Goal: Task Accomplishment & Management: Use online tool/utility

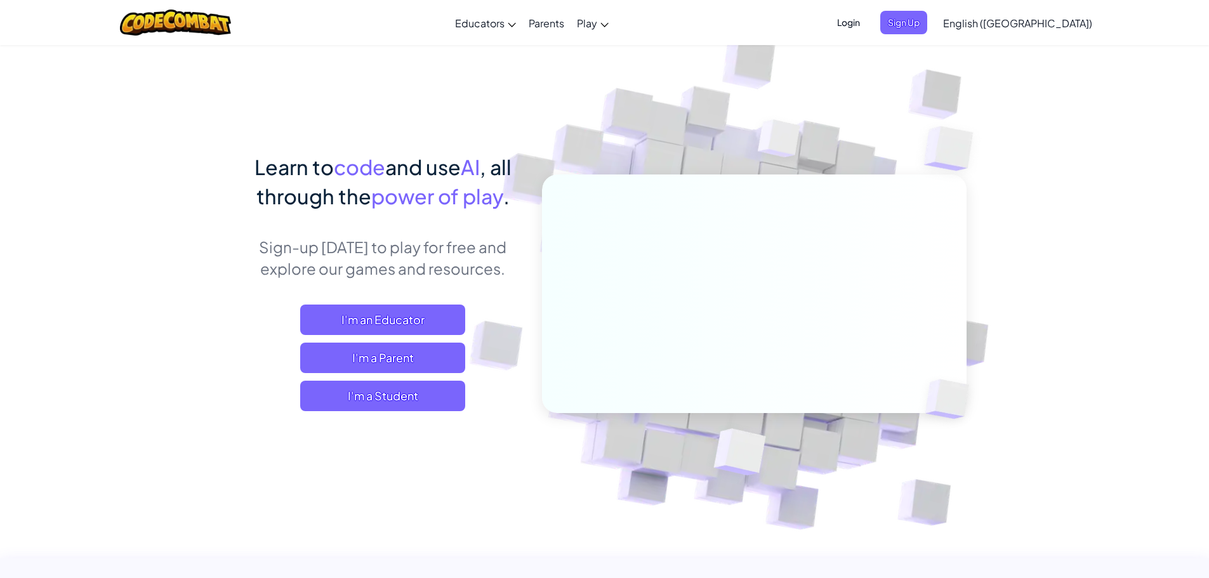
click at [927, 25] on span "Sign Up" at bounding box center [903, 22] width 47 height 23
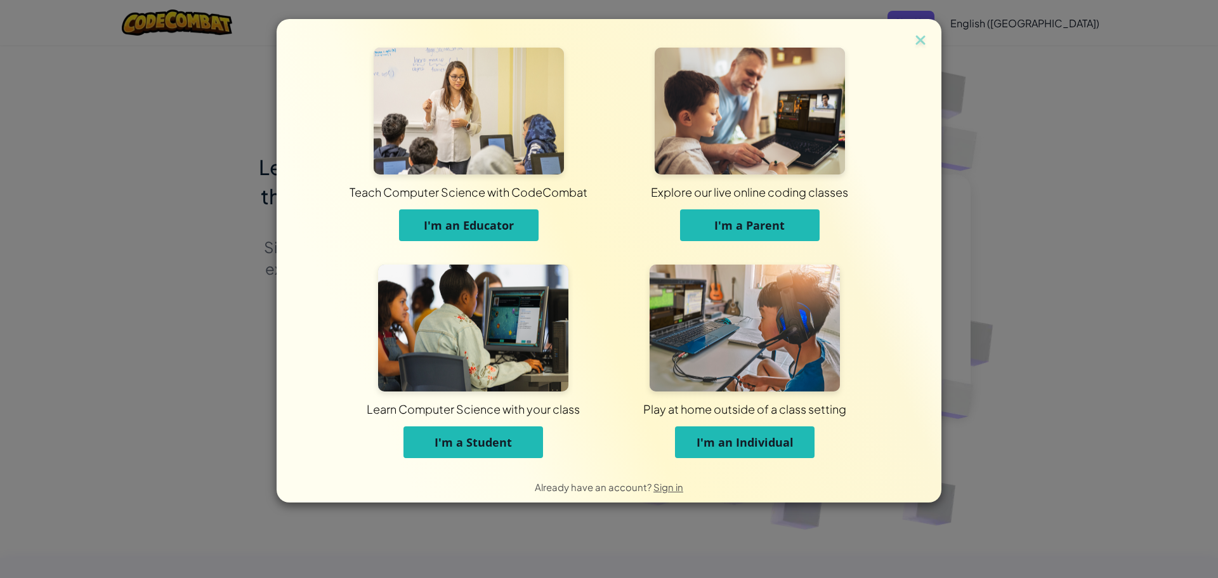
click at [494, 440] on span "I'm a Student" at bounding box center [473, 442] width 77 height 15
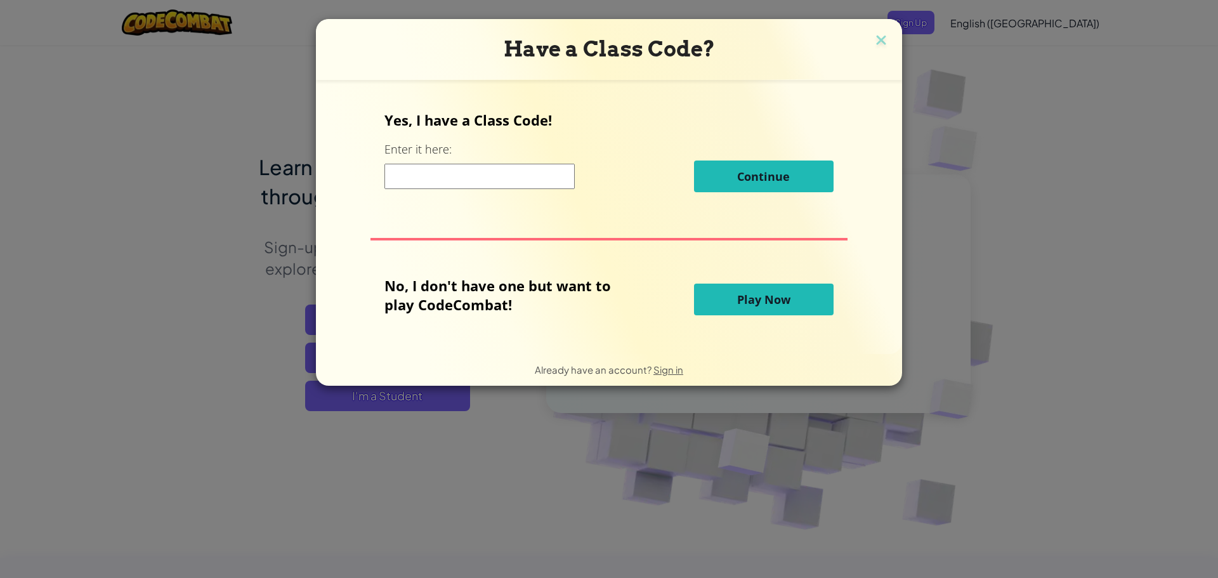
click at [468, 192] on div "Continue" at bounding box center [609, 177] width 449 height 32
click at [473, 175] on input at bounding box center [480, 176] width 190 height 25
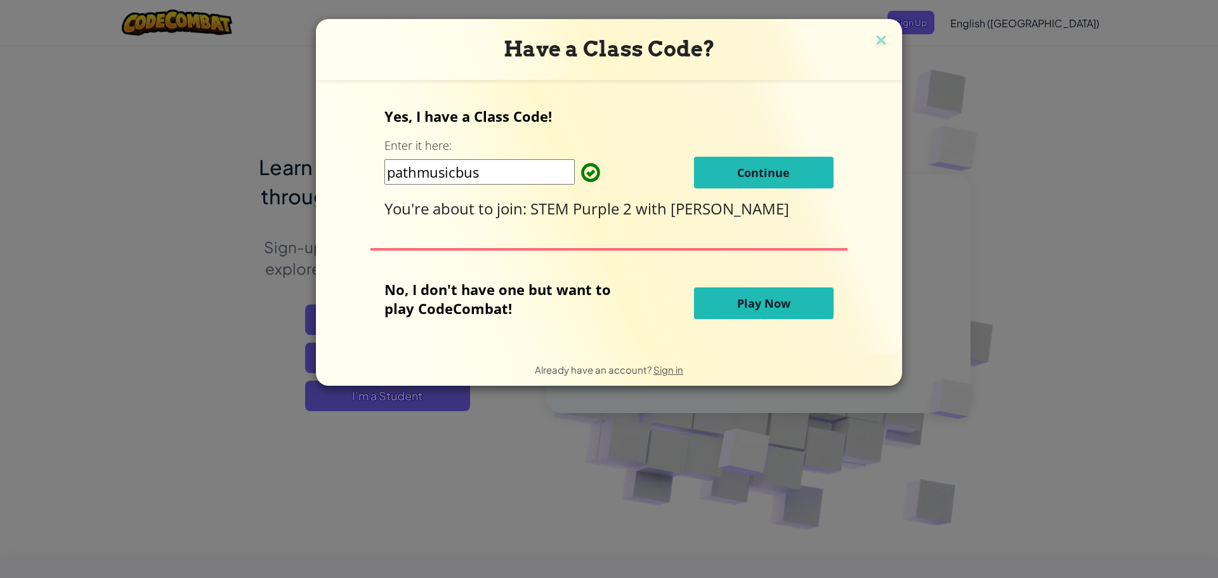
type input "pathmusicbus"
click at [737, 167] on span "Continue" at bounding box center [763, 172] width 53 height 15
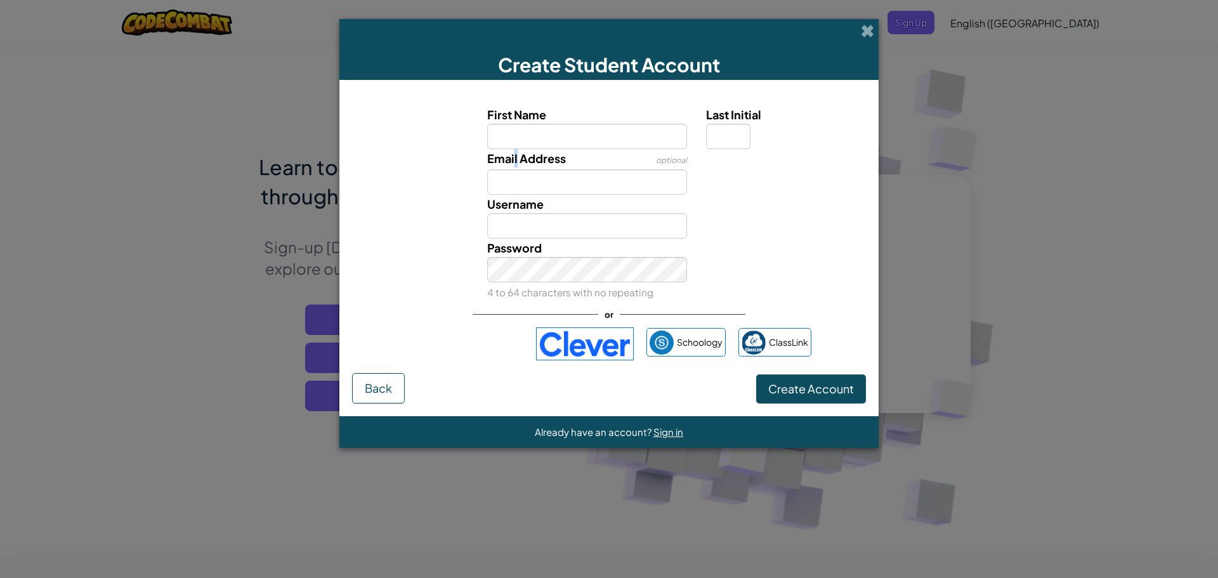
click at [517, 157] on span "Email Address" at bounding box center [526, 158] width 79 height 15
click at [526, 140] on input "First Name" at bounding box center [587, 136] width 201 height 25
type input "E"
click at [626, 138] on input "First Name" at bounding box center [587, 136] width 201 height 25
type input "Emma"
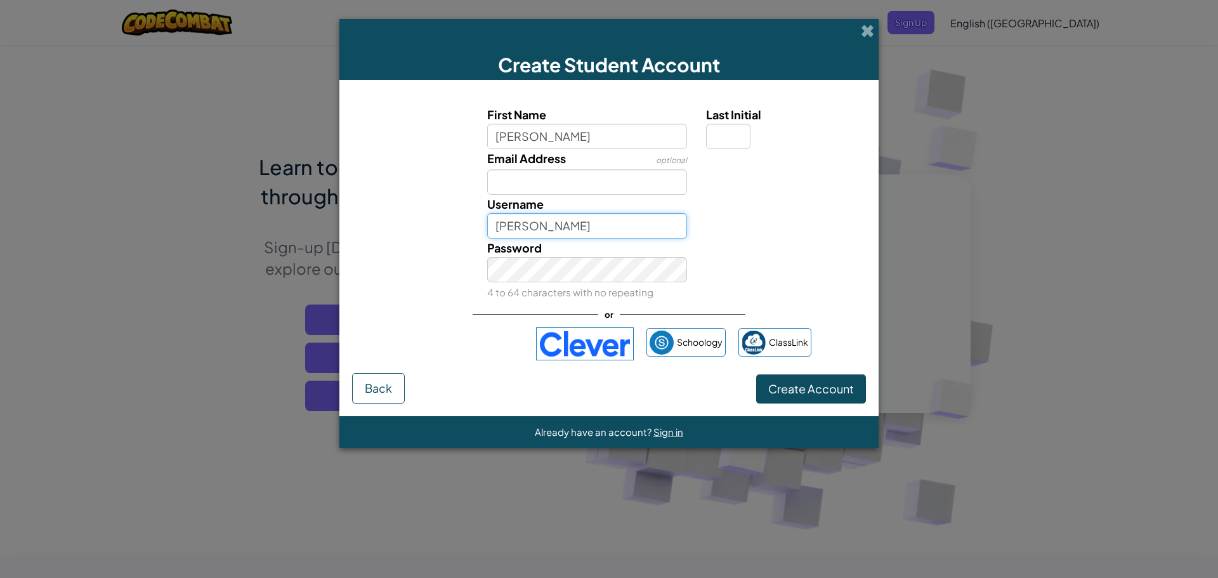
click at [564, 227] on input "Emma" at bounding box center [587, 225] width 201 height 25
type input "Emma"
drag, startPoint x: 580, startPoint y: 171, endPoint x: 577, endPoint y: 177, distance: 7.1
click at [577, 177] on input "Email Address" at bounding box center [587, 181] width 201 height 25
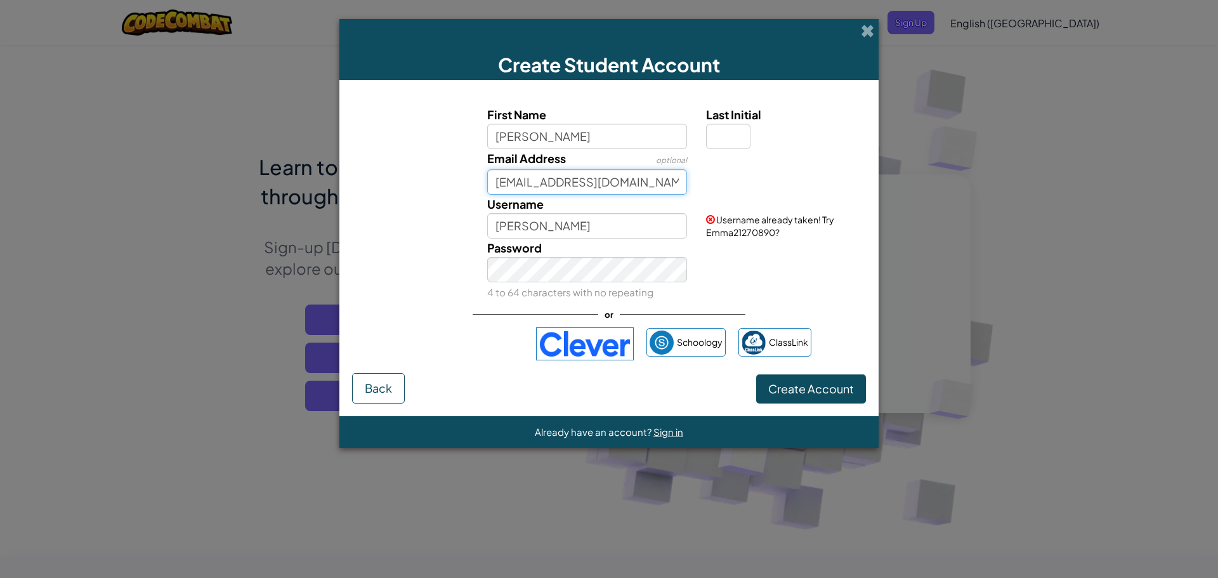
type input "emmacogger@calschools.org"
click at [587, 223] on input "Emma" at bounding box center [587, 225] width 201 height 25
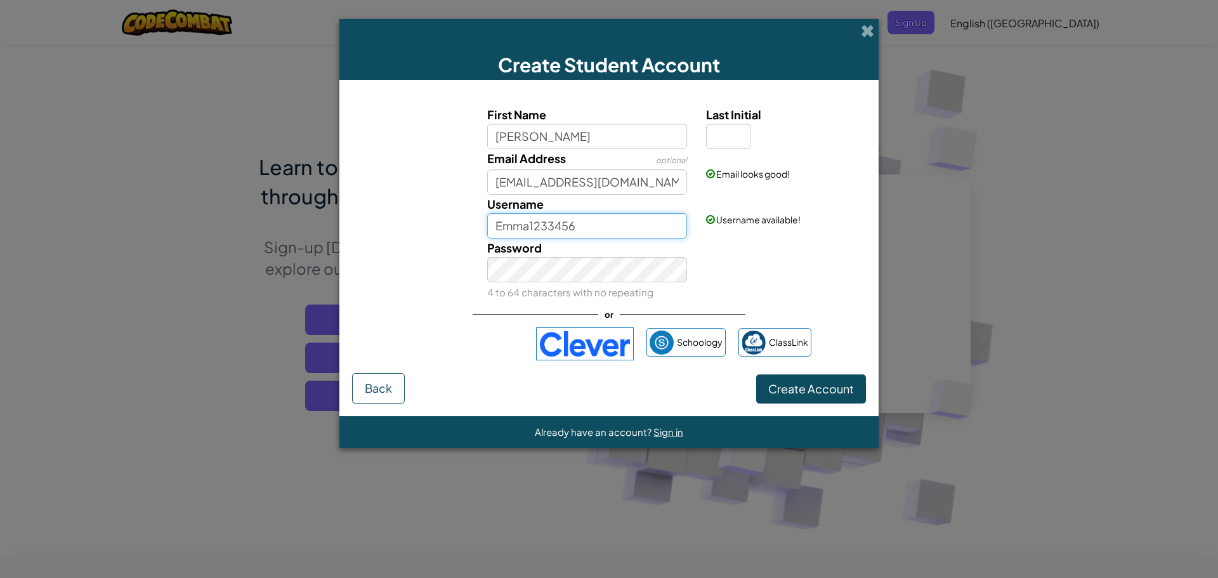
click at [615, 231] on input "Emma1233456" at bounding box center [587, 225] width 201 height 25
type input "Emma123345"
click at [796, 387] on span "Create Account" at bounding box center [812, 388] width 86 height 15
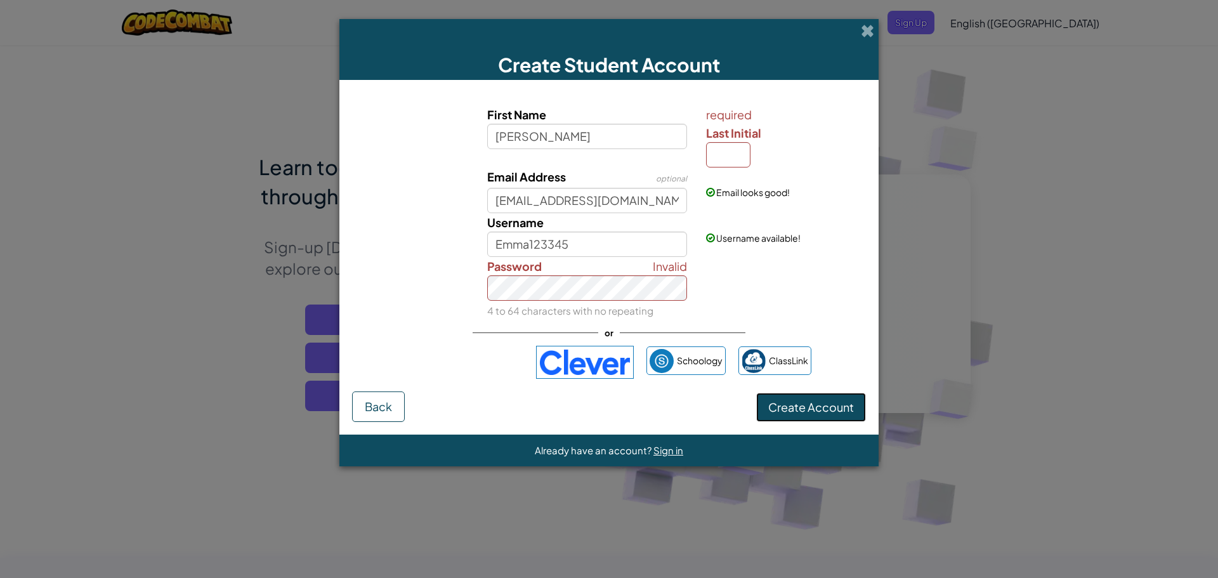
click at [818, 410] on span "Create Account" at bounding box center [812, 407] width 86 height 15
click at [805, 401] on span "Create Account" at bounding box center [812, 407] width 86 height 15
click at [566, 128] on input "Emma" at bounding box center [587, 136] width 201 height 25
click at [719, 156] on input "Last Initial" at bounding box center [728, 154] width 44 height 25
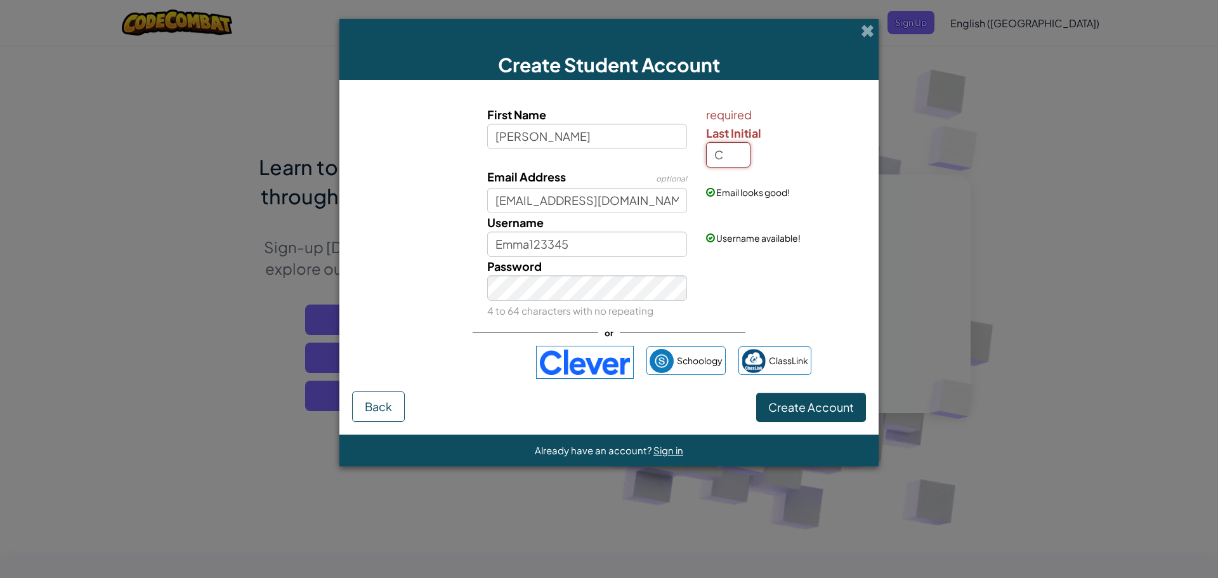
type input "C"
click at [812, 397] on button "Create Account" at bounding box center [811, 407] width 110 height 29
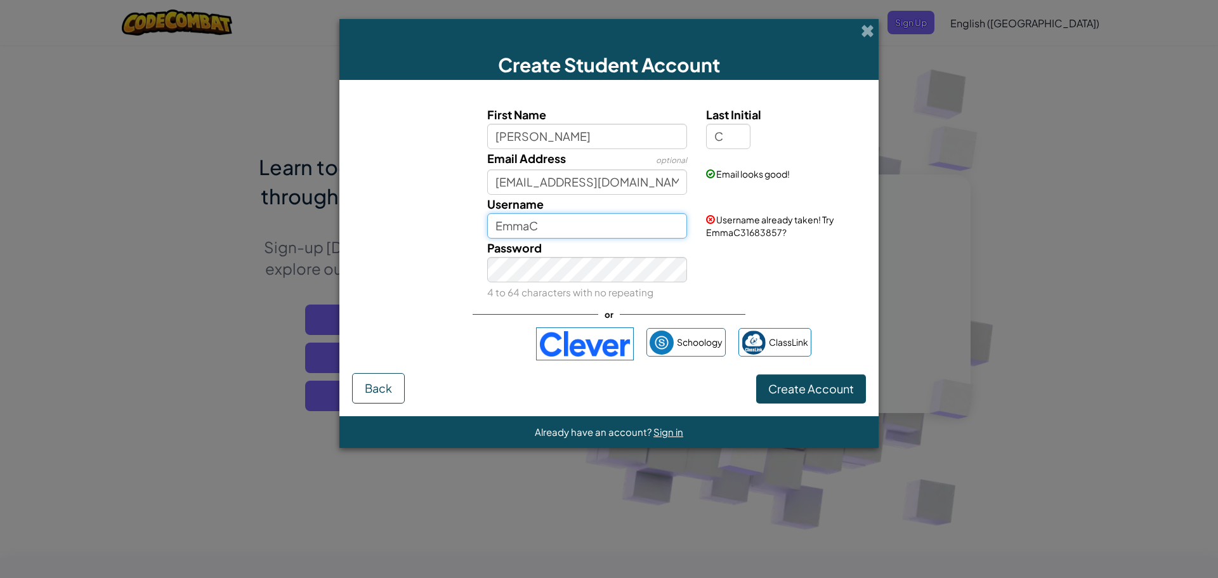
click at [564, 214] on input "EmmaC" at bounding box center [587, 225] width 201 height 25
type input "EmmaC12334"
click at [770, 385] on button "Create Account" at bounding box center [811, 388] width 110 height 29
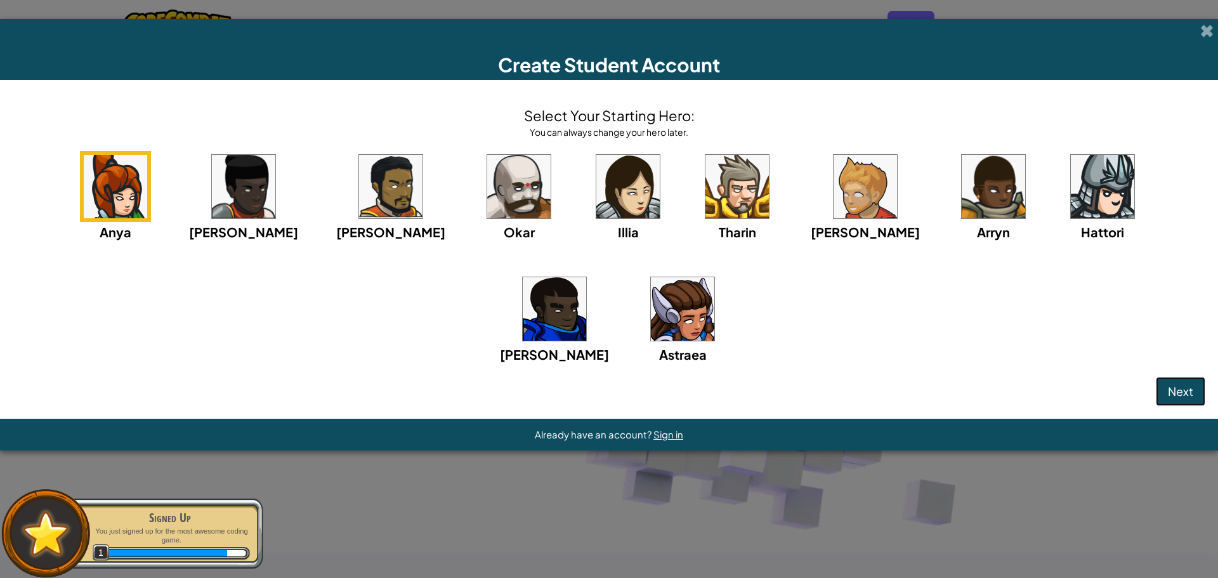
click at [1158, 395] on button "Next" at bounding box center [1180, 391] width 49 height 29
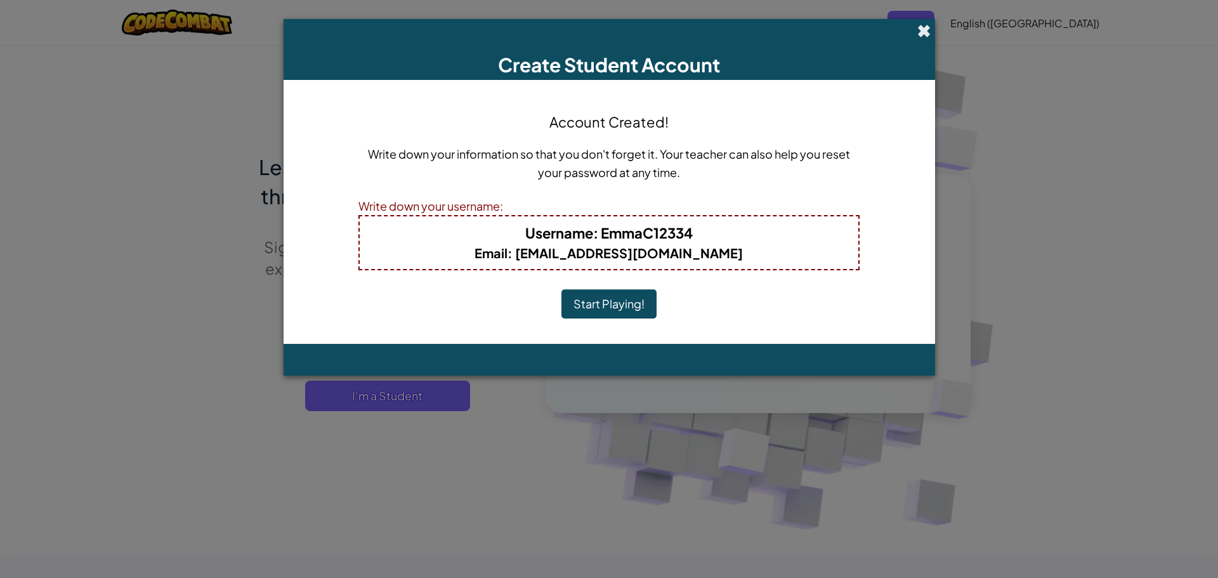
click at [926, 34] on span at bounding box center [924, 30] width 13 height 13
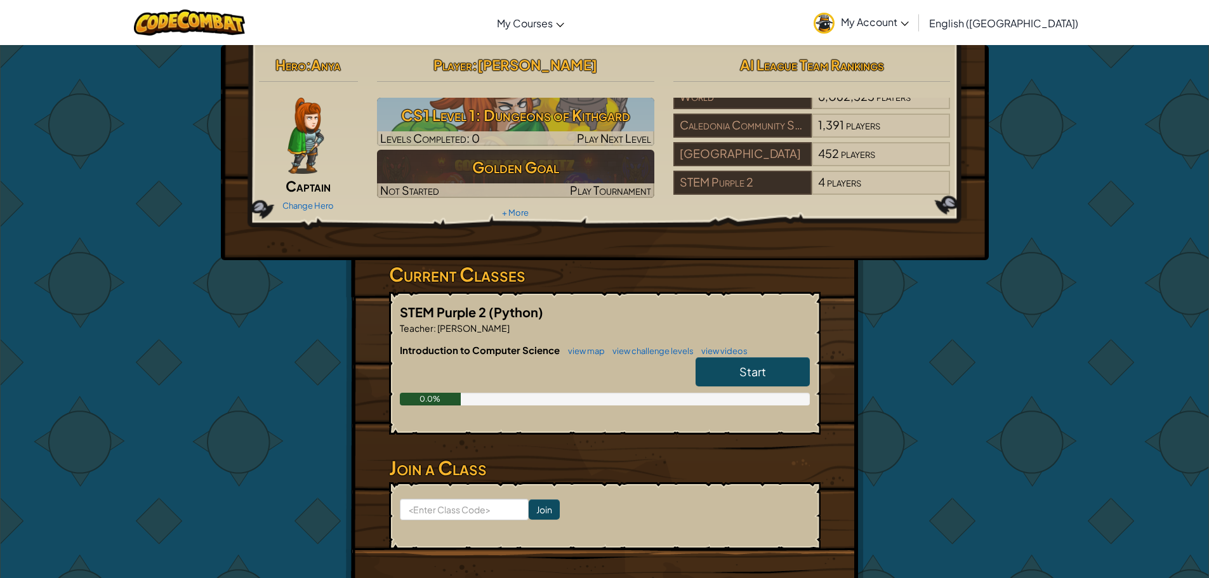
click at [758, 382] on link "Start" at bounding box center [753, 371] width 114 height 29
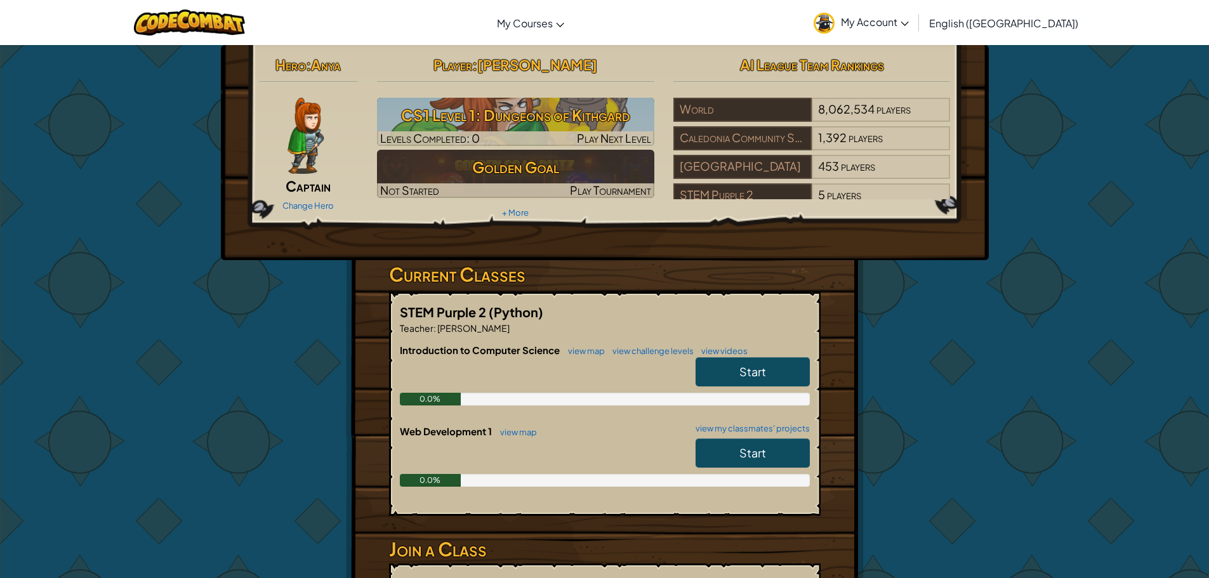
scroll to position [127, 0]
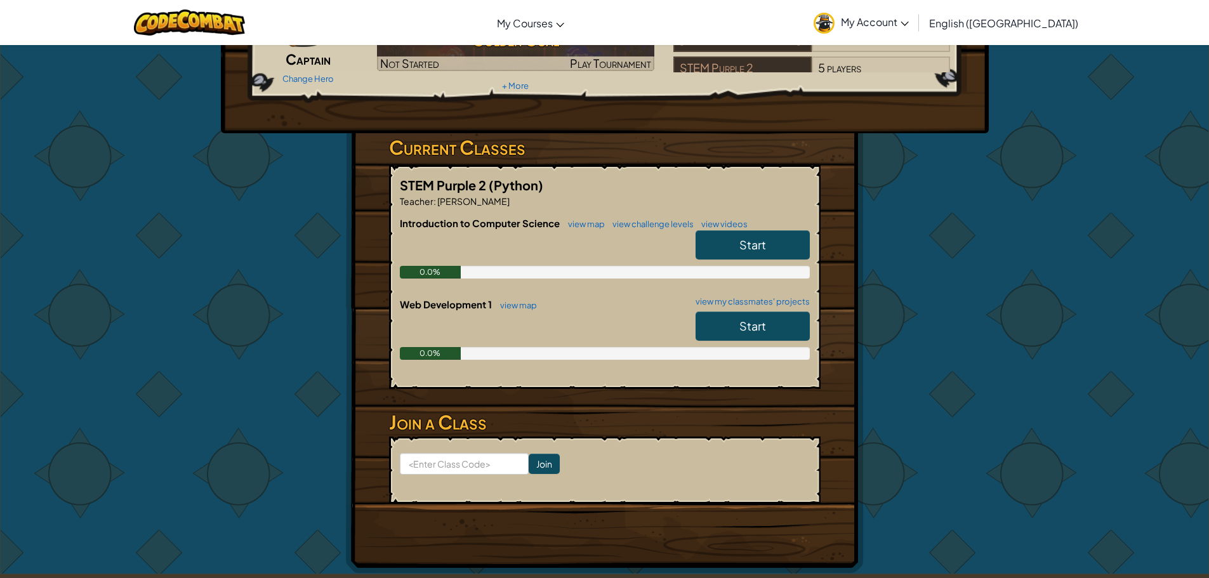
click at [781, 331] on link "Start" at bounding box center [753, 326] width 114 height 29
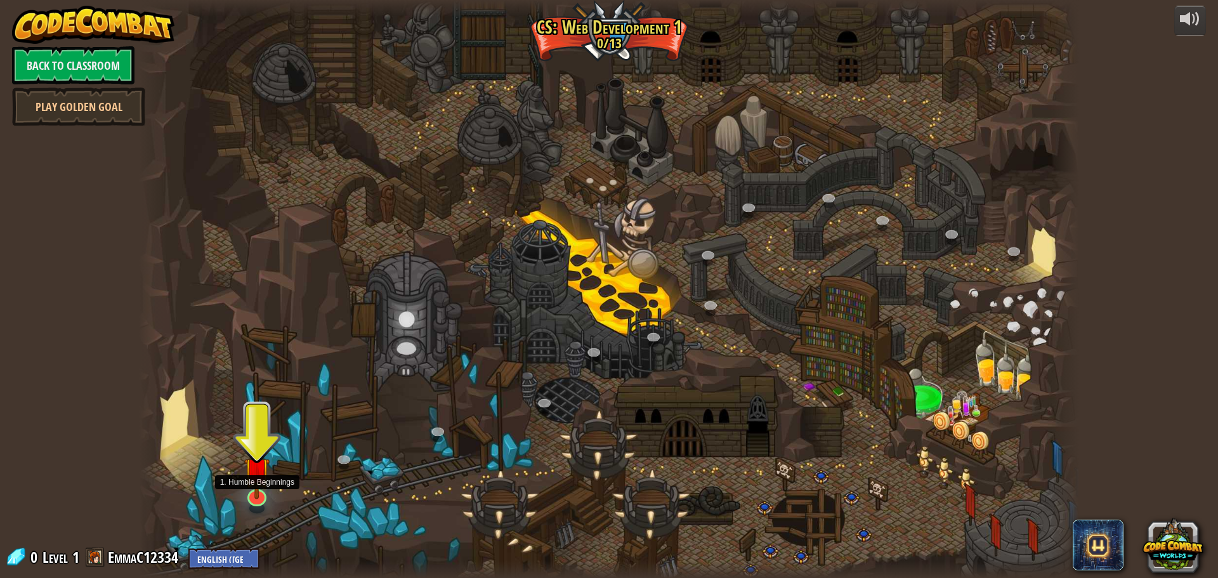
click at [264, 484] on img at bounding box center [256, 470] width 25 height 58
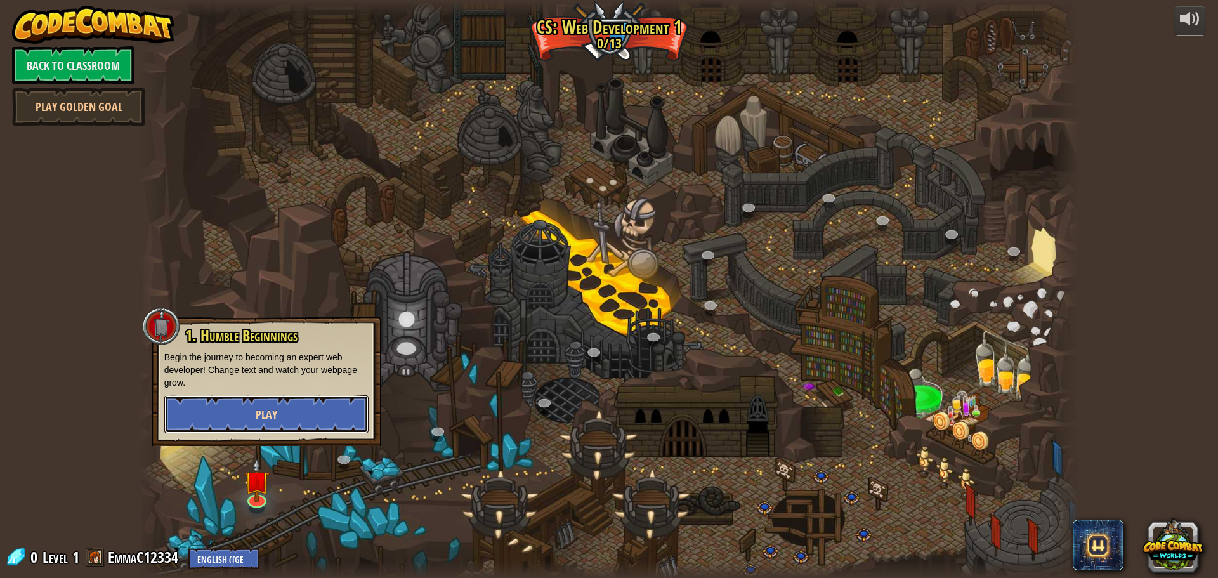
click at [275, 417] on span "Play" at bounding box center [267, 415] width 22 height 16
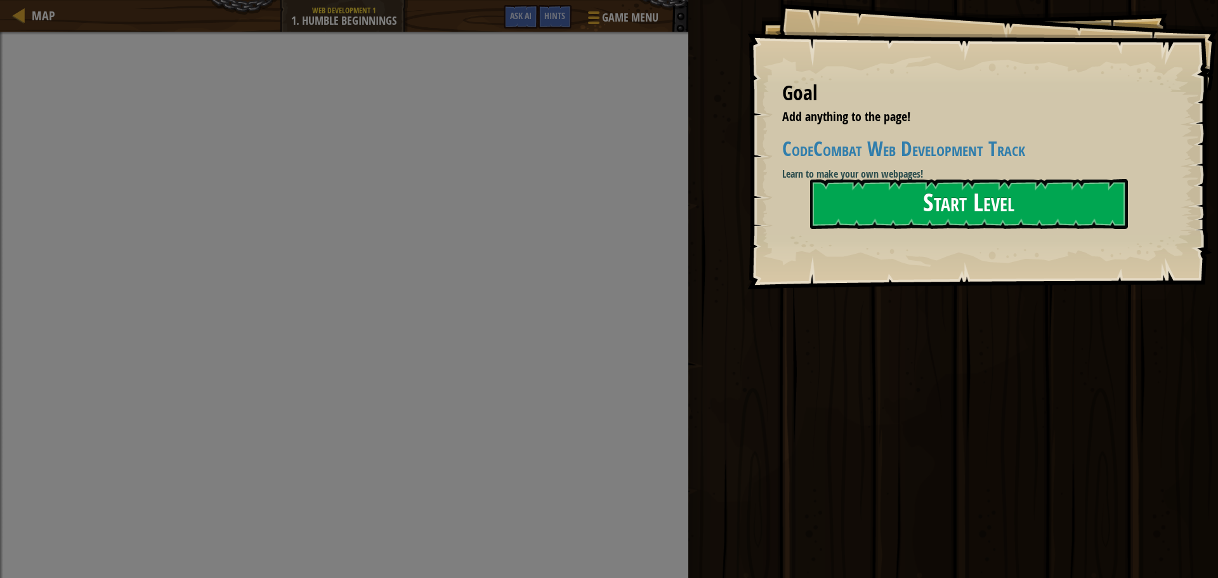
click at [1020, 201] on button "Start Level" at bounding box center [969, 204] width 318 height 50
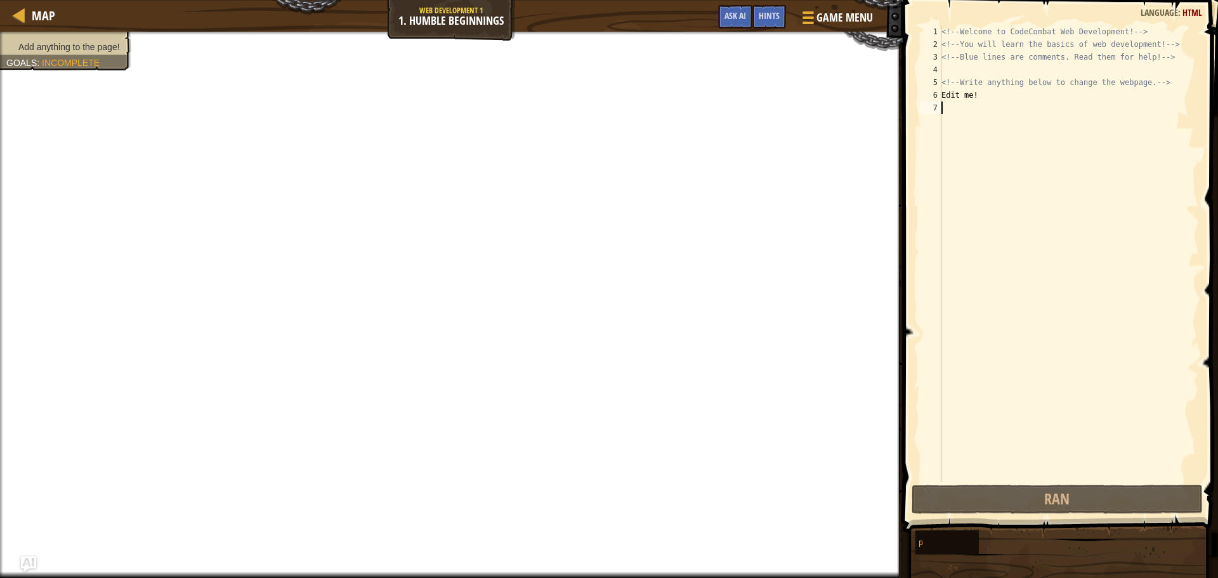
click at [977, 98] on div "<!-- Welcome to CodeCombat Web Development! --> <!-- You will learn the basics …" at bounding box center [1069, 266] width 260 height 482
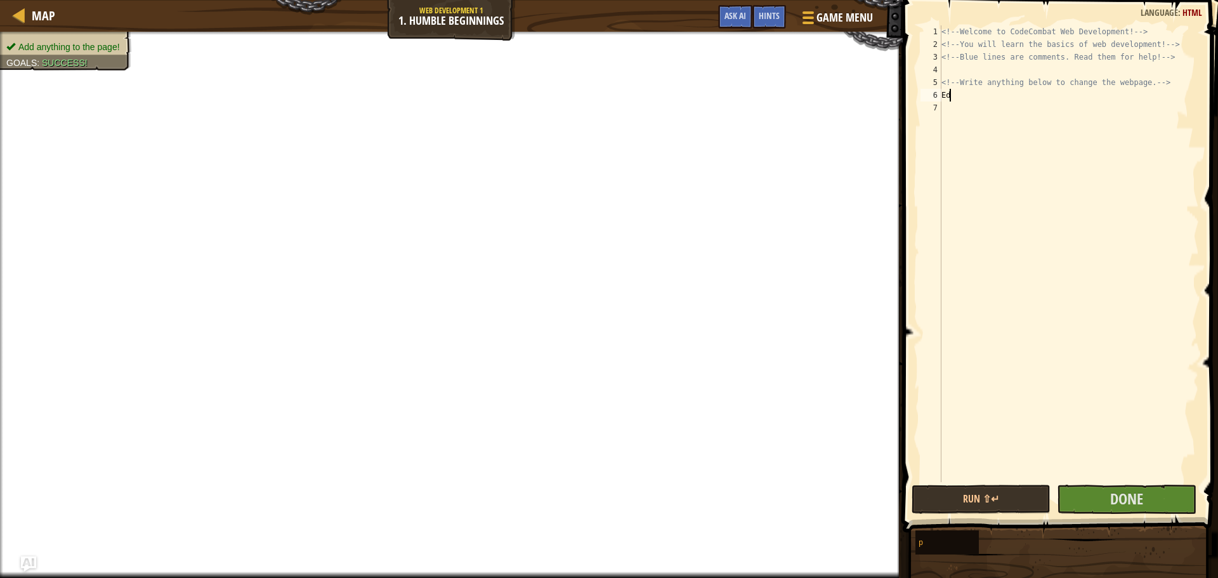
type textarea "E"
drag, startPoint x: 1134, startPoint y: 499, endPoint x: 1144, endPoint y: 496, distance: 10.0
click at [1144, 496] on span "Done" at bounding box center [1127, 499] width 33 height 20
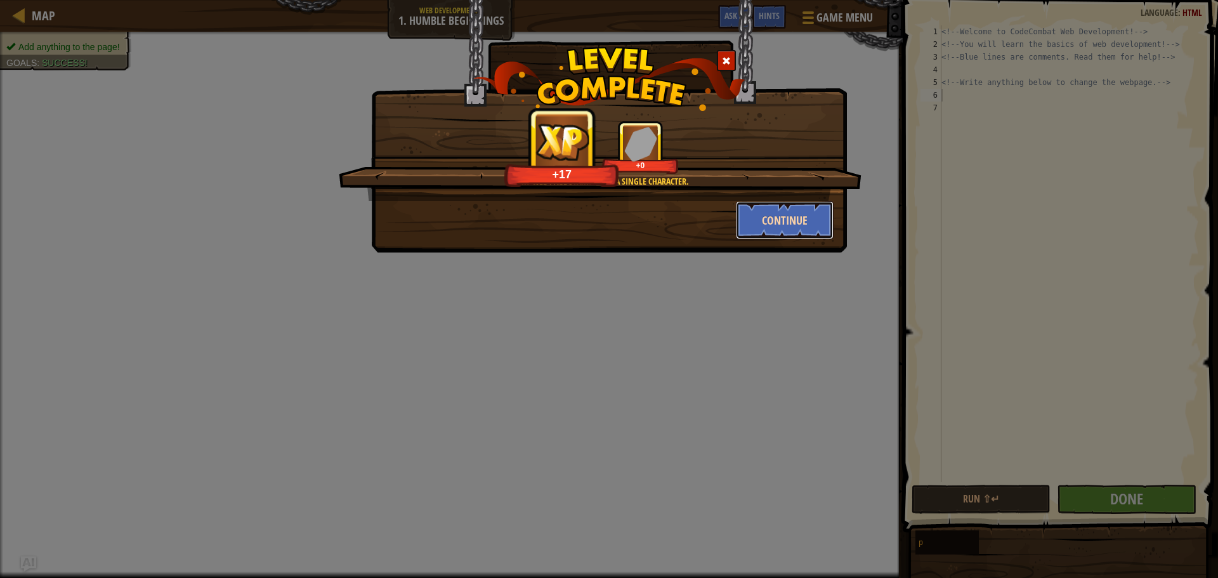
click at [803, 221] on button "Continue" at bounding box center [785, 220] width 98 height 38
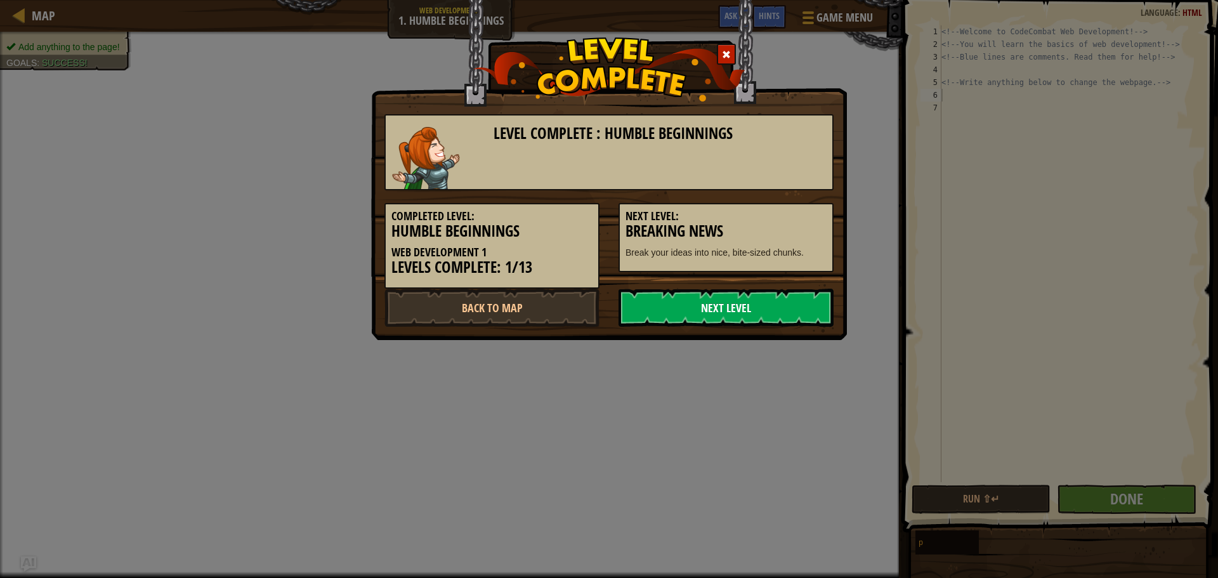
click at [809, 312] on link "Next Level" at bounding box center [726, 308] width 215 height 38
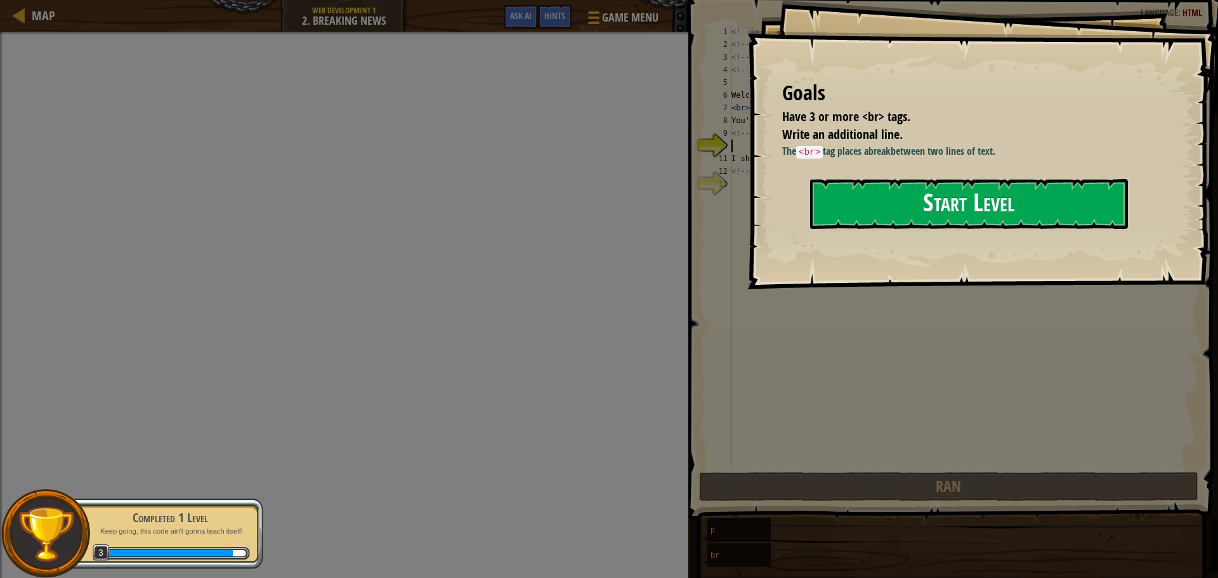
click at [930, 204] on button "Start Level" at bounding box center [969, 204] width 318 height 50
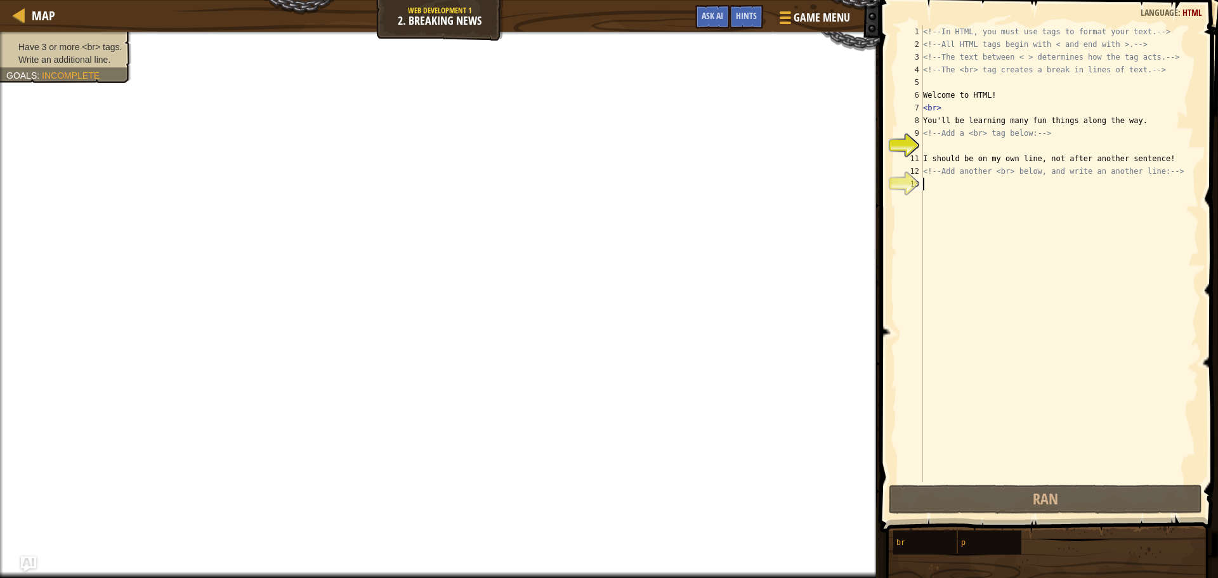
click at [933, 187] on div "<!-- In HTML, you must use tags to format your text. --> <!-- All HTML tags beg…" at bounding box center [1060, 266] width 279 height 482
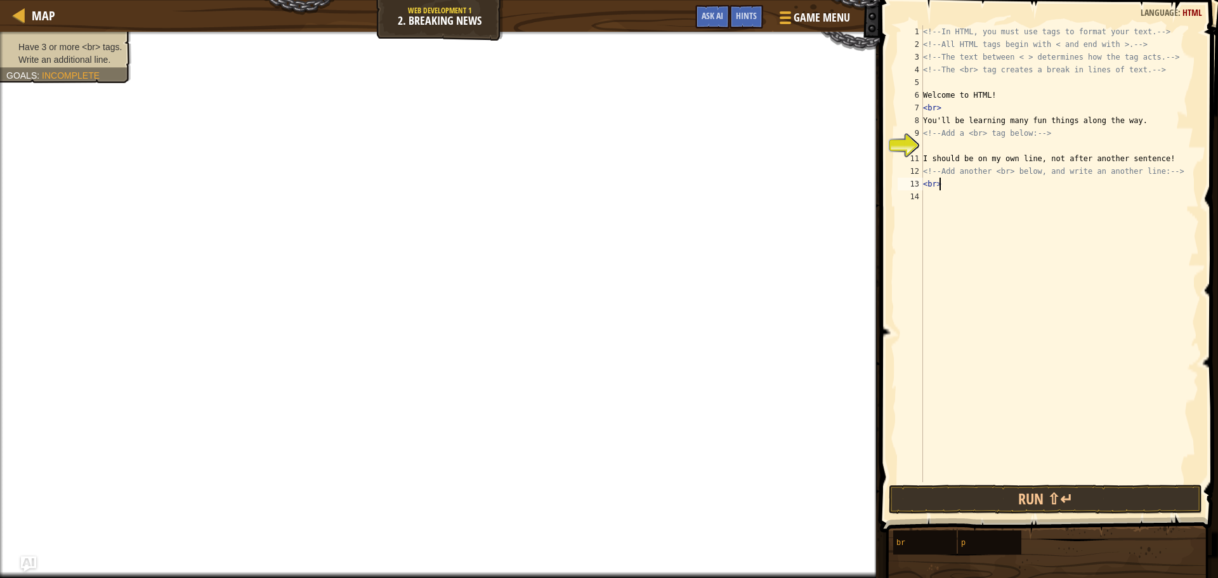
scroll to position [6, 0]
type textarea "<"
click at [977, 148] on div "<!-- In HTML, you must use tags to format your text. --> <!-- All HTML tags beg…" at bounding box center [1060, 266] width 279 height 482
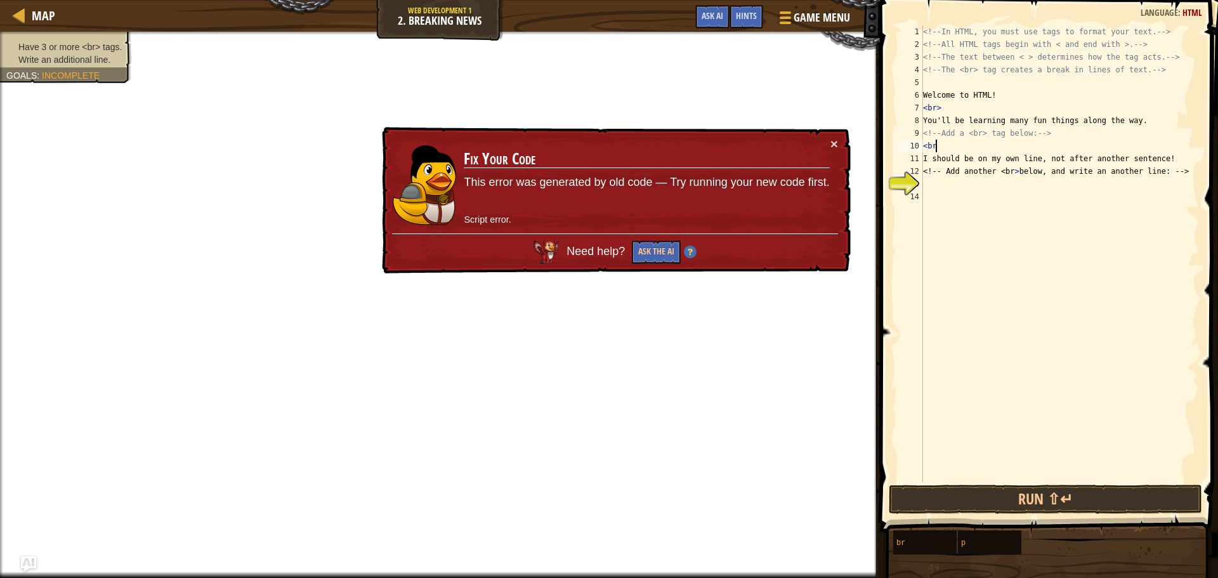
scroll to position [6, 1]
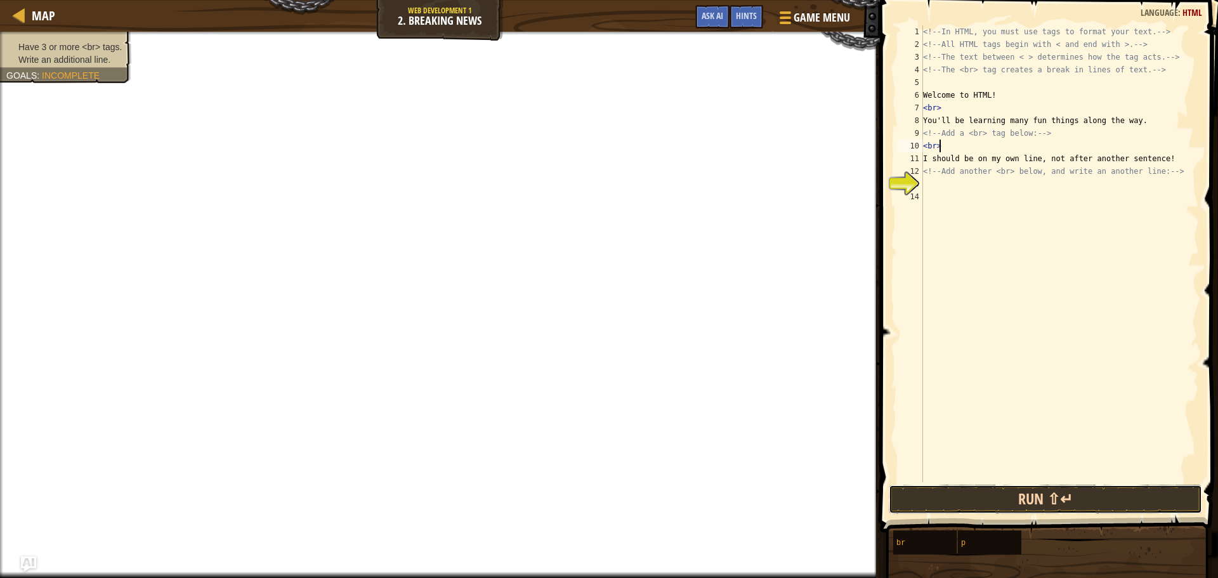
click at [1002, 500] on button "Run ⇧↵" at bounding box center [1045, 499] width 313 height 29
drag, startPoint x: 1003, startPoint y: 500, endPoint x: 993, endPoint y: 505, distance: 11.4
click at [993, 505] on button "Run ⇧↵" at bounding box center [1045, 499] width 313 height 29
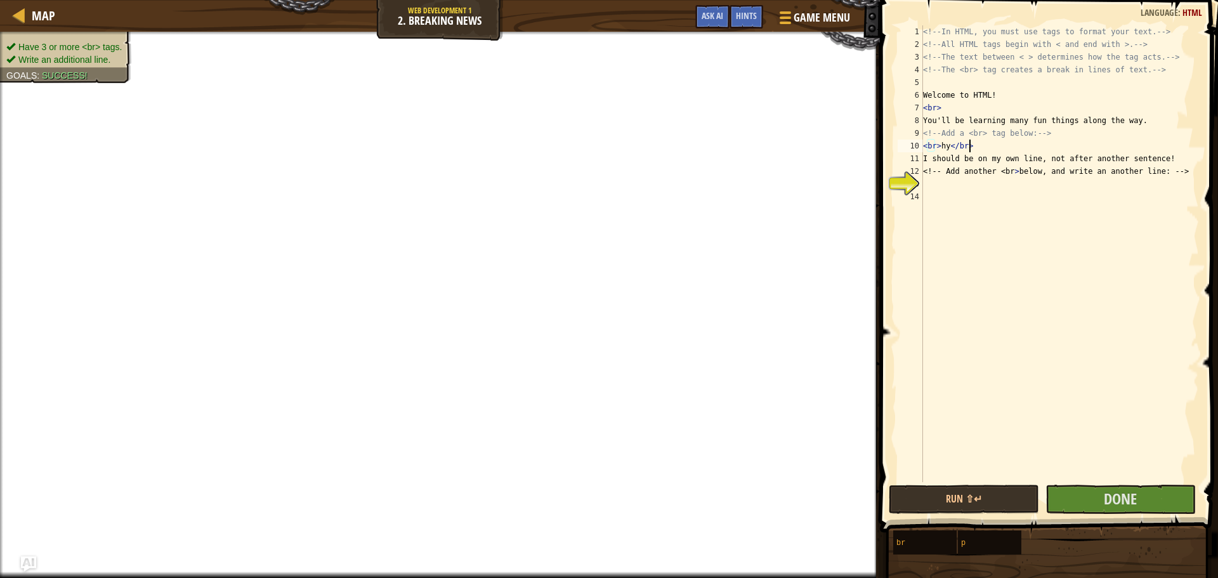
scroll to position [6, 3]
type textarea "<br>hy</br>"
click at [1084, 505] on button "Done" at bounding box center [1121, 499] width 150 height 29
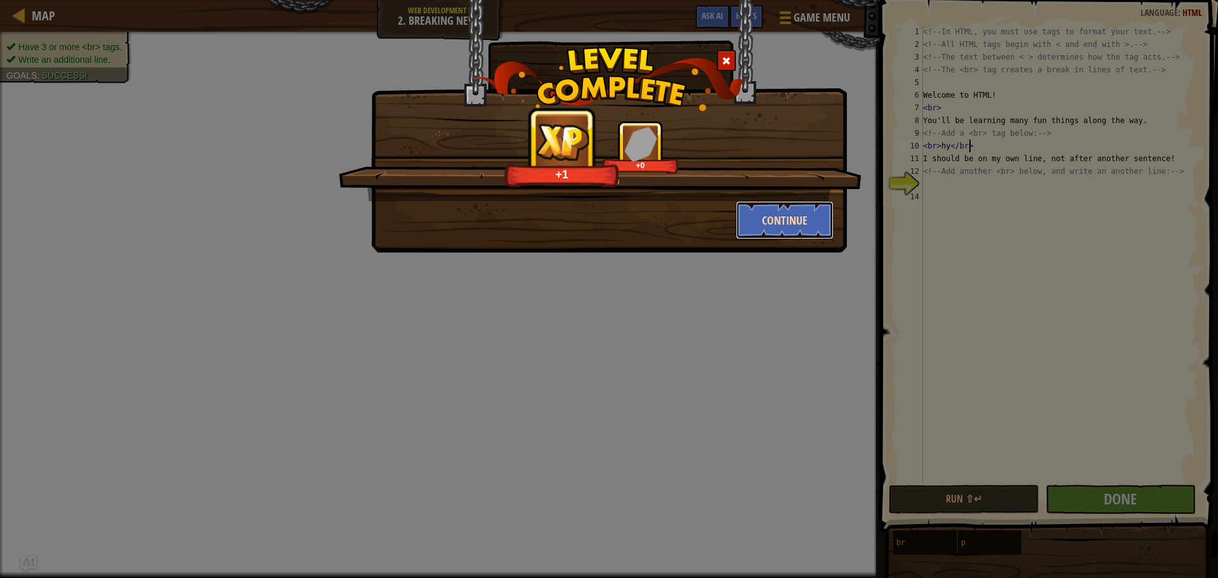
click at [793, 227] on button "Continue" at bounding box center [785, 220] width 98 height 38
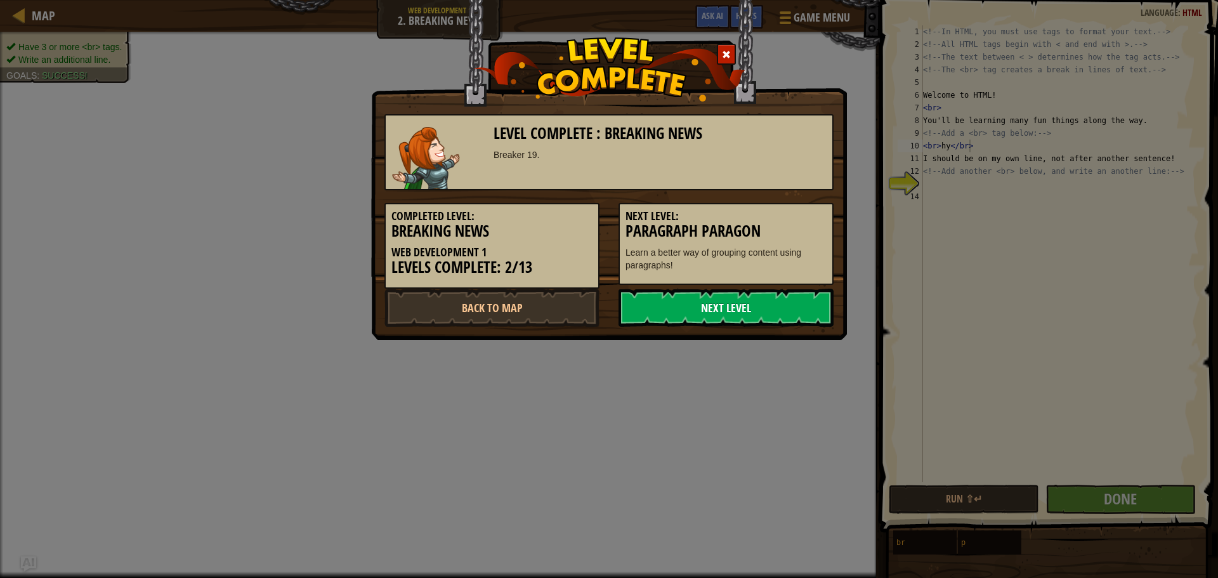
click at [782, 300] on link "Next Level" at bounding box center [726, 308] width 215 height 38
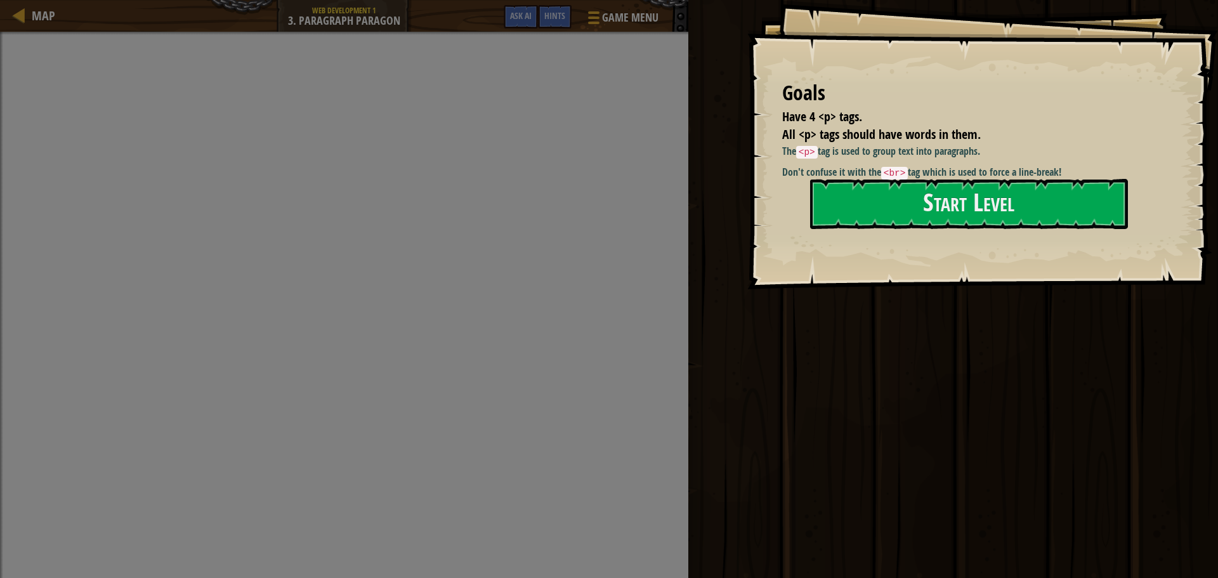
click at [932, 153] on p "The <p> tag is used to group text into paragraphs." at bounding box center [969, 151] width 375 height 15
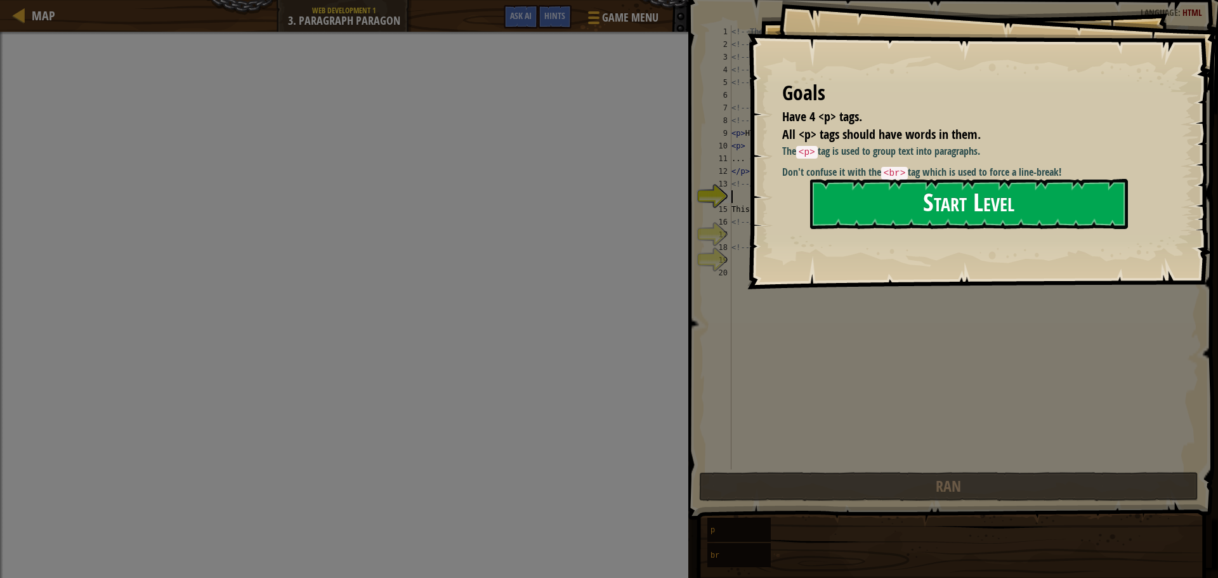
click at [953, 214] on button "Start Level" at bounding box center [969, 204] width 318 height 50
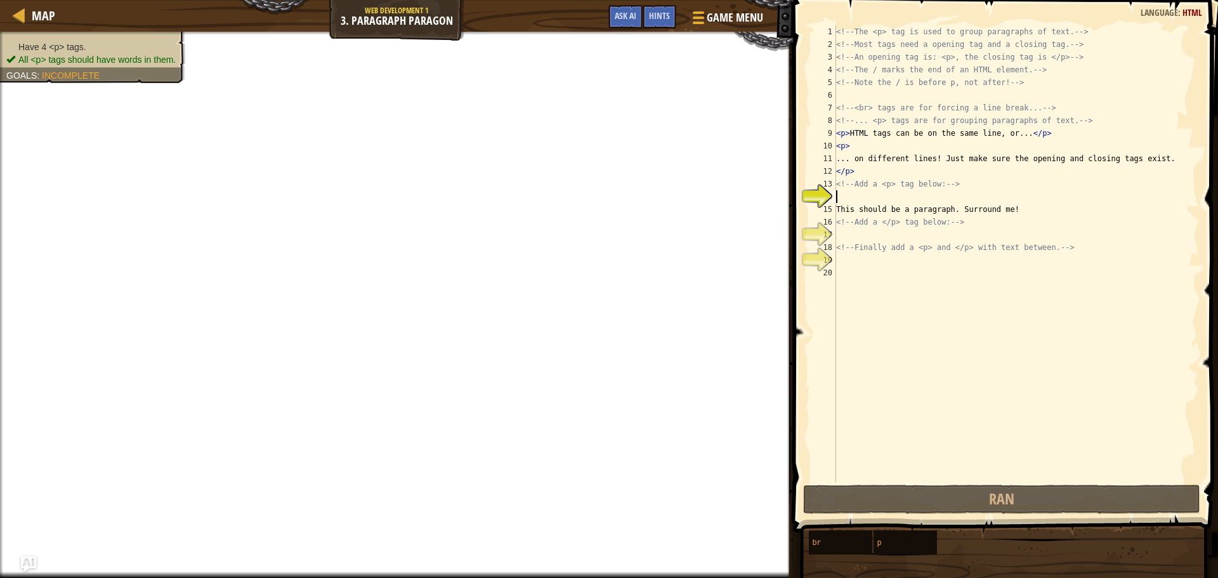
scroll to position [6, 0]
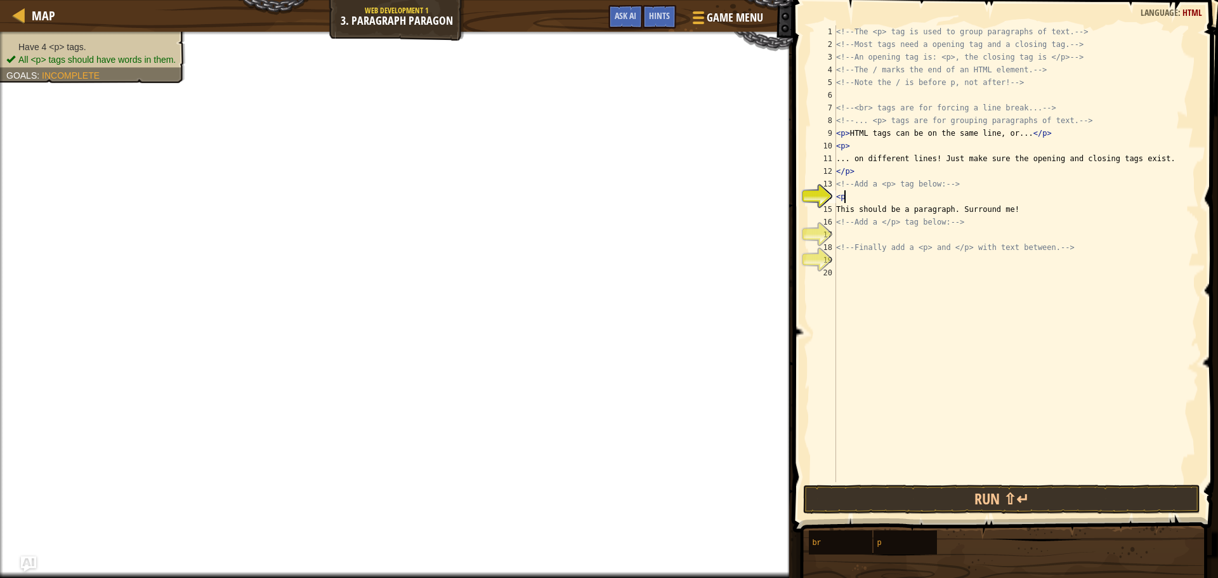
type textarea "<p>"
click at [972, 235] on div "<!-- The <p> tag is used to group paragraphs of text. --> <!-- Most tags need a…" at bounding box center [1017, 266] width 366 height 482
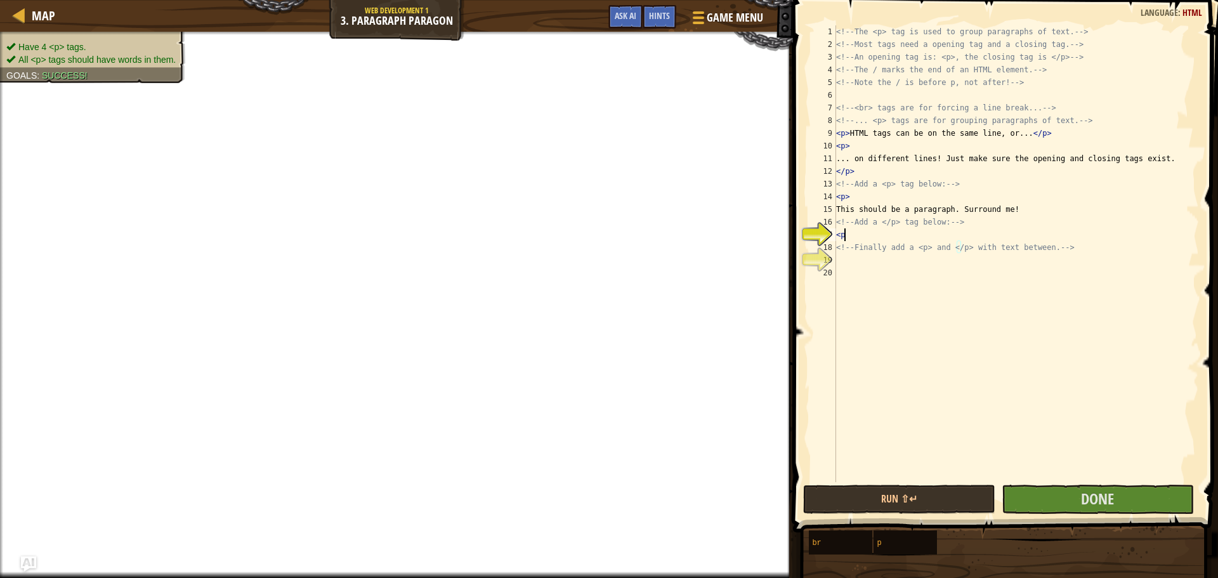
type textarea "<p>"
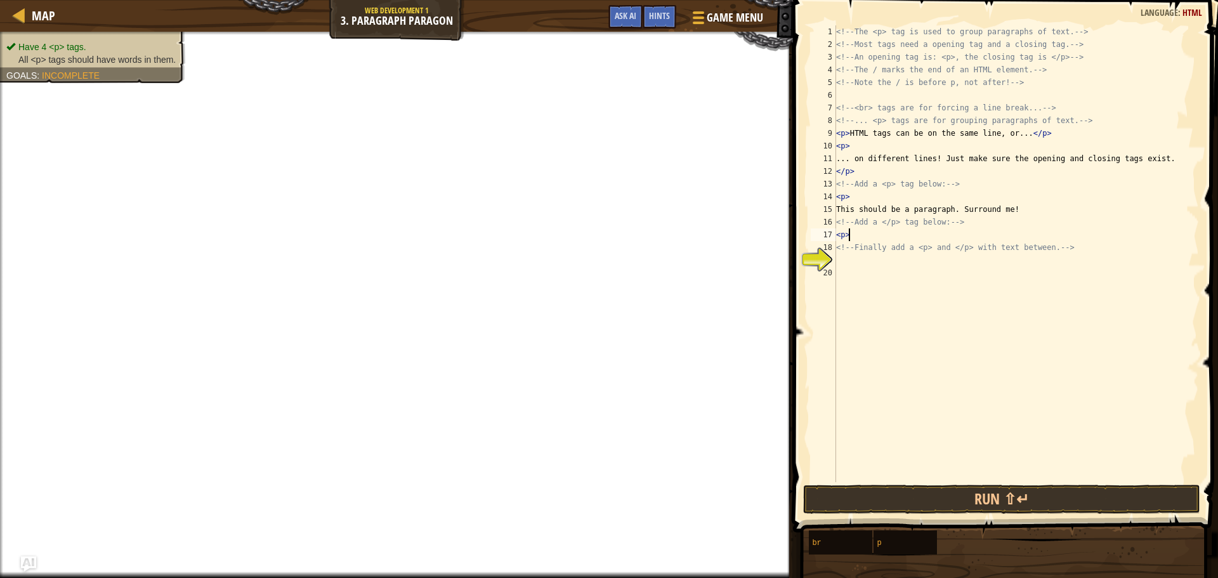
click at [932, 263] on div "<!-- The <p> tag is used to group paragraphs of text. --> <!-- Most tags need a…" at bounding box center [1017, 266] width 366 height 482
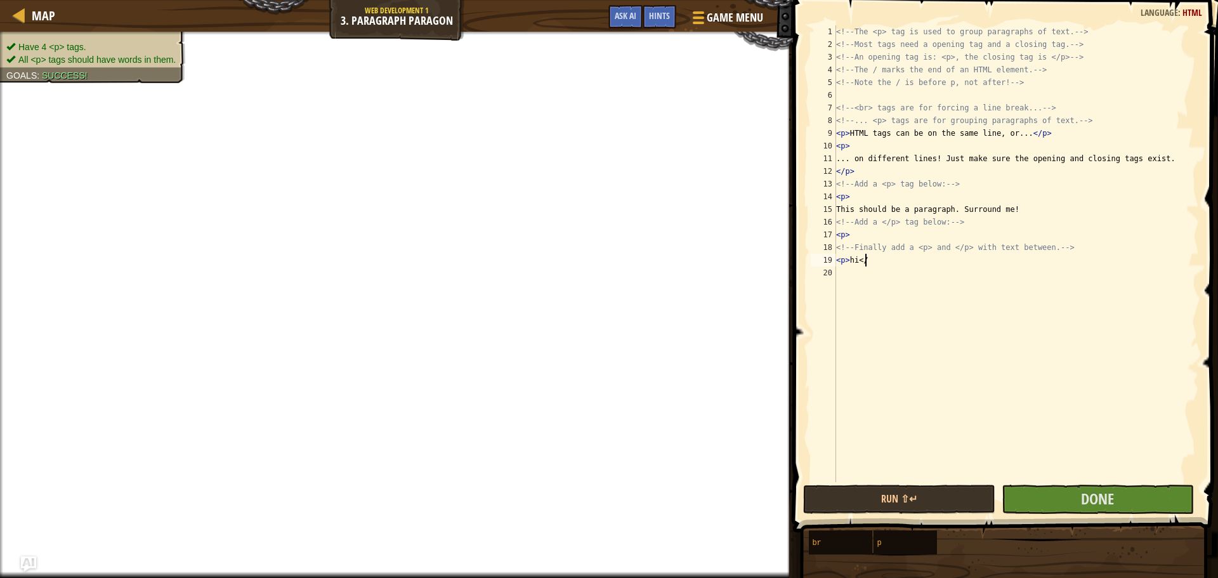
scroll to position [6, 2]
type textarea "<p>hi</>"
click at [1126, 498] on button "Done" at bounding box center [1098, 499] width 192 height 29
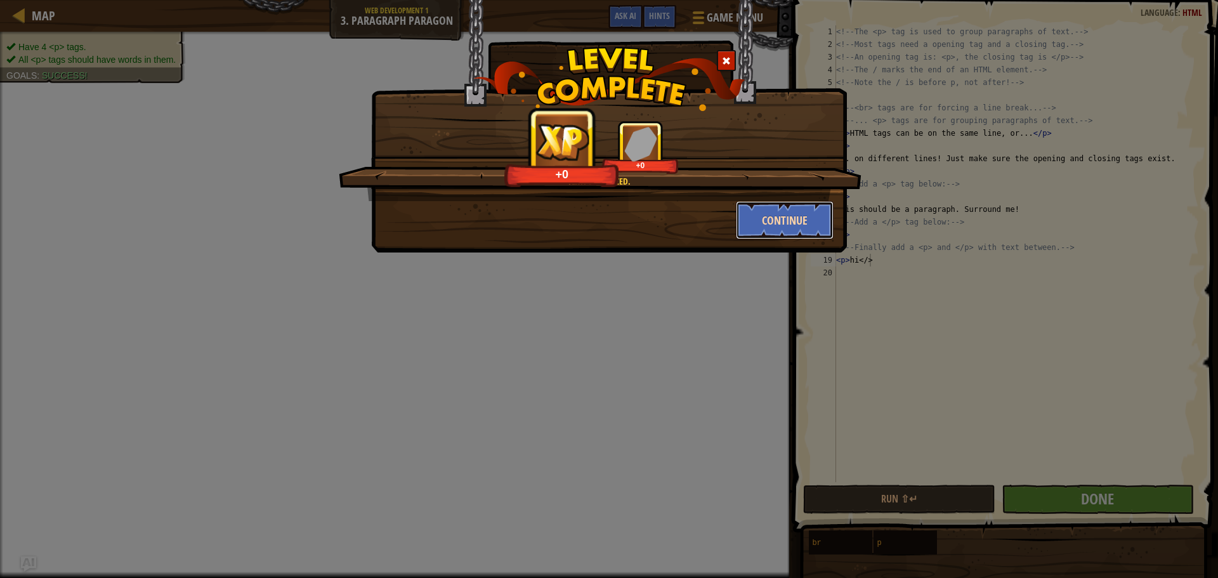
click at [795, 227] on button "Continue" at bounding box center [785, 220] width 98 height 38
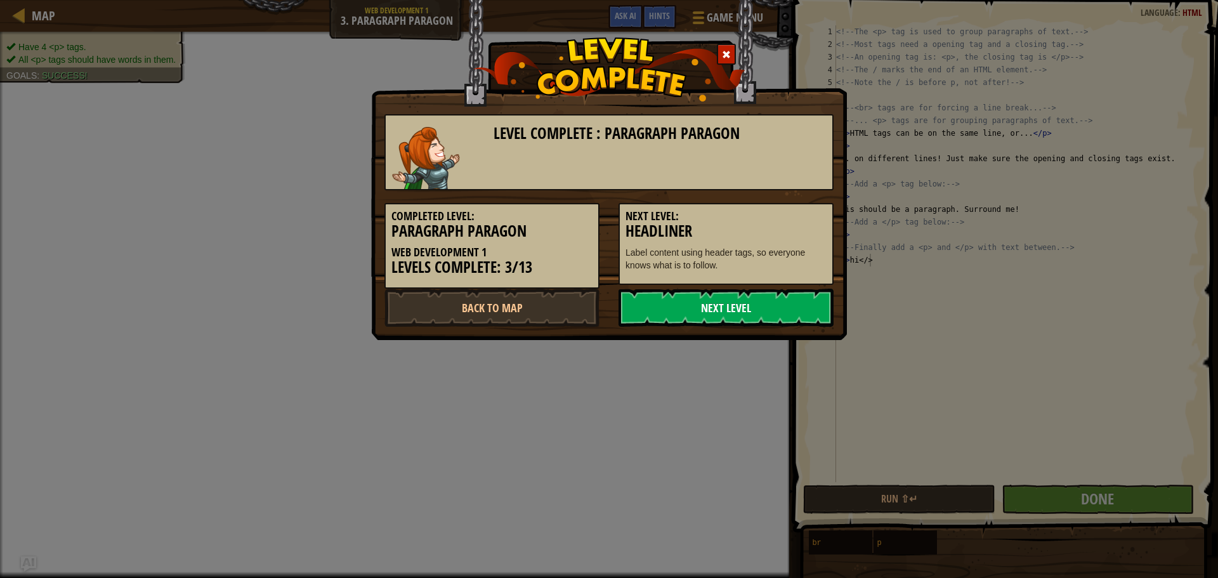
click at [758, 303] on link "Next Level" at bounding box center [726, 308] width 215 height 38
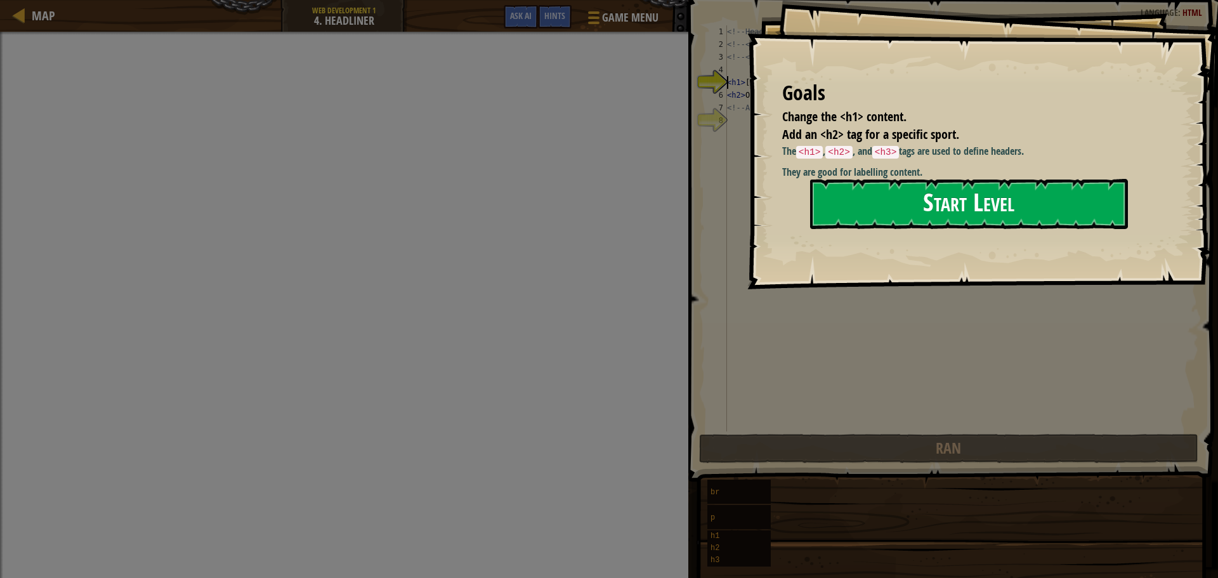
click at [965, 217] on button "Start Level" at bounding box center [969, 204] width 318 height 50
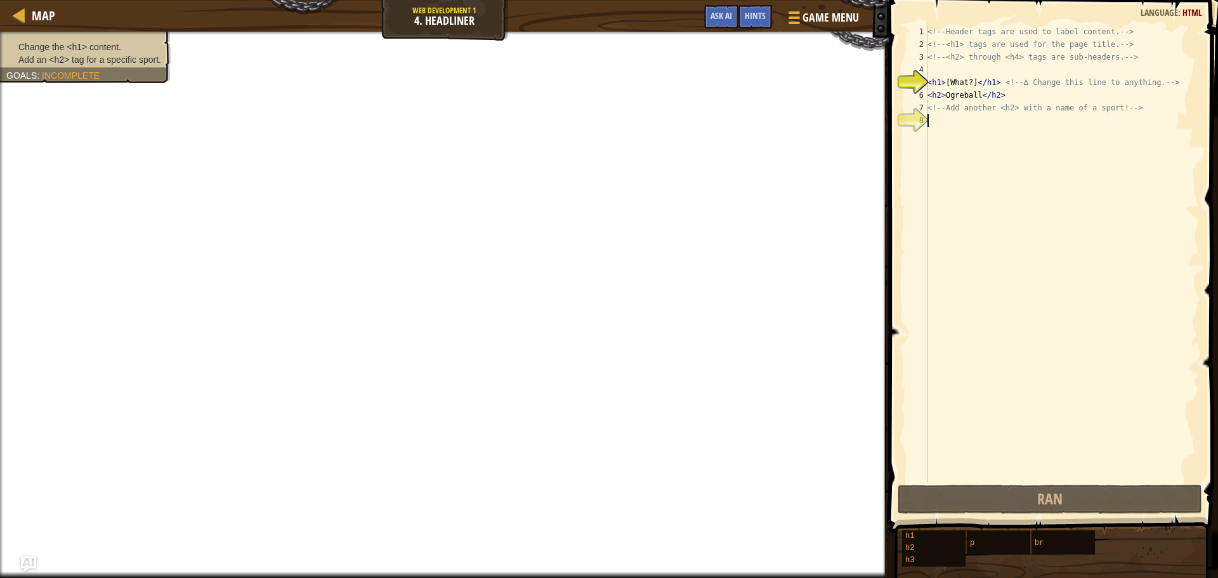
click at [1031, 121] on div "<!-- Header tags are used to label content. --> <!-- <h1> tags are used for the…" at bounding box center [1062, 266] width 274 height 482
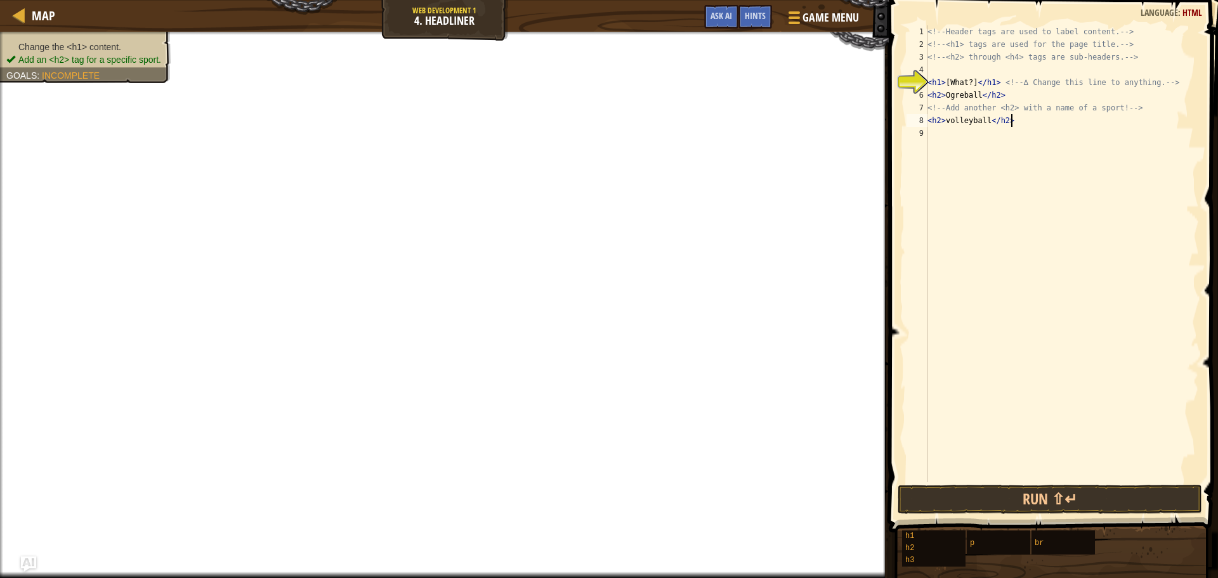
scroll to position [6, 6]
drag, startPoint x: 1003, startPoint y: 86, endPoint x: 1188, endPoint y: 84, distance: 184.7
click at [1188, 84] on div "<!-- Header tags are used to label content. --> <!-- <h1> tags are used for the…" at bounding box center [1062, 266] width 274 height 482
click at [978, 84] on div "<!-- Header tags are used to label content. --> <!-- <h1> tags are used for the…" at bounding box center [1062, 266] width 274 height 482
click at [972, 83] on div "<!-- Header tags are used to label content. --> <!-- <h1> tags are used for the…" at bounding box center [1062, 266] width 274 height 482
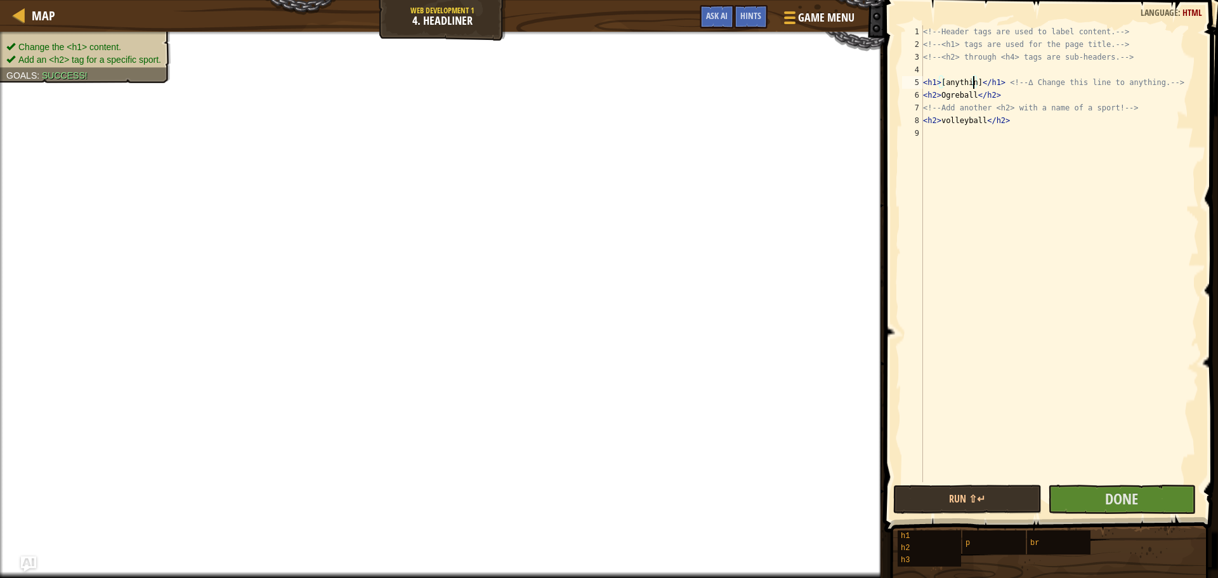
scroll to position [6, 5]
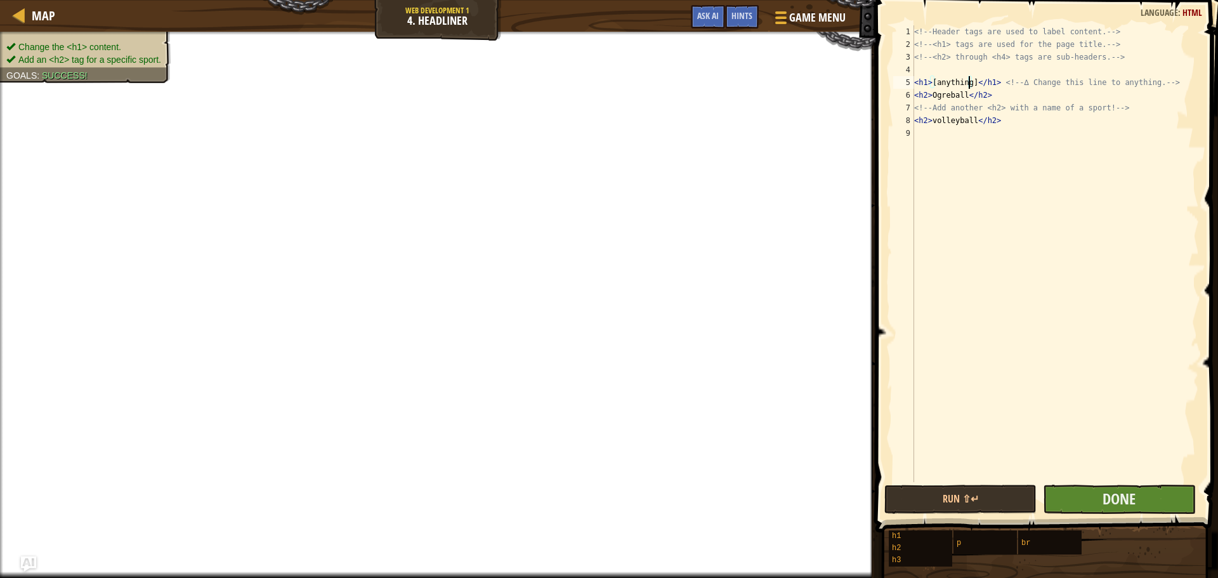
type textarea "<h1>[anything]</h1> <!-- ∆ Change this line to anything. -->"
click at [1136, 487] on button "Done" at bounding box center [1119, 499] width 152 height 29
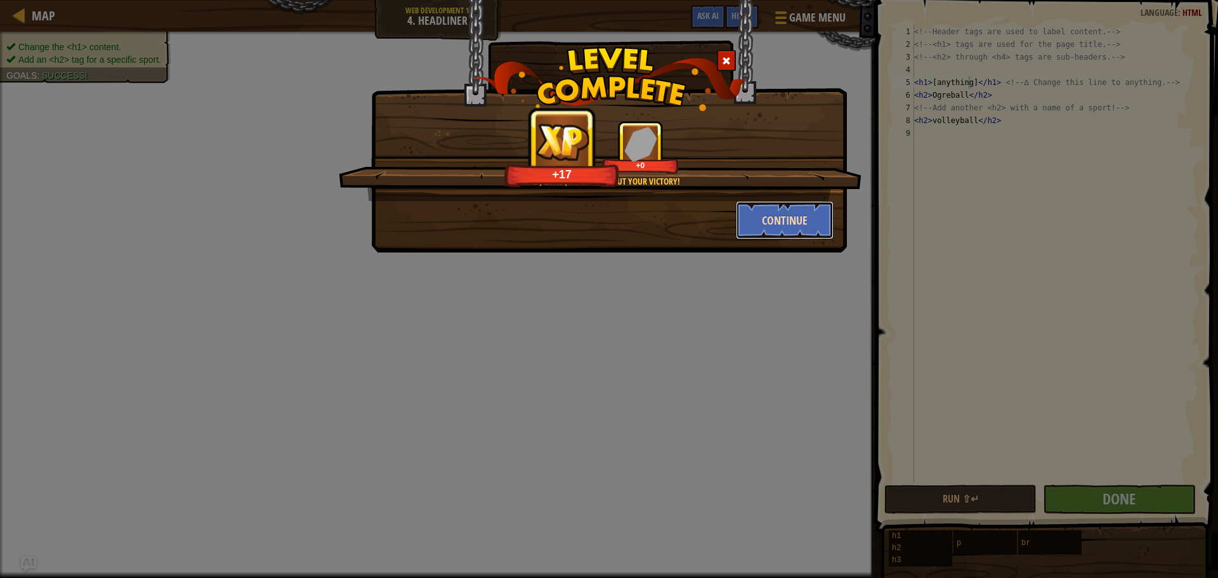
click at [783, 232] on button "Continue" at bounding box center [785, 220] width 98 height 38
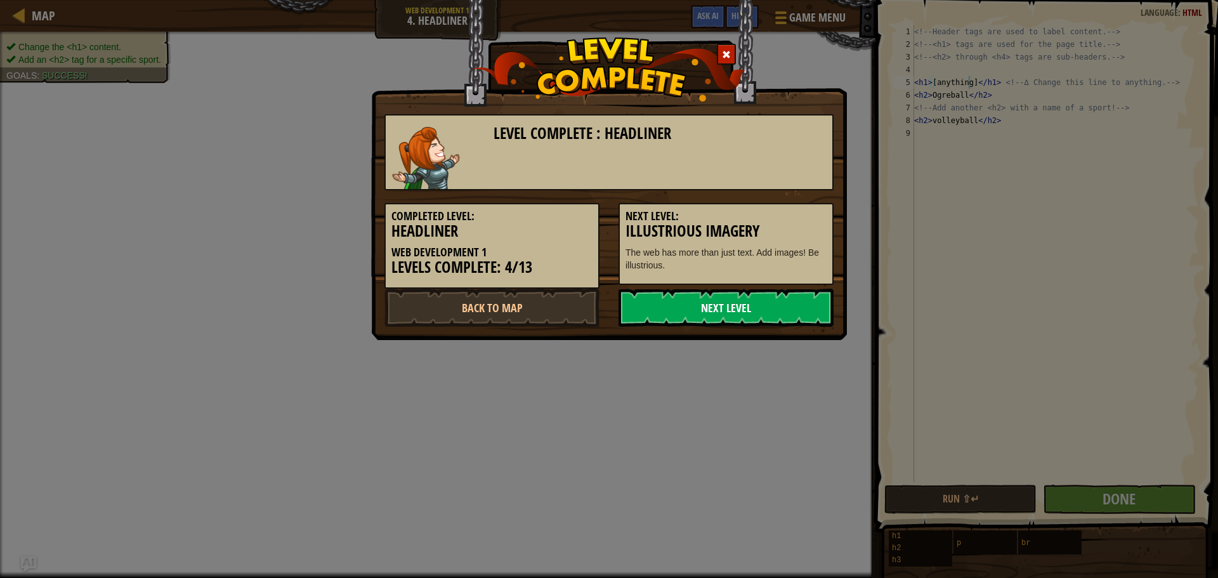
click at [728, 310] on link "Next Level" at bounding box center [726, 308] width 215 height 38
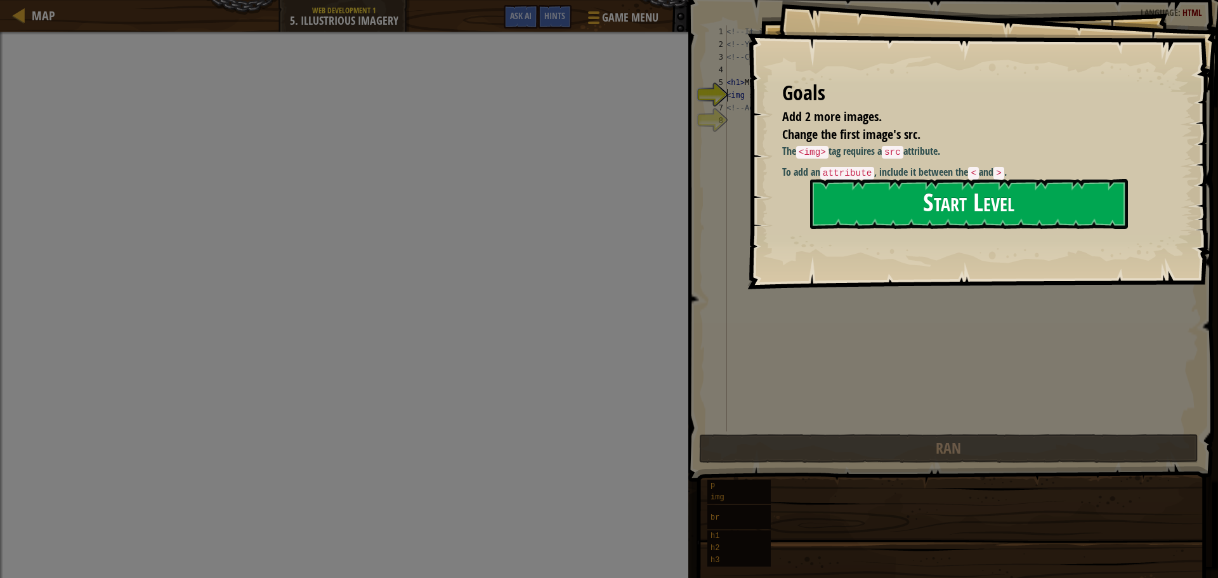
click at [872, 209] on button "Start Level" at bounding box center [969, 204] width 318 height 50
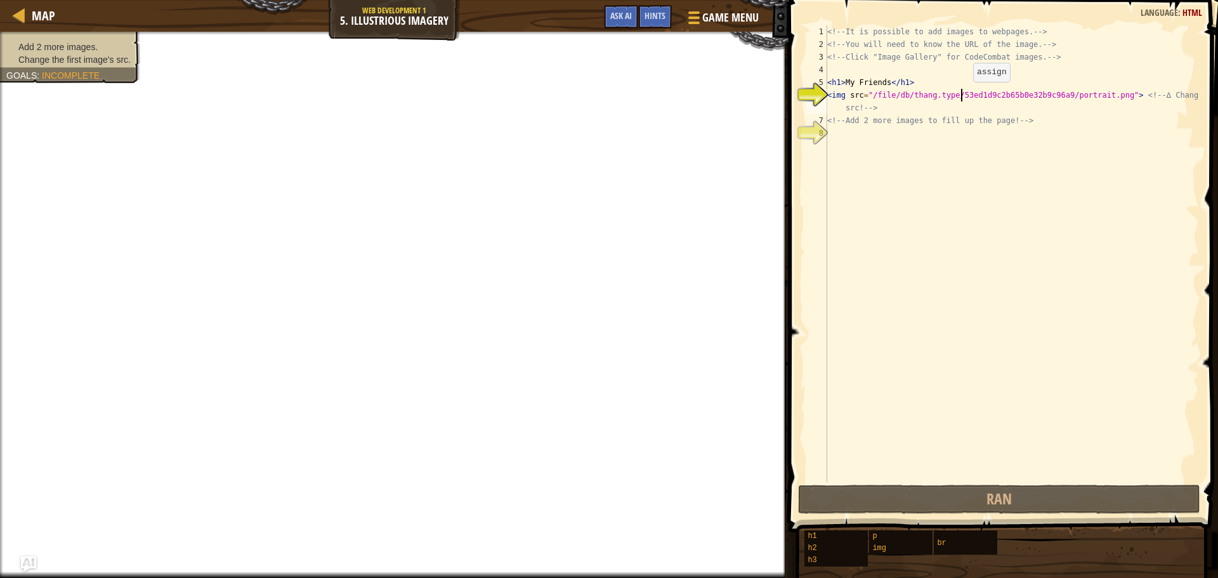
click at [963, 95] on div "<!-- It is possible to add images to webpages. --> <!-- You will need to know t…" at bounding box center [1012, 266] width 374 height 482
click at [960, 79] on div "<!-- It is possible to add images to webpages. --> <!-- You will need to know t…" at bounding box center [1012, 266] width 374 height 482
drag, startPoint x: 954, startPoint y: 101, endPoint x: 965, endPoint y: 96, distance: 11.1
click at [965, 96] on div "<!-- It is possible to add images to webpages. --> <!-- You will need to know t…" at bounding box center [1012, 266] width 374 height 482
click at [965, 96] on div "<!-- It is possible to add images to webpages. --> <!-- You will need to know t…" at bounding box center [1012, 253] width 374 height 457
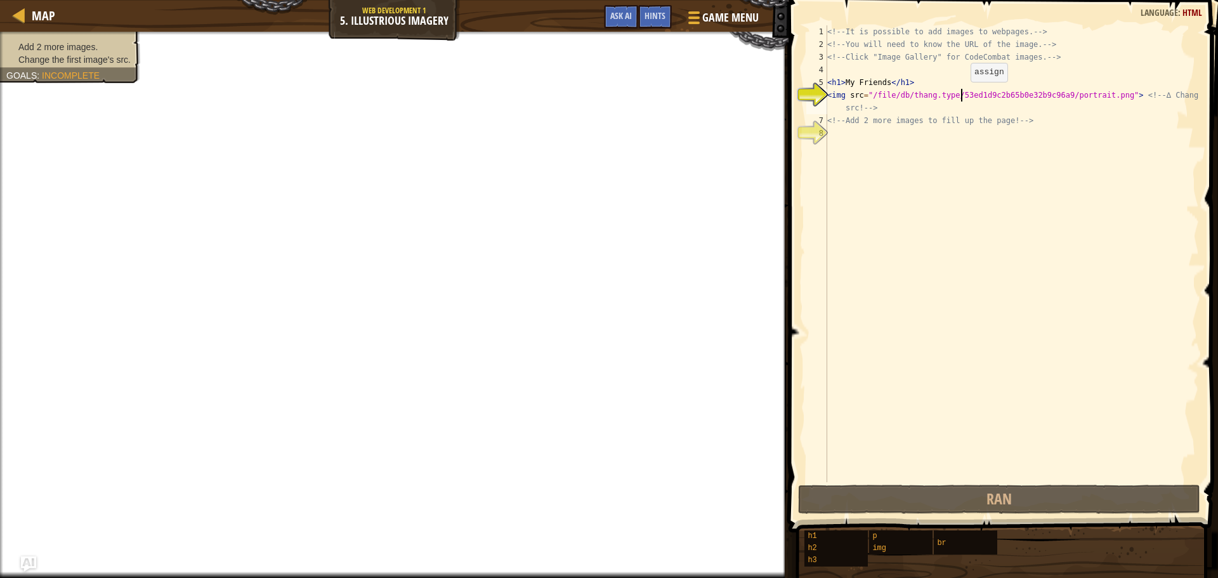
click at [962, 94] on div "<!-- It is possible to add images to webpages. --> <!-- You will need to know t…" at bounding box center [1012, 266] width 374 height 482
click at [911, 100] on div "<!-- It is possible to add images to webpages. --> <!-- You will need to know t…" at bounding box center [1012, 266] width 374 height 482
click at [838, 94] on div "<!-- It is possible to add images to webpages. --> <!-- You will need to know t…" at bounding box center [1012, 266] width 374 height 482
click at [838, 93] on div "<!-- It is possible to add images to webpages. --> <!-- You will need to know t…" at bounding box center [1012, 253] width 374 height 457
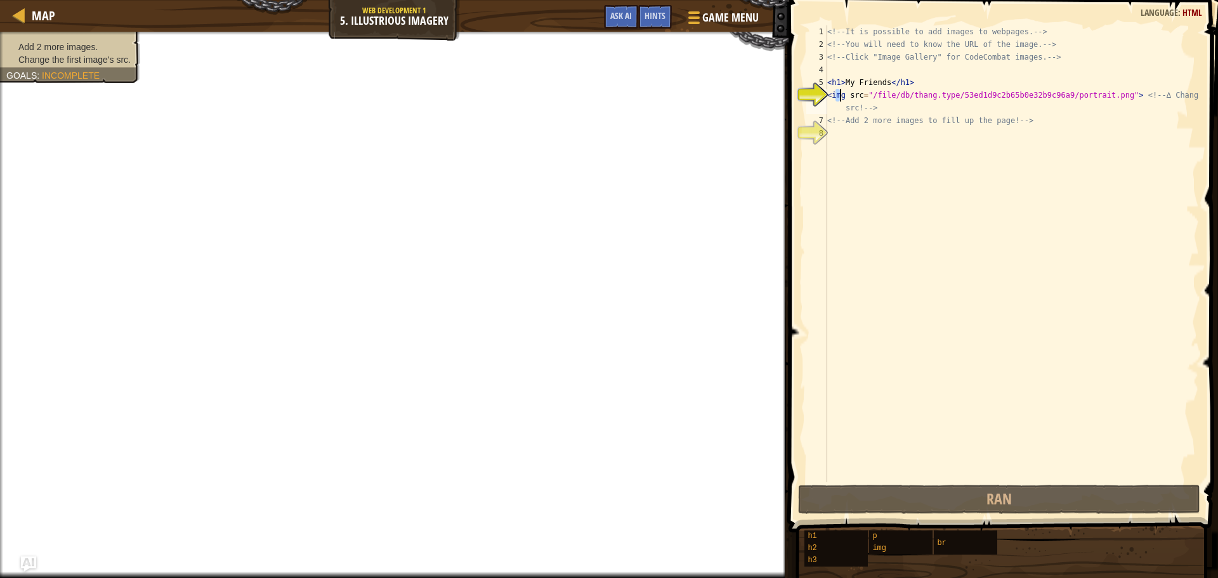
click at [836, 89] on div "<!-- It is possible to add images to webpages. --> <!-- You will need to know t…" at bounding box center [1012, 253] width 374 height 457
click at [833, 100] on div "<!-- It is possible to add images to webpages. --> <!-- You will need to know t…" at bounding box center [1012, 266] width 374 height 482
drag, startPoint x: 835, startPoint y: 96, endPoint x: 789, endPoint y: 55, distance: 62.5
click at [832, 98] on div "<!-- It is possible to add images to webpages. --> <!-- You will need to know t…" at bounding box center [1012, 266] width 374 height 482
click at [944, 88] on div "<!-- It is possible to add images to webpages. --> <!-- You will need to know t…" at bounding box center [1012, 253] width 374 height 457
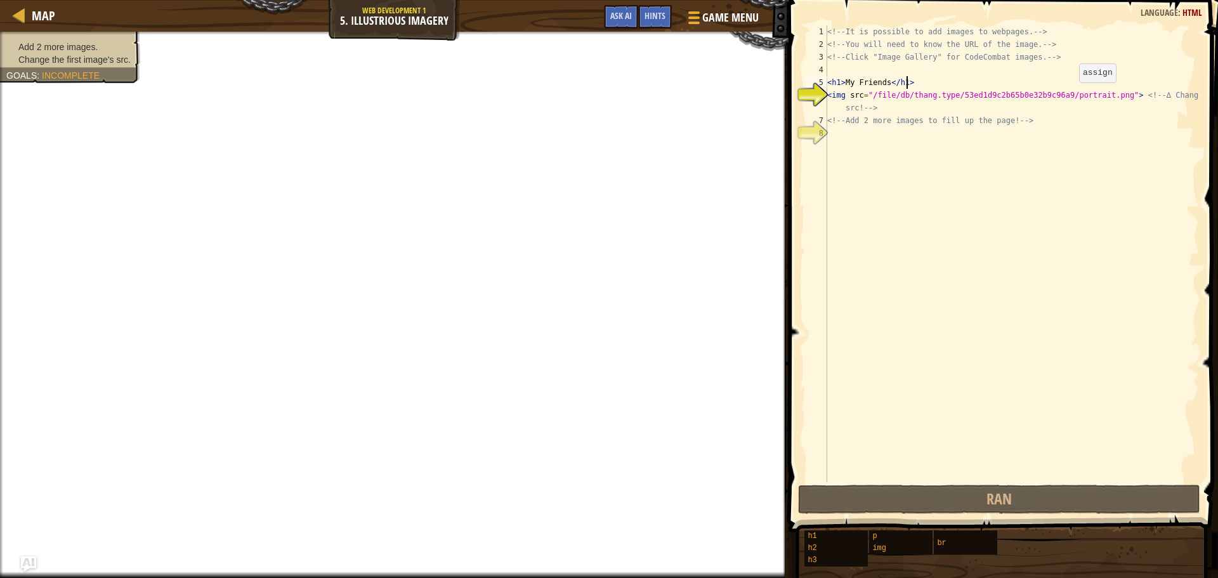
click at [1070, 94] on div "<!-- It is possible to add images to webpages. --> <!-- You will need to know t…" at bounding box center [1012, 266] width 374 height 482
drag, startPoint x: 1069, startPoint y: 94, endPoint x: 1066, endPoint y: 100, distance: 6.9
click at [1066, 100] on div "<!-- It is possible to add images to webpages. --> <!-- You will need to know t…" at bounding box center [1012, 266] width 374 height 482
click at [1064, 99] on div "<!-- It is possible to add images to webpages. --> <!-- You will need to know t…" at bounding box center [1012, 253] width 374 height 457
drag, startPoint x: 1024, startPoint y: 100, endPoint x: 1006, endPoint y: 95, distance: 18.9
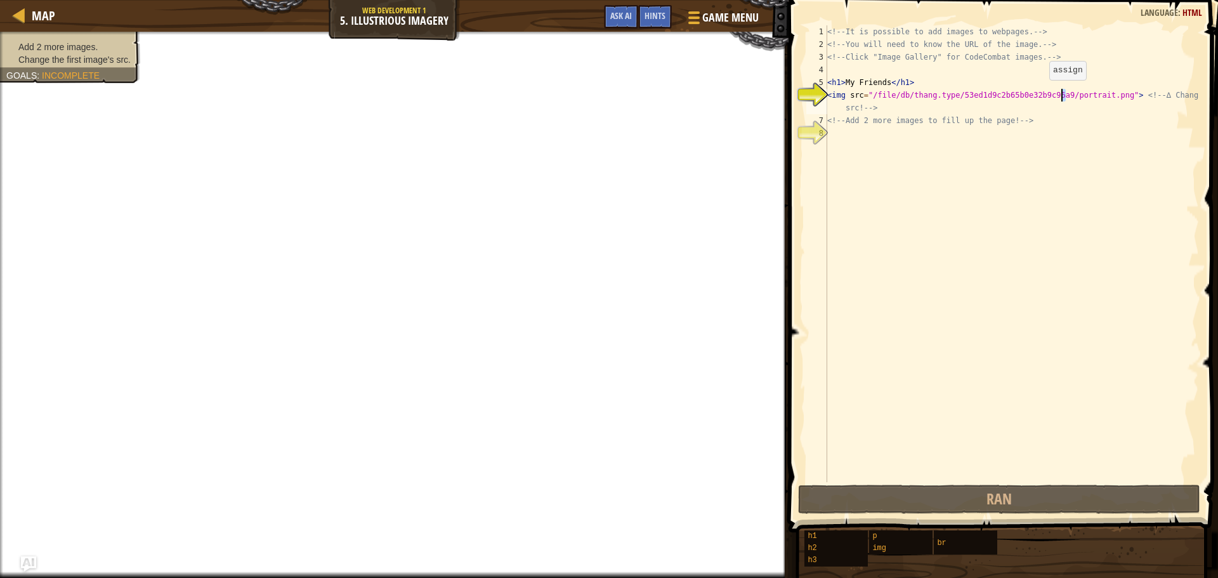
click at [1019, 101] on div "<!-- It is possible to add images to webpages. --> <!-- You will need to know t…" at bounding box center [1012, 266] width 374 height 482
click at [953, 105] on div "<!-- It is possible to add images to webpages. --> <!-- You will need to know t…" at bounding box center [1012, 266] width 374 height 482
drag, startPoint x: 1114, startPoint y: 95, endPoint x: 1114, endPoint y: 107, distance: 12.7
click at [1114, 107] on div "<!-- It is possible to add images to webpages. --> <!-- You will need to know t…" at bounding box center [1012, 266] width 374 height 482
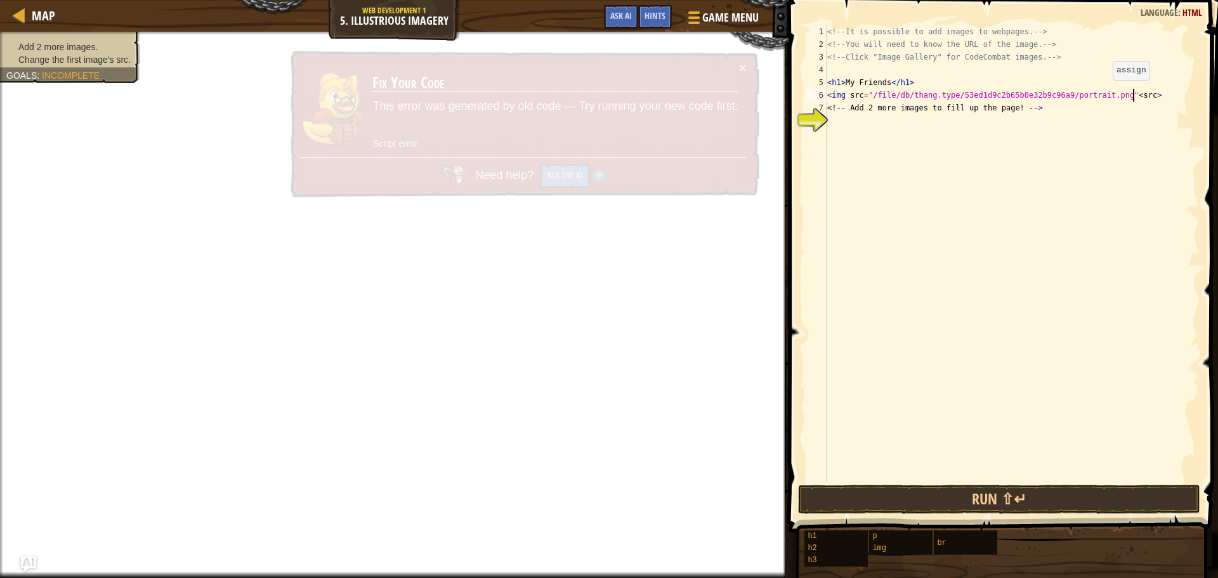
scroll to position [6, 25]
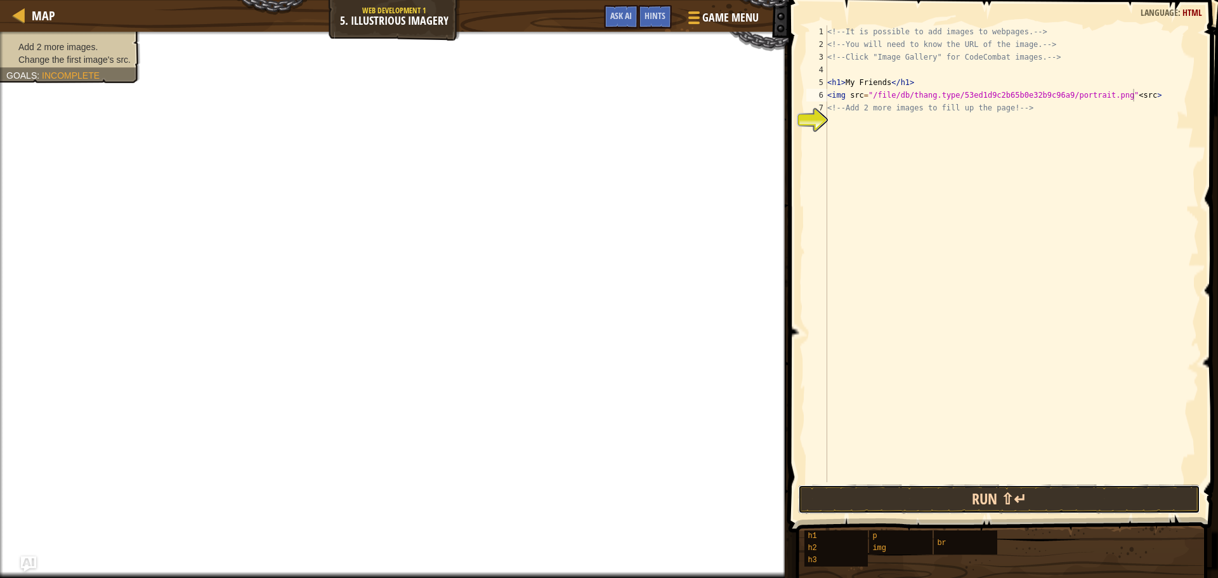
click at [1074, 500] on button "Run ⇧↵" at bounding box center [999, 499] width 402 height 29
drag, startPoint x: 828, startPoint y: 94, endPoint x: 1135, endPoint y: 97, distance: 306.5
click at [1135, 97] on div "<!-- It is possible to add images to webpages. --> <!-- You will need to know t…" at bounding box center [1012, 266] width 374 height 482
type textarea "<img src="/file/db/thang.type/53ed1d9c2b65b0e32b9c96a9/portrait.png">"
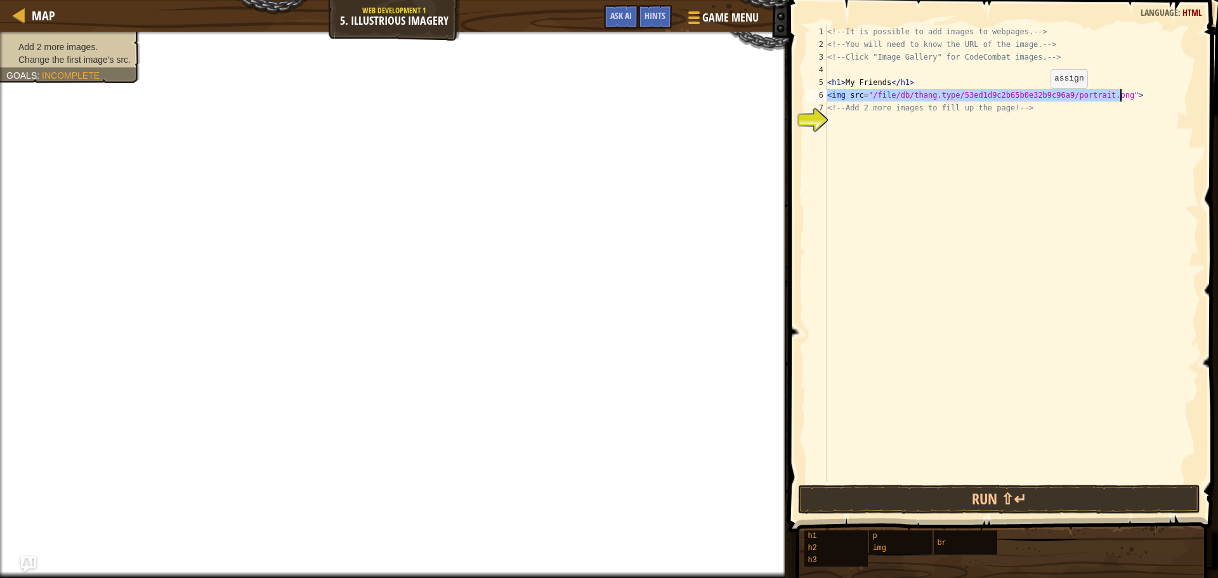
click at [1040, 101] on div "<!-- It is possible to add images to webpages. --> <!-- You will need to know t…" at bounding box center [1012, 253] width 374 height 457
click at [940, 126] on div "<!-- It is possible to add images to webpages. --> <!-- You will need to know t…" at bounding box center [1012, 266] width 374 height 482
paste textarea "<img src="/file/db/thang.type/53ed1d9c2b65b0e32b9c96a9/portrait.png">"
type textarea "<img src="/file/db/thang.type/53ed1d9c2b65b0e32b9c96a9/portrait.png">"
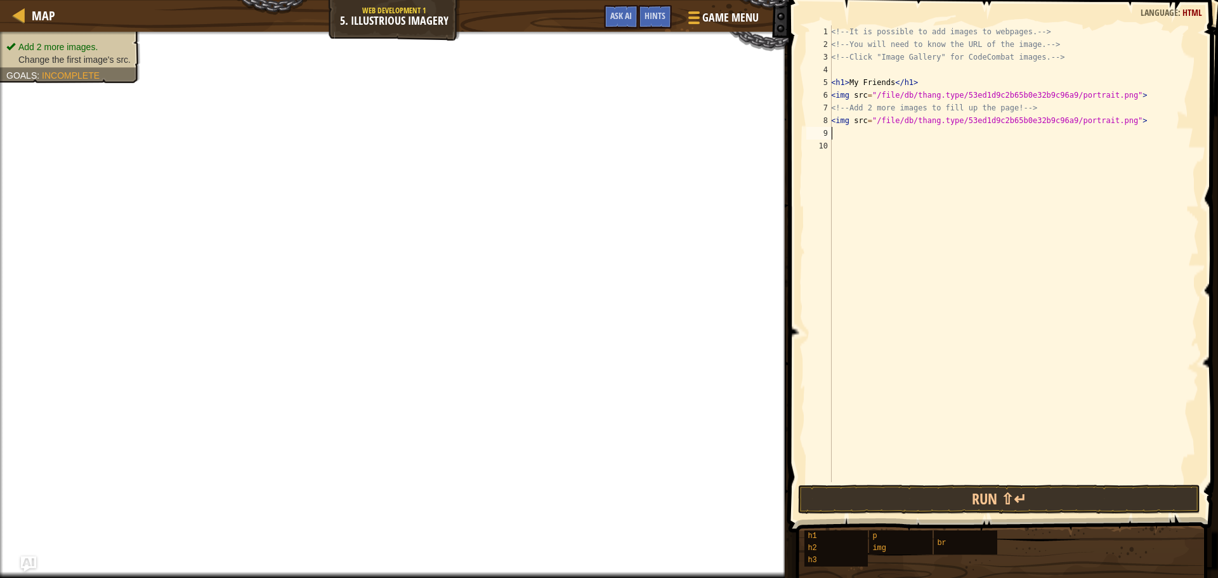
paste textarea "<img src="/file/db/thang.type/53ed1d9c2b65b0e32b9c96a9/portrait.png">"
click at [1033, 491] on button "Run ⇧↵" at bounding box center [999, 499] width 402 height 29
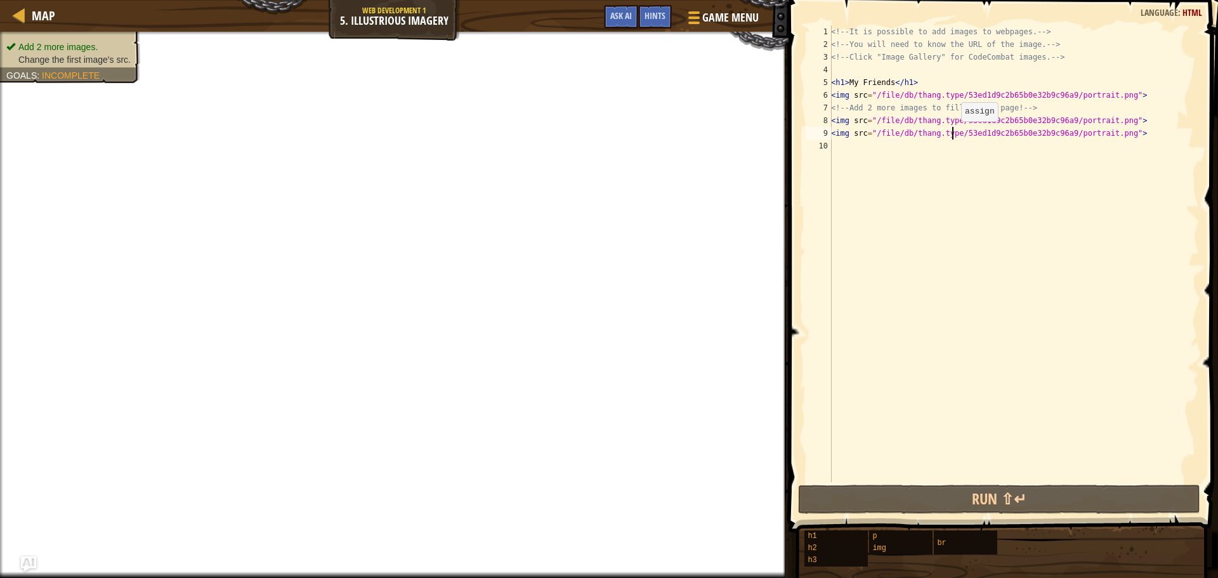
click at [954, 134] on div "<!-- It is possible to add images to webpages. --> <!-- You will need to know t…" at bounding box center [1014, 266] width 371 height 482
click at [843, 129] on div "<!-- It is possible to add images to webpages. --> <!-- You will need to know t…" at bounding box center [1014, 266] width 371 height 482
click at [843, 124] on div "<!-- It is possible to add images to webpages. --> <!-- You will need to know t…" at bounding box center [1014, 266] width 371 height 482
click at [830, 99] on div "6" at bounding box center [819, 95] width 25 height 13
click at [834, 102] on div "<!-- It is possible to add images to webpages. --> <!-- You will need to know t…" at bounding box center [1014, 266] width 371 height 482
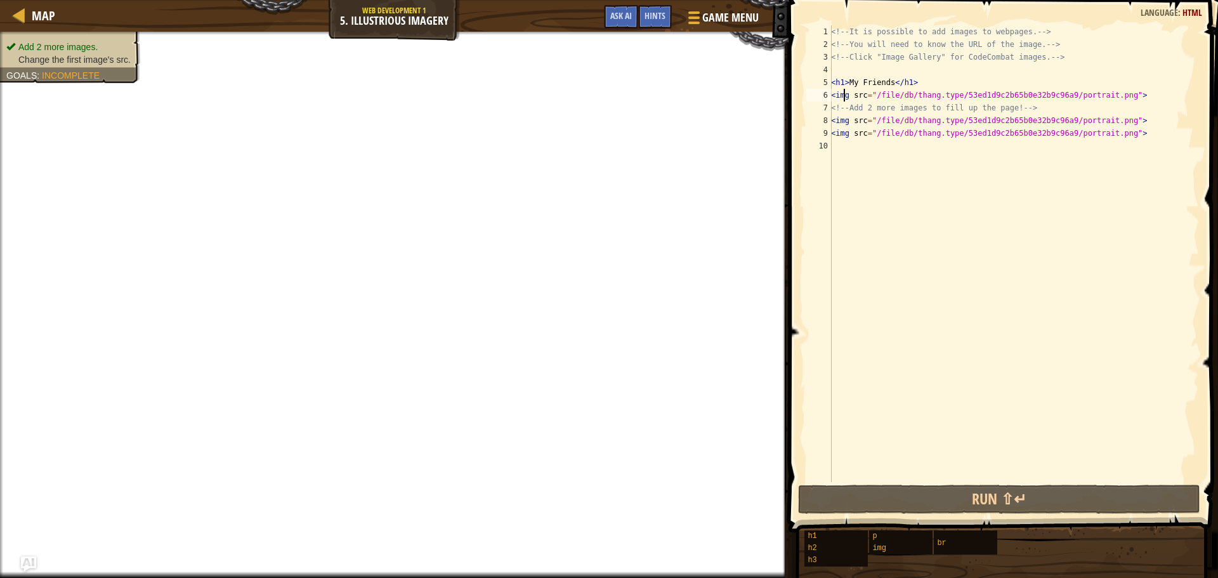
click at [843, 96] on div "<!-- It is possible to add images to webpages. --> <!-- You will need to know t…" at bounding box center [1014, 266] width 371 height 482
click at [954, 98] on div "<!-- It is possible to add images to webpages. --> <!-- You will need to know t…" at bounding box center [1014, 266] width 371 height 482
click at [721, 20] on span "Game Menu" at bounding box center [730, 17] width 59 height 17
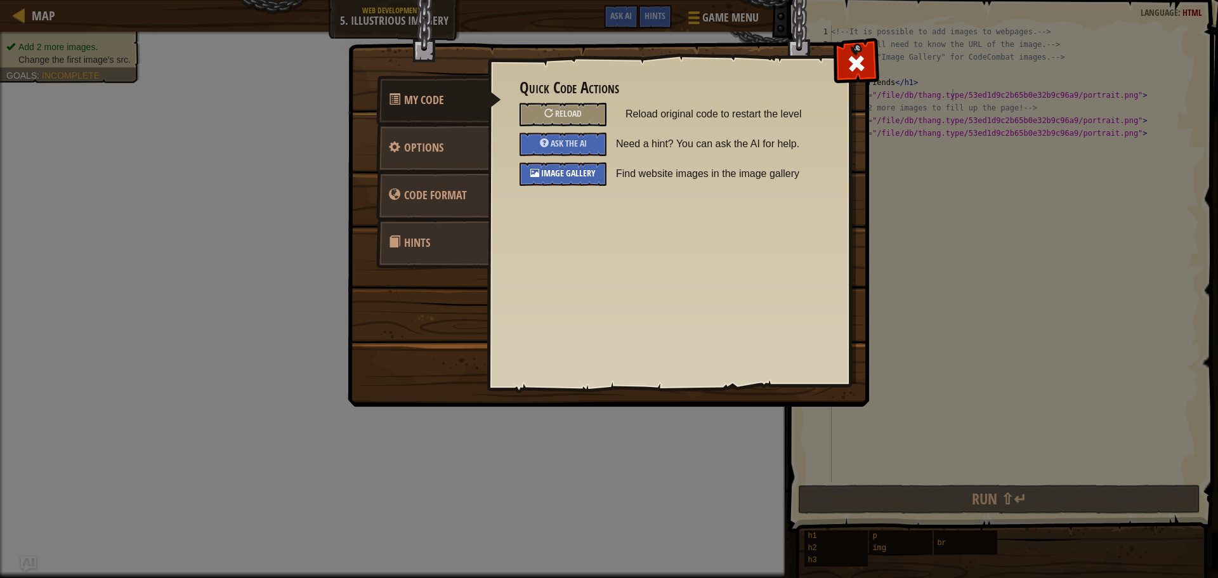
click at [560, 174] on span "Image Gallery" at bounding box center [568, 173] width 55 height 12
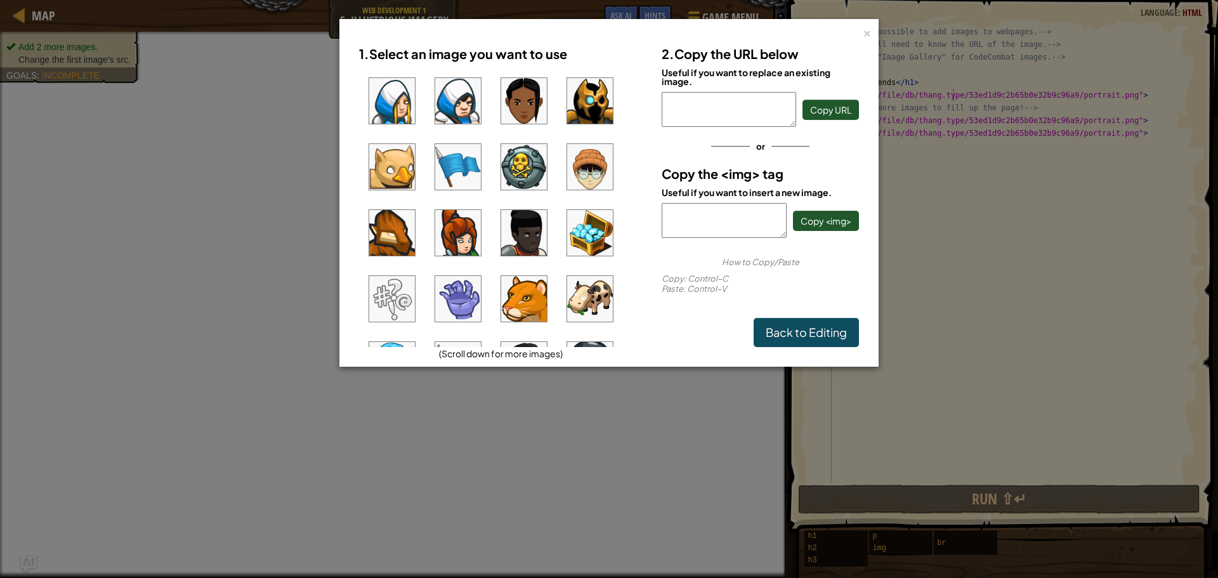
click at [462, 299] on img at bounding box center [458, 299] width 46 height 46
click at [850, 217] on span "Copy <img>" at bounding box center [826, 220] width 51 height 11
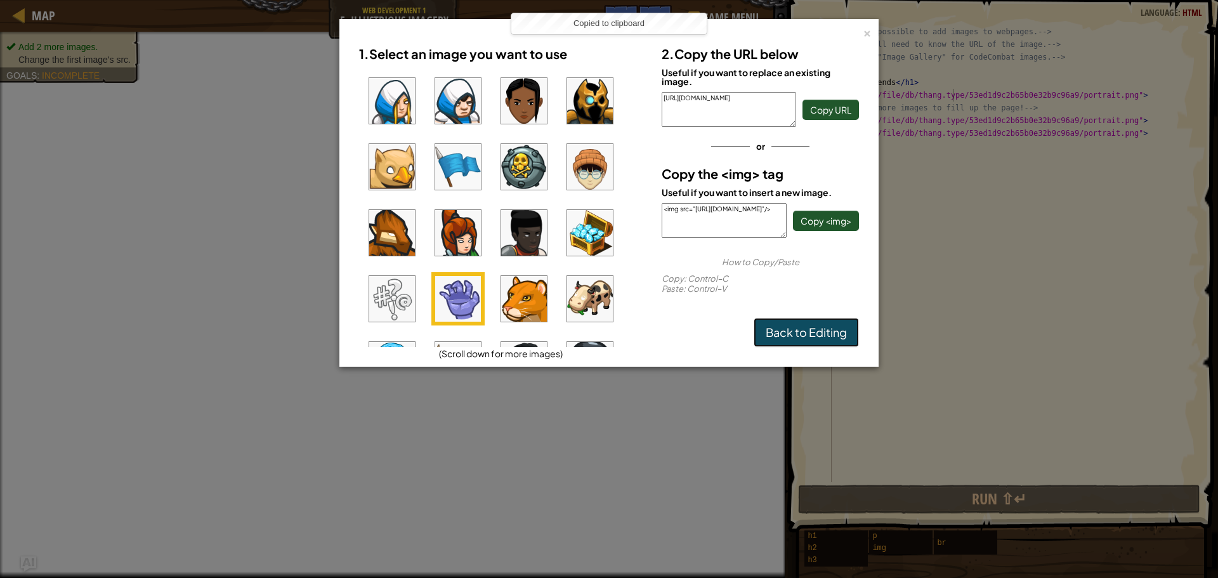
click at [821, 331] on link "Back to Editing" at bounding box center [806, 332] width 105 height 29
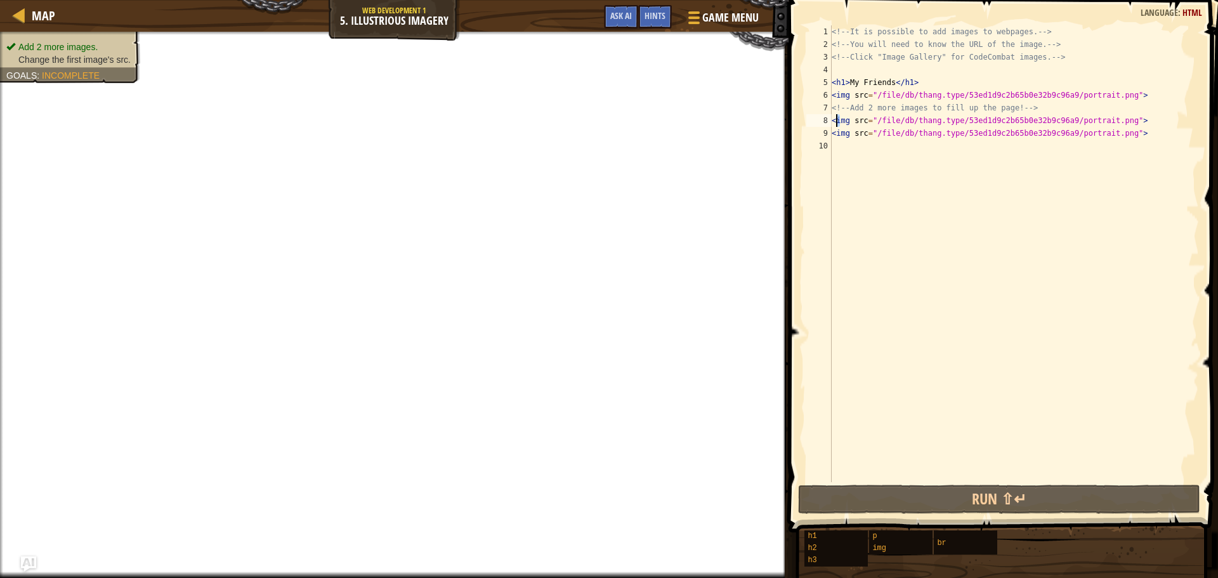
click at [842, 121] on div "<!-- It is possible to add images to webpages. --> <!-- You will need to know t…" at bounding box center [1014, 266] width 370 height 482
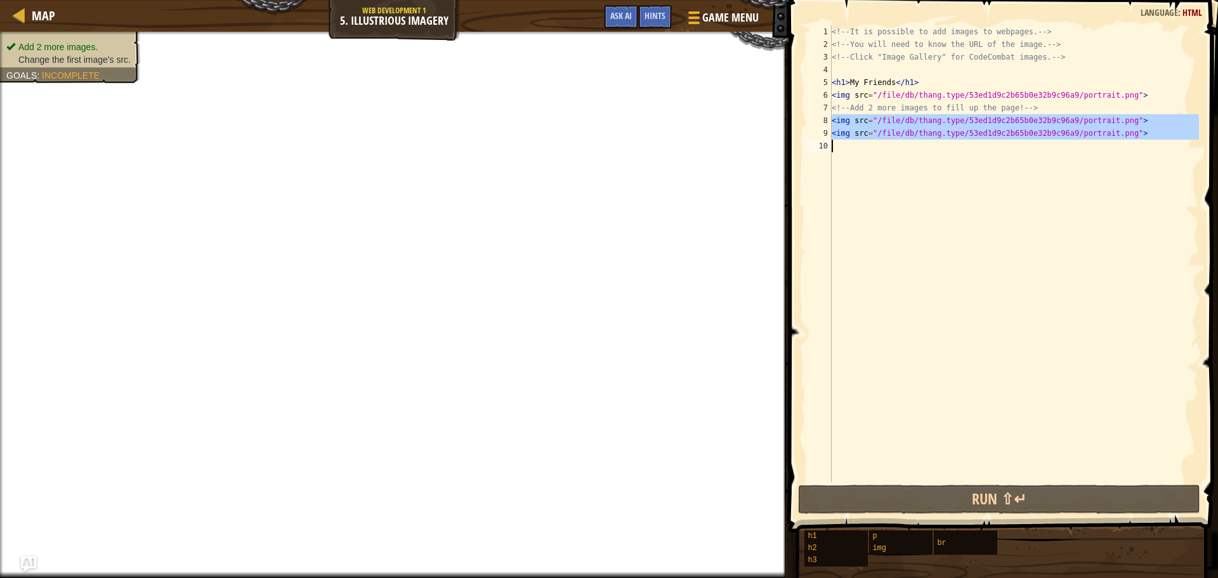
drag, startPoint x: 832, startPoint y: 121, endPoint x: 851, endPoint y: 147, distance: 32.8
click at [851, 147] on div "<!-- It is possible to add images to webpages. --> <!-- You will need to know t…" at bounding box center [1014, 266] width 370 height 482
type textarea "<img src="/file/db/thang.type/53ed1d9c2b65b0e32b9c96a9/portrait.png">"
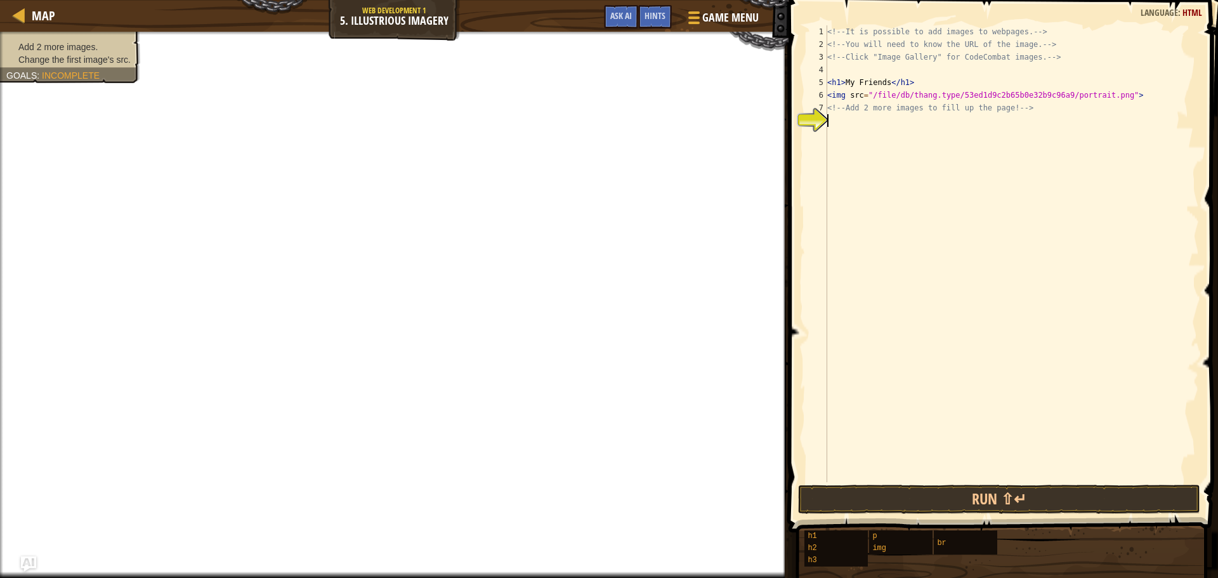
type textarea "V"
paste textarea "<img src="https://codecombat.com/file/db/thang.type/53024c7b27471514685d5397/po…"
type textarea "<img src="https://codecombat.com/file/db/thang.type/53024c7b27471514685d5397/po…"
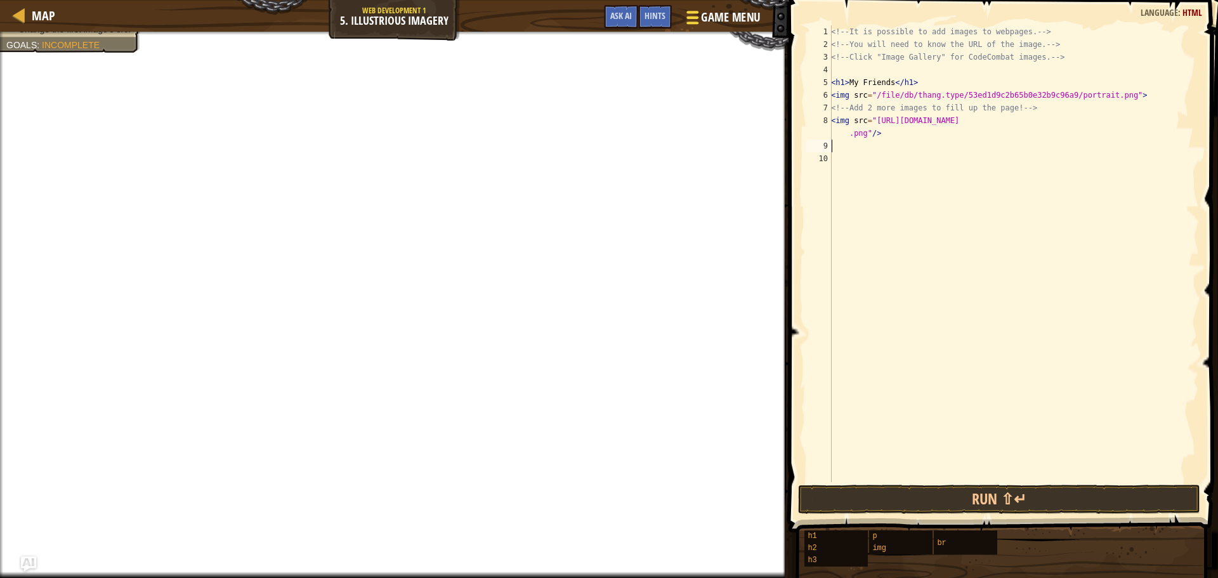
click at [702, 20] on span "Game Menu" at bounding box center [730, 17] width 59 height 17
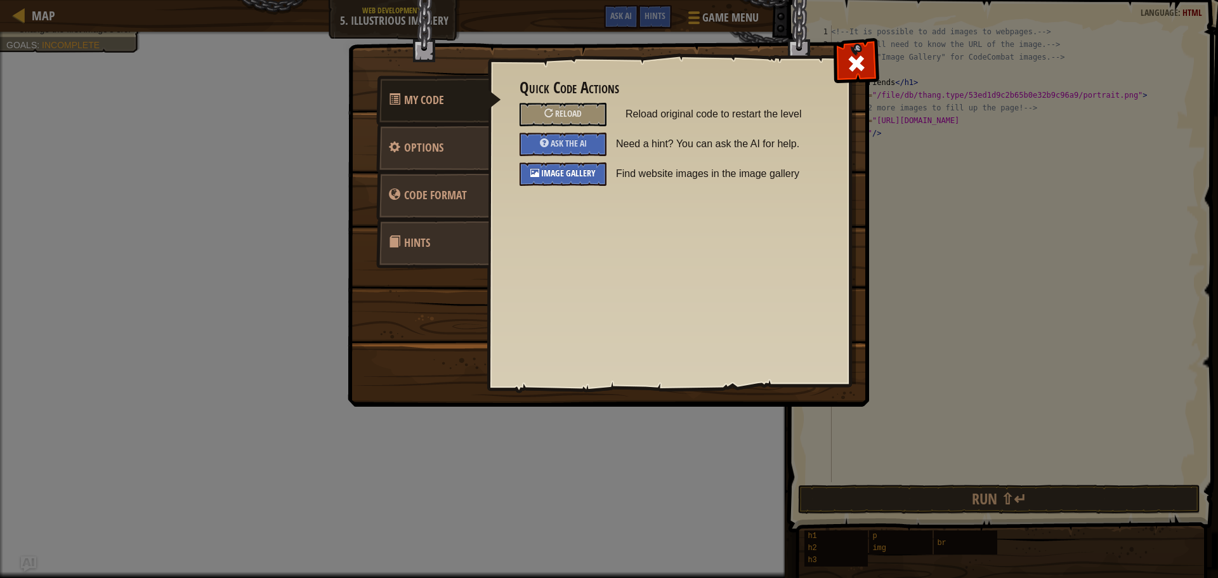
click at [579, 171] on span "Image Gallery" at bounding box center [568, 173] width 55 height 12
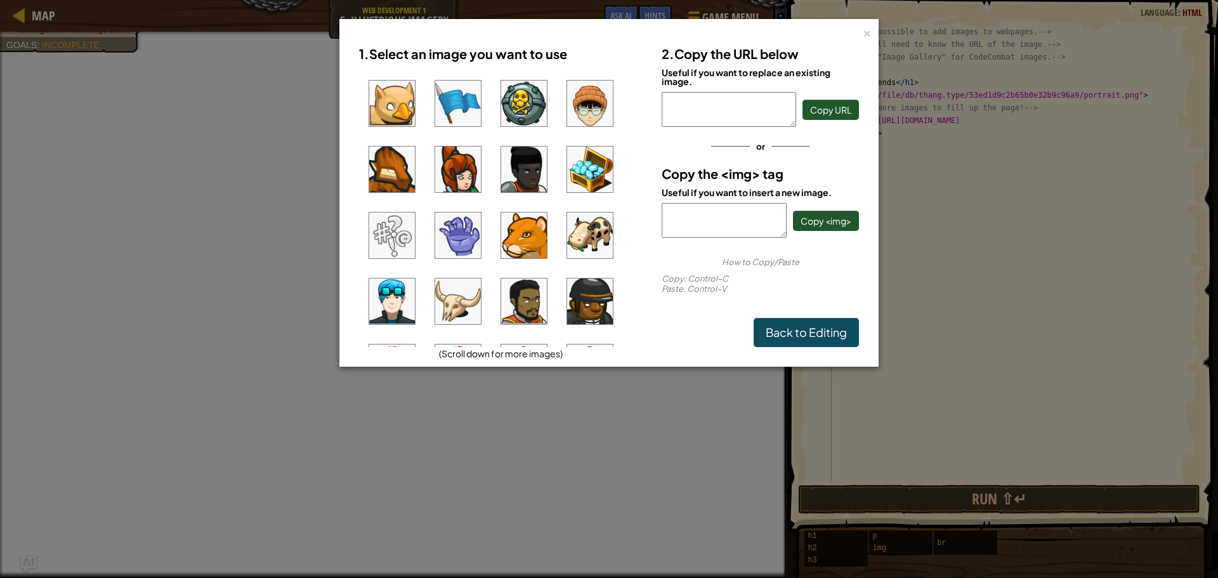
scroll to position [190, 0]
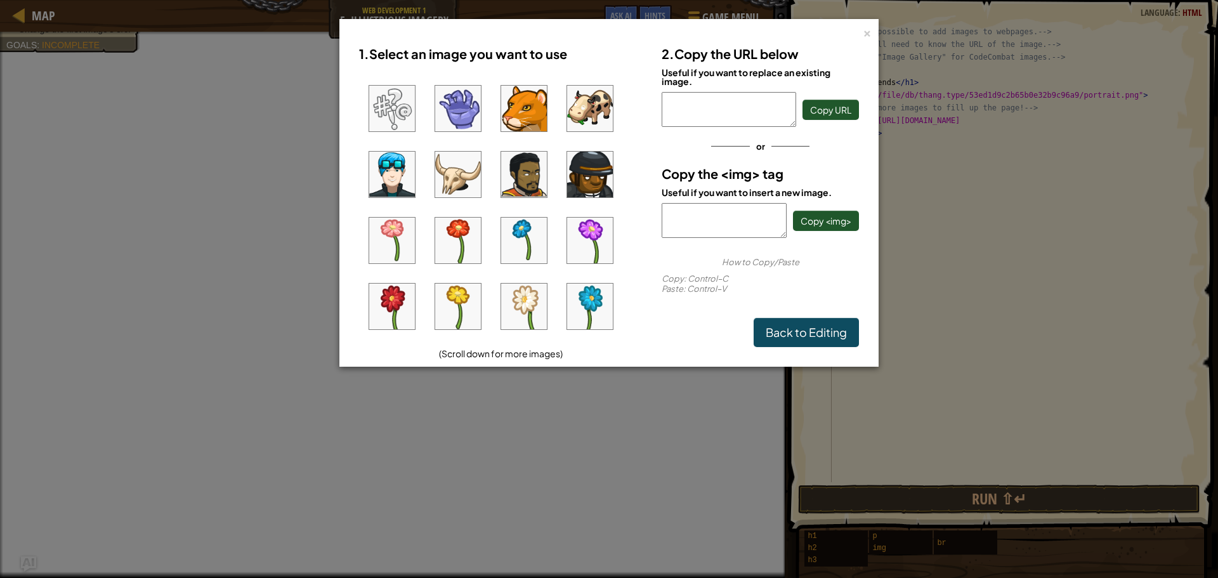
click at [585, 231] on img at bounding box center [590, 241] width 46 height 46
click at [832, 227] on button "Copy <img>" at bounding box center [826, 221] width 66 height 20
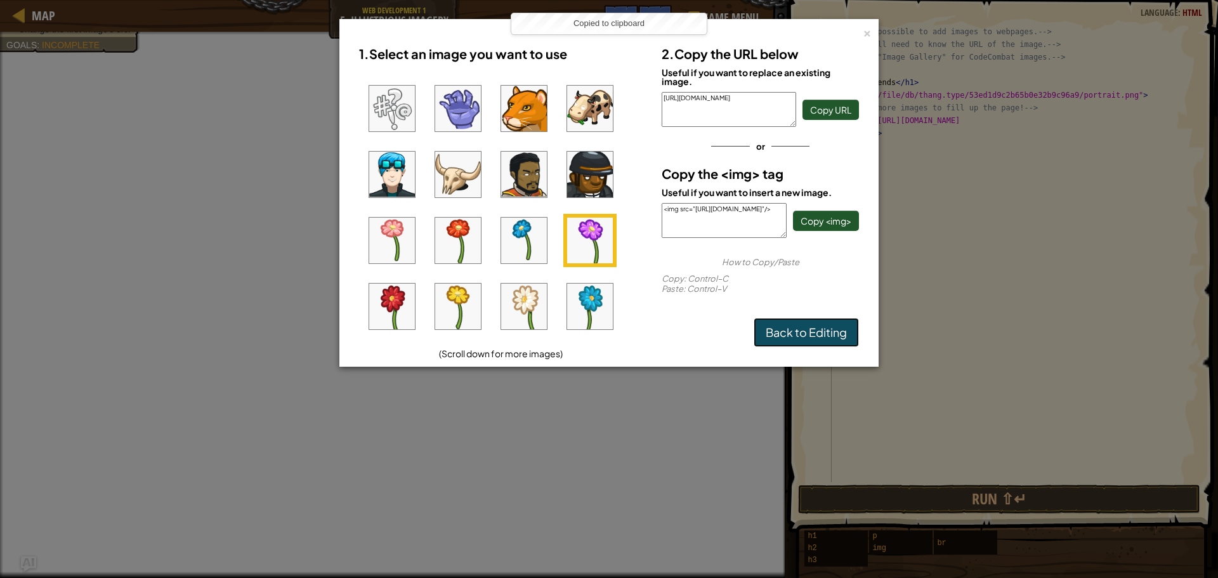
click at [836, 333] on link "Back to Editing" at bounding box center [806, 332] width 105 height 29
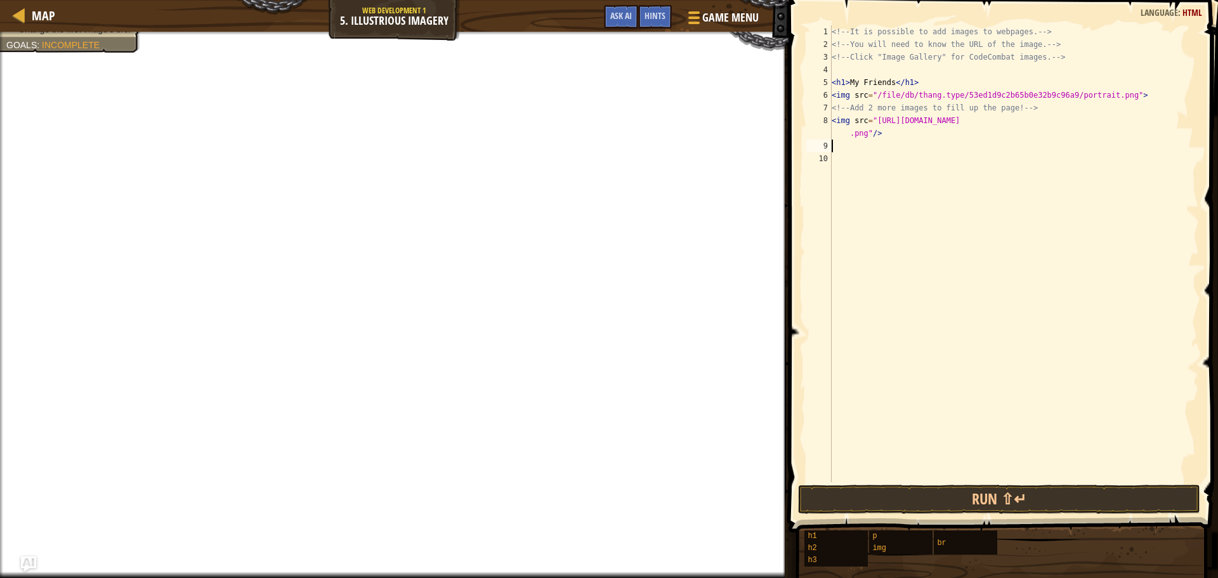
paste textarea "<img src="https://codecombat.com/file/db/thang.type/54e952b7f54ef5794f354edd/po…"
click at [833, 97] on div "<!-- It is possible to add images to webpages. --> <!-- You will need to know t…" at bounding box center [1014, 266] width 370 height 482
type textarea "<img src="/file/db/thang.type/53ed1d9c2b65b0e32b9c96a9/portrait.png">"
drag, startPoint x: 833, startPoint y: 97, endPoint x: 1175, endPoint y: 89, distance: 342.1
click at [1175, 89] on div "<!-- It is possible to add images to webpages. --> <!-- You will need to know t…" at bounding box center [1014, 266] width 370 height 482
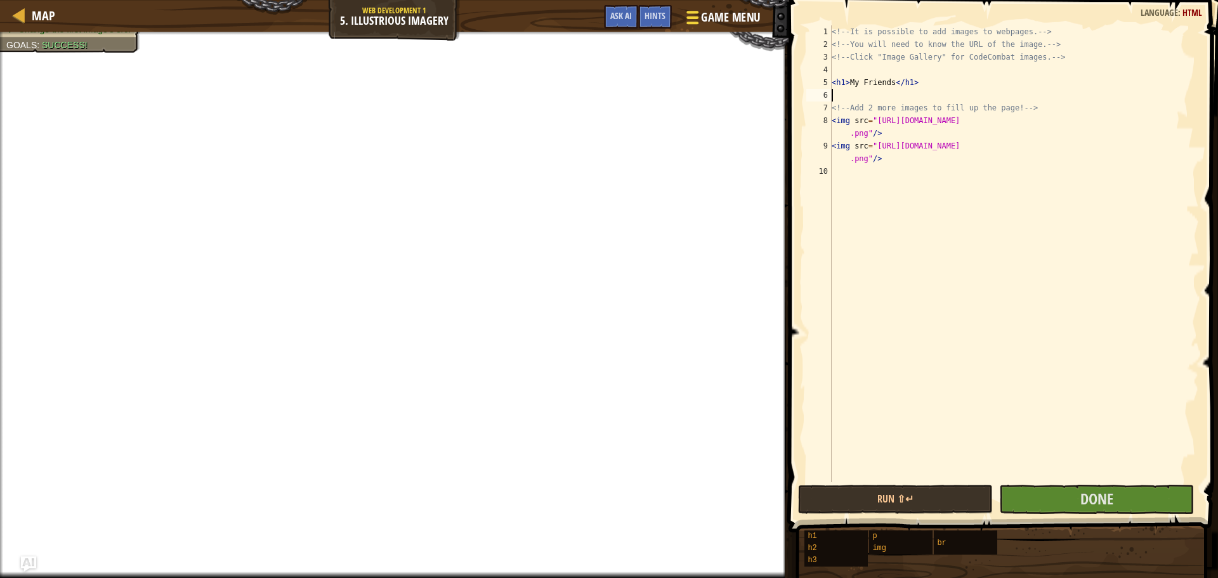
click at [720, 19] on span "Game Menu" at bounding box center [730, 17] width 59 height 17
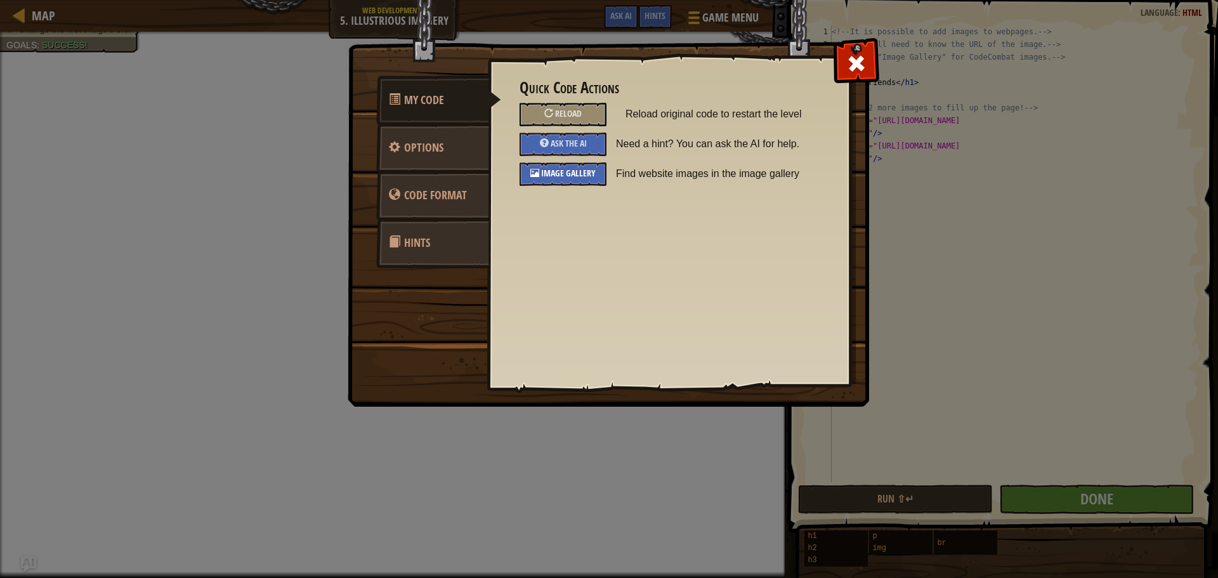
click at [585, 176] on span "Image Gallery" at bounding box center [568, 173] width 55 height 12
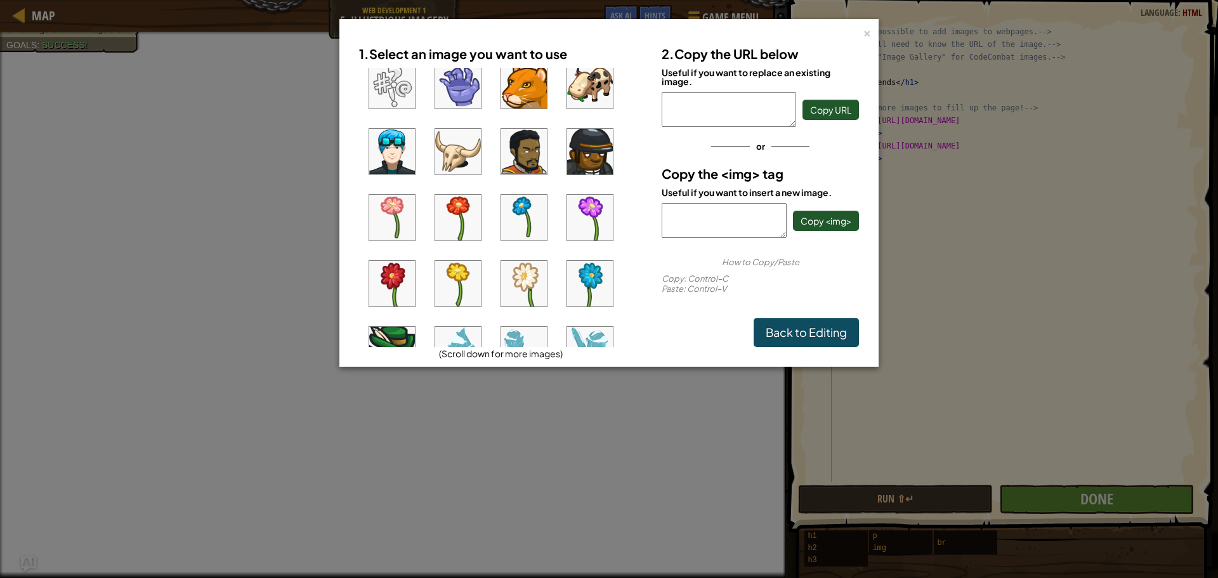
scroll to position [23, 0]
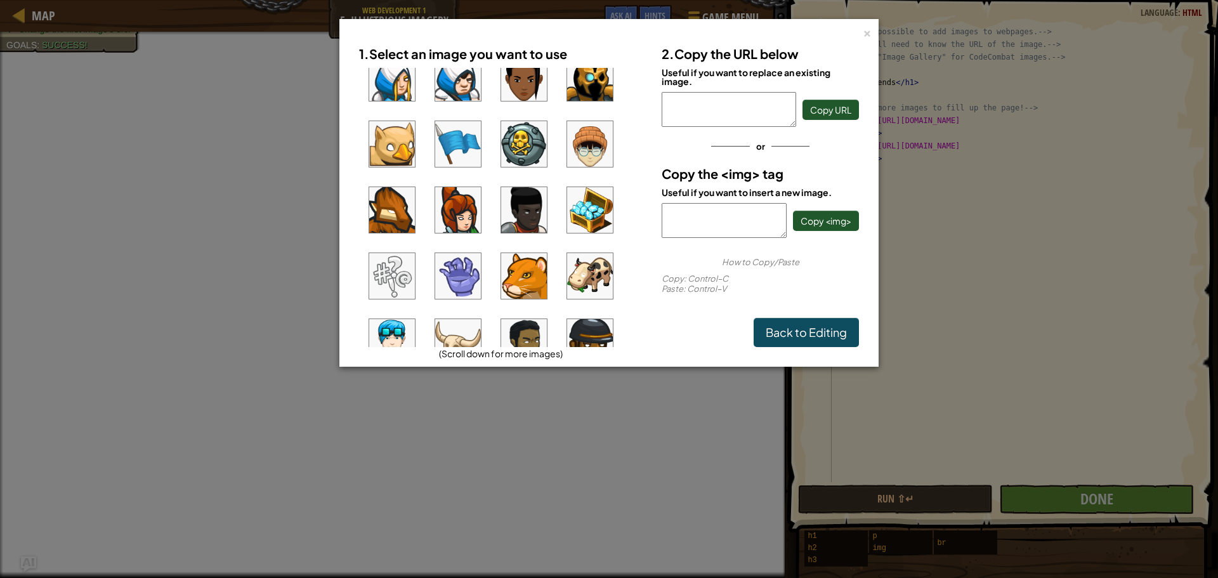
click at [595, 266] on img at bounding box center [590, 276] width 46 height 46
click at [411, 269] on img at bounding box center [392, 276] width 46 height 46
click at [828, 224] on span "Copy <img>" at bounding box center [826, 220] width 51 height 11
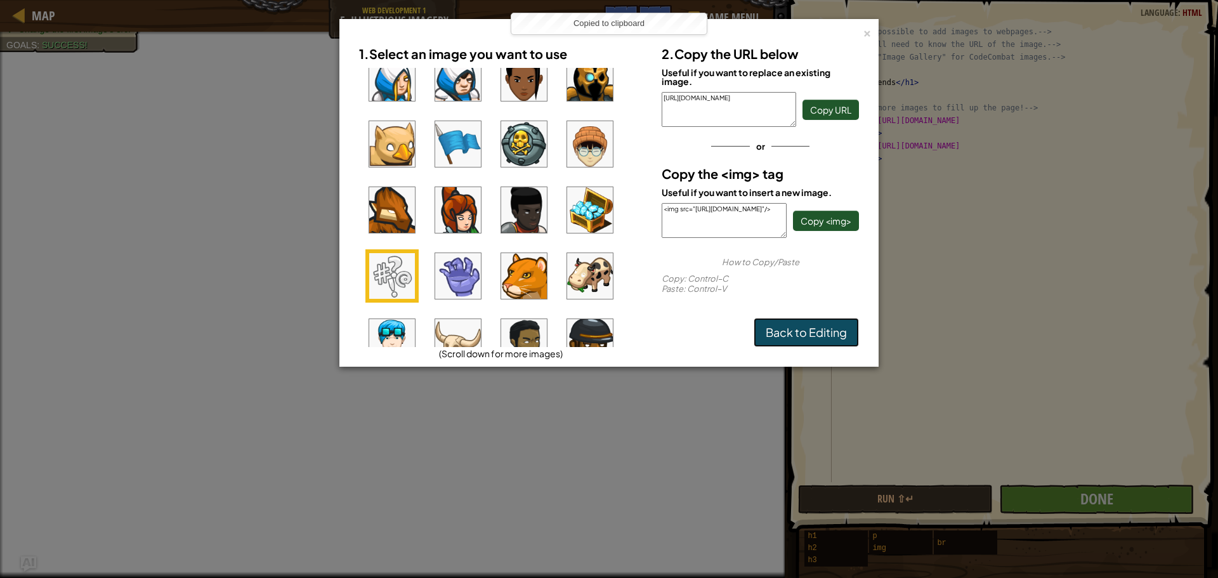
click at [814, 332] on link "Back to Editing" at bounding box center [806, 332] width 105 height 29
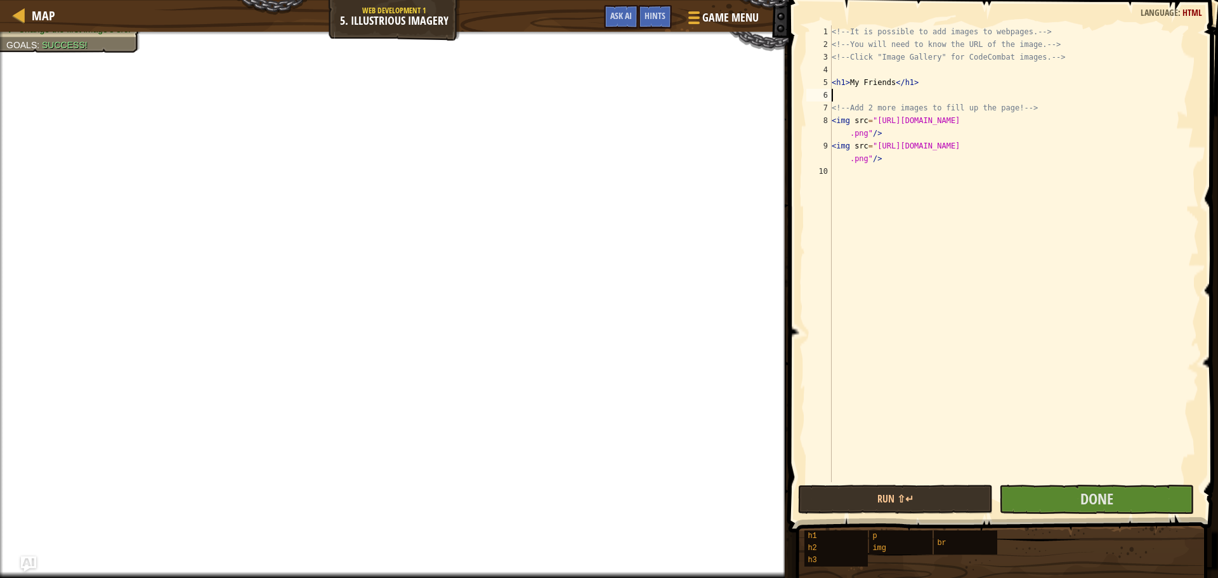
paste textarea "<img src="https://codecombat.com/file/db/thang.type/53024b76a6efdd32359c5340/po…"
type textarea "<img src="https://codecombat.com/file/db/thang.type/53024b76a6efdd32359c5340/po…"
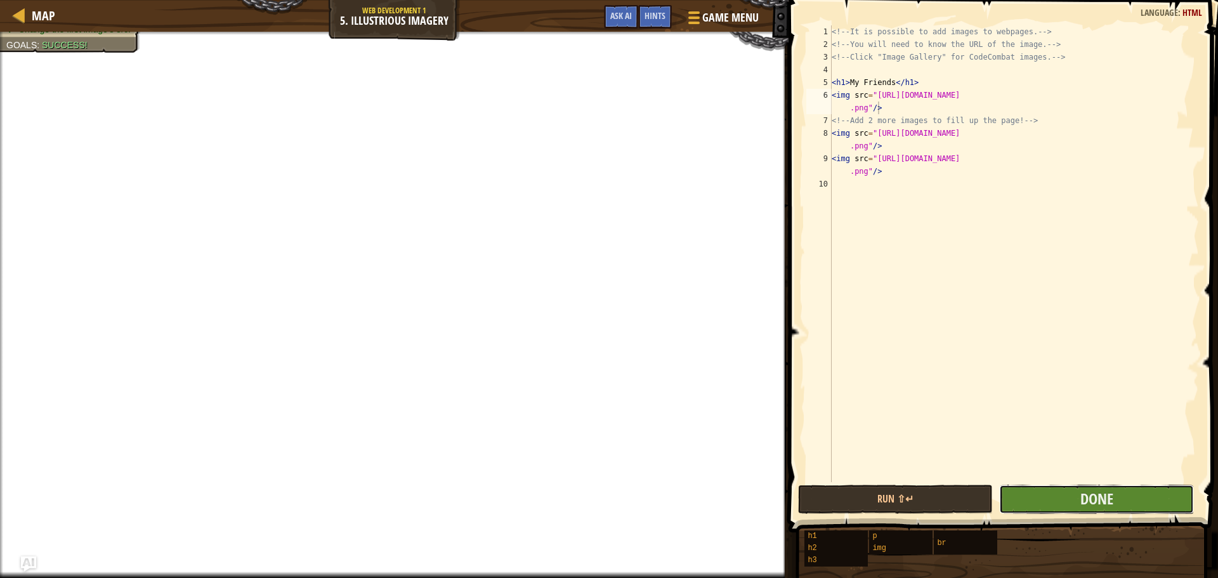
click at [1059, 497] on button "Done" at bounding box center [1097, 499] width 195 height 29
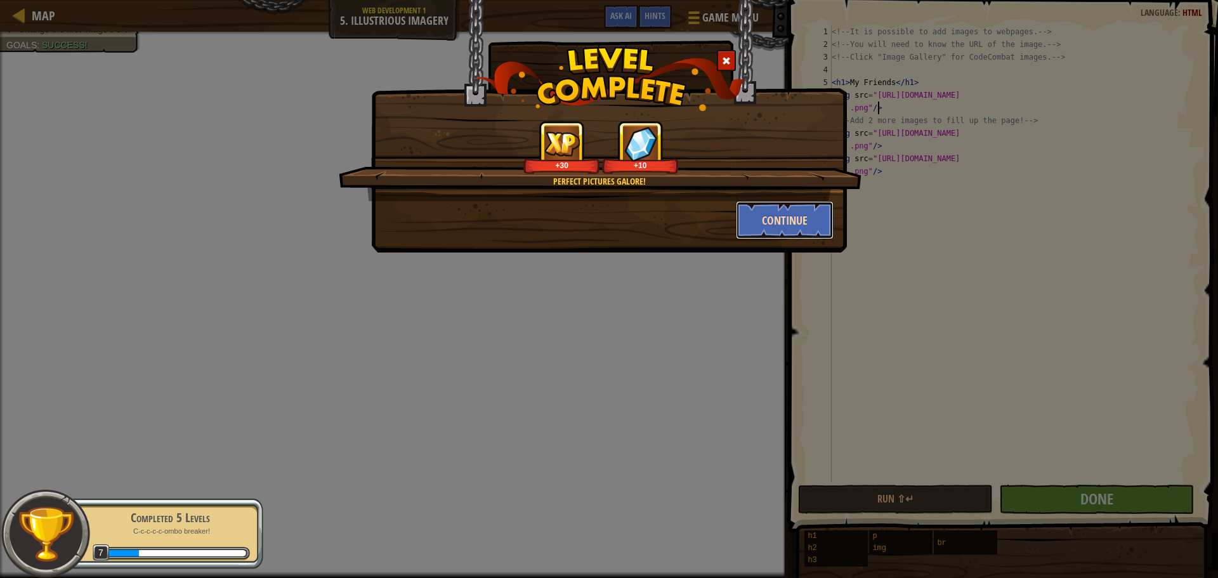
click at [789, 223] on button "Continue" at bounding box center [785, 220] width 98 height 38
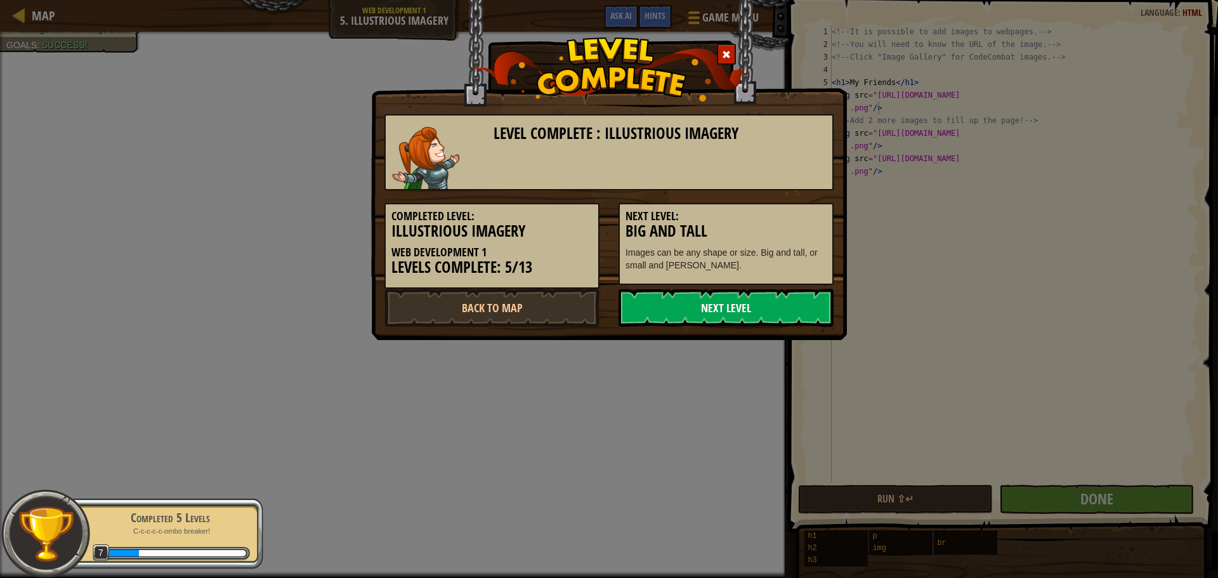
click at [727, 312] on link "Next Level" at bounding box center [726, 308] width 215 height 38
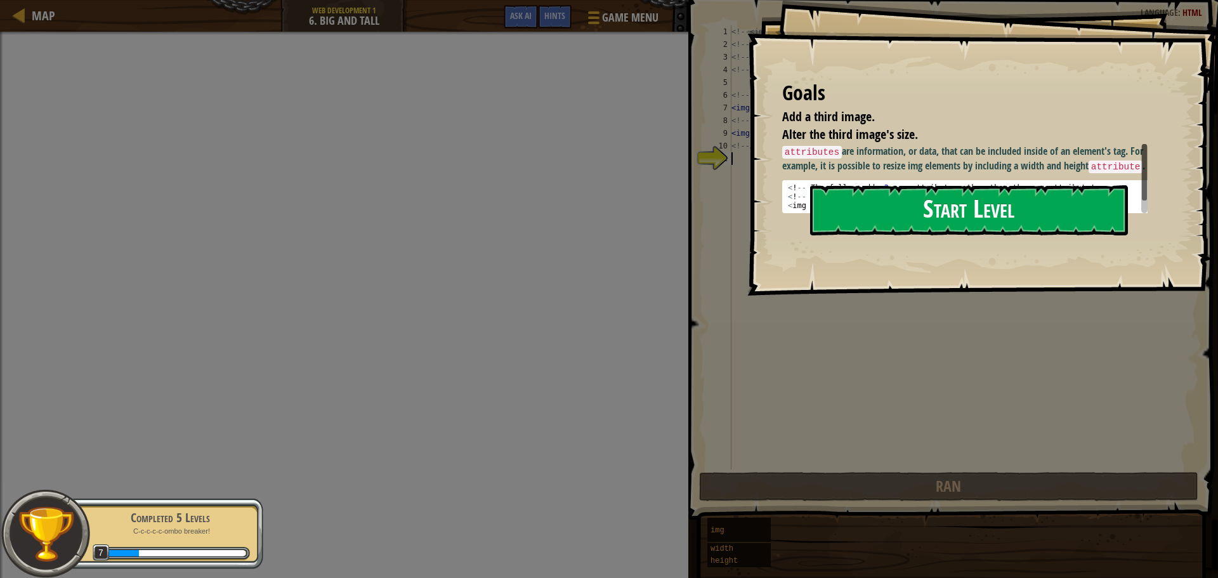
click at [871, 206] on button "Start Level" at bounding box center [969, 210] width 318 height 50
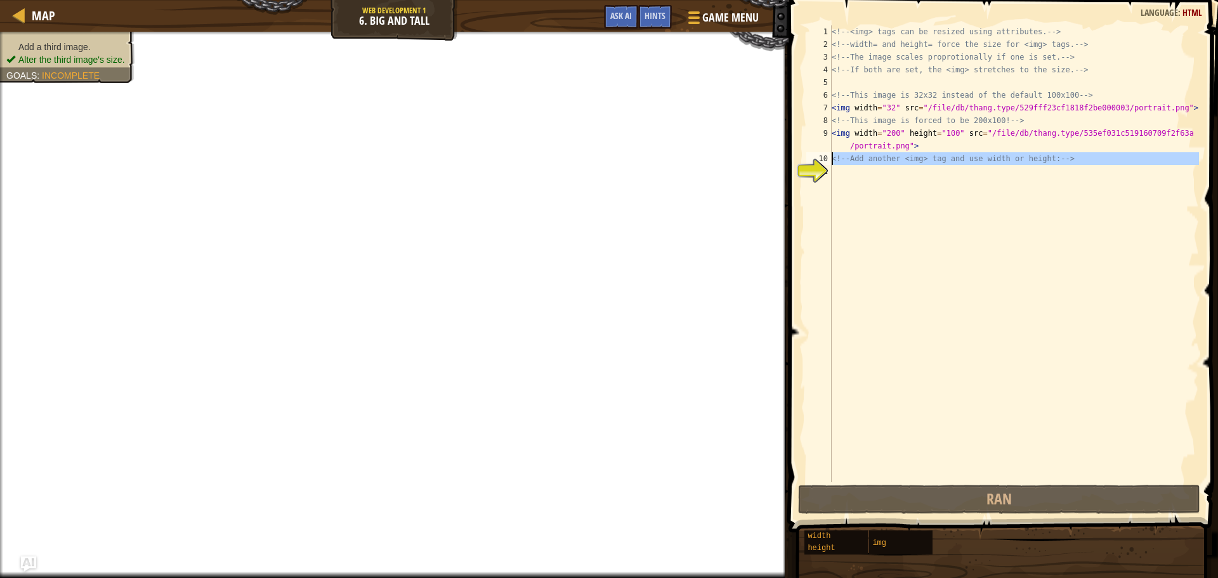
click at [830, 155] on div "10" at bounding box center [819, 158] width 25 height 13
click at [832, 155] on div "<!-- Add another <img> tag and use width or height: --> 1 2 3 4 5 6 7 8 9 10 11…" at bounding box center [1001, 253] width 395 height 457
type textarea "<!-- Add another <img> tag and use width or height: -->"
click at [836, 157] on div "<!-- <img> tags can be resized using attributes. --> <!-- width= and height= fo…" at bounding box center [1014, 266] width 370 height 482
type textarea "<!-- Add another <img> tag and use width or height: -->"
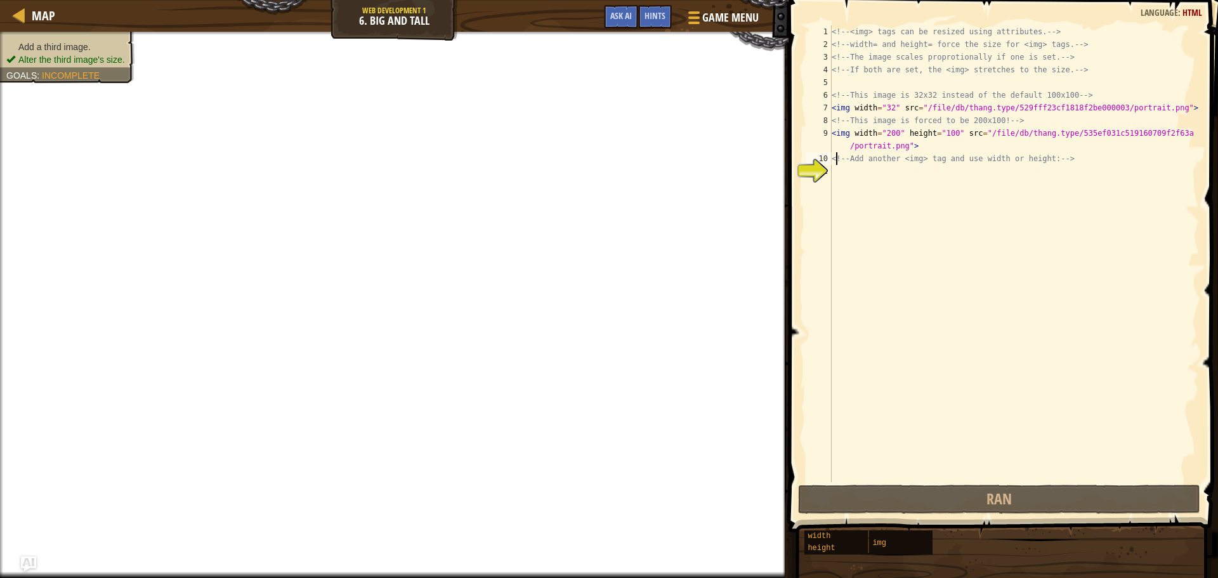
click at [835, 154] on div "<!-- <img> tags can be resized using attributes. --> <!-- width= and height= fo…" at bounding box center [1014, 266] width 370 height 482
drag, startPoint x: 835, startPoint y: 154, endPoint x: 1115, endPoint y: 160, distance: 280.6
click at [1115, 160] on div "<!-- <img> tags can be resized using attributes. --> <!-- width= and height= fo…" at bounding box center [1014, 266] width 370 height 482
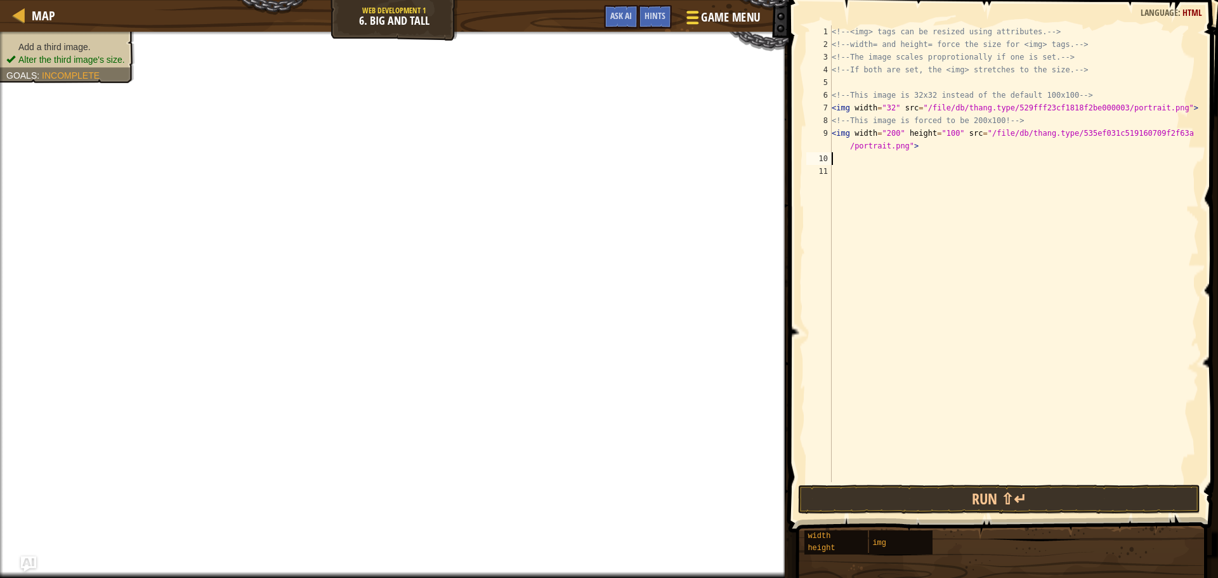
click at [723, 18] on span "Game Menu" at bounding box center [730, 17] width 59 height 17
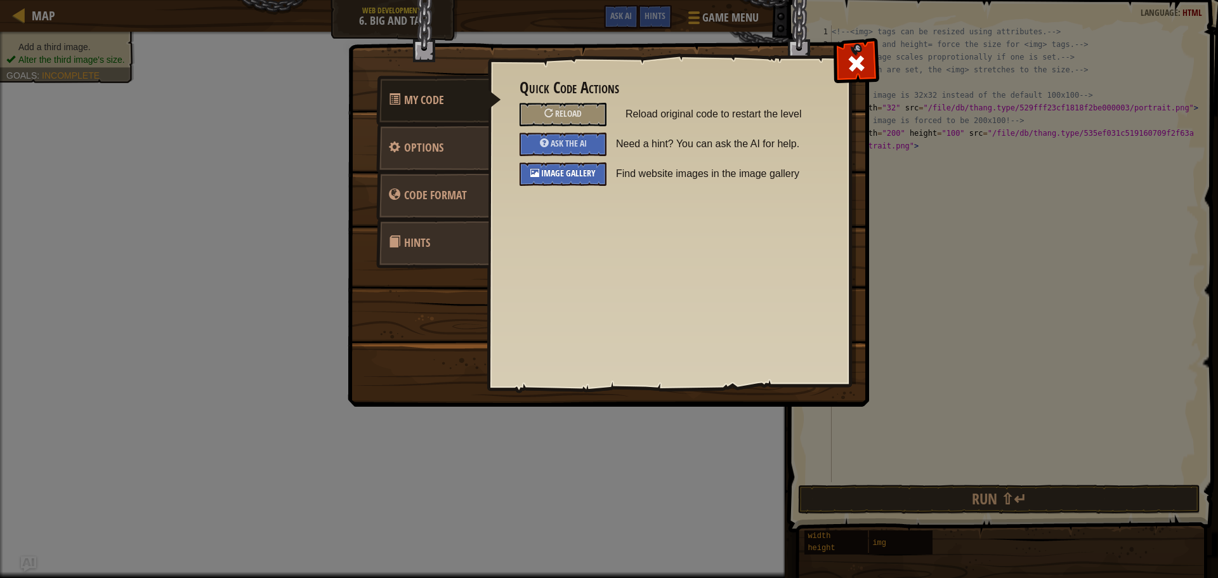
click at [577, 181] on div "Image Gallery" at bounding box center [563, 173] width 87 height 23
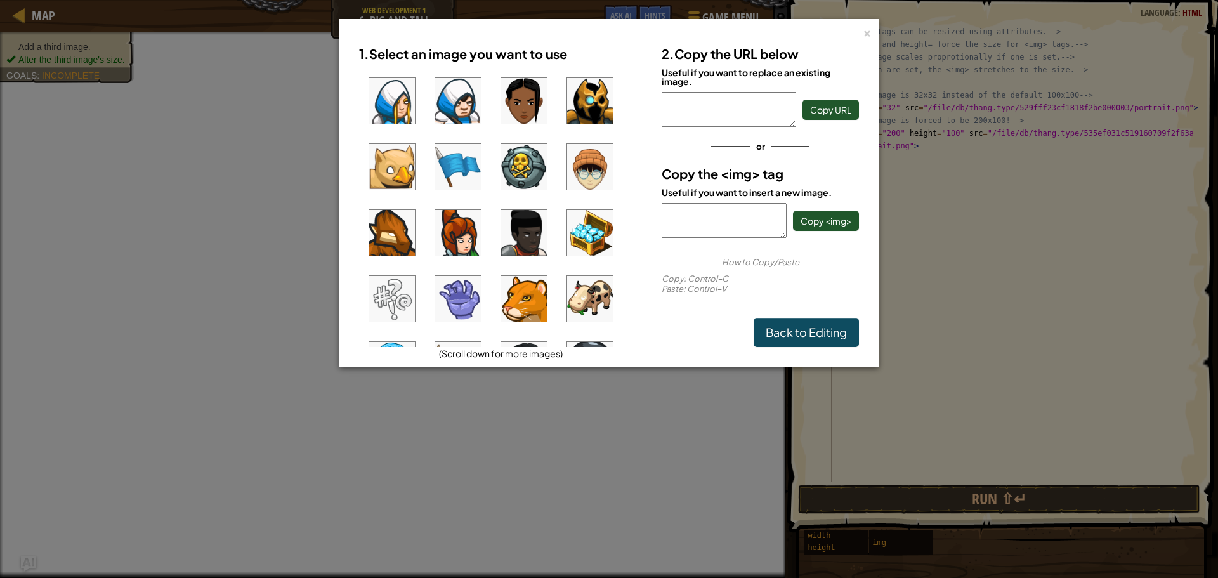
click at [400, 296] on img at bounding box center [392, 299] width 46 height 46
click at [840, 219] on span "Copy <img>" at bounding box center [826, 220] width 51 height 11
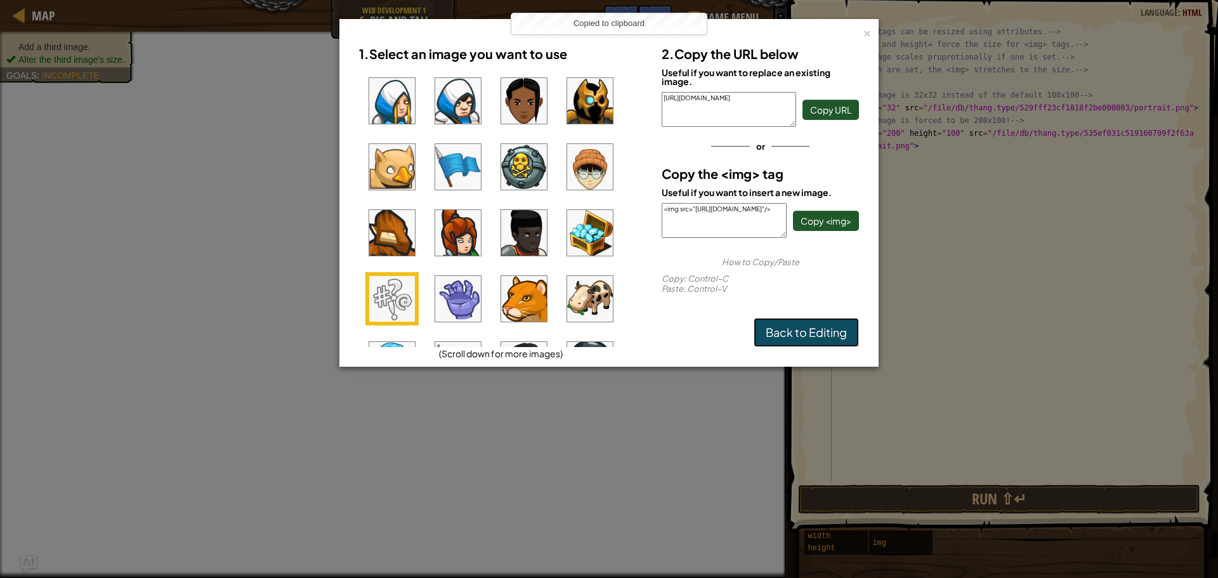
click at [813, 334] on link "Back to Editing" at bounding box center [806, 332] width 105 height 29
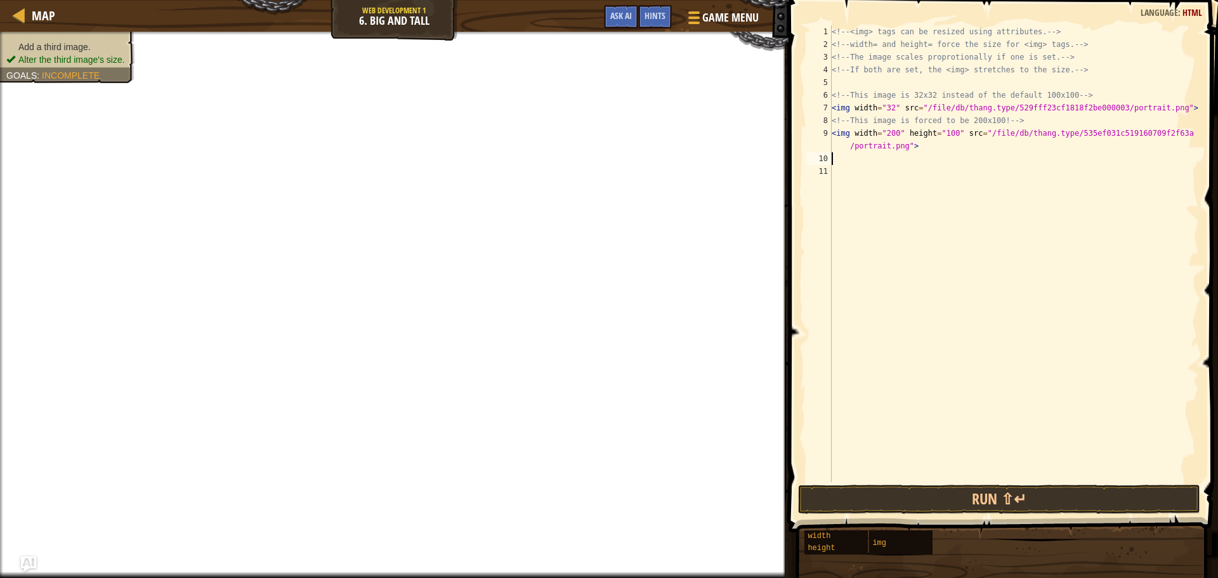
type textarea "V"
paste textarea "<img src="https://codecombat.com/file/db/thang.type/53024b76a6efdd32359c5340/po…"
click at [848, 158] on div "<!-- <img> tags can be resized using attributes. --> <!-- width= and height= fo…" at bounding box center [1014, 266] width 370 height 482
click at [851, 157] on div "<!-- <img> tags can be resized using attributes. --> <!-- width= and height= fo…" at bounding box center [1014, 266] width 370 height 482
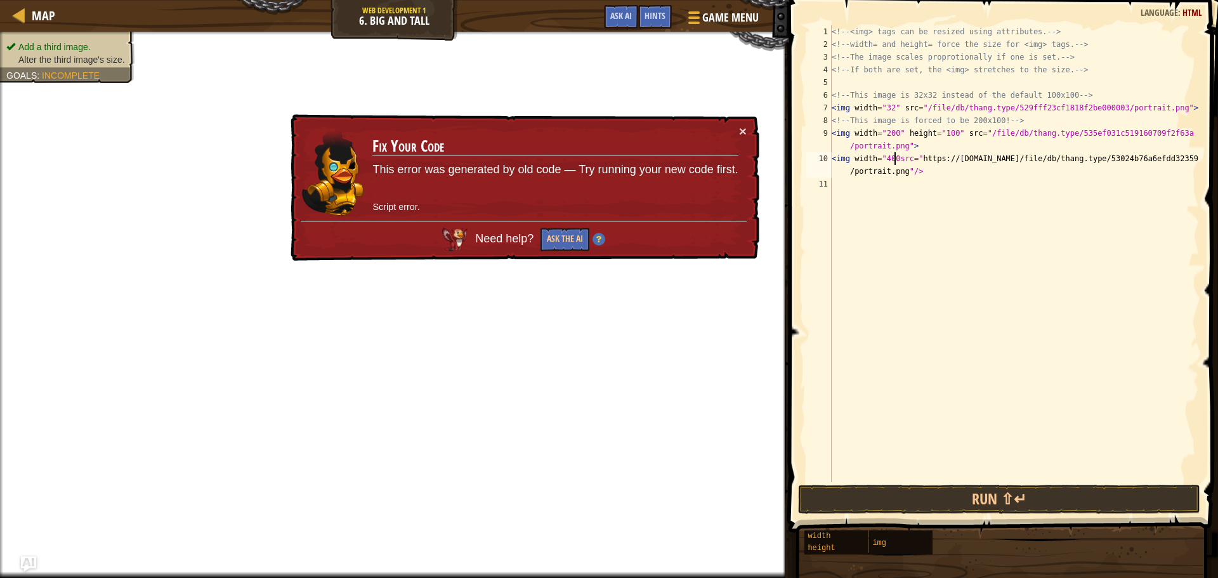
scroll to position [6, 5]
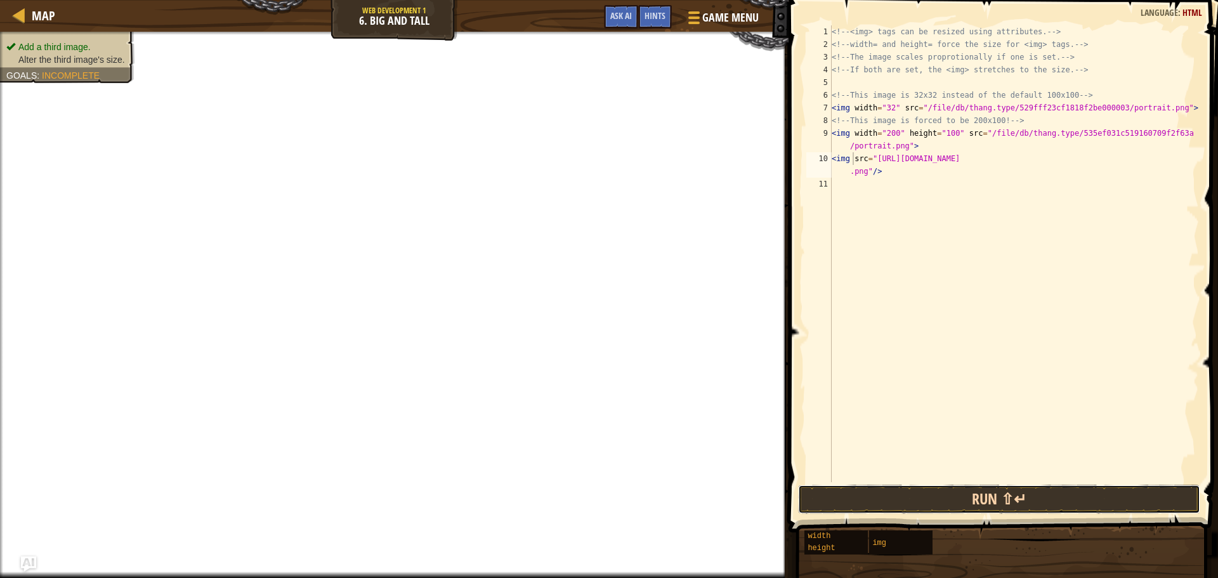
click at [905, 494] on button "Run ⇧↵" at bounding box center [999, 499] width 402 height 29
click at [926, 161] on div "<!-- <img> tags can be resized using attributes. --> <!-- width= and height= fo…" at bounding box center [1014, 266] width 370 height 482
click at [928, 158] on div "<!-- <img> tags can be resized using attributes. --> <!-- width= and height= fo…" at bounding box center [1014, 266] width 370 height 482
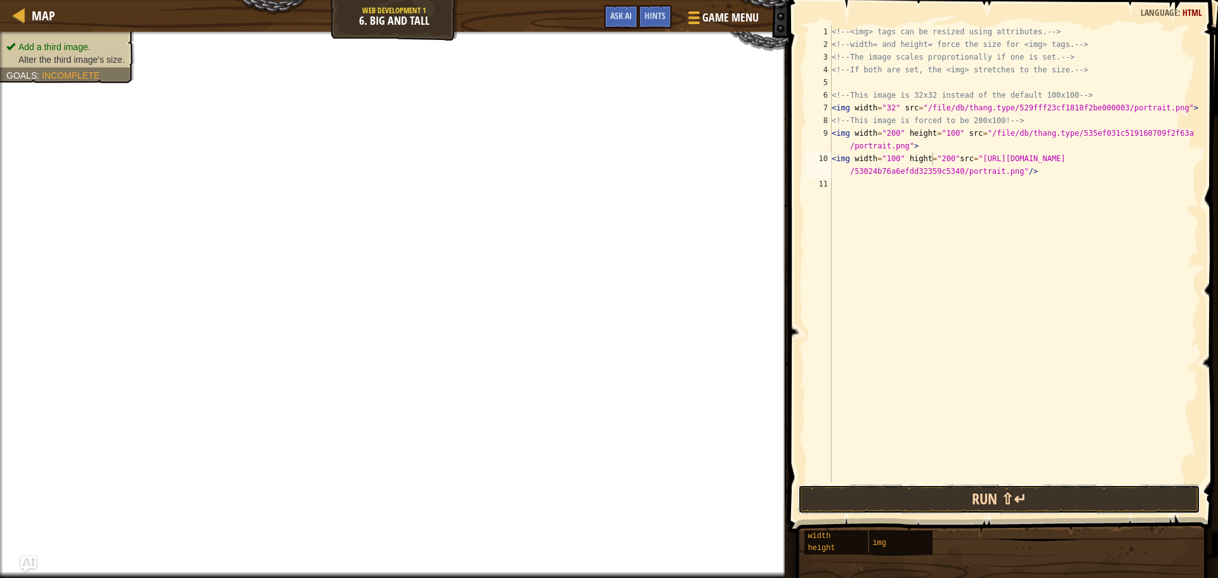
click at [1036, 507] on button "Run ⇧↵" at bounding box center [999, 499] width 402 height 29
click at [1036, 506] on button "Run ⇧↵" at bounding box center [999, 499] width 402 height 29
click at [1036, 505] on button "Run ⇧↵" at bounding box center [999, 499] width 402 height 29
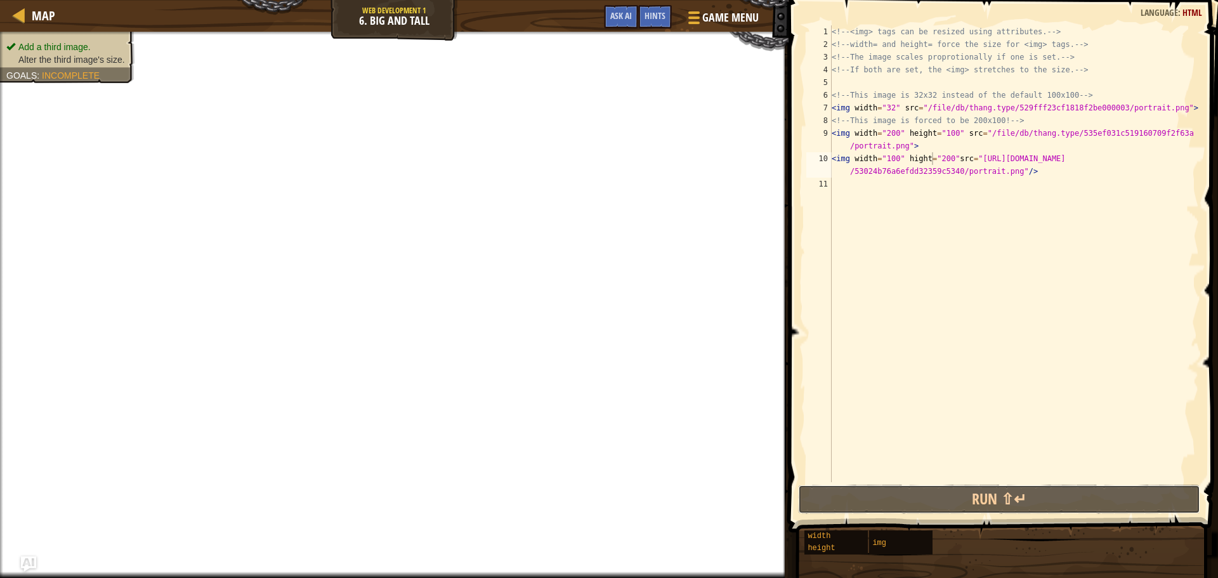
drag, startPoint x: 1036, startPoint y: 505, endPoint x: 998, endPoint y: 316, distance: 192.9
click at [1036, 501] on button "Run ⇧↵" at bounding box center [999, 499] width 402 height 29
click at [949, 159] on div "<!-- <img> tags can be resized using attributes. --> <!-- width= and height= fo…" at bounding box center [1014, 266] width 370 height 482
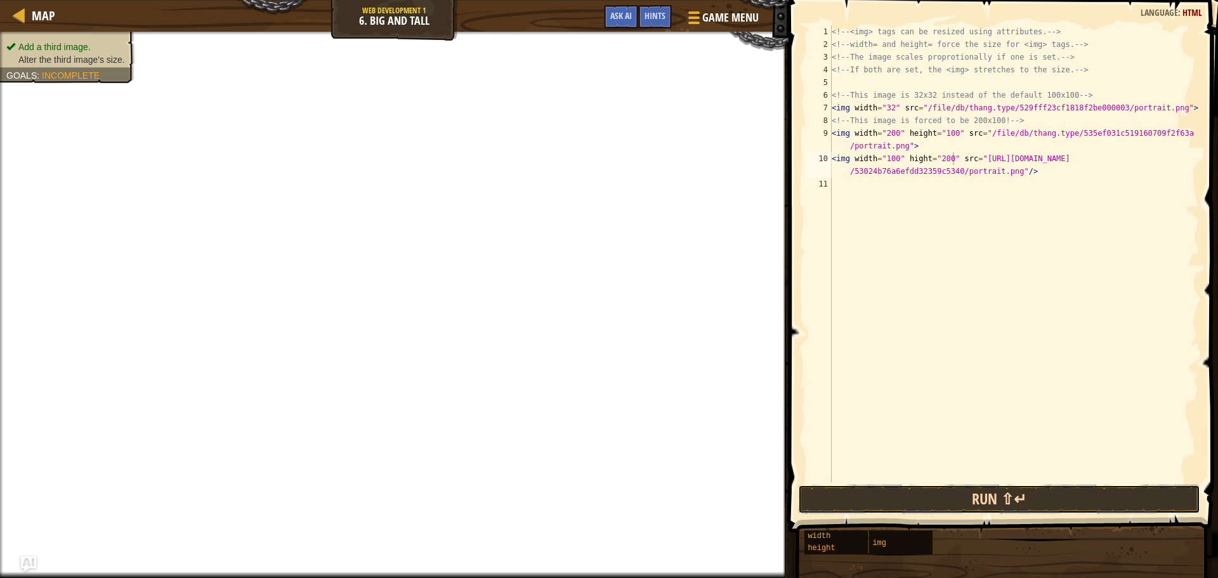
click at [1088, 501] on button "Run ⇧↵" at bounding box center [999, 499] width 402 height 29
click at [1087, 501] on button "Run ⇧↵" at bounding box center [999, 499] width 402 height 29
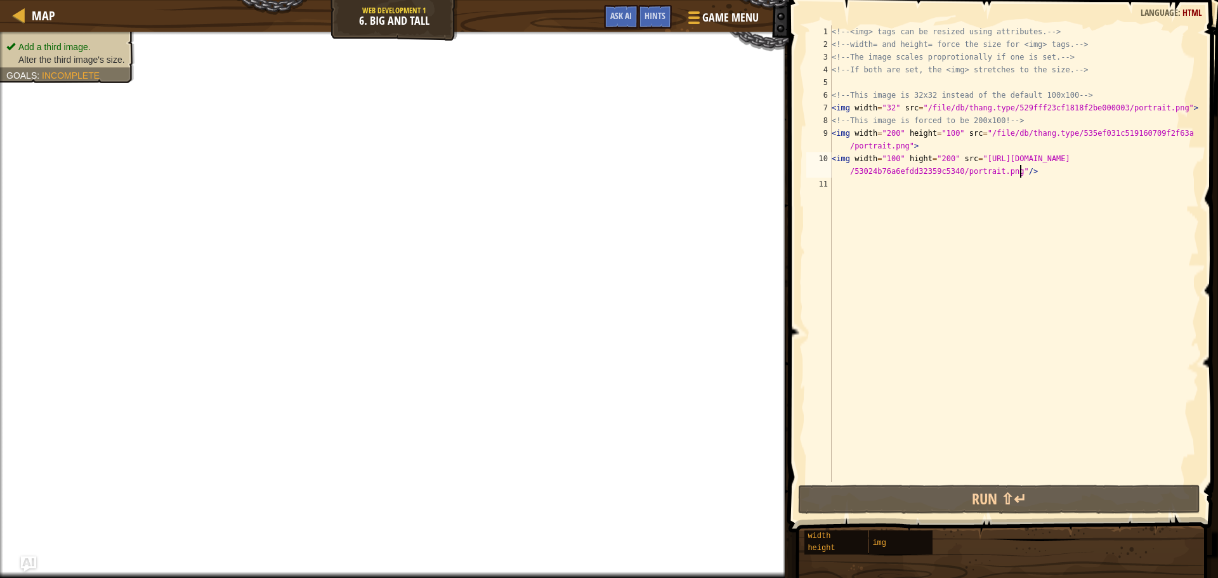
drag, startPoint x: 1085, startPoint y: 169, endPoint x: 1081, endPoint y: 175, distance: 6.5
click at [1082, 173] on div "<!-- <img> tags can be resized using attributes. --> <!-- width= and height= fo…" at bounding box center [1014, 266] width 370 height 482
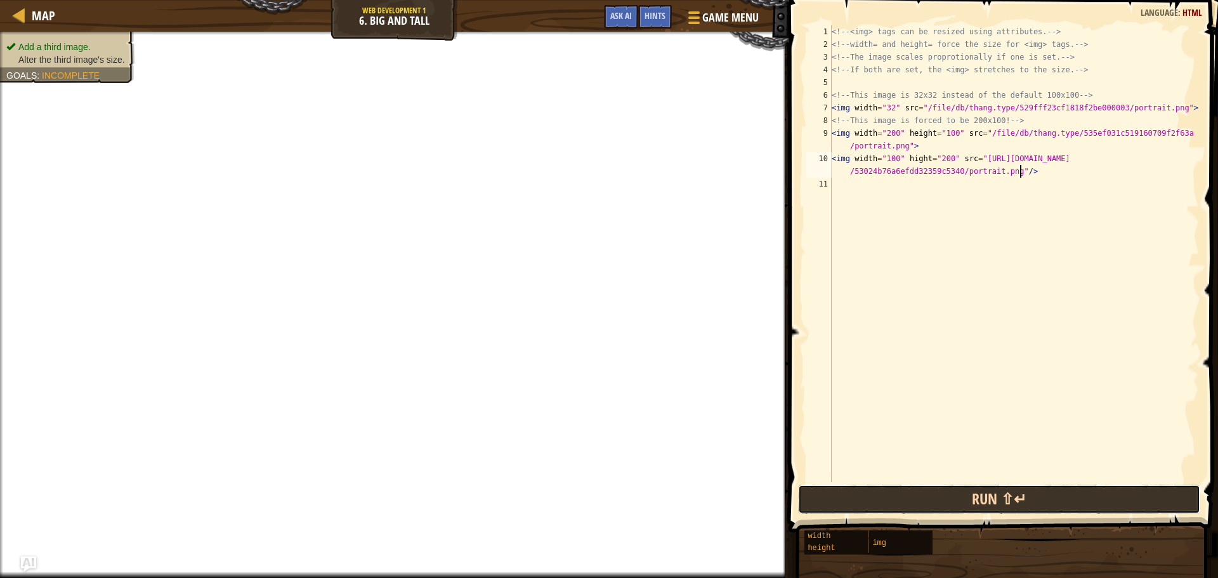
click at [1041, 489] on button "Run ⇧↵" at bounding box center [999, 499] width 402 height 29
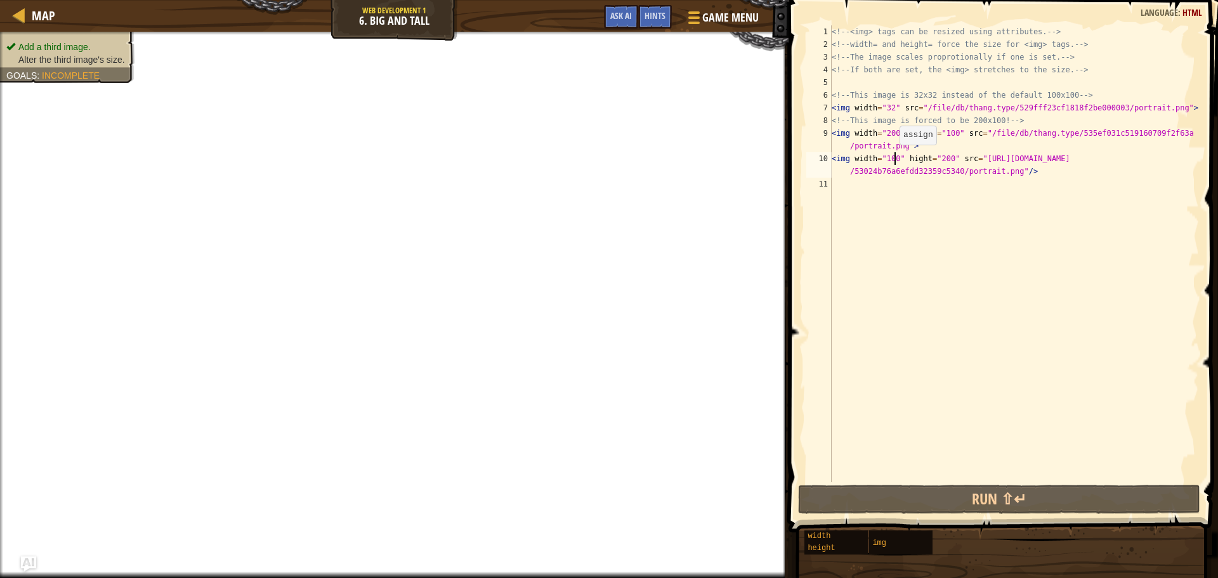
click at [894, 157] on div "<!-- <img> tags can be resized using attributes. --> <!-- width= and height= fo…" at bounding box center [1014, 266] width 370 height 482
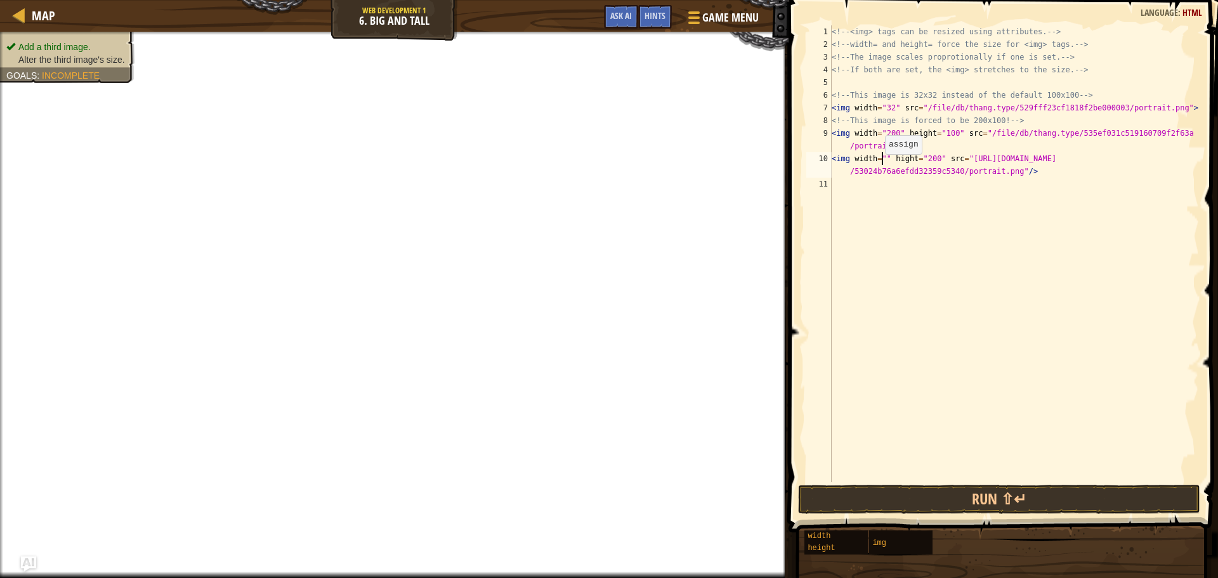
scroll to position [6, 4]
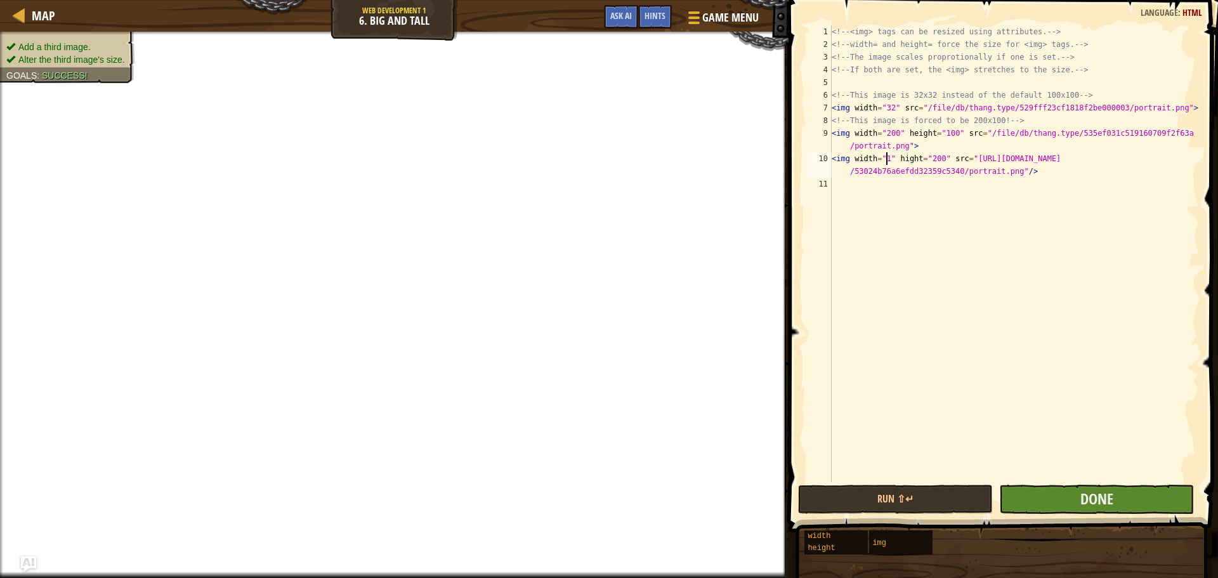
type textarea "<img width="1" hight="200" src="https://codecombat.com/file/db/thang.type/53024…"
click at [1067, 489] on button "Done" at bounding box center [1097, 499] width 195 height 29
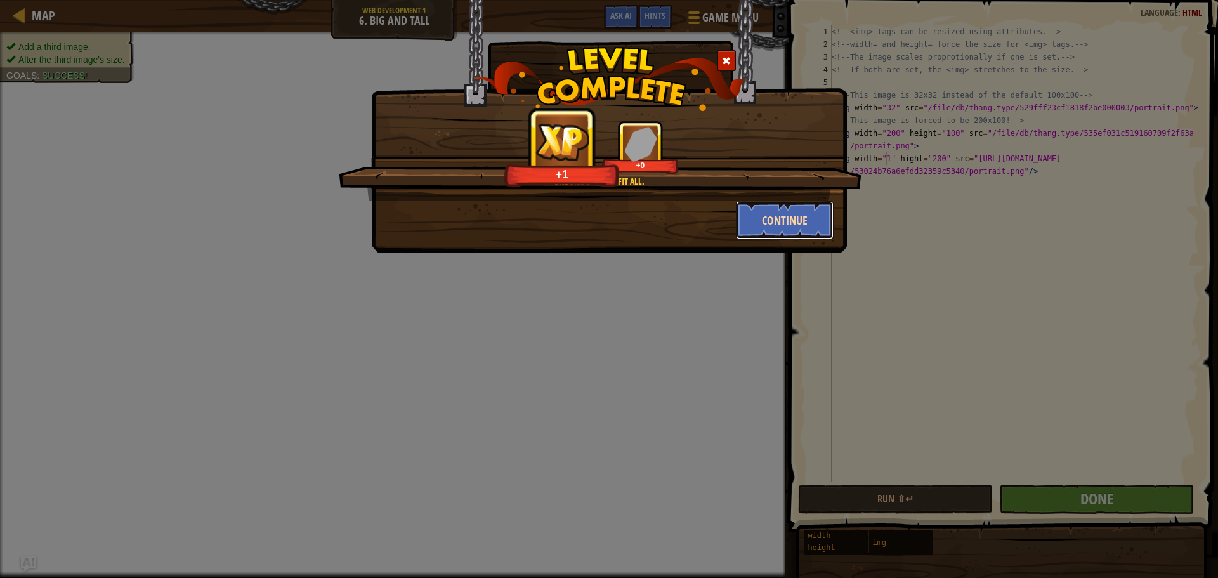
click at [783, 232] on button "Continue" at bounding box center [785, 220] width 98 height 38
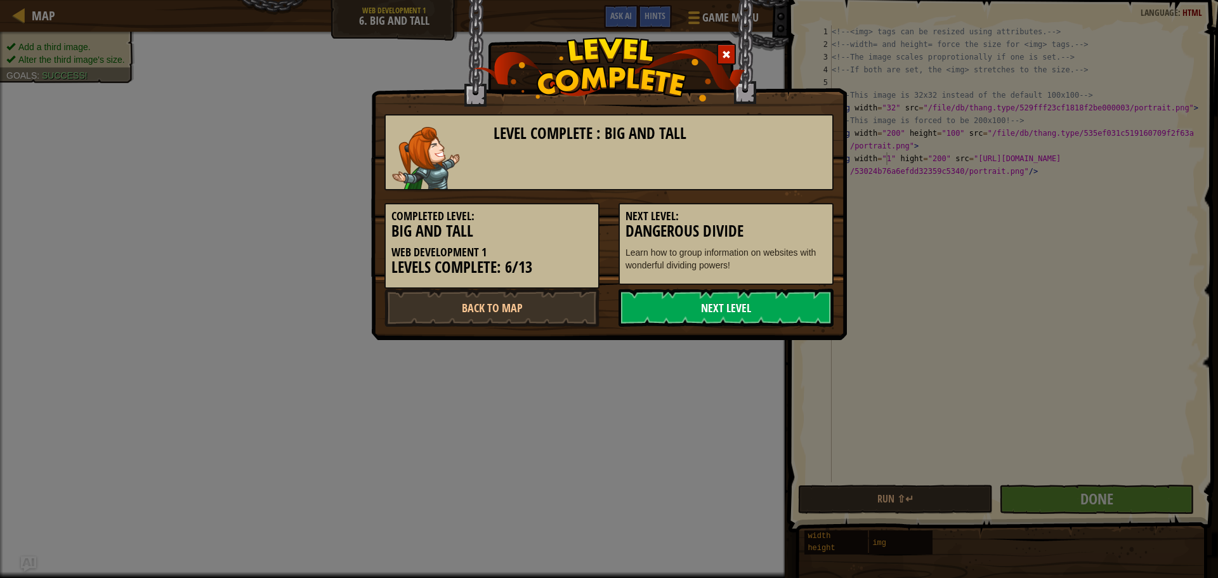
click at [810, 311] on link "Next Level" at bounding box center [726, 308] width 215 height 38
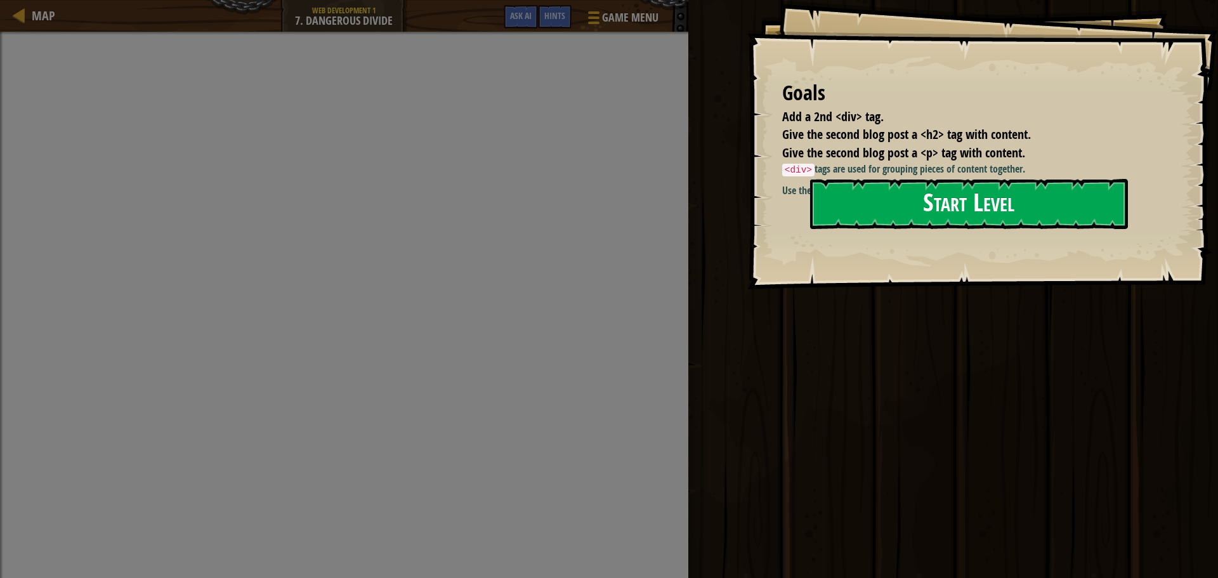
click at [974, 208] on button "Start Level" at bounding box center [969, 204] width 318 height 50
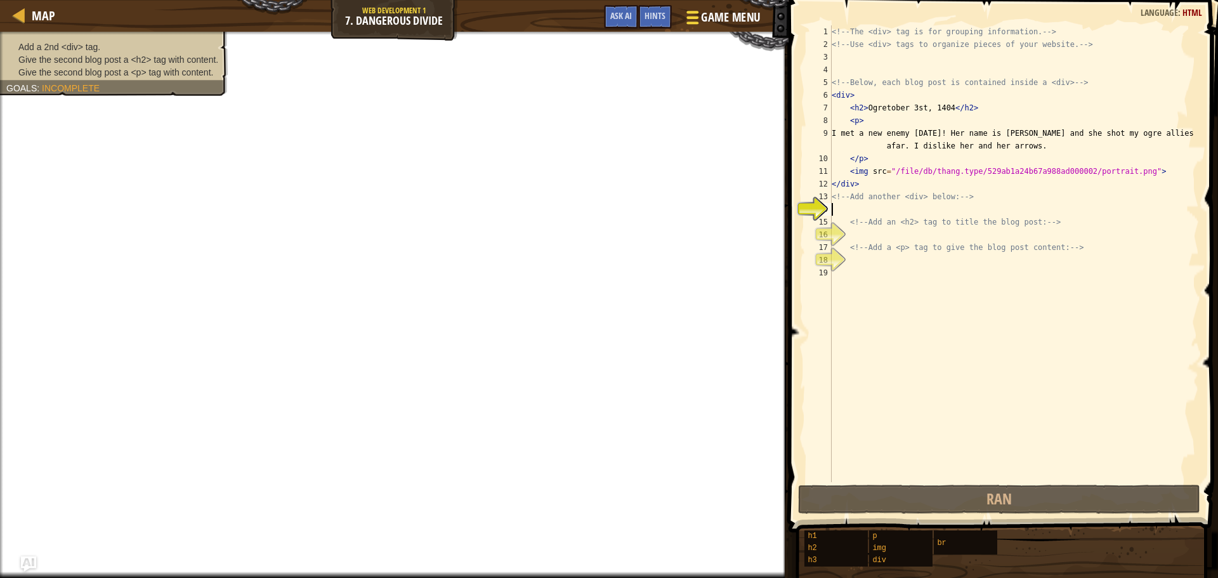
click at [733, 9] on span "Game Menu" at bounding box center [730, 17] width 59 height 17
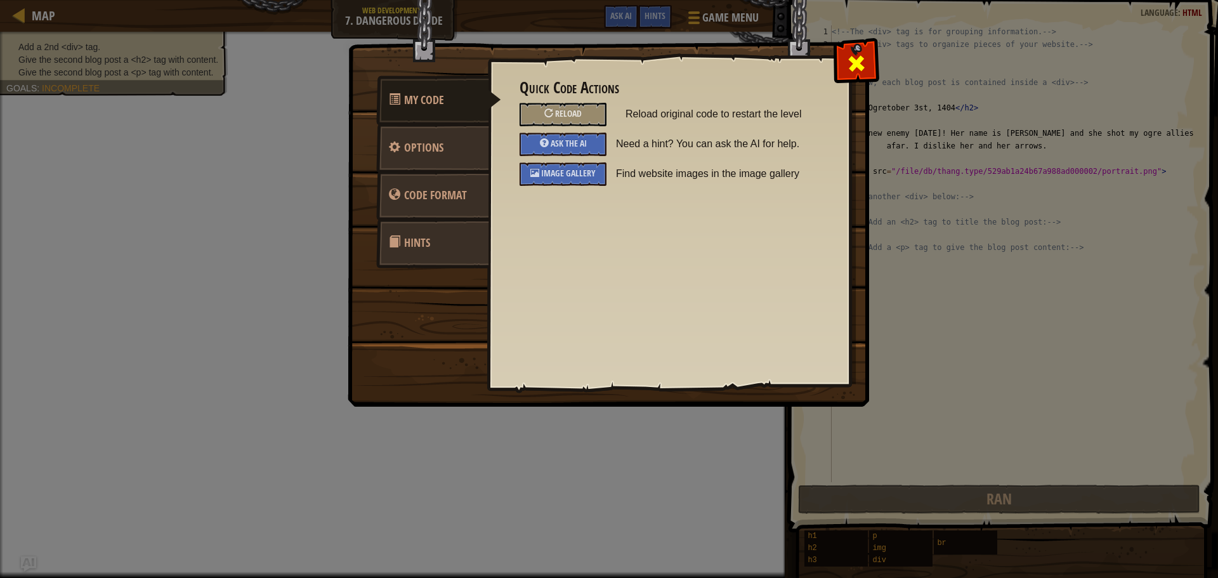
click at [872, 65] on div at bounding box center [856, 61] width 40 height 40
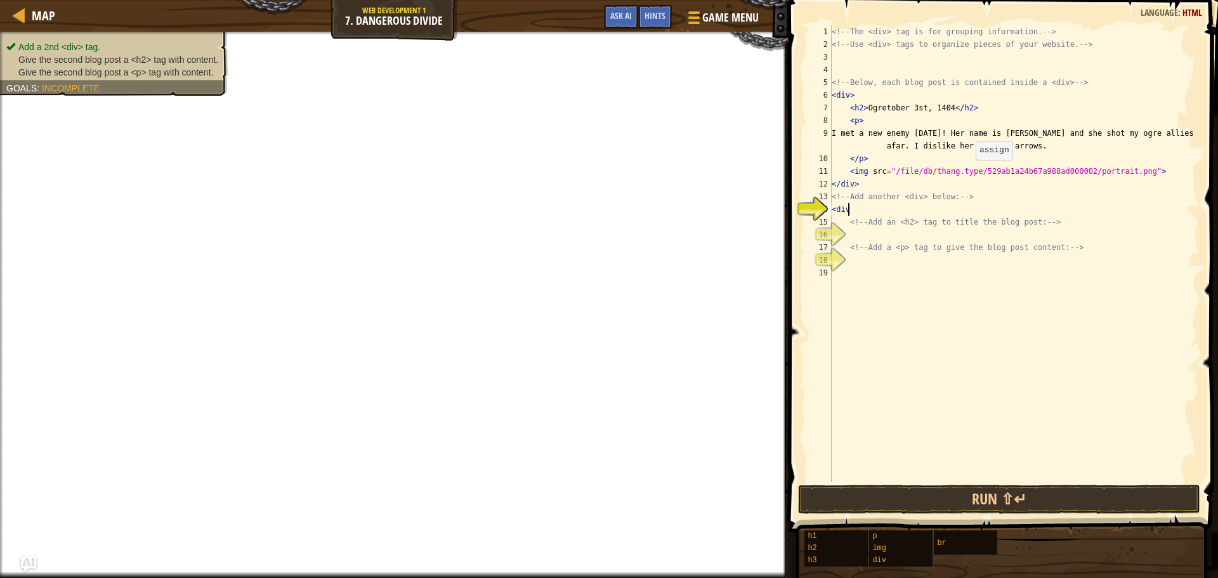
scroll to position [6, 1]
type textarea "<div>"
click at [873, 232] on div "<!-- The <div> tag is for grouping information. --> <!-- Use <div> tags to orga…" at bounding box center [1014, 266] width 370 height 482
type textarea "<h2>"
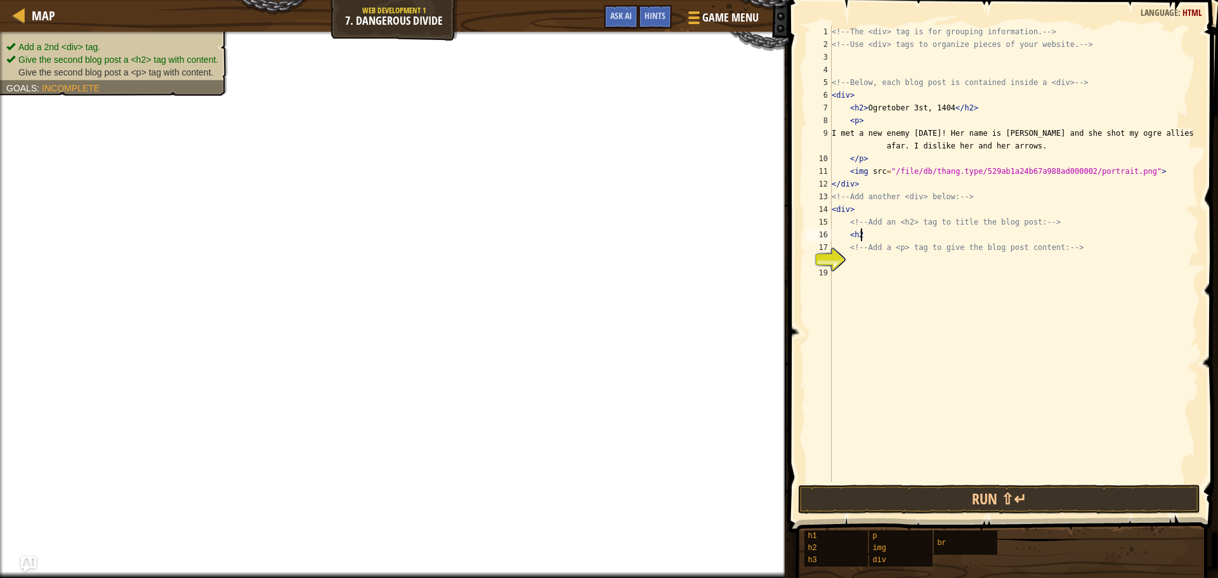
scroll to position [6, 2]
click at [1022, 266] on div "<!-- The <div> tag is for grouping information. --> <!-- Use <div> tags to orga…" at bounding box center [1014, 266] width 370 height 482
click at [1010, 496] on button "Run ⇧↵" at bounding box center [999, 499] width 402 height 29
click at [1007, 499] on button "Run ⇧↵" at bounding box center [999, 499] width 402 height 29
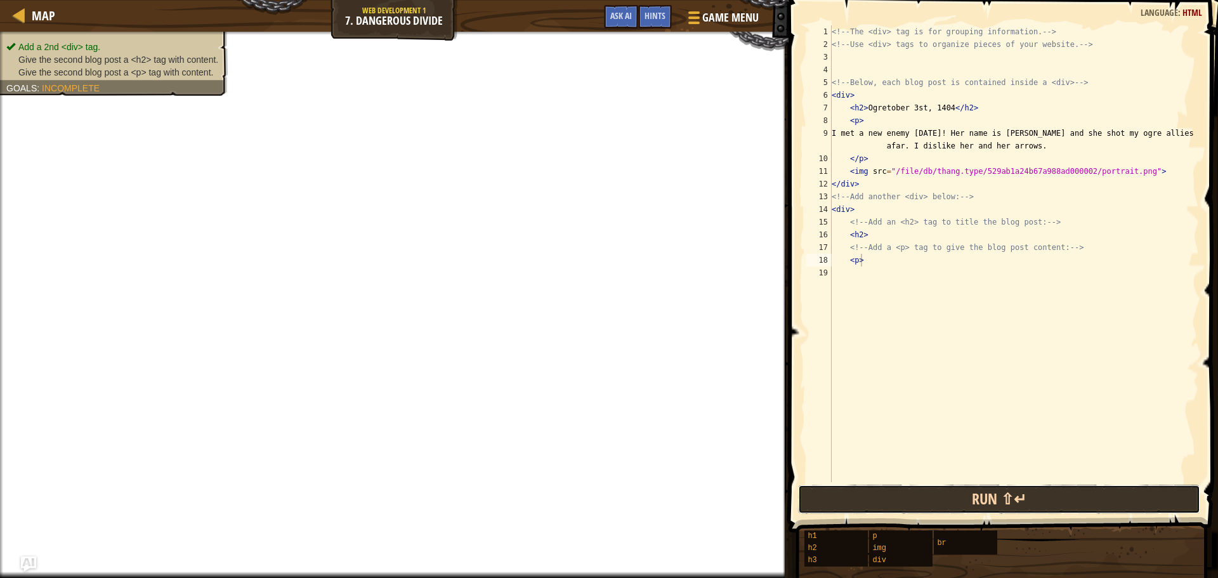
click at [1007, 499] on button "Run ⇧↵" at bounding box center [999, 499] width 402 height 29
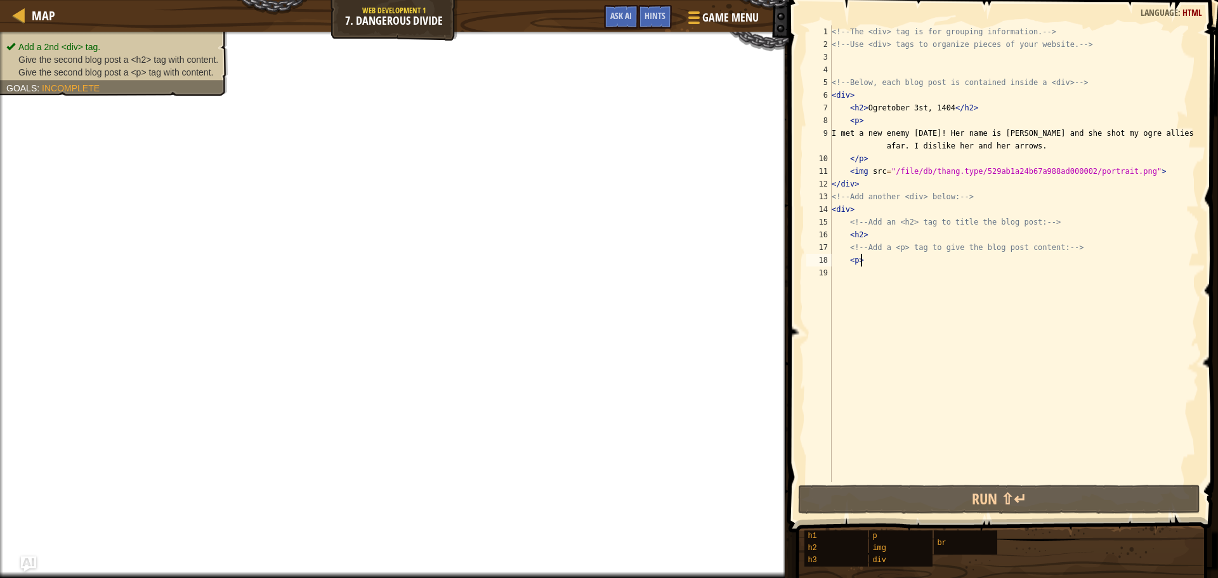
scroll to position [6, 2]
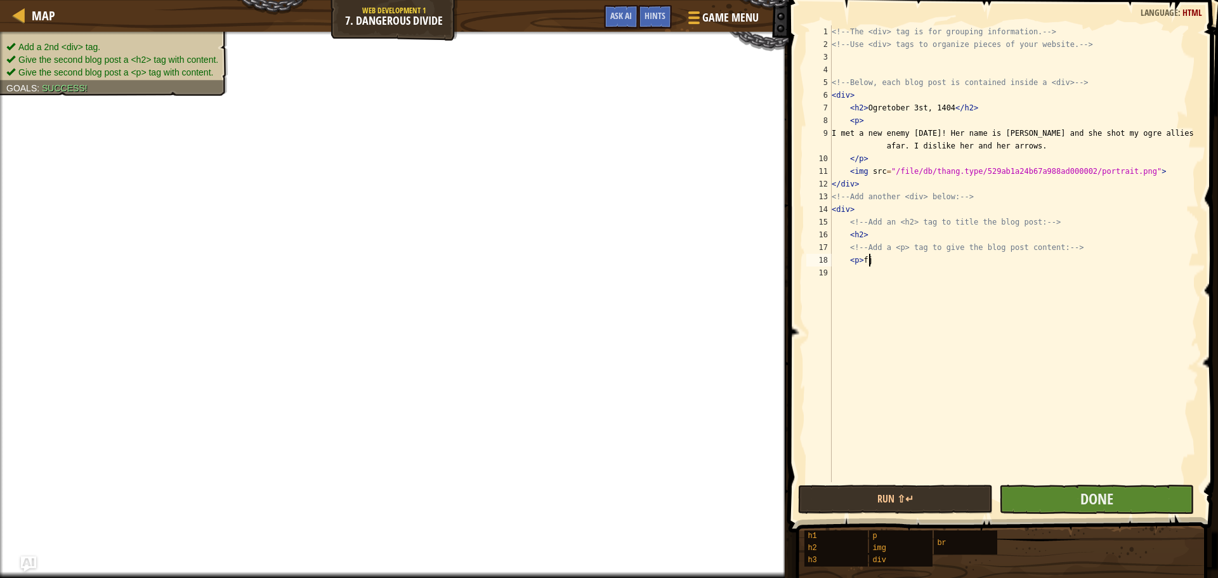
type textarea "<p>fj"
click at [1128, 487] on button "Done" at bounding box center [1097, 499] width 195 height 29
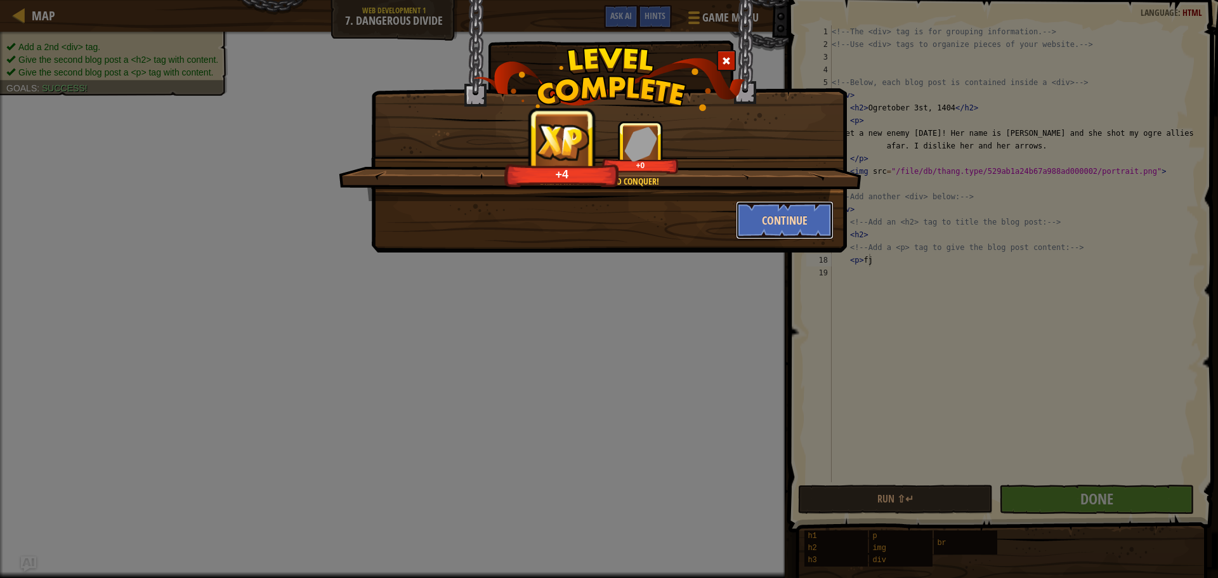
click at [784, 212] on button "Continue" at bounding box center [785, 220] width 98 height 38
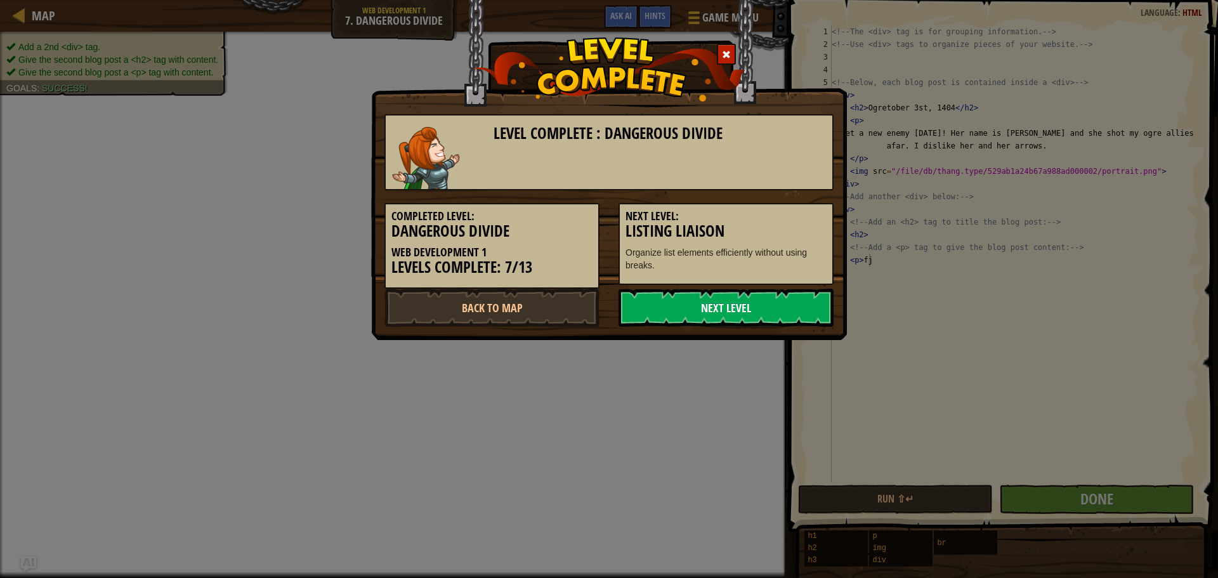
click at [802, 307] on link "Next Level" at bounding box center [726, 308] width 215 height 38
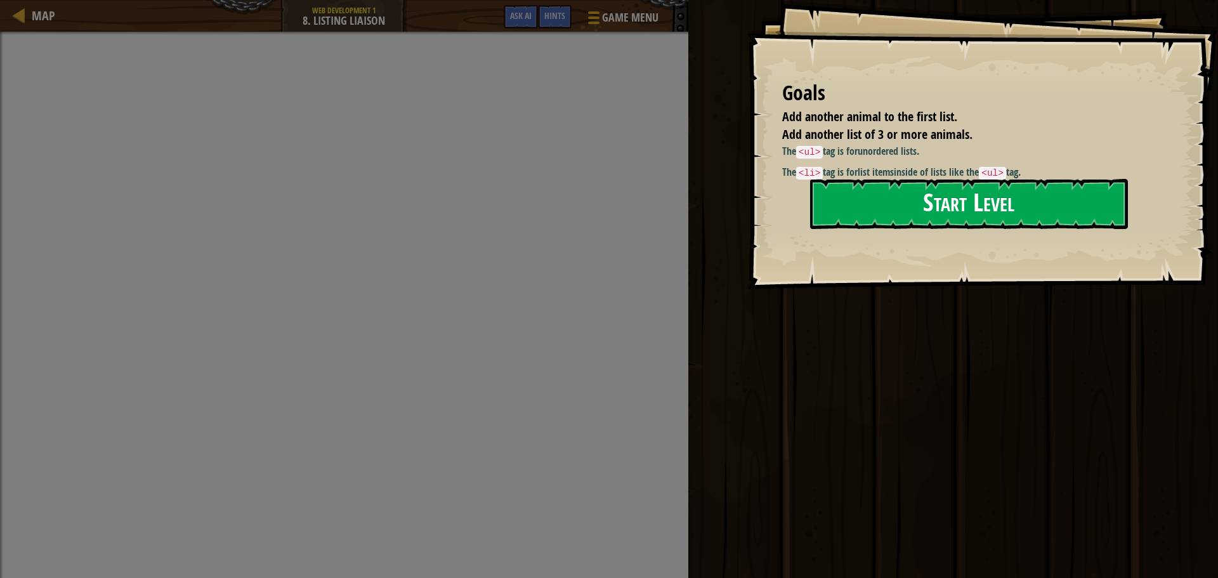
click at [971, 208] on button "Start Level" at bounding box center [969, 204] width 318 height 50
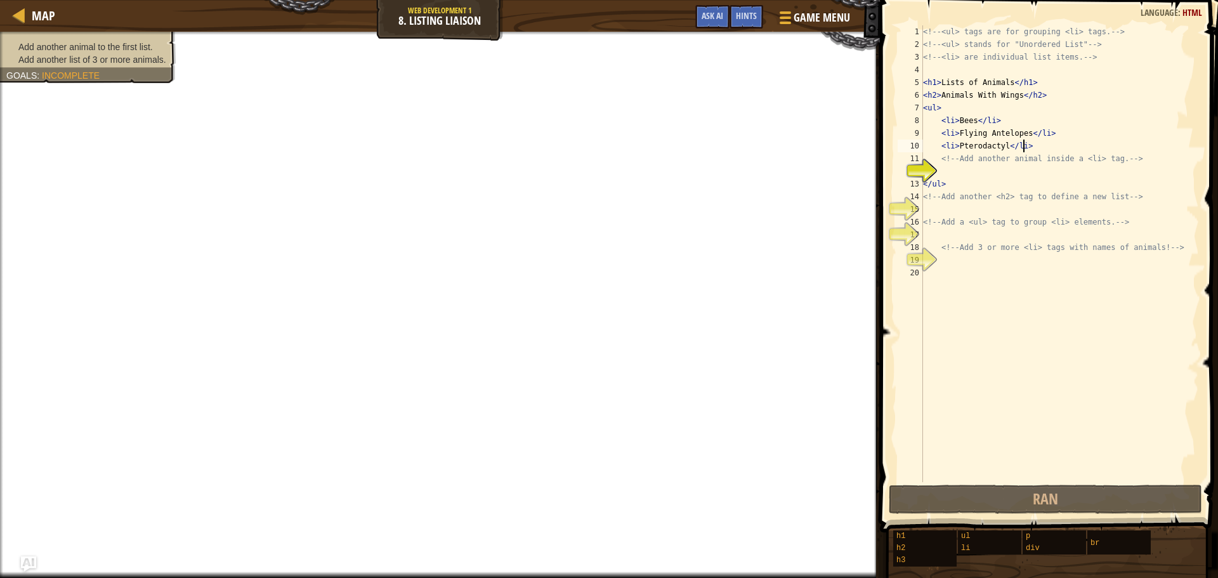
click at [1050, 145] on div "<!-- <ul> tags are for grouping <li> tags. --> <!-- <ul> stands for "Unordered …" at bounding box center [1060, 266] width 279 height 482
type textarea "<li>Pterodactyl</li>"
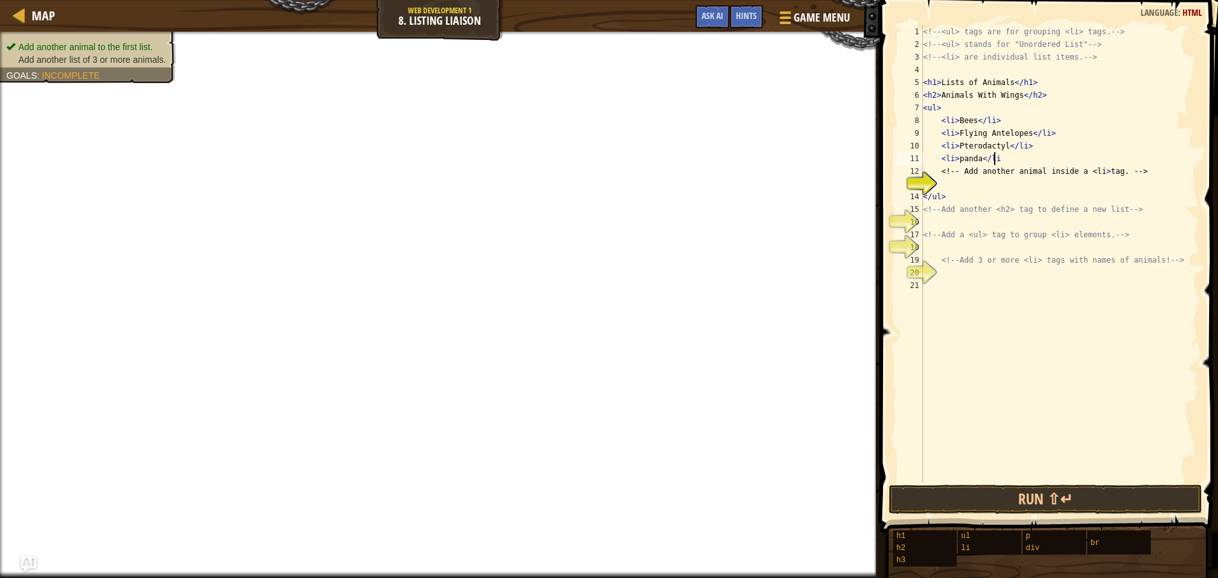
scroll to position [6, 5]
click at [1037, 190] on div "<!-- <ul> tags are for grouping <li> tags. --> <!-- <ul> stands for "Unordered …" at bounding box center [1060, 266] width 279 height 482
type textarea "</ul>"
click at [1081, 499] on button "Run ⇧↵" at bounding box center [1045, 499] width 313 height 29
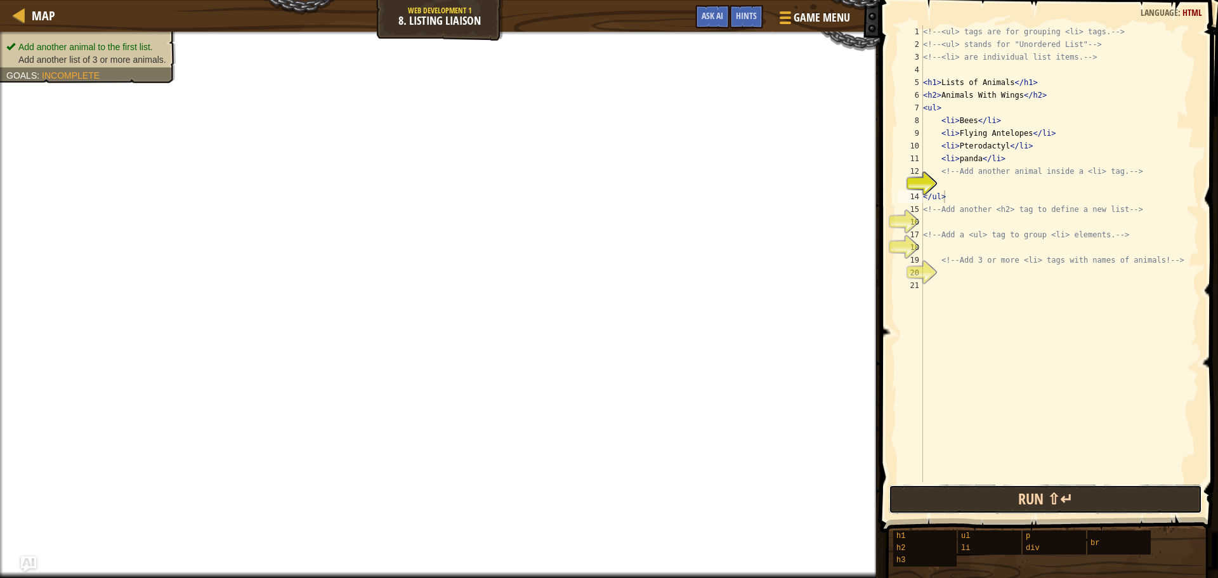
click at [1079, 497] on button "Run ⇧↵" at bounding box center [1045, 499] width 313 height 29
drag, startPoint x: 1079, startPoint y: 497, endPoint x: 1072, endPoint y: 484, distance: 14.2
click at [1078, 497] on button "Run ⇧↵" at bounding box center [1045, 499] width 313 height 29
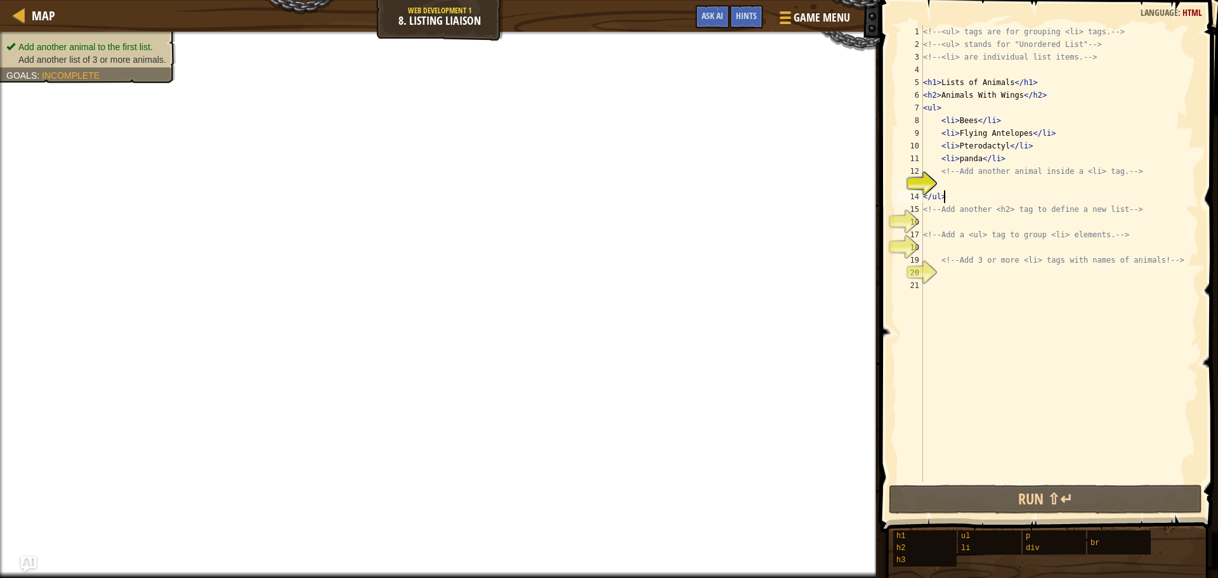
click at [1078, 222] on div "<!-- <ul> tags are for grouping <li> tags. --> <!-- <ul> stands for "Unordered …" at bounding box center [1060, 266] width 279 height 482
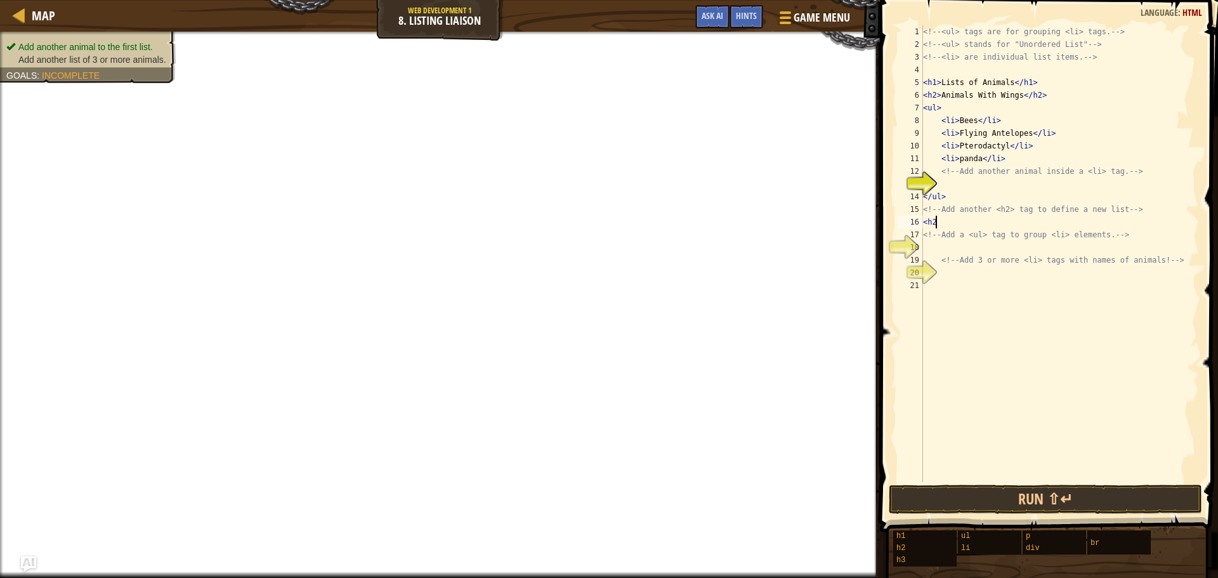
type textarea "<h2>"
click at [1000, 248] on div "<!-- <ul> tags are for grouping <li> tags. --> <!-- <ul> stands for "Unordered …" at bounding box center [1060, 266] width 279 height 482
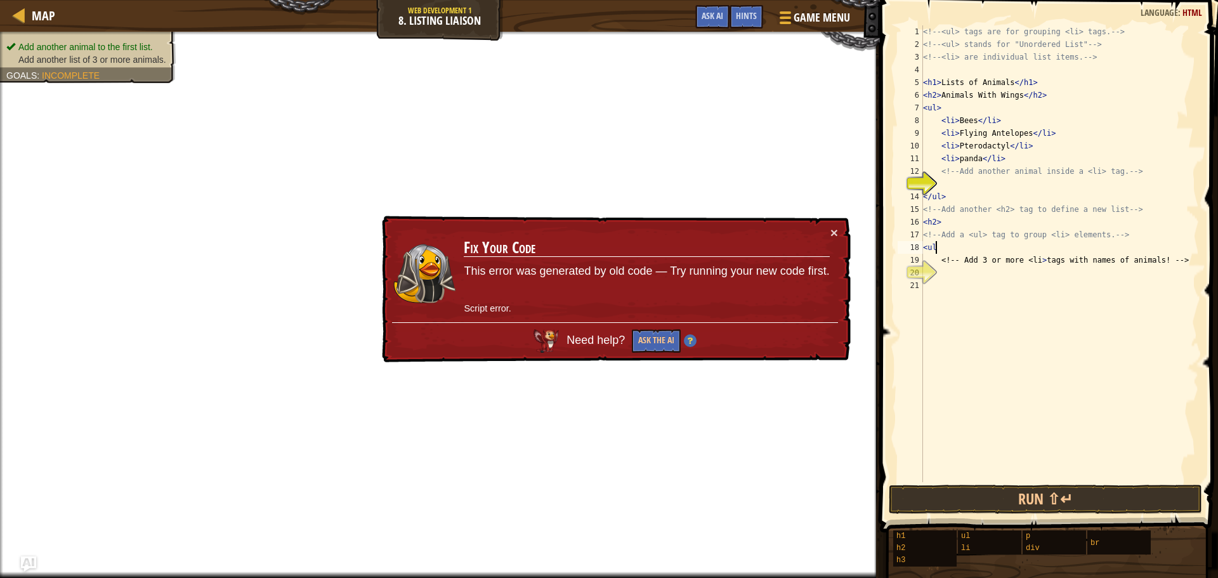
type textarea "<"
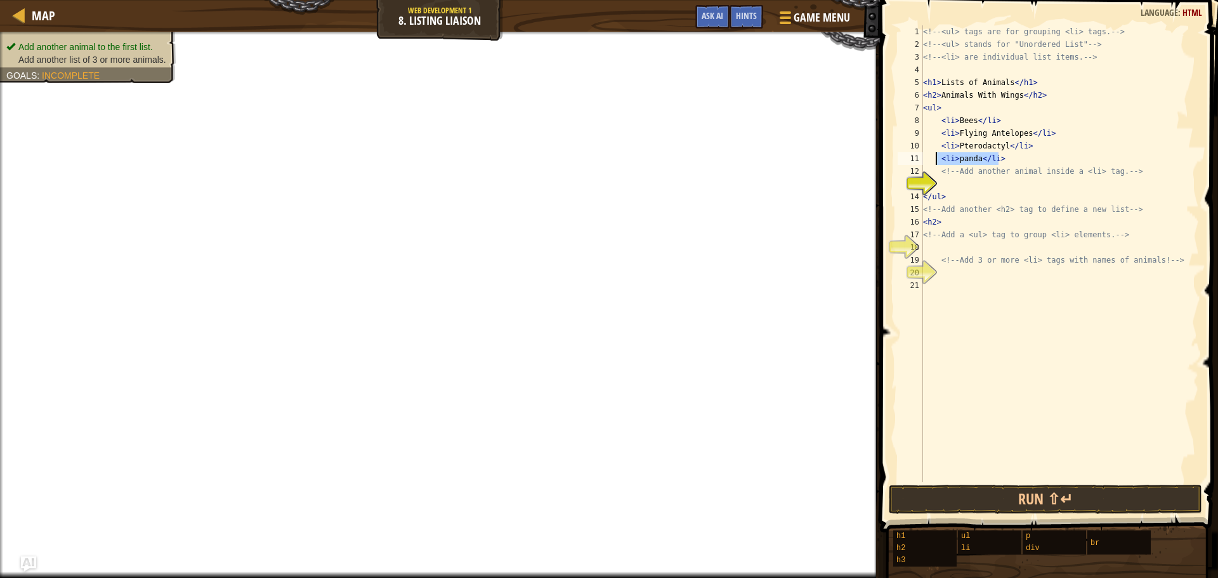
drag, startPoint x: 1004, startPoint y: 159, endPoint x: 937, endPoint y: 158, distance: 67.3
click at [937, 158] on div "<!-- <ul> tags are for grouping <li> tags. --> <!-- <ul> stands for "Unordered …" at bounding box center [1060, 266] width 279 height 482
click at [953, 195] on div "<!-- <ul> tags are for grouping <li> tags. --> <!-- <ul> stands for "Unordered …" at bounding box center [1060, 266] width 279 height 482
type textarea "</ul>"
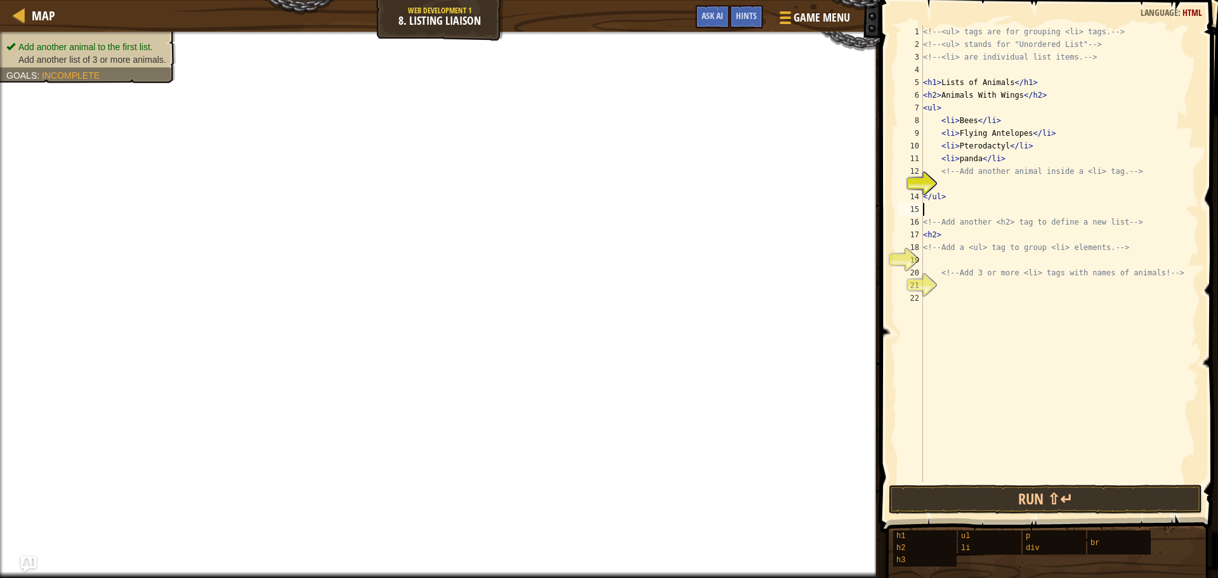
paste textarea "<li>panda</li>"
drag, startPoint x: 939, startPoint y: 161, endPoint x: 1013, endPoint y: 153, distance: 74.0
click at [1013, 153] on div "<!-- <ul> tags are for grouping <li> tags. --> <!-- <ul> stands for "Unordered …" at bounding box center [1060, 266] width 279 height 482
type textarea "<li>panda</li>"
click at [1006, 291] on div "<!-- <ul> tags are for grouping <li> tags. --> <!-- <ul> stands for "Unordered …" at bounding box center [1060, 266] width 279 height 482
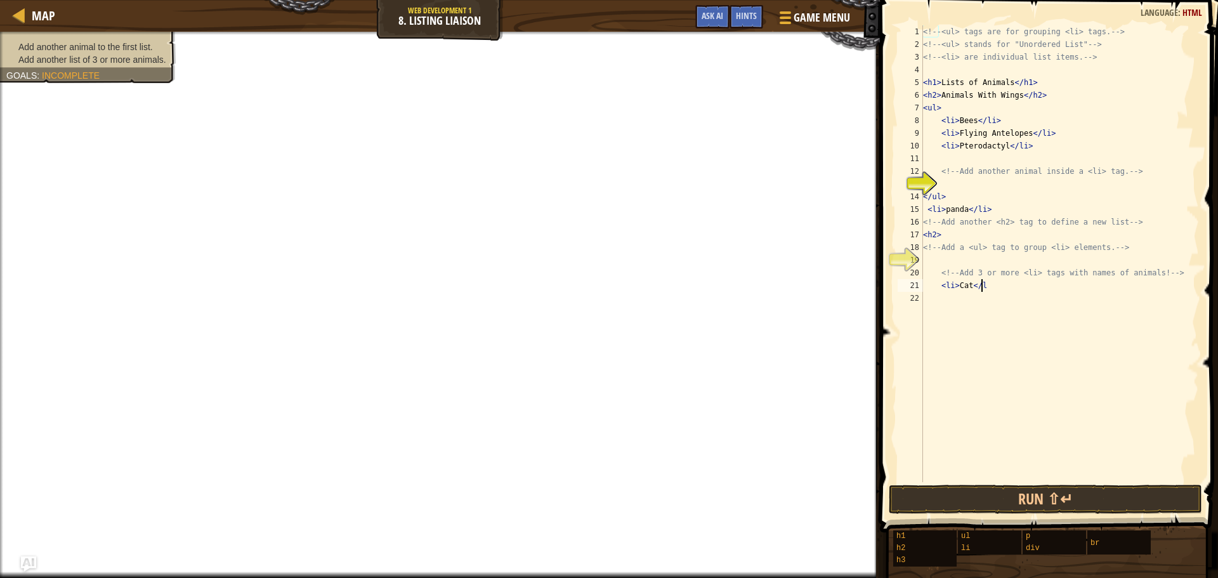
scroll to position [6, 4]
type textarea "<li>Cat</li>"
type textarea "<li>Dog</li>"
type textarea "<li>Animal</li>"
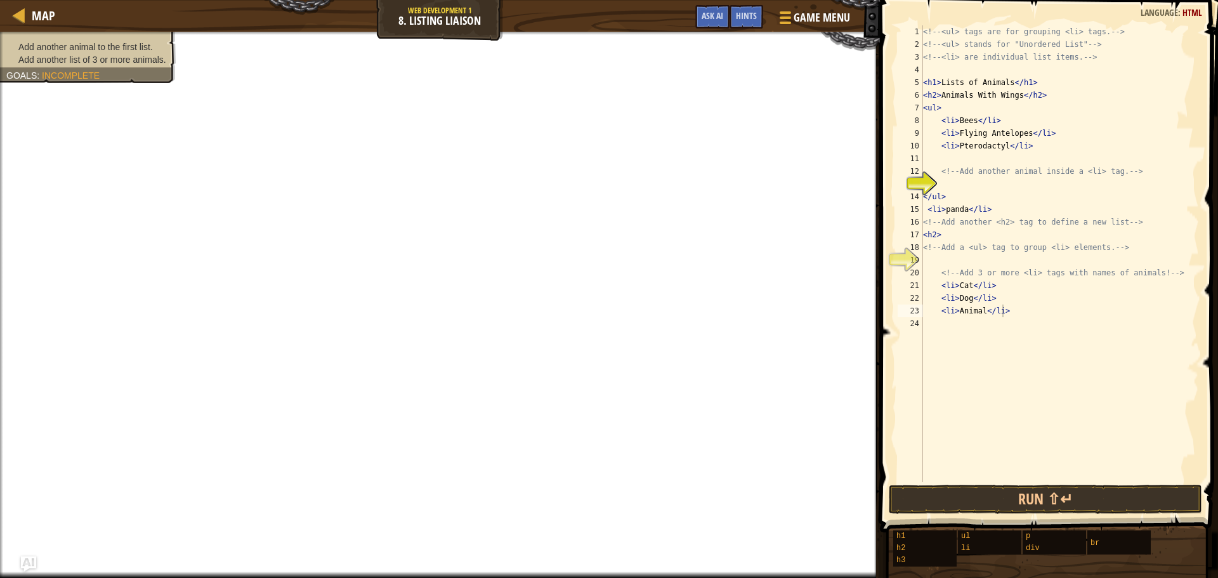
click at [1074, 492] on button "Run ⇧↵" at bounding box center [1045, 499] width 313 height 29
click at [1074, 496] on button "Run ⇧↵" at bounding box center [1045, 499] width 313 height 29
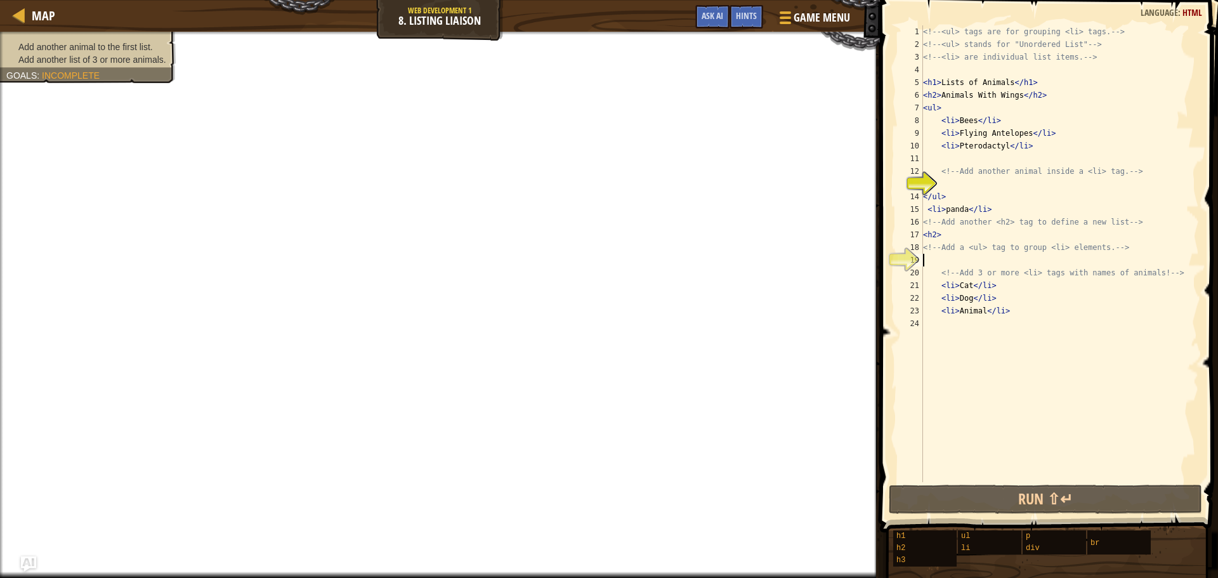
click at [1019, 262] on div "<!-- <ul> tags are for grouping <li> tags. --> <!-- <ul> stands for "Unordered …" at bounding box center [1060, 266] width 279 height 482
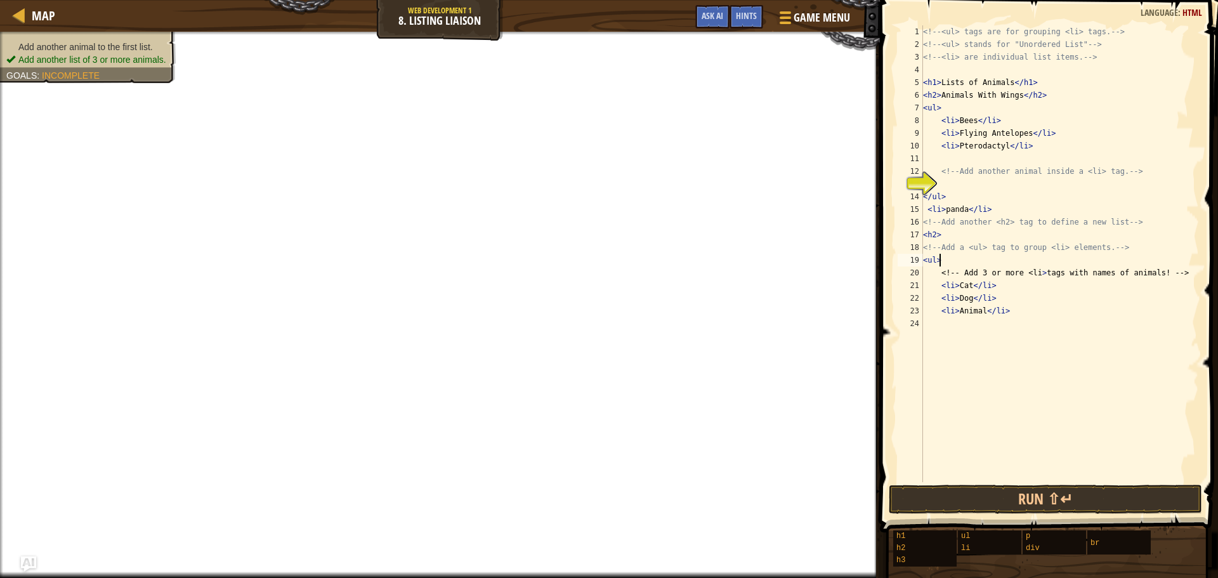
scroll to position [6, 1]
click at [932, 213] on div "<!-- <ul> tags are for grouping <li> tags. --> <!-- <ul> stands for "Unordered …" at bounding box center [1060, 266] width 279 height 482
click at [926, 211] on div "<!-- <ul> tags are for grouping <li> tags. --> <!-- <ul> stands for "Unordered …" at bounding box center [1060, 266] width 279 height 482
click at [971, 211] on div "<!-- <ul> tags are for grouping <li> tags. --> <!-- <ul> stands for "Unordered …" at bounding box center [1060, 266] width 279 height 482
click at [922, 195] on div "14" at bounding box center [910, 196] width 25 height 13
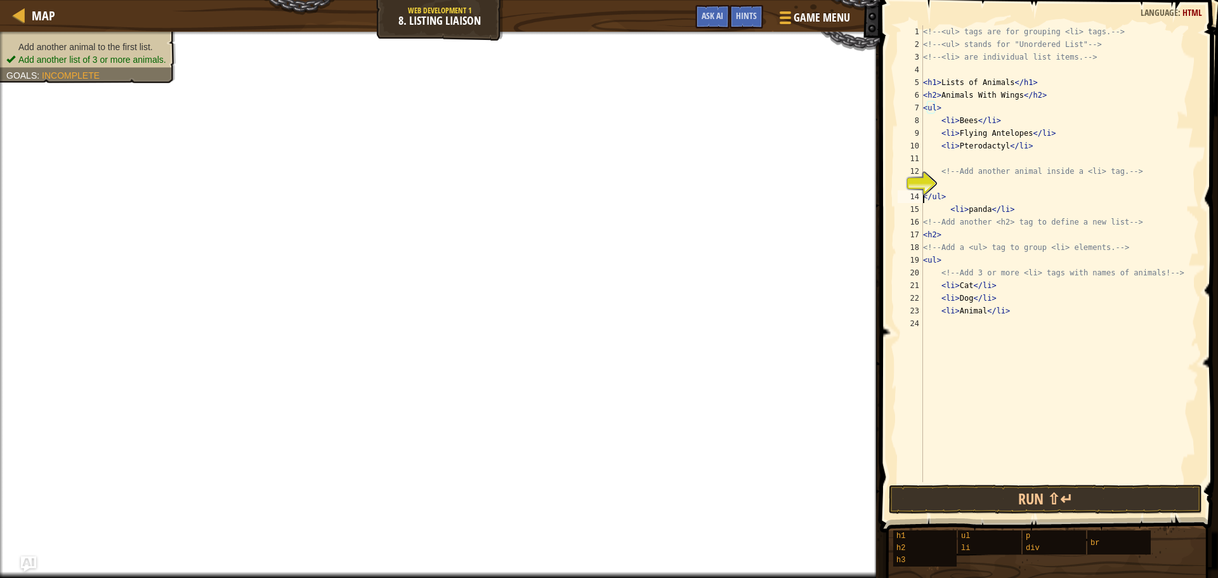
click at [924, 199] on div "<!-- <ul> tags are for grouping <li> tags. --> <!-- <ul> stands for "Unordered …" at bounding box center [1060, 266] width 279 height 482
click at [927, 196] on div "<!-- <ul> tags are for grouping <li> tags. --> <!-- <ul> stands for "Unordered …" at bounding box center [1060, 266] width 279 height 482
click at [921, 194] on div "14" at bounding box center [910, 196] width 25 height 13
click at [922, 193] on div "14" at bounding box center [910, 196] width 25 height 13
type textarea "</ul>"
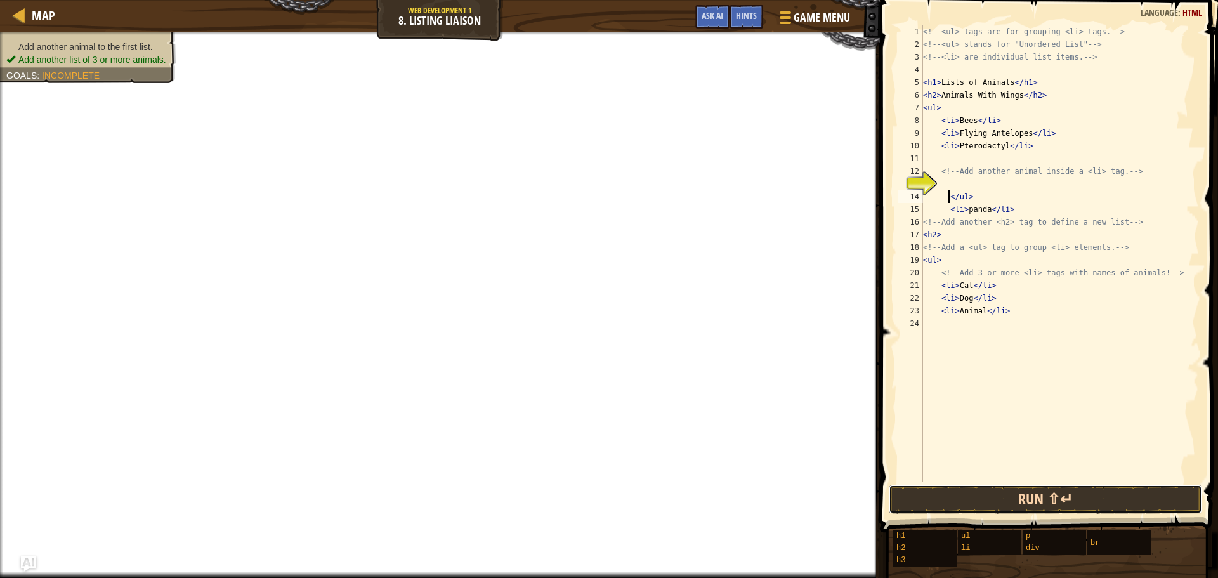
click at [1057, 498] on button "Run ⇧↵" at bounding box center [1045, 499] width 313 height 29
click at [1057, 497] on button "Run ⇧↵" at bounding box center [1045, 499] width 313 height 29
click at [1057, 496] on button "Run ⇧↵" at bounding box center [1045, 499] width 313 height 29
click at [1057, 494] on button "Run ⇧↵" at bounding box center [1045, 499] width 313 height 29
click at [1057, 492] on button "Run ⇧↵" at bounding box center [1045, 499] width 313 height 29
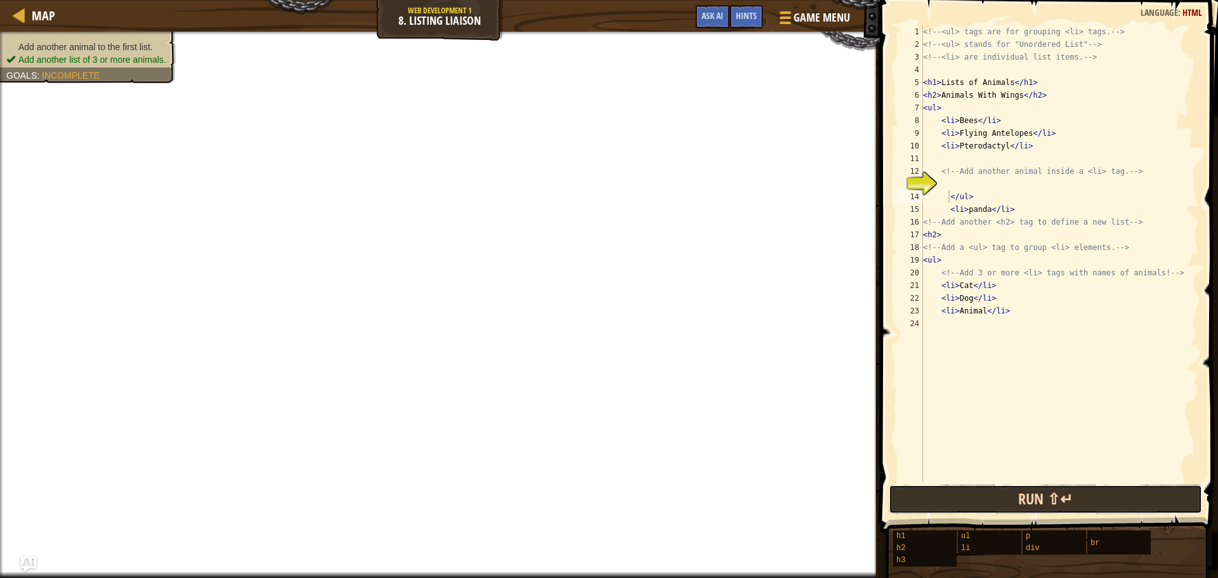
click at [1057, 489] on button "Run ⇧↵" at bounding box center [1045, 499] width 313 height 29
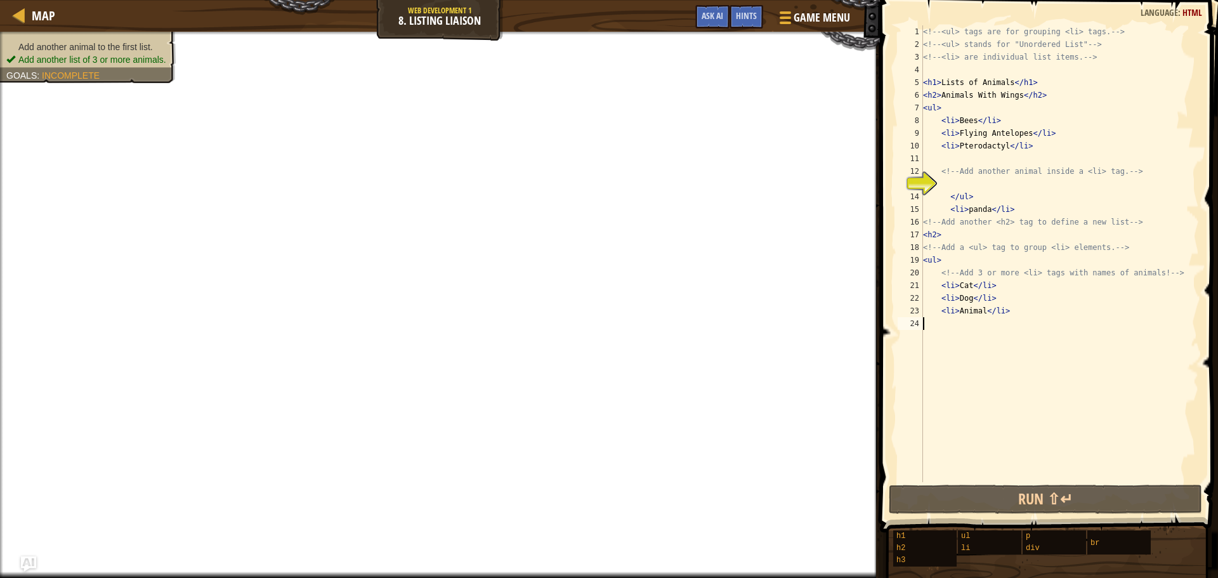
click at [1048, 475] on div "<!-- <ul> tags are for grouping <li> tags. --> <!-- <ul> stands for "Unordered …" at bounding box center [1060, 266] width 279 height 482
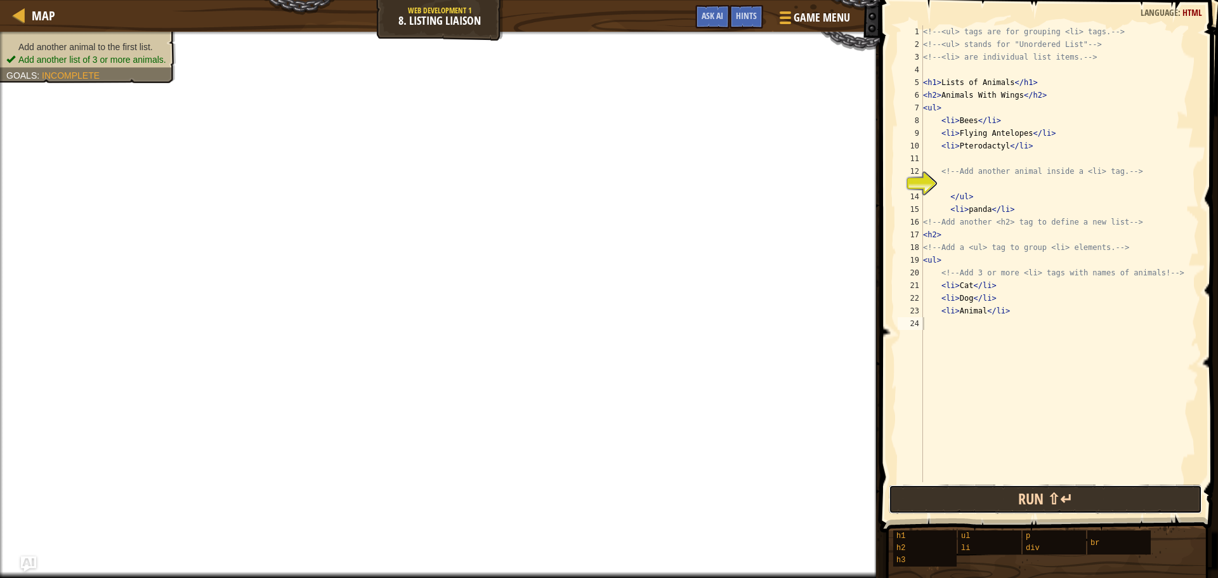
click at [1029, 493] on button "Run ⇧↵" at bounding box center [1045, 499] width 313 height 29
click at [1029, 494] on button "Run ⇧↵" at bounding box center [1045, 499] width 313 height 29
click at [1029, 495] on button "Run ⇧↵" at bounding box center [1045, 499] width 313 height 29
click at [1028, 495] on button "Run ⇧↵" at bounding box center [1045, 499] width 313 height 29
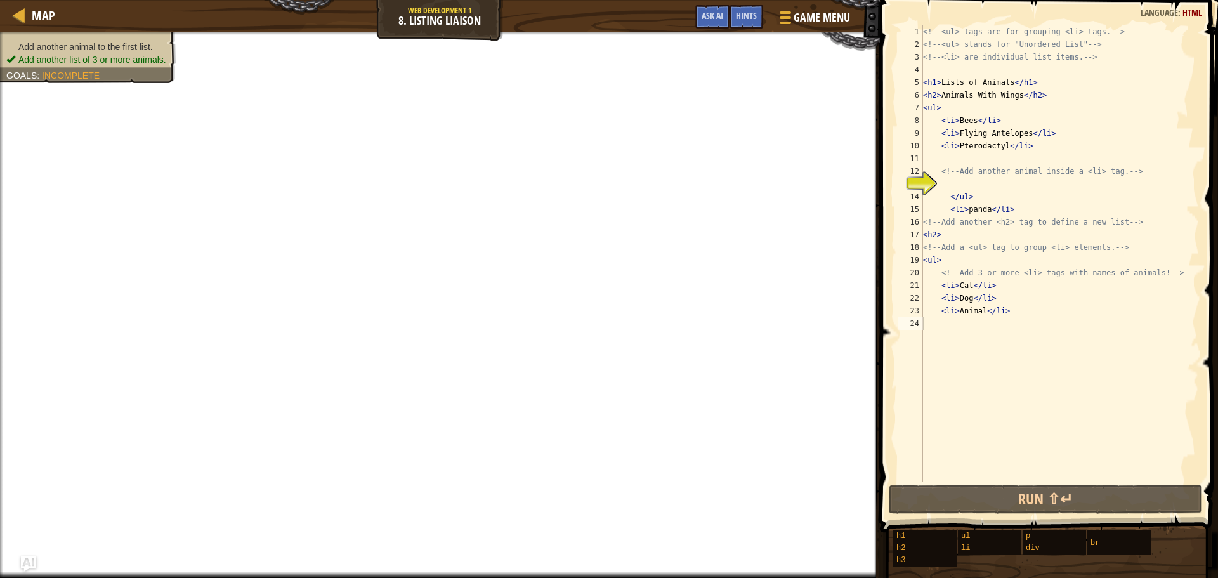
click at [1026, 484] on span at bounding box center [1050, 248] width 348 height 570
click at [1020, 483] on span at bounding box center [1050, 248] width 348 height 570
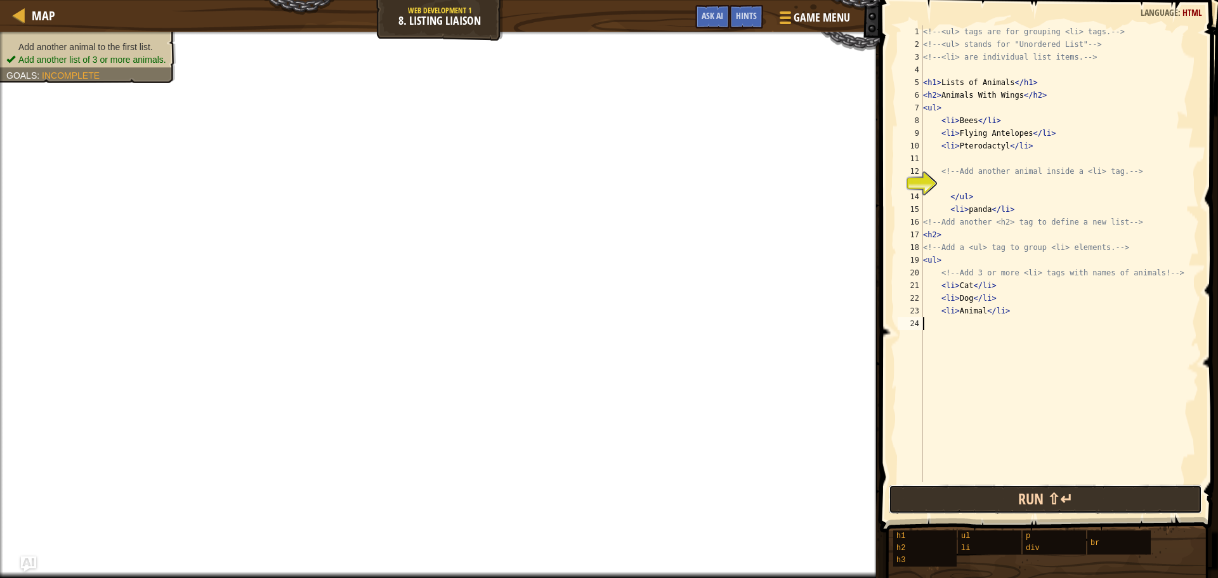
click at [1006, 511] on button "Run ⇧↵" at bounding box center [1045, 499] width 313 height 29
click at [1005, 506] on button "Run ⇧↵" at bounding box center [1045, 499] width 313 height 29
click at [1001, 504] on button "Run ⇧↵" at bounding box center [1045, 499] width 313 height 29
click at [999, 501] on button "Run ⇧↵" at bounding box center [1045, 499] width 313 height 29
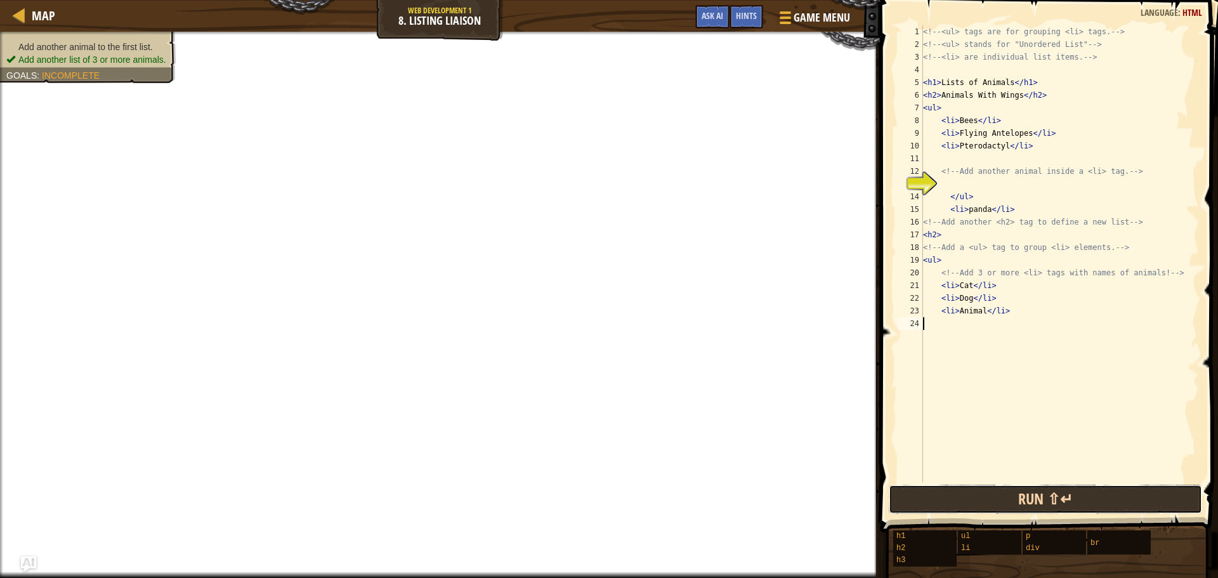
click at [997, 499] on button "Run ⇧↵" at bounding box center [1045, 499] width 313 height 29
click at [995, 496] on button "Run ⇧↵" at bounding box center [1045, 499] width 313 height 29
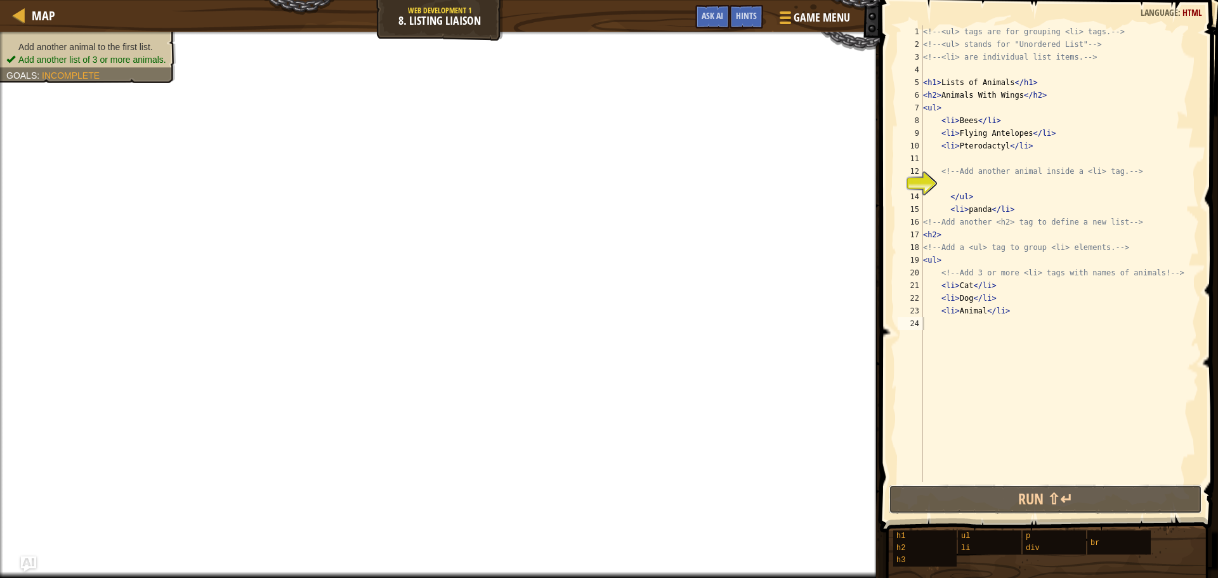
drag, startPoint x: 995, startPoint y: 496, endPoint x: 999, endPoint y: 483, distance: 13.9
click at [995, 496] on button "Run ⇧↵" at bounding box center [1045, 499] width 313 height 29
click at [949, 186] on div "<!-- <ul> tags are for grouping <li> tags. --> <!-- <ul> stands for "Unordered …" at bounding box center [1060, 266] width 279 height 482
click at [952, 183] on div "<!-- <ul> tags are for grouping <li> tags. --> <!-- <ul> stands for "Unordered …" at bounding box center [1060, 266] width 279 height 482
click at [951, 193] on div "<!-- <ul> tags are for grouping <li> tags. --> <!-- <ul> stands for "Unordered …" at bounding box center [1060, 266] width 279 height 482
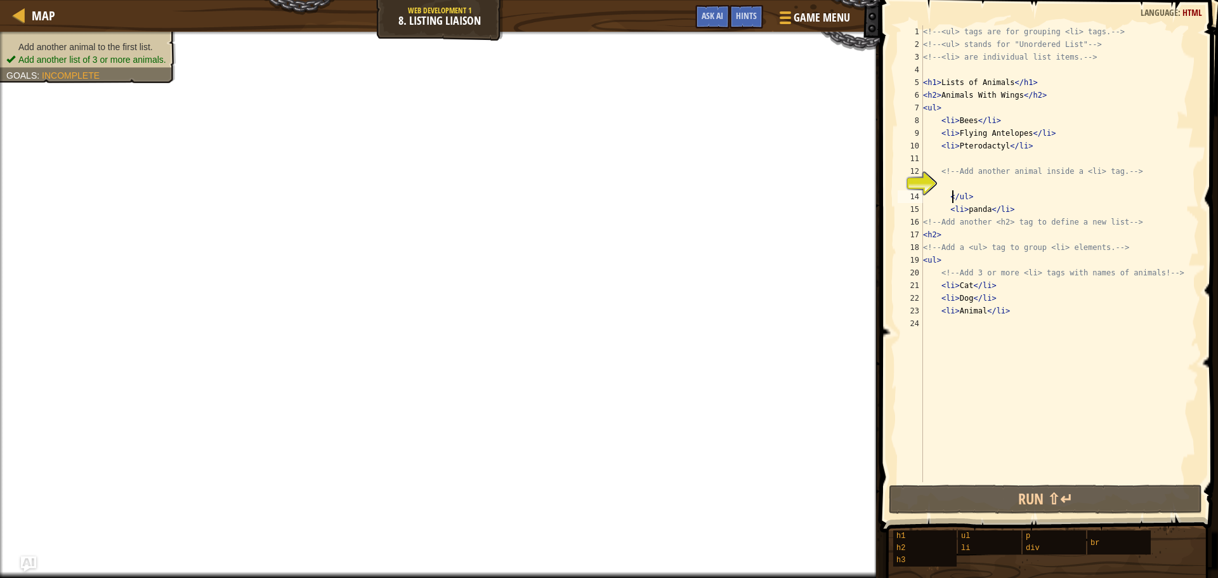
type textarea "</ul>"
click at [951, 184] on div "<!-- <ul> tags are for grouping <li> tags. --> <!-- <ul> stands for "Unordered …" at bounding box center [1060, 266] width 279 height 482
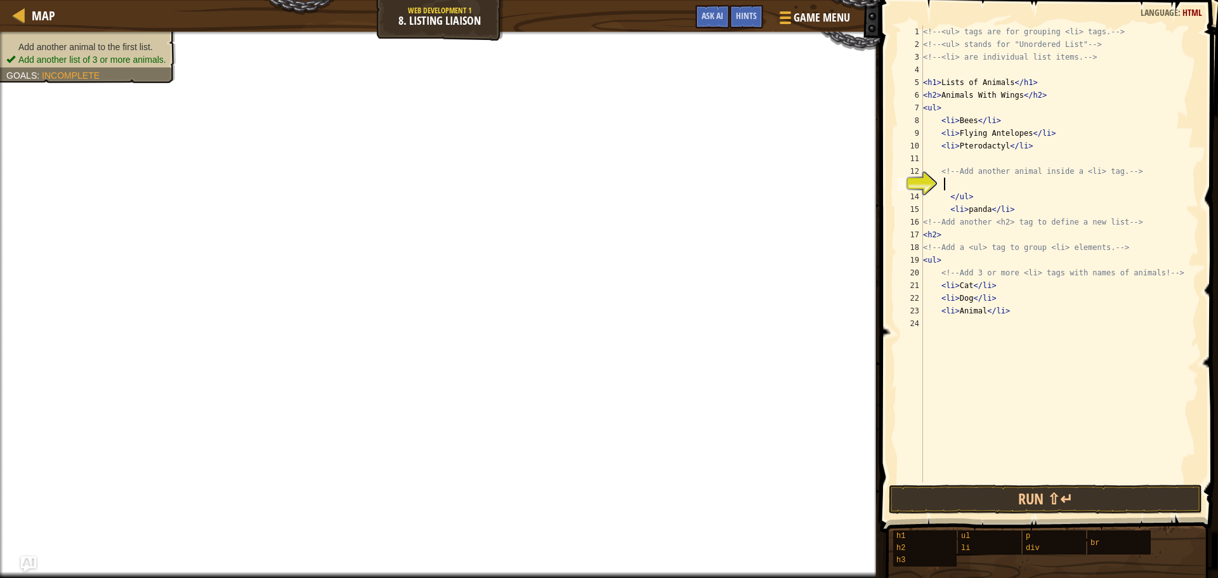
scroll to position [6, 1]
type textarea "h"
click at [988, 504] on button "Run ⇧↵" at bounding box center [1045, 499] width 313 height 29
click at [987, 504] on button "Run ⇧↵" at bounding box center [1045, 499] width 313 height 29
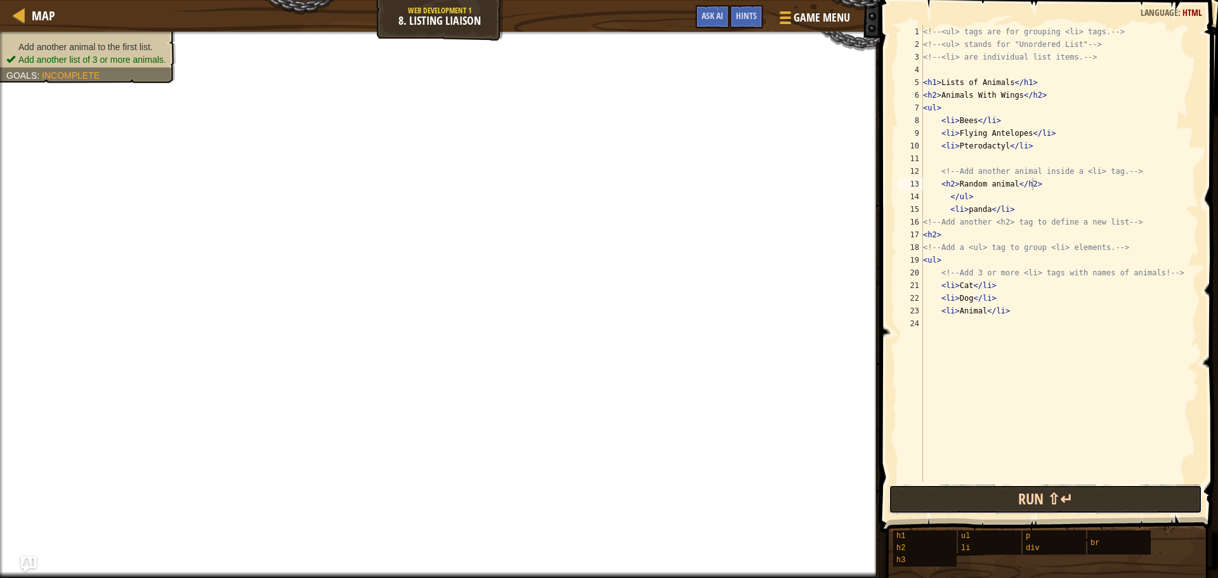
click at [987, 504] on button "Run ⇧↵" at bounding box center [1045, 499] width 313 height 29
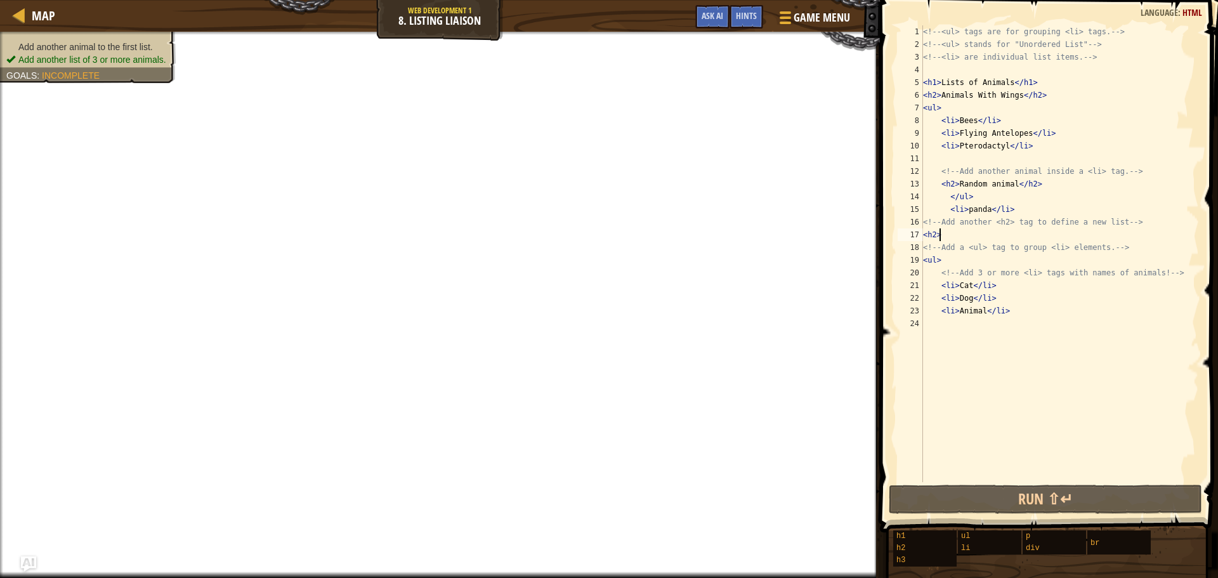
click at [966, 236] on div "<!-- <ul> tags are for grouping <li> tags. --> <!-- <ul> stands for "Unordered …" at bounding box center [1060, 266] width 279 height 482
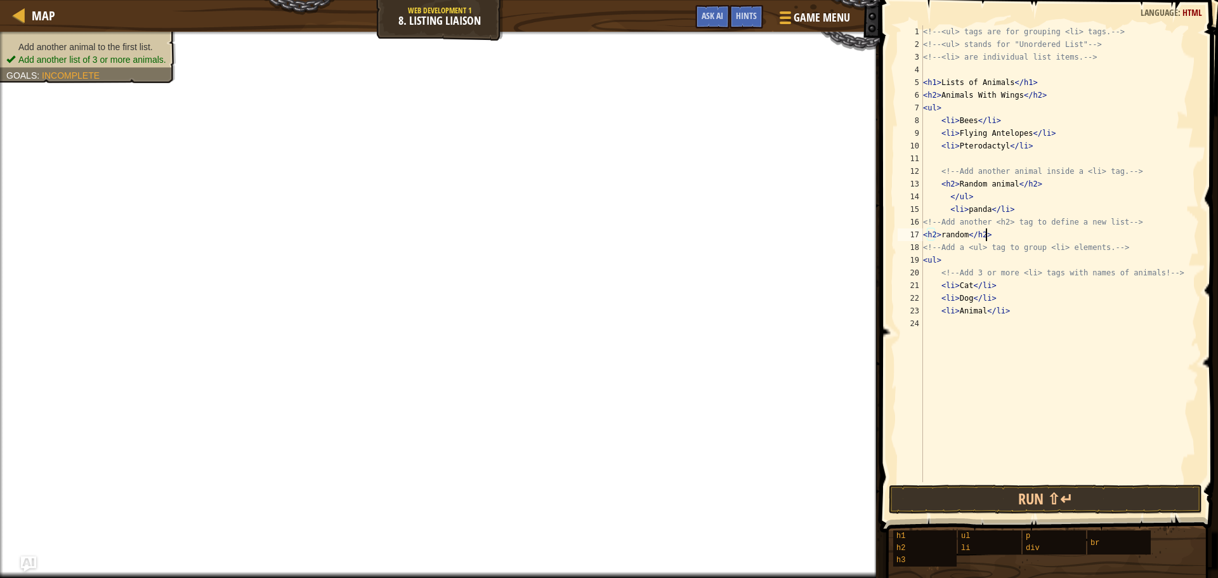
scroll to position [6, 4]
click at [1059, 499] on button "Run ⇧↵" at bounding box center [1045, 499] width 313 height 29
click at [1057, 499] on button "Run ⇧↵" at bounding box center [1045, 499] width 313 height 29
click at [1056, 499] on button "Run ⇧↵" at bounding box center [1045, 499] width 313 height 29
click at [1052, 496] on button "Run ⇧↵" at bounding box center [1045, 499] width 313 height 29
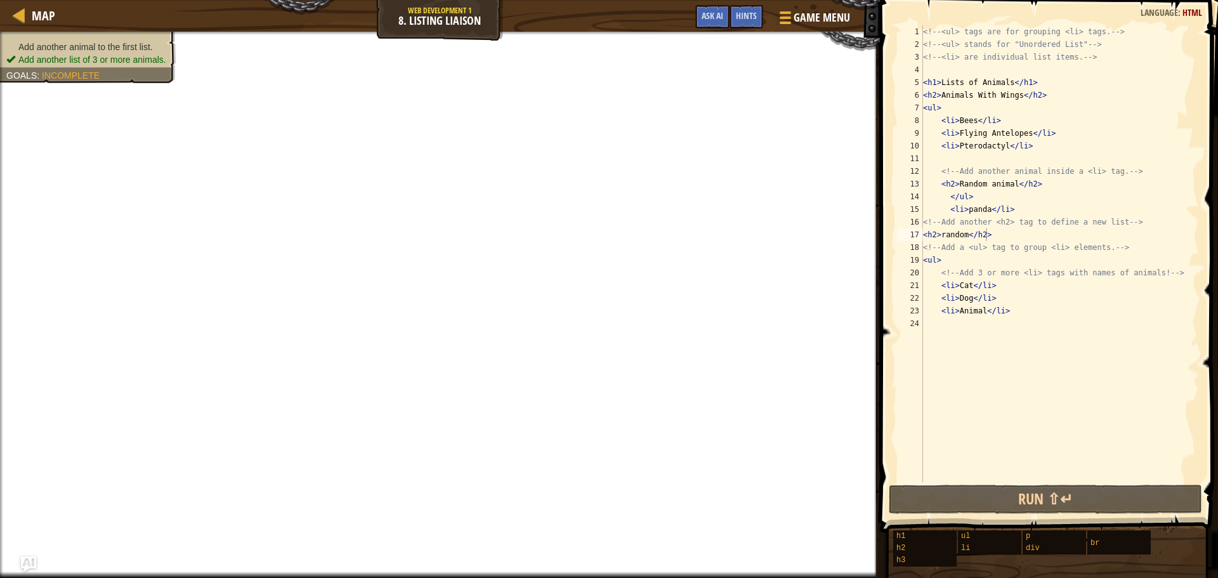
click at [1045, 479] on div "<h2>random</h2> 1 2 3 4 5 6 7 8 9 10 11 12 13 14 15 16 17 18 19 20 21 22 23 24 …" at bounding box center [1047, 291] width 342 height 570
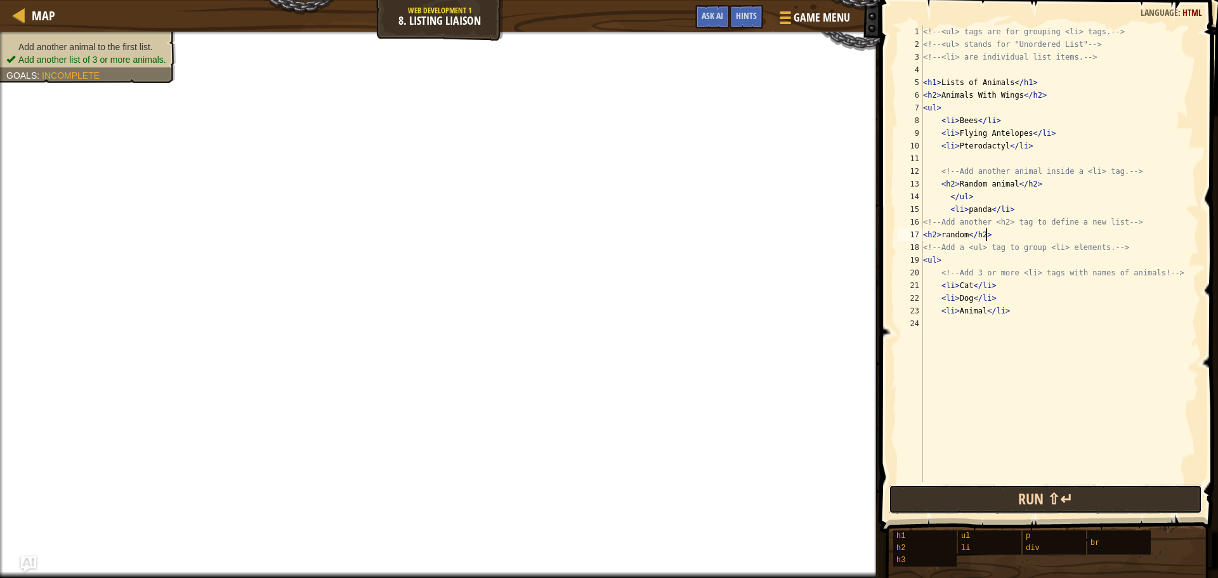
click at [1096, 501] on button "Run ⇧↵" at bounding box center [1045, 499] width 313 height 29
click at [1095, 501] on button "Run ⇧↵" at bounding box center [1045, 499] width 313 height 29
click at [1096, 502] on button "Run ⇧↵" at bounding box center [1045, 499] width 313 height 29
click at [1092, 500] on button "Run ⇧↵" at bounding box center [1045, 499] width 313 height 29
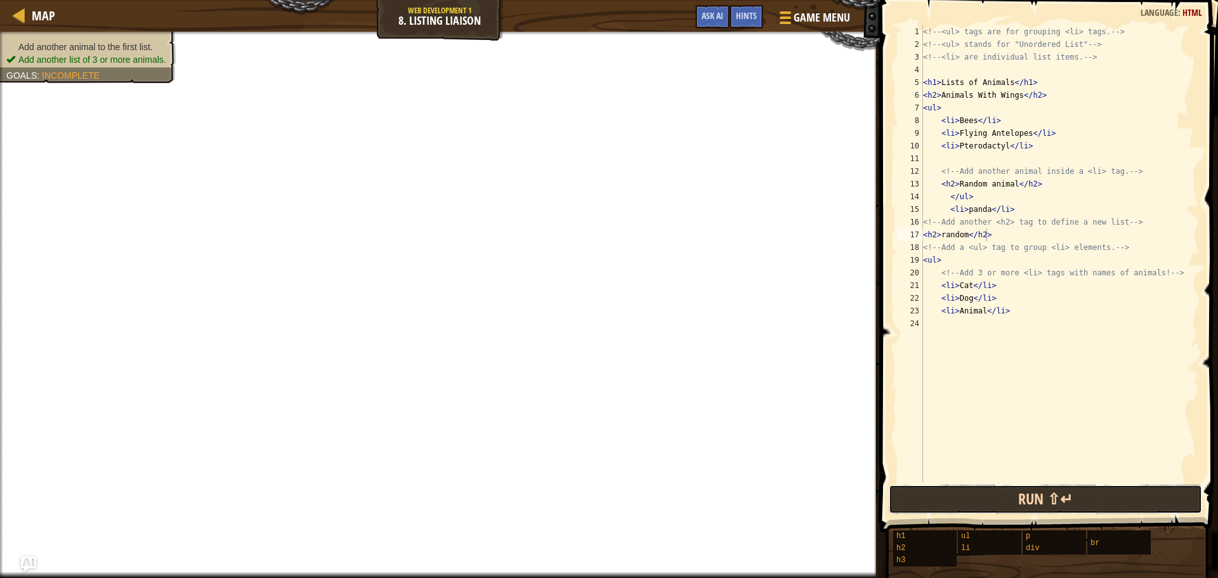
click at [1093, 501] on button "Run ⇧↵" at bounding box center [1045, 499] width 313 height 29
drag, startPoint x: 1093, startPoint y: 501, endPoint x: 1040, endPoint y: 437, distance: 83.5
click at [1092, 501] on button "Run ⇧↵" at bounding box center [1045, 499] width 313 height 29
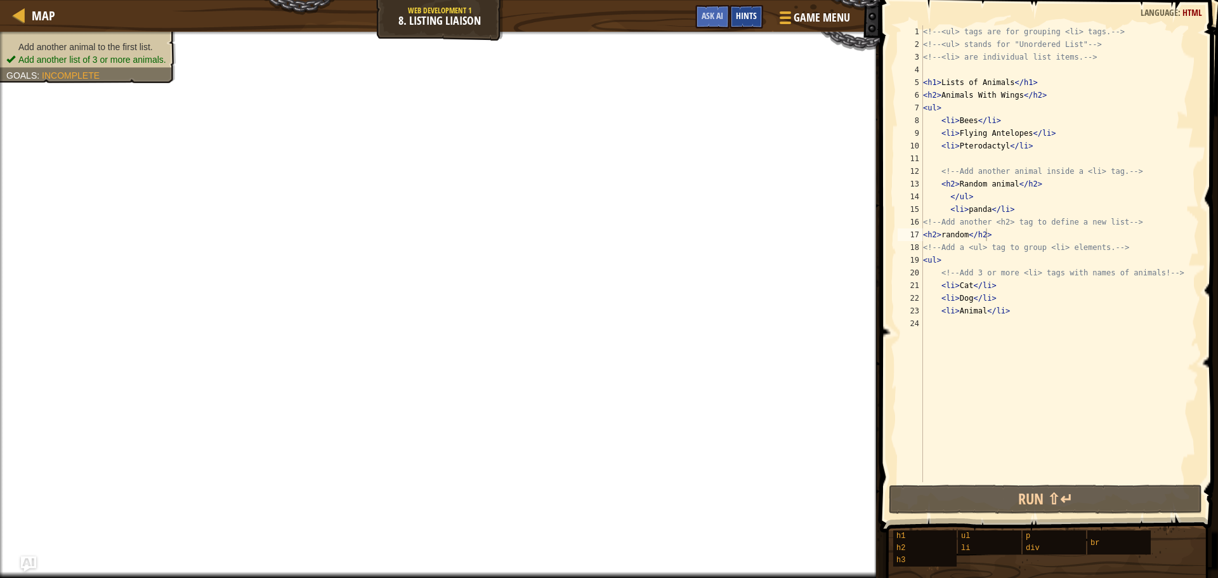
click at [751, 19] on span "Hints" at bounding box center [746, 16] width 21 height 12
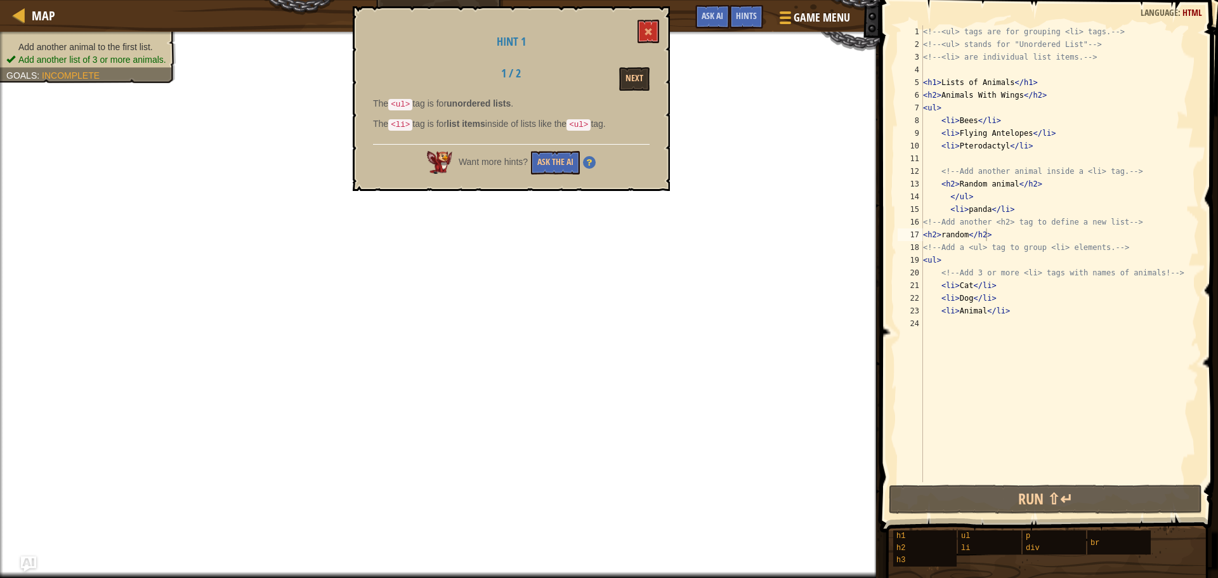
click at [643, 49] on div "Hint 1 1 / 2 Next The <ul> tag is for unordered lists . The <li> tag is for lis…" at bounding box center [511, 98] width 317 height 185
click at [649, 32] on span at bounding box center [648, 31] width 9 height 9
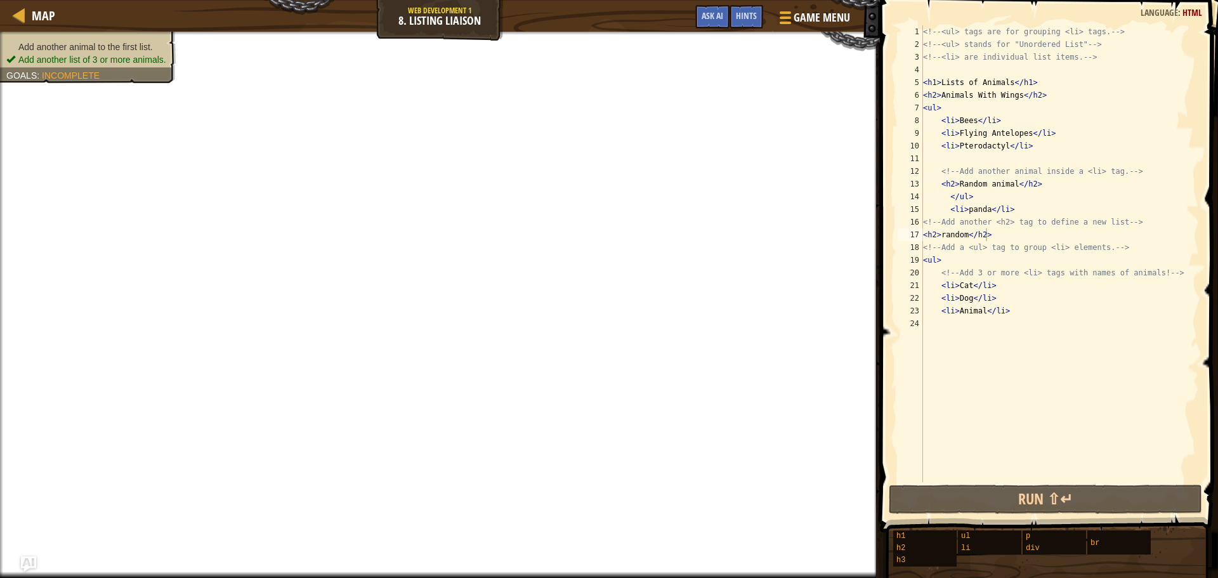
type textarea "<li>Pterodactyl</li>"
click at [1036, 147] on div "<!-- <ul> tags are for grouping <li> tags. --> <!-- <ul> stands for "Unordered …" at bounding box center [1060, 266] width 279 height 482
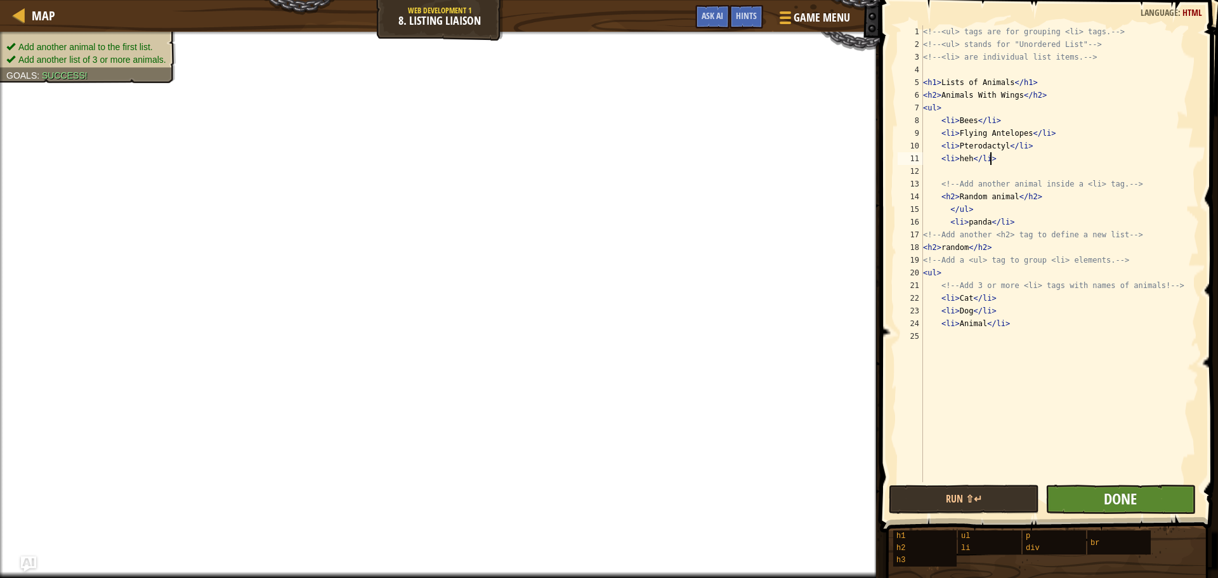
type textarea "<li>heh</li>"
click at [1130, 501] on span "Done" at bounding box center [1120, 499] width 33 height 20
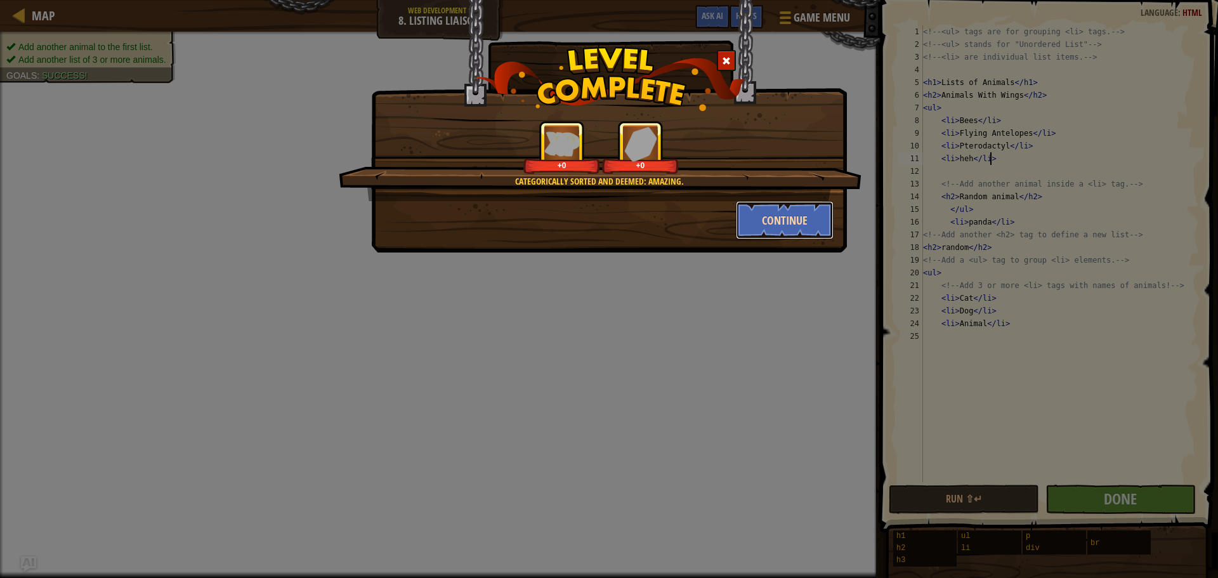
click at [788, 210] on button "Continue" at bounding box center [785, 220] width 98 height 38
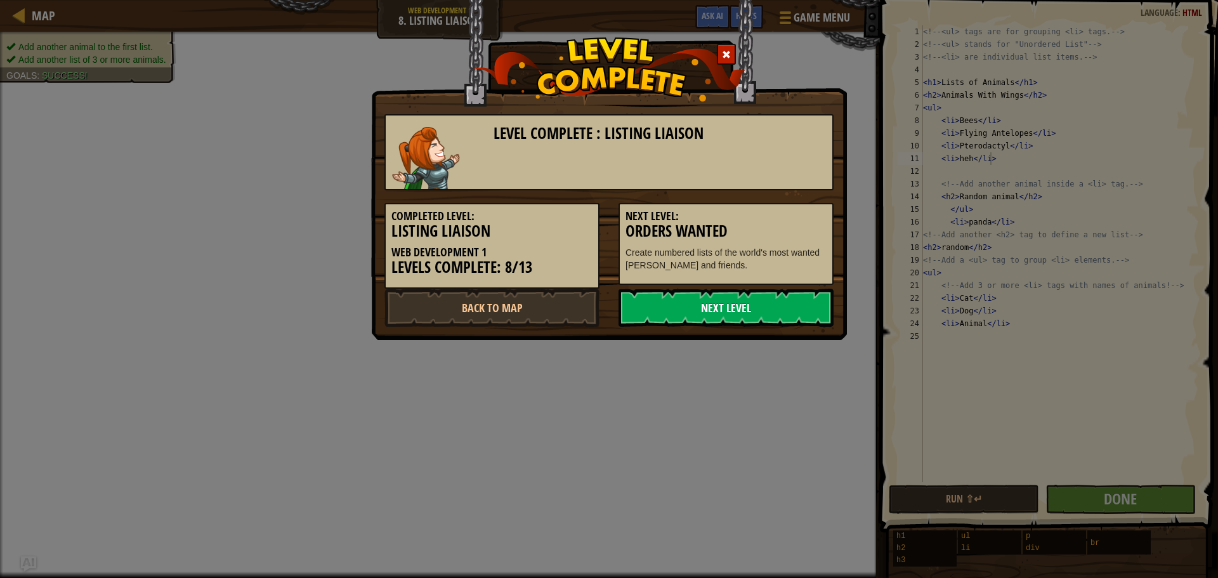
click at [794, 308] on link "Next Level" at bounding box center [726, 308] width 215 height 38
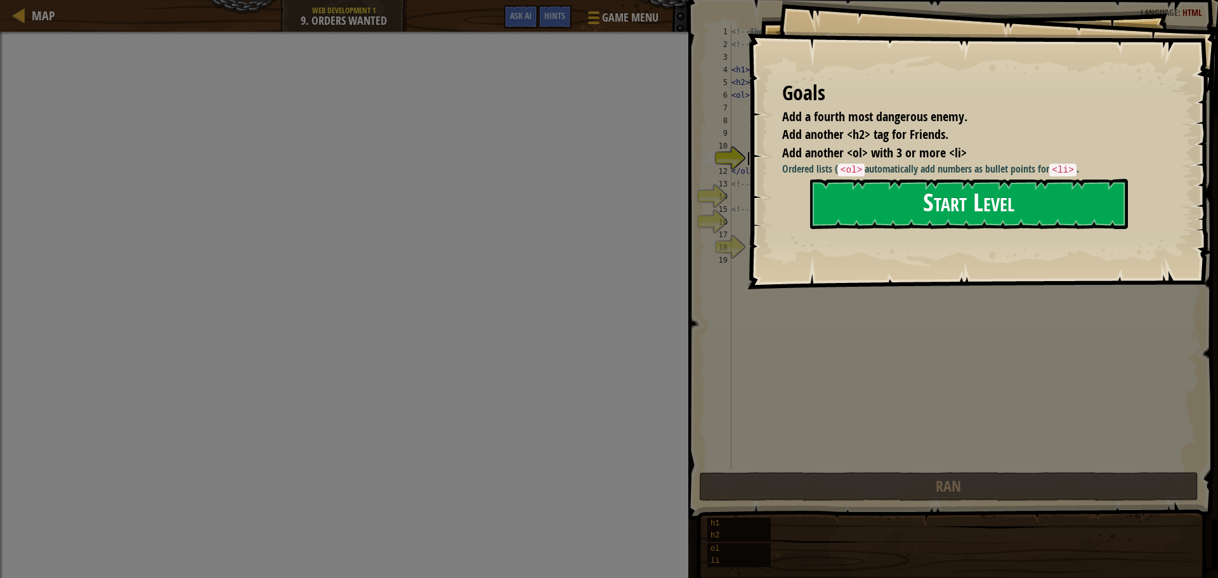
drag, startPoint x: 910, startPoint y: 205, endPoint x: 907, endPoint y: 212, distance: 7.4
click at [909, 209] on button "Start Level" at bounding box center [969, 204] width 318 height 50
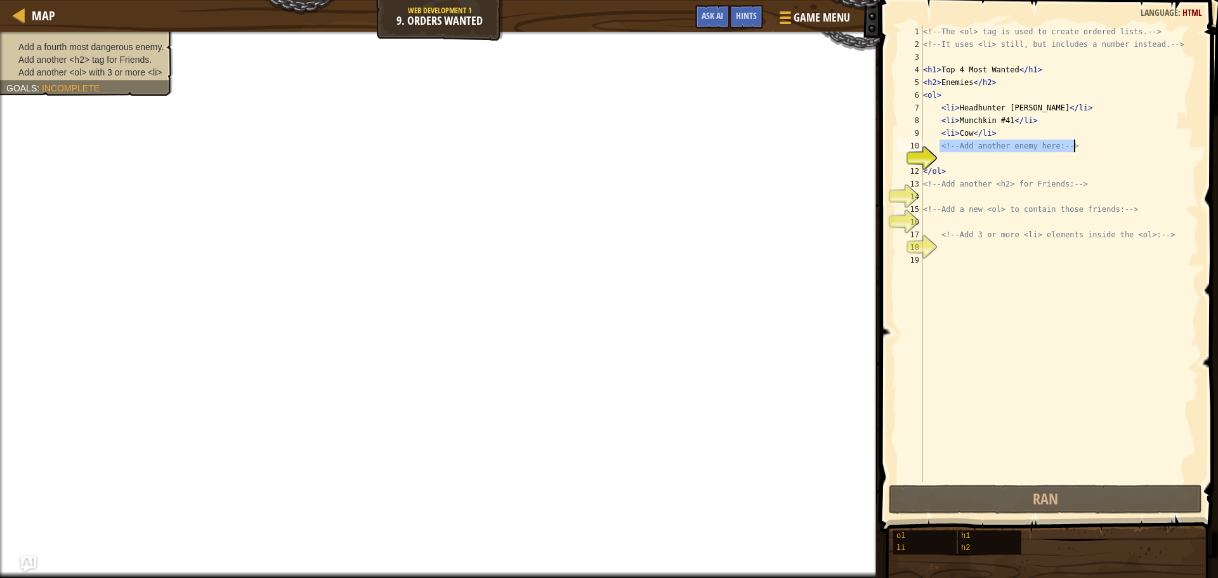
drag, startPoint x: 940, startPoint y: 148, endPoint x: 1078, endPoint y: 150, distance: 137.7
click at [1078, 150] on div "<!-- The <ol> tag is used to create ordered lists. --> <!-- It uses <li> still,…" at bounding box center [1060, 266] width 279 height 482
type textarea "<!-- Add another enemy here: -->"
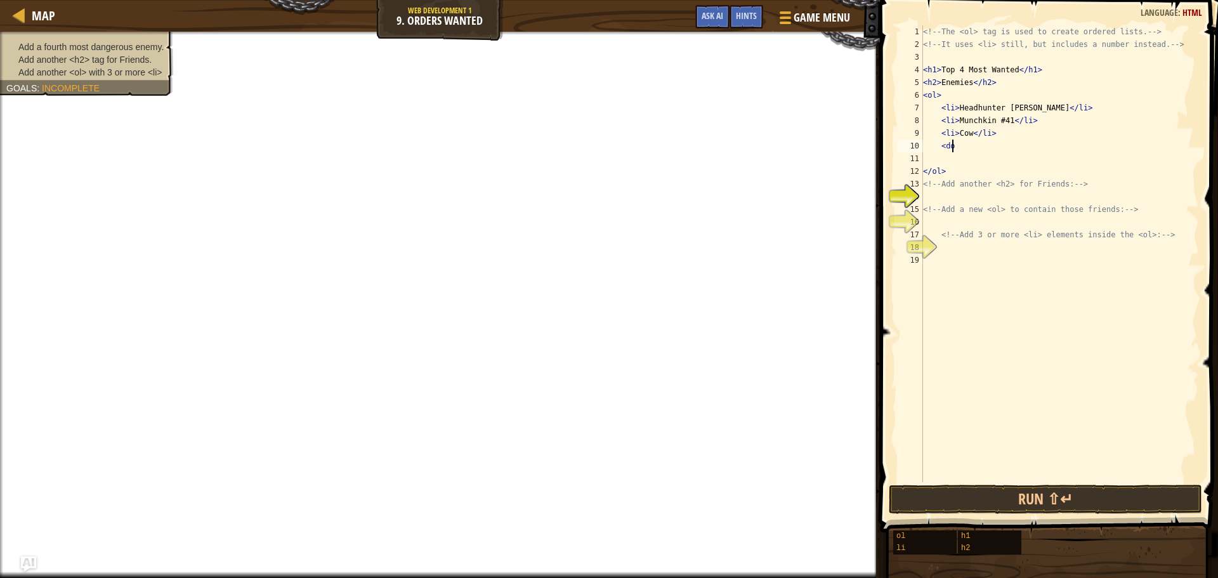
scroll to position [6, 2]
click at [945, 150] on div "<!-- The <ol> tag is used to create ordered lists. --> <!-- It uses <li> still,…" at bounding box center [1060, 266] width 279 height 482
click at [973, 145] on div "<!-- The <ol> tag is used to create ordered lists. --> <!-- It uses <li> still,…" at bounding box center [1060, 266] width 279 height 482
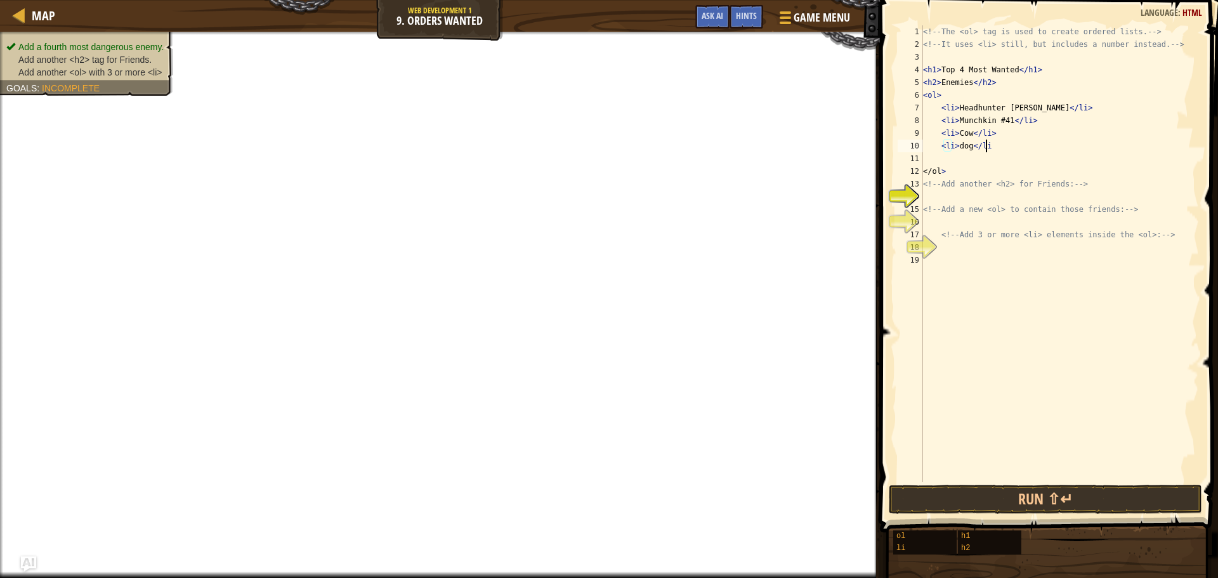
type textarea "<li>dog</li>"
click at [1112, 191] on div "<!-- The <ol> tag is used to create ordered lists. --> <!-- It uses <li> still,…" at bounding box center [1060, 266] width 279 height 482
type textarea "<h2"
click at [1004, 225] on div "<!-- The <ol> tag is used to create ordered lists. --> <!-- It uses <li> still,…" at bounding box center [1060, 266] width 279 height 482
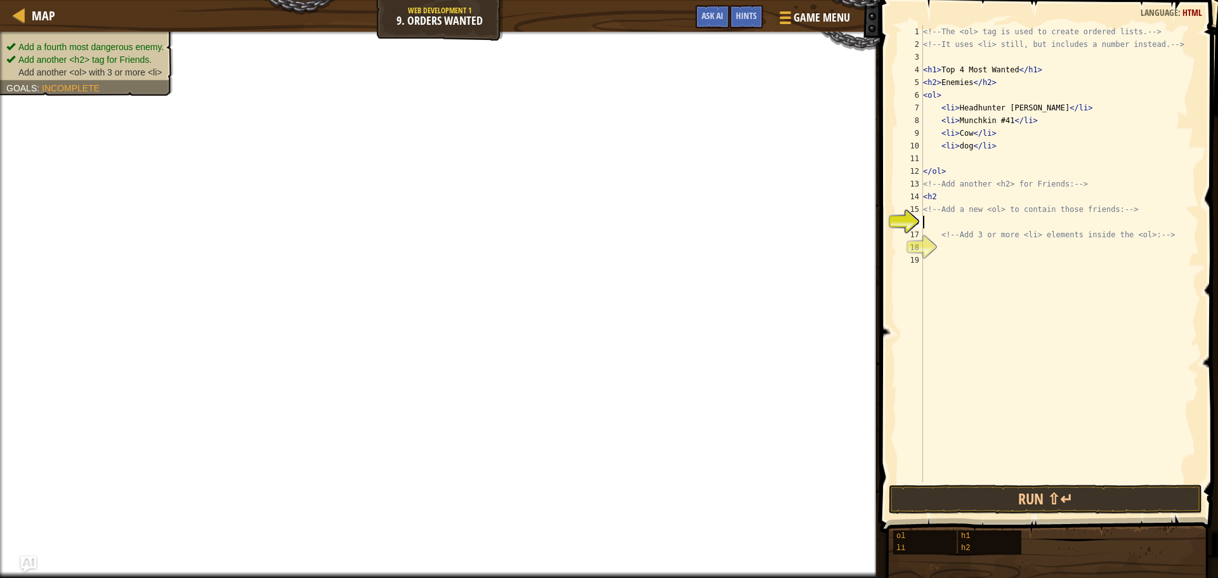
scroll to position [6, 0]
click at [1004, 218] on div "<!-- The <ol> tag is used to create ordered lists. --> <!-- It uses <li> still,…" at bounding box center [1060, 266] width 279 height 482
type textarea "<ol>"
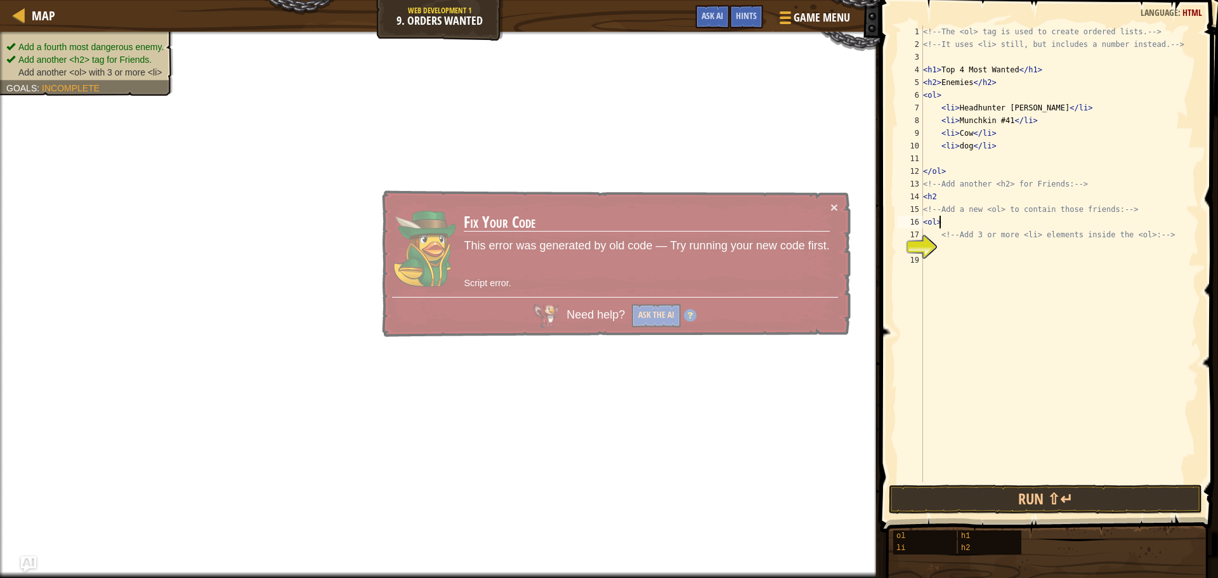
scroll to position [6, 1]
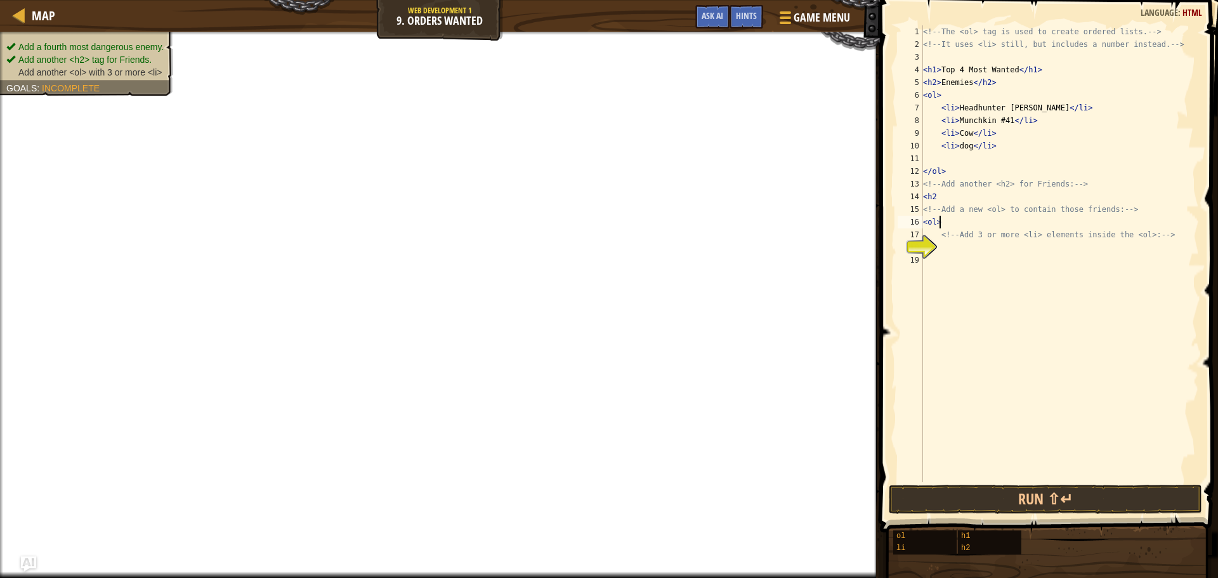
click at [1002, 253] on div "<!-- The <ol> tag is used to create ordered lists. --> <!-- It uses <li> still,…" at bounding box center [1060, 266] width 279 height 482
type textarea "<li>jej</li>"
type textarea "<li>hdh</li>"
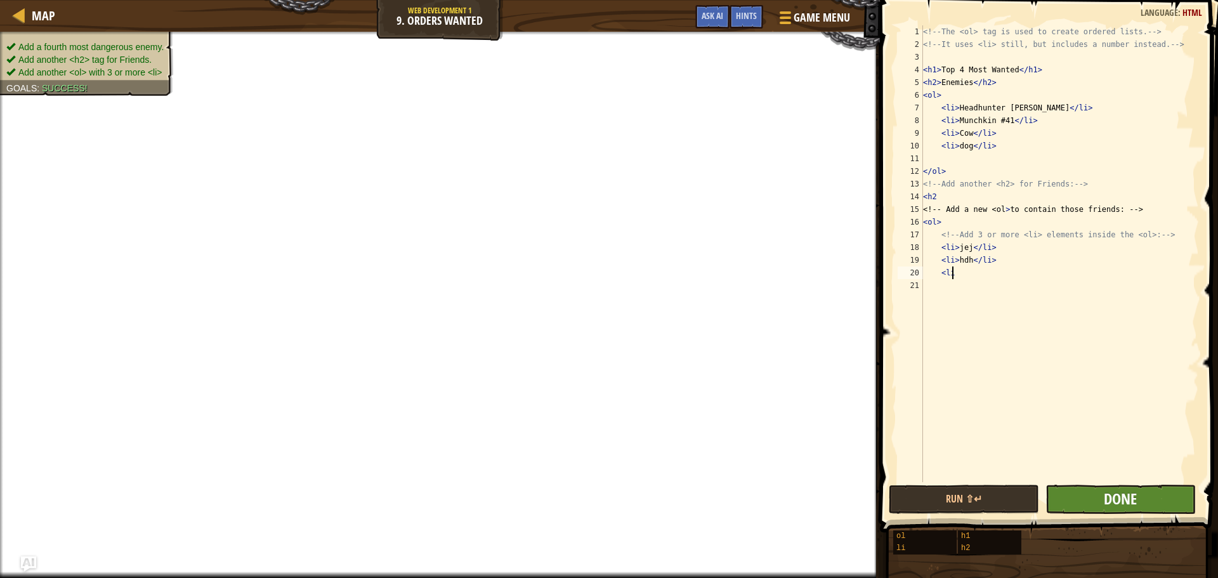
type textarea "<li"
click at [1116, 496] on span "Done" at bounding box center [1120, 499] width 33 height 20
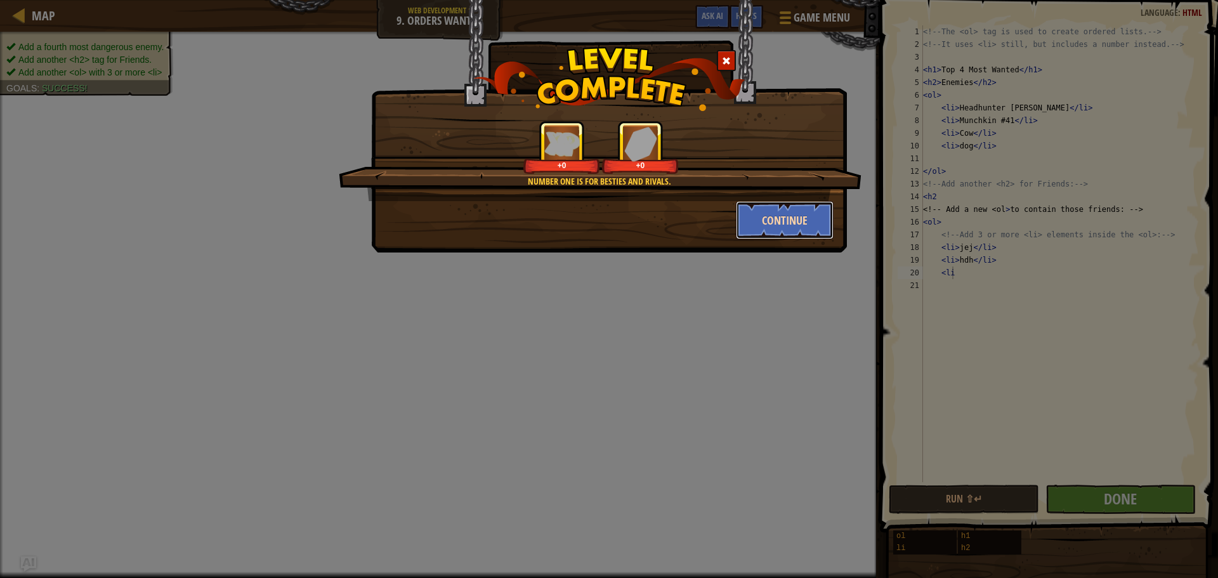
click at [780, 225] on button "Continue" at bounding box center [785, 220] width 98 height 38
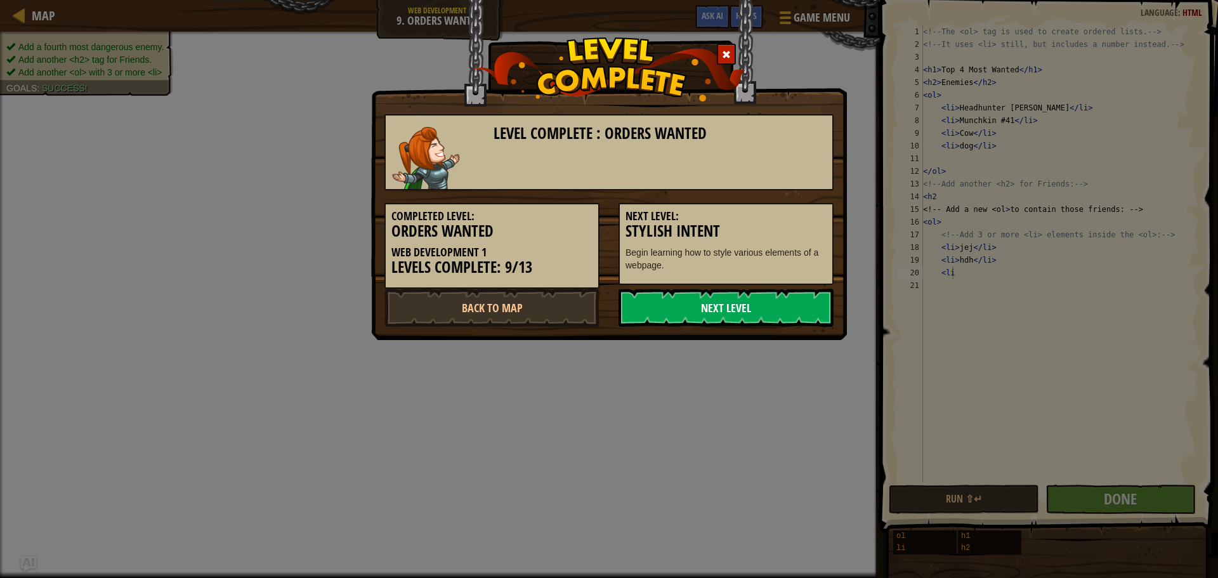
click at [735, 306] on link "Next Level" at bounding box center [726, 308] width 215 height 38
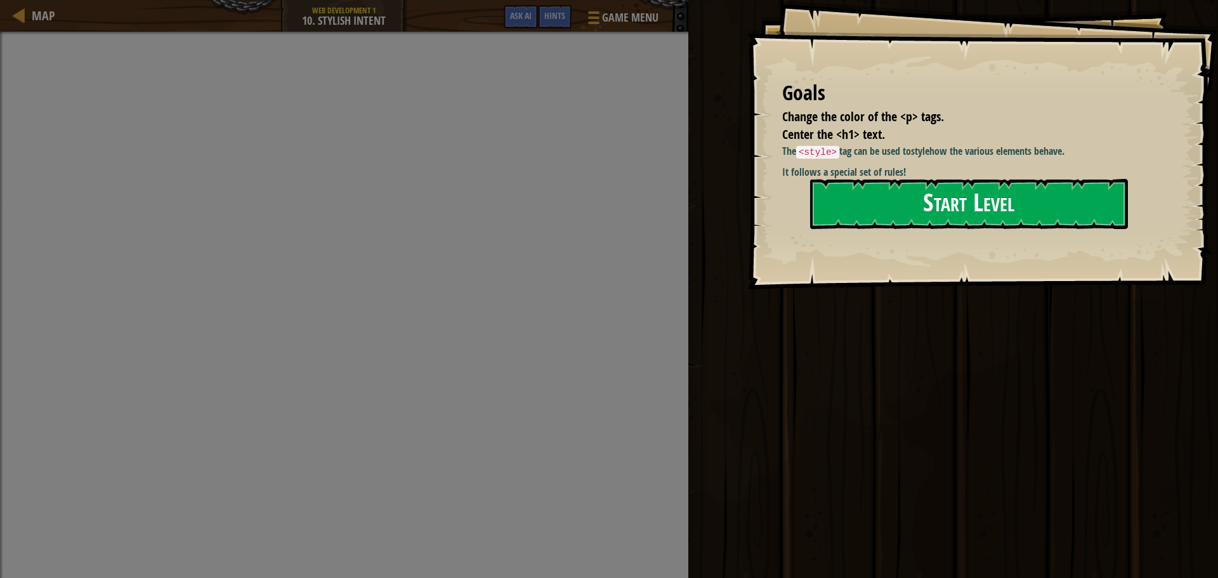
click at [934, 197] on button "Start Level" at bounding box center [969, 204] width 318 height 50
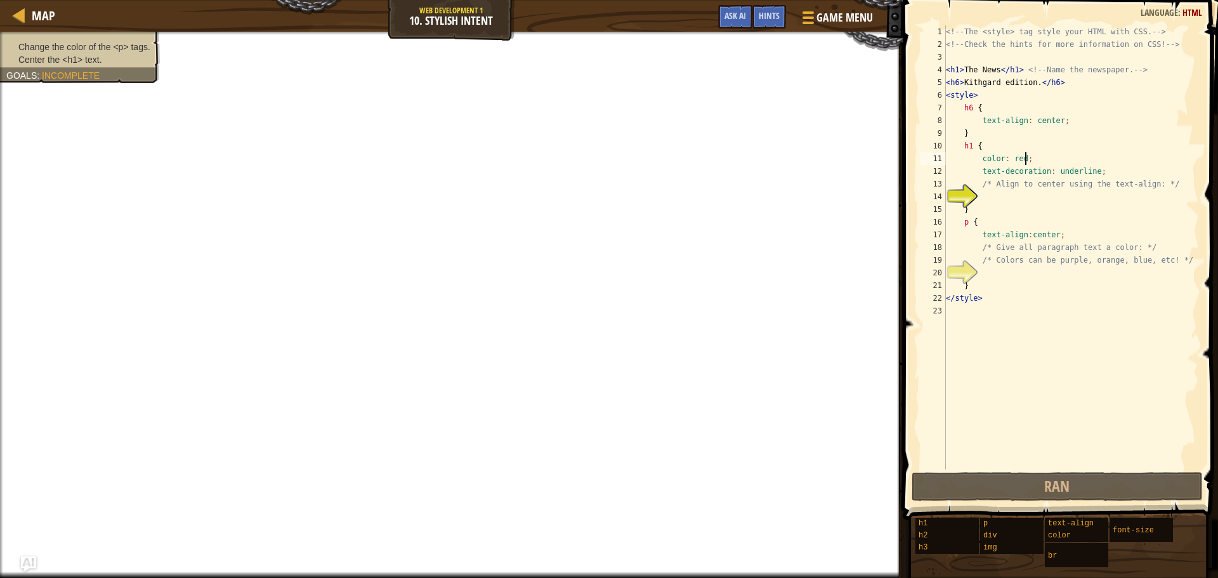
click at [1024, 159] on div "<!-- The <style> tag style your HTML with CSS. --> <!-- Check the hints for mor…" at bounding box center [1072, 260] width 256 height 470
click at [1019, 155] on div "<!-- The <style> tag style your HTML with CSS. --> <!-- Check the hints for mor…" at bounding box center [1072, 260] width 256 height 470
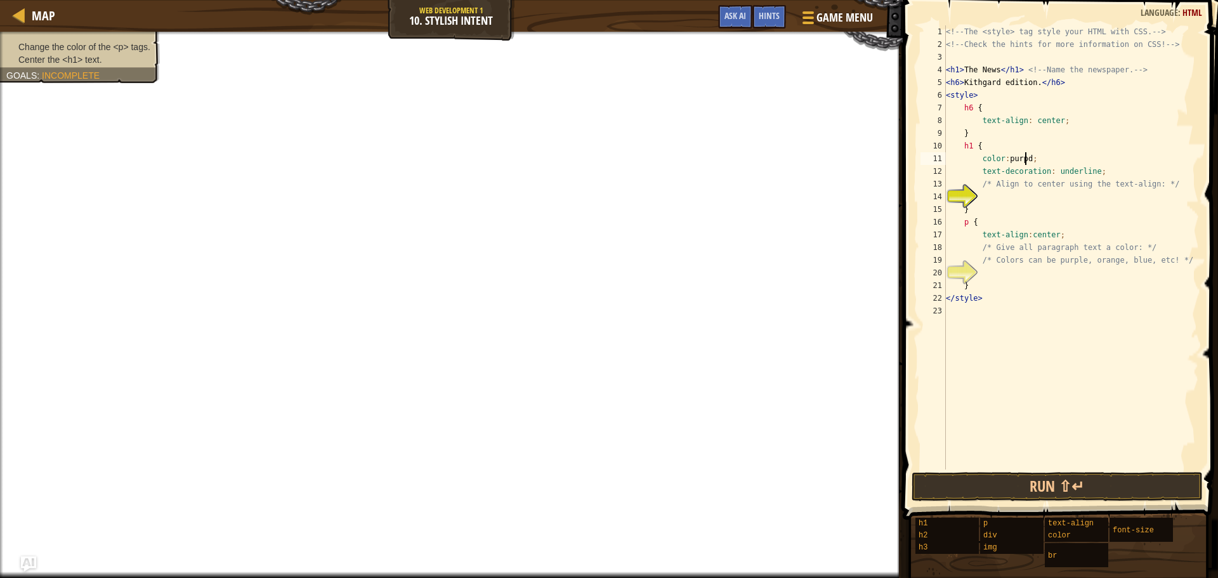
scroll to position [6, 7]
click at [1093, 157] on div "<!-- The <style> tag style your HTML with CSS. --> <!-- Check the hints for mor…" at bounding box center [1072, 260] width 256 height 470
click at [1041, 153] on div "<!-- The <style> tag style your HTML with CSS. --> <!-- Check the hints for mor…" at bounding box center [1072, 260] width 256 height 470
click at [1037, 161] on div "<!-- The <style> tag style your HTML with CSS. --> <!-- Check the hints for mor…" at bounding box center [1072, 260] width 256 height 470
click at [1057, 489] on button "Run ⇧↵" at bounding box center [1057, 486] width 291 height 29
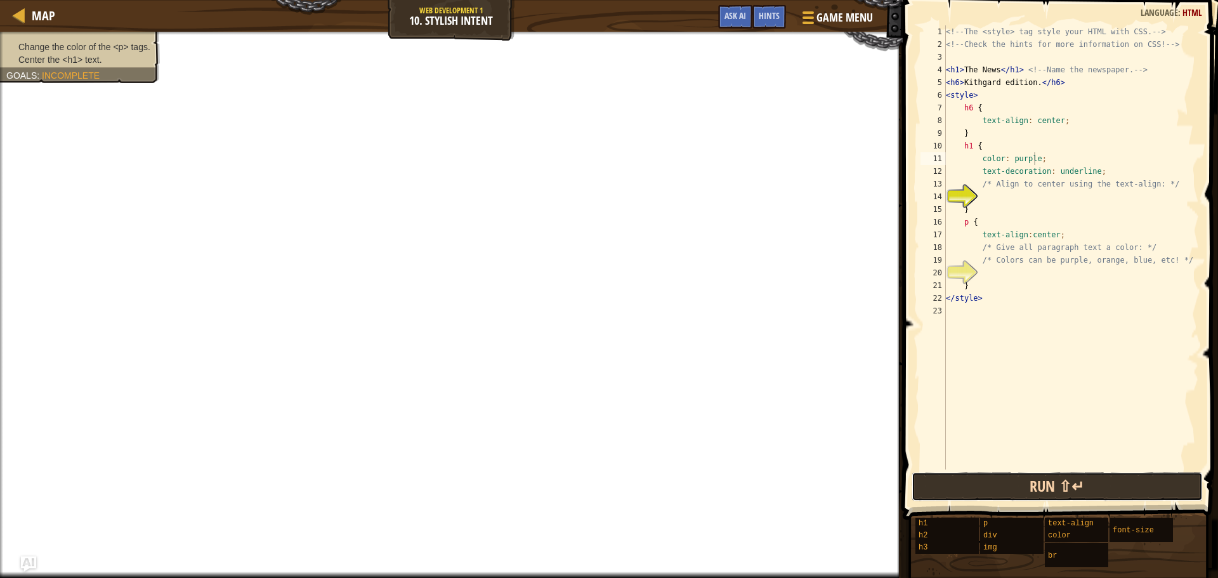
click at [1054, 485] on button "Run ⇧↵" at bounding box center [1057, 486] width 291 height 29
click at [993, 220] on div "<!-- The <style> tag style your HTML with CSS. --> <!-- Check the hints for mor…" at bounding box center [1072, 260] width 256 height 470
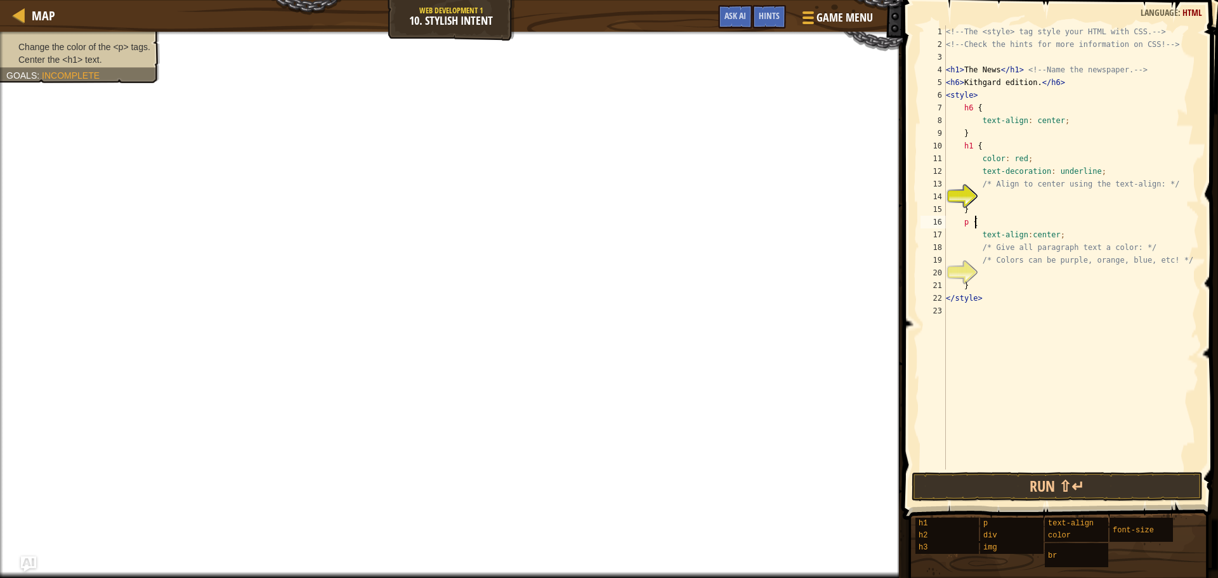
scroll to position [6, 2]
click at [1011, 229] on div "<!-- The <style> tag style your HTML with CSS. --> <!-- Check the hints for mor…" at bounding box center [1072, 260] width 256 height 470
click at [983, 221] on div "<!-- The <style> tag style your HTML with CSS. --> <!-- Check the hints for mor…" at bounding box center [1072, 260] width 256 height 470
click at [993, 223] on div "<!-- The <style> tag style your HTML with CSS. --> <!-- Check the hints for mor…" at bounding box center [1072, 260] width 256 height 470
click at [994, 223] on div "<!-- The <style> tag style your HTML with CSS. --> <!-- Check the hints for mor…" at bounding box center [1072, 260] width 256 height 470
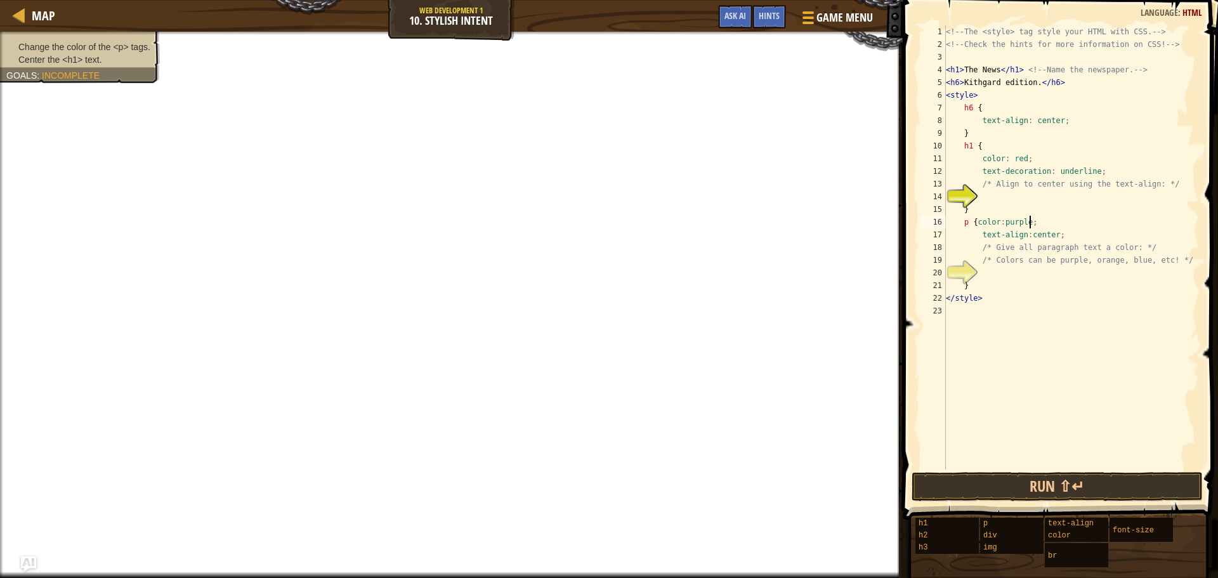
scroll to position [6, 6]
click at [1116, 492] on button "Run ⇧↵" at bounding box center [1057, 486] width 291 height 29
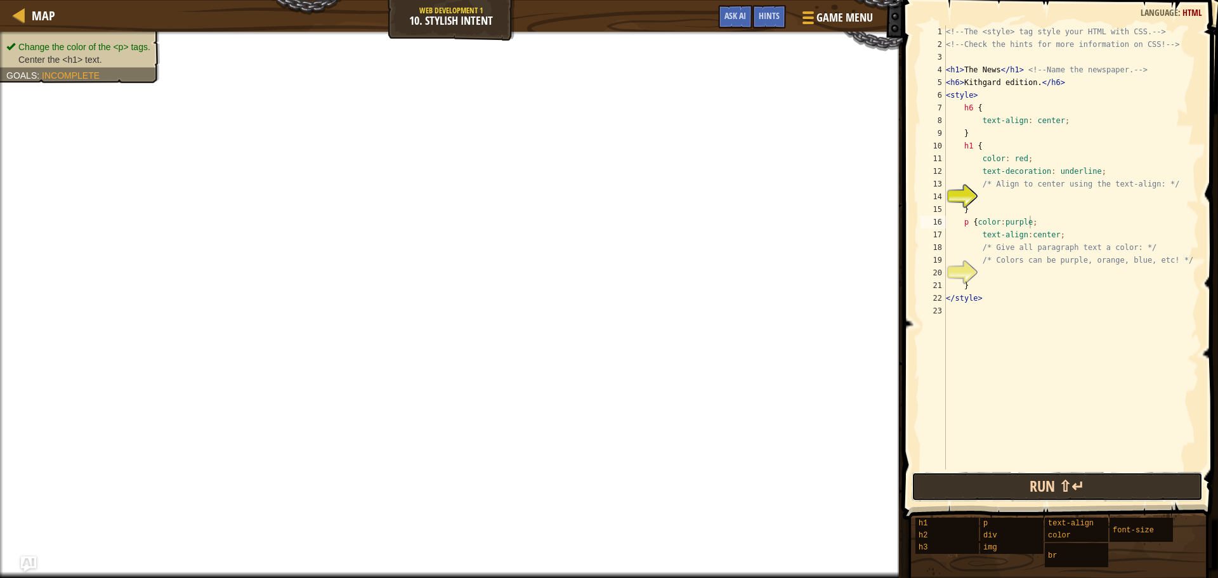
click at [1116, 492] on button "Run ⇧↵" at bounding box center [1057, 486] width 291 height 29
click at [960, 145] on div "<!-- The <style> tag style your HTML with CSS. --> <!-- Check the hints for mor…" at bounding box center [1072, 260] width 256 height 470
click at [1019, 487] on button "Run ⇧↵" at bounding box center [1057, 486] width 291 height 29
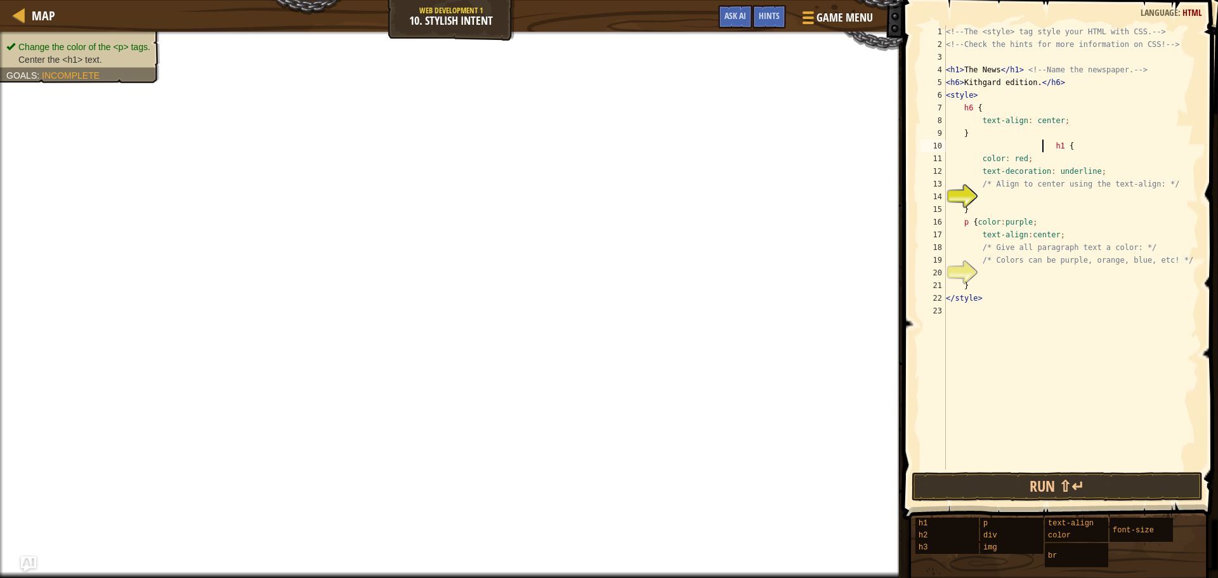
click at [972, 160] on div "<!-- The <style> tag style your HTML with CSS. --> <!-- Check the hints for mor…" at bounding box center [1072, 260] width 256 height 470
click at [975, 178] on div "<!-- The <style> tag style your HTML with CSS. --> <!-- Check the hints for mor…" at bounding box center [1072, 260] width 256 height 470
click at [972, 169] on div "<!-- The <style> tag style your HTML with CSS. --> <!-- Check the hints for mor…" at bounding box center [1072, 260] width 256 height 470
click at [973, 122] on div "<!-- The <style> tag style your HTML with CSS. --> <!-- Check the hints for mor…" at bounding box center [1072, 260] width 256 height 470
type textarea "text-align: center;"
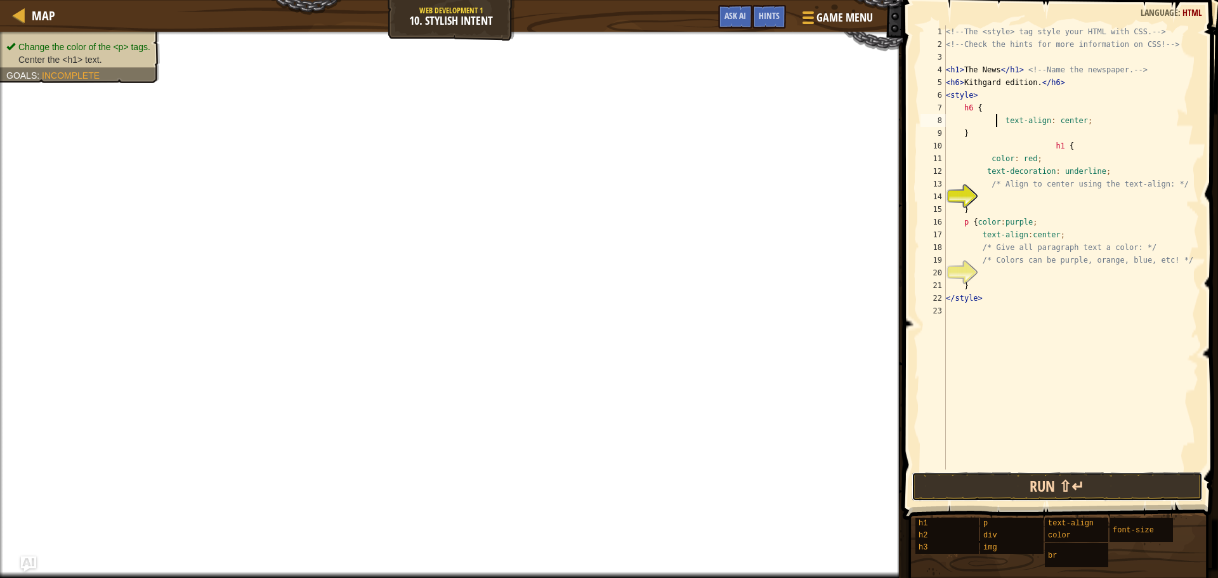
click at [1074, 480] on button "Run ⇧↵" at bounding box center [1057, 486] width 291 height 29
click at [1073, 475] on button "Run ⇧↵" at bounding box center [1057, 486] width 291 height 29
click at [744, 15] on span "Ask AI" at bounding box center [736, 16] width 22 height 12
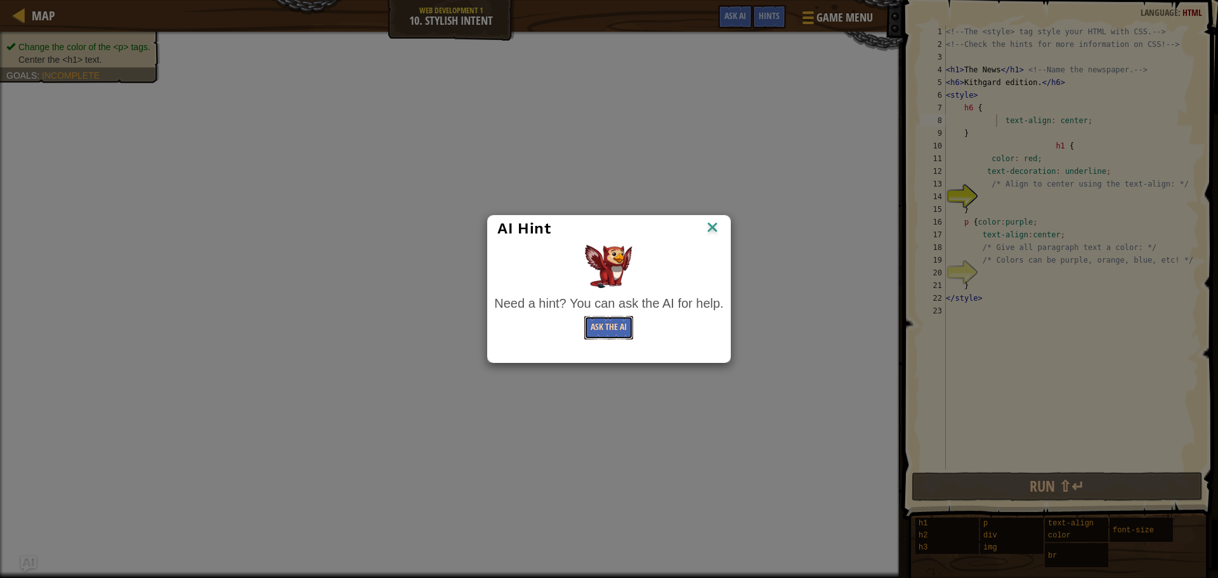
click at [622, 324] on button "Ask the AI" at bounding box center [608, 327] width 49 height 23
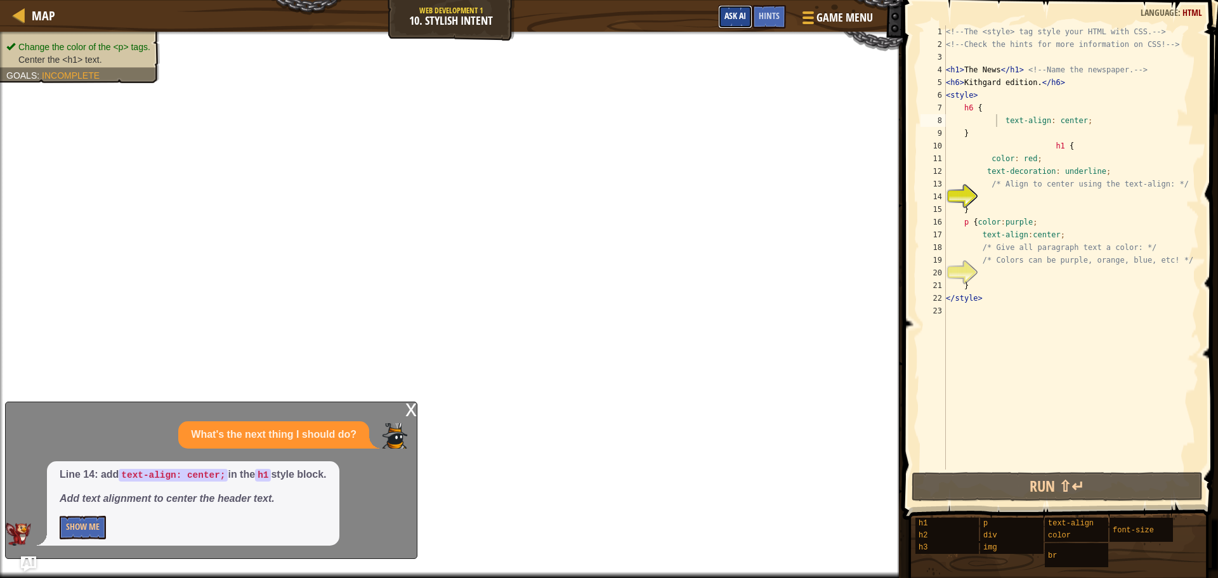
click at [737, 16] on span "Ask AI" at bounding box center [736, 16] width 22 height 12
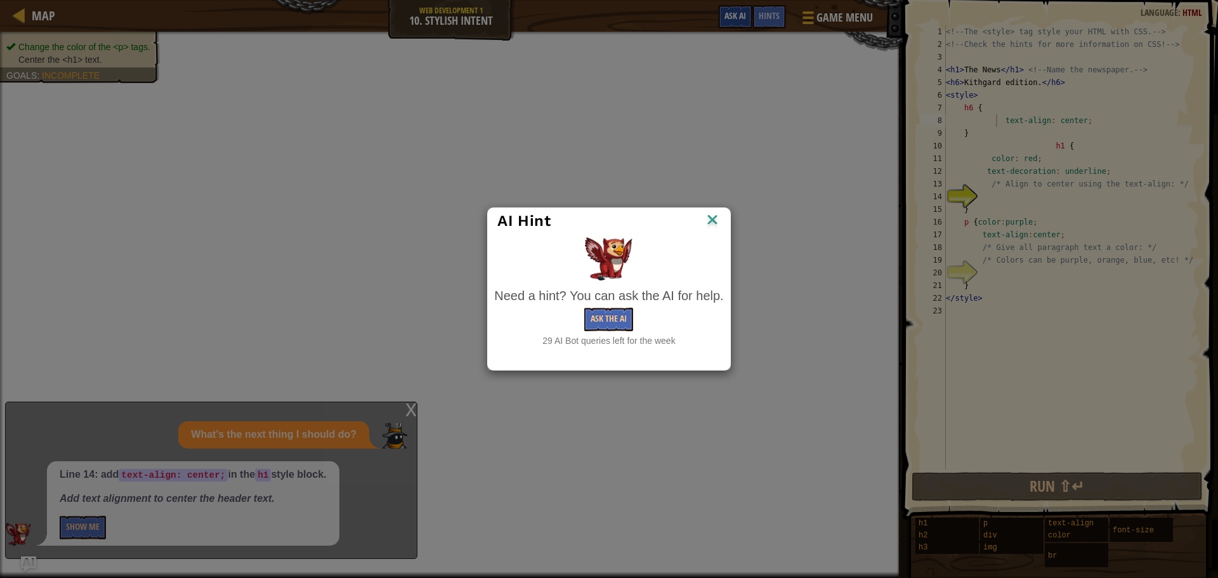
click at [737, 15] on div "AI Hint Need a hint? You can ask the AI for help. Ask the AI 29 AI Bot queries …" at bounding box center [609, 289] width 1218 height 578
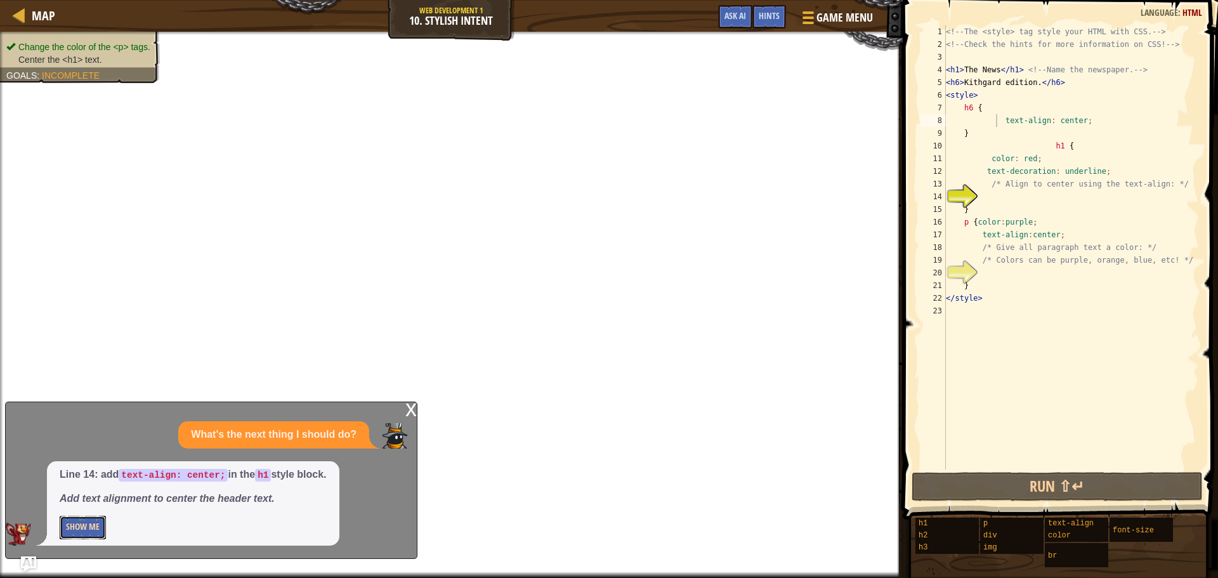
click at [105, 531] on button "Show Me" at bounding box center [83, 527] width 46 height 23
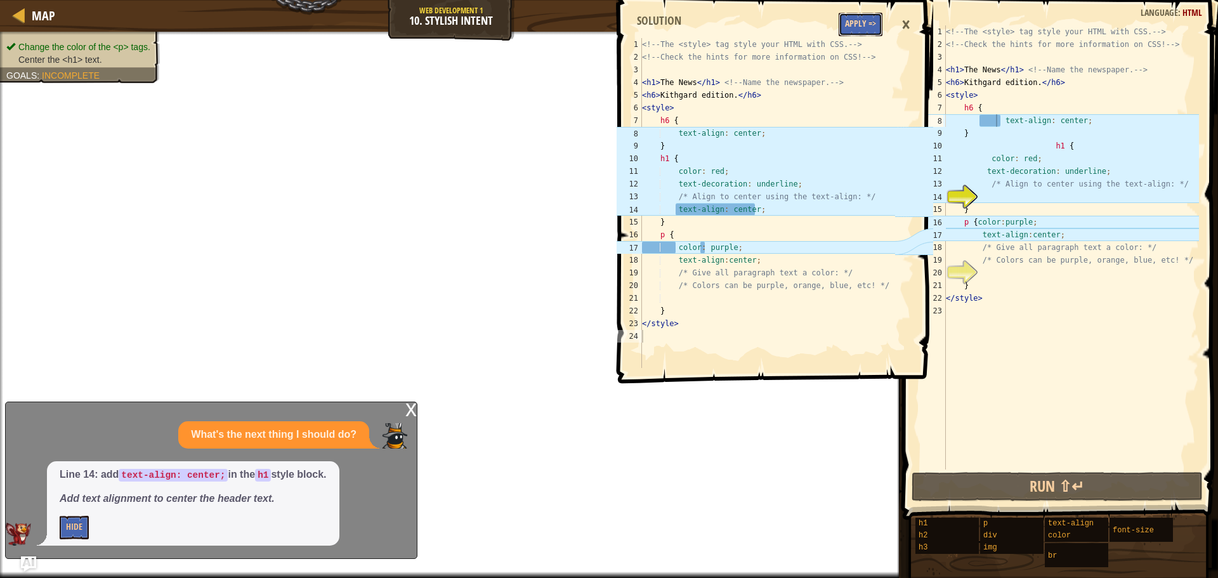
click at [864, 29] on button "Apply =>" at bounding box center [861, 24] width 44 height 23
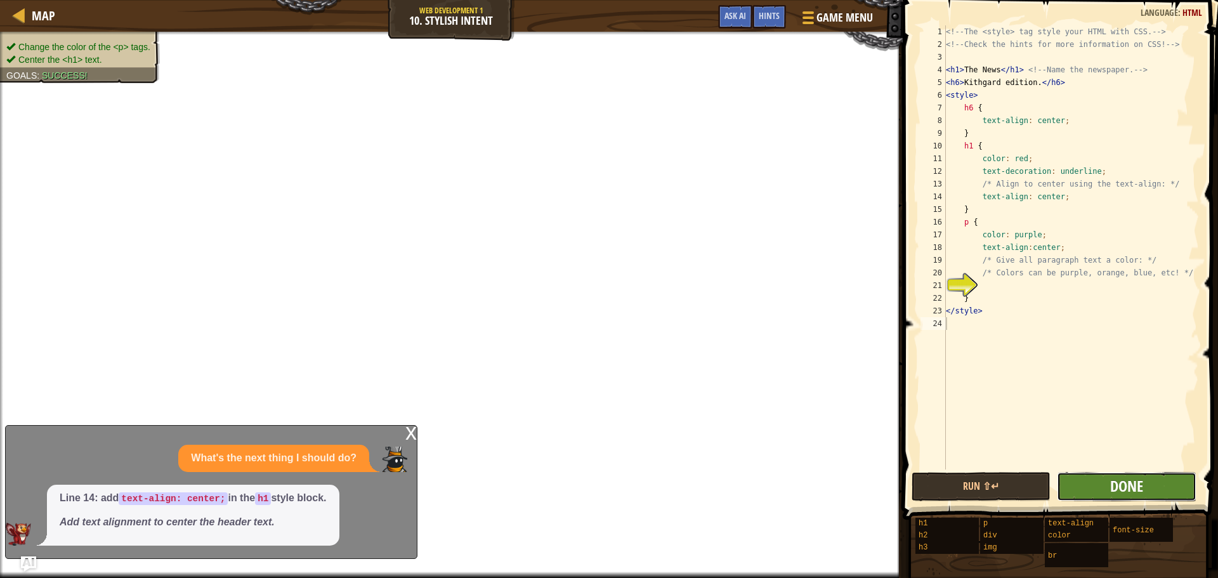
click at [1126, 485] on span "Done" at bounding box center [1127, 486] width 33 height 20
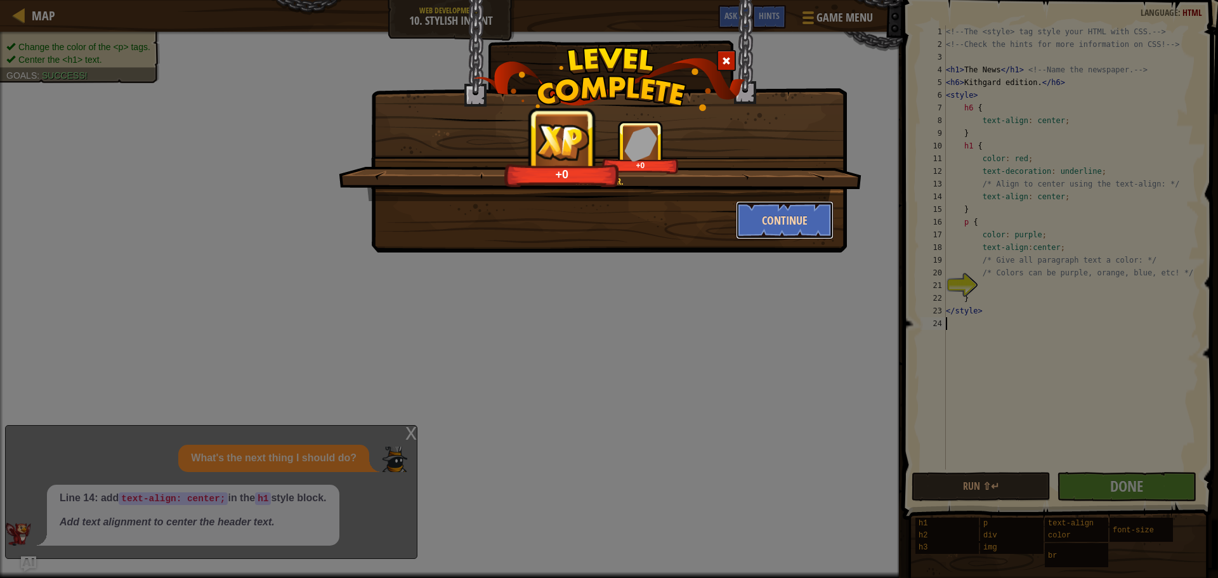
click at [756, 216] on button "Continue" at bounding box center [785, 220] width 98 height 38
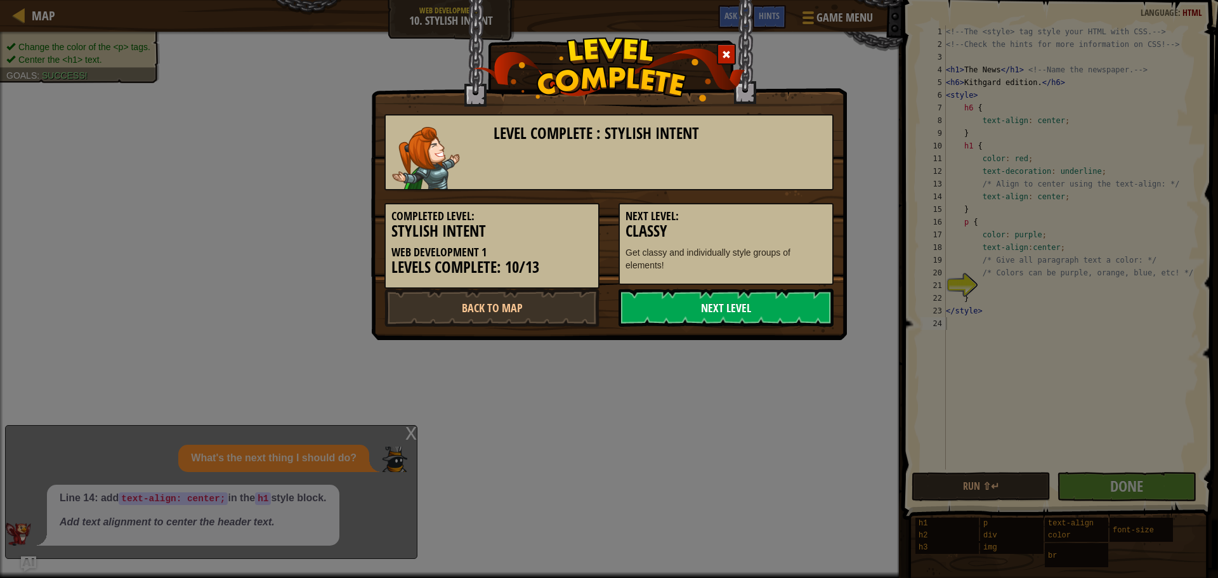
click at [747, 301] on link "Next Level" at bounding box center [726, 308] width 215 height 38
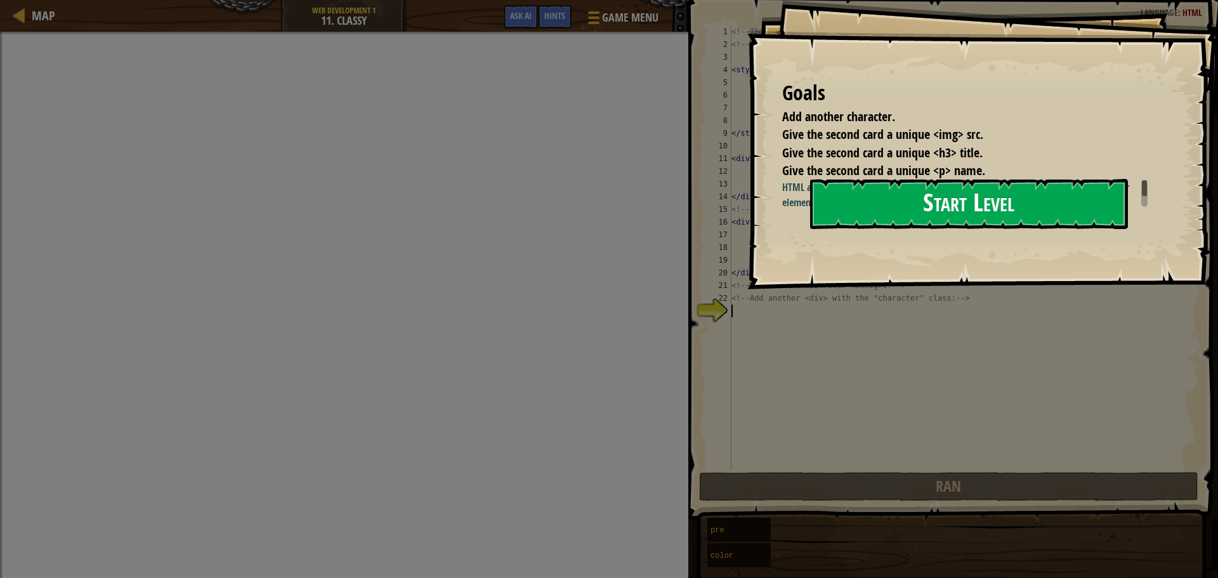
click at [958, 229] on button "Start Level" at bounding box center [969, 204] width 318 height 50
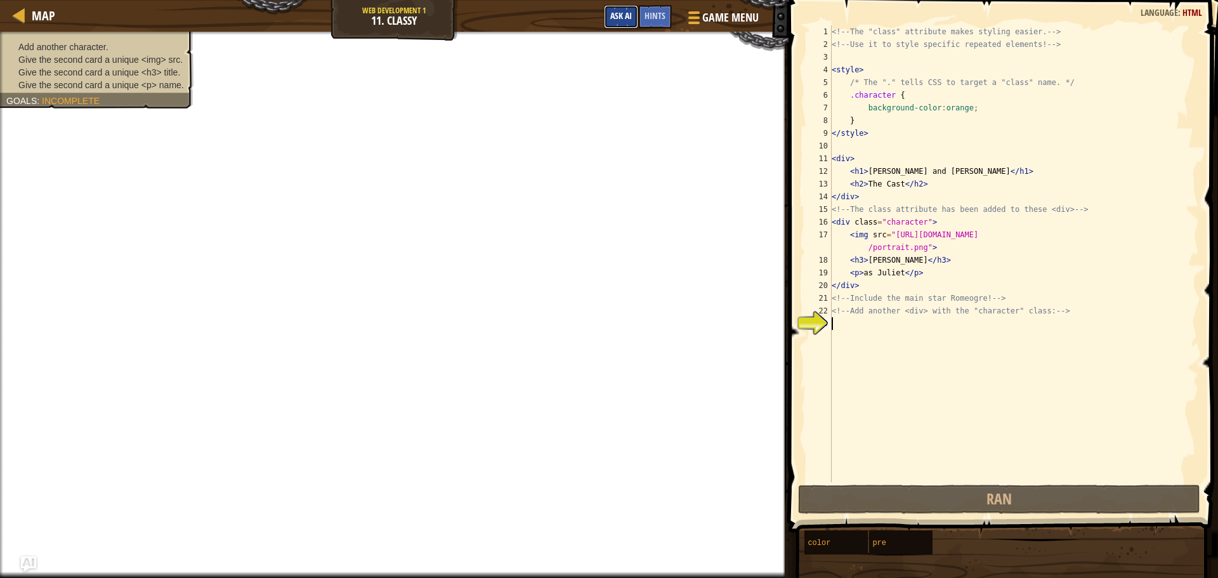
click at [619, 17] on span "Ask AI" at bounding box center [621, 16] width 22 height 12
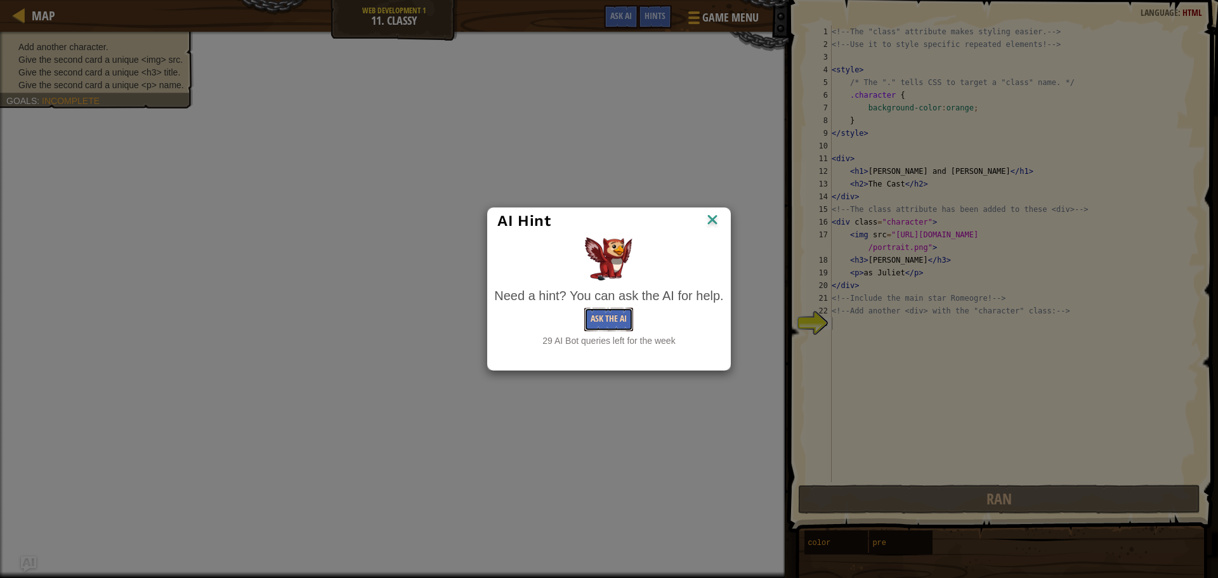
click at [597, 319] on button "Ask the AI" at bounding box center [608, 319] width 49 height 23
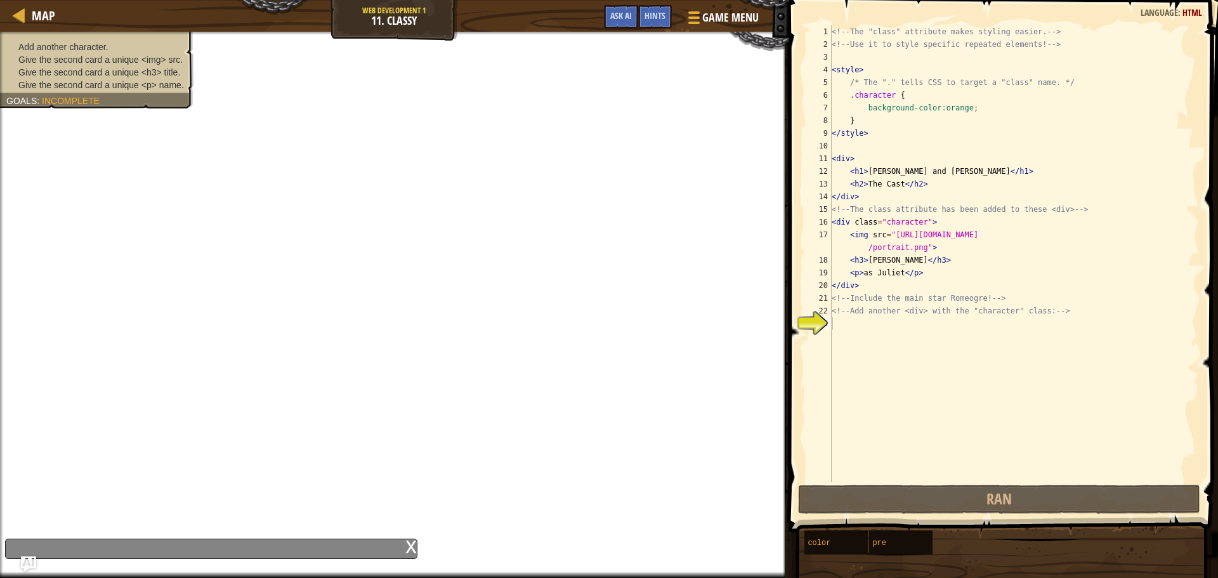
click at [415, 550] on div "x" at bounding box center [411, 545] width 11 height 13
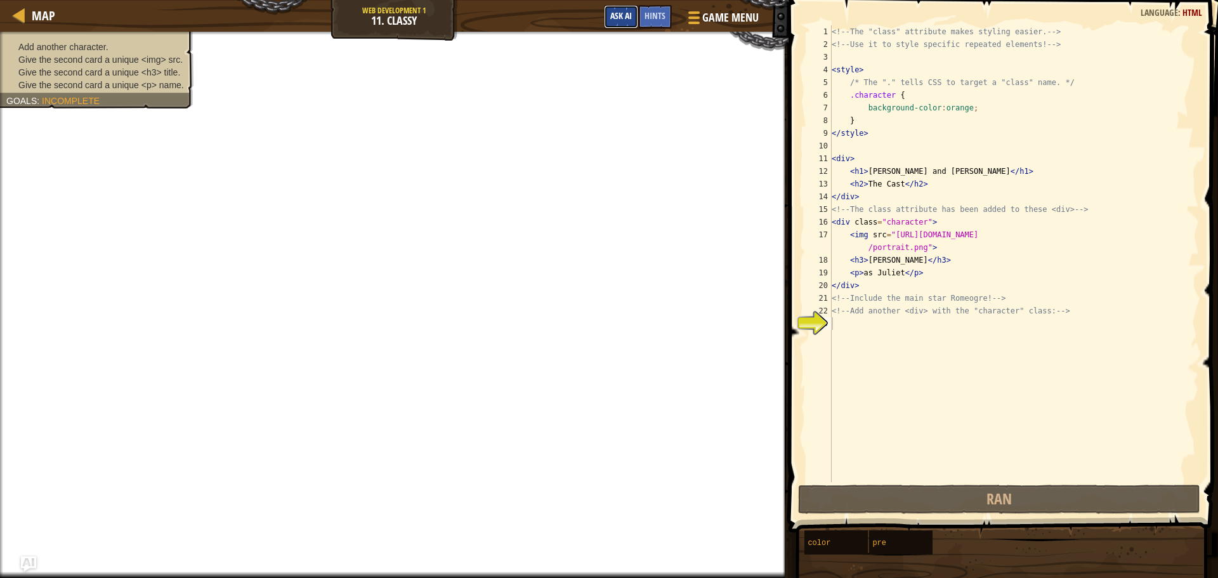
click at [623, 27] on button "Ask AI" at bounding box center [621, 16] width 34 height 23
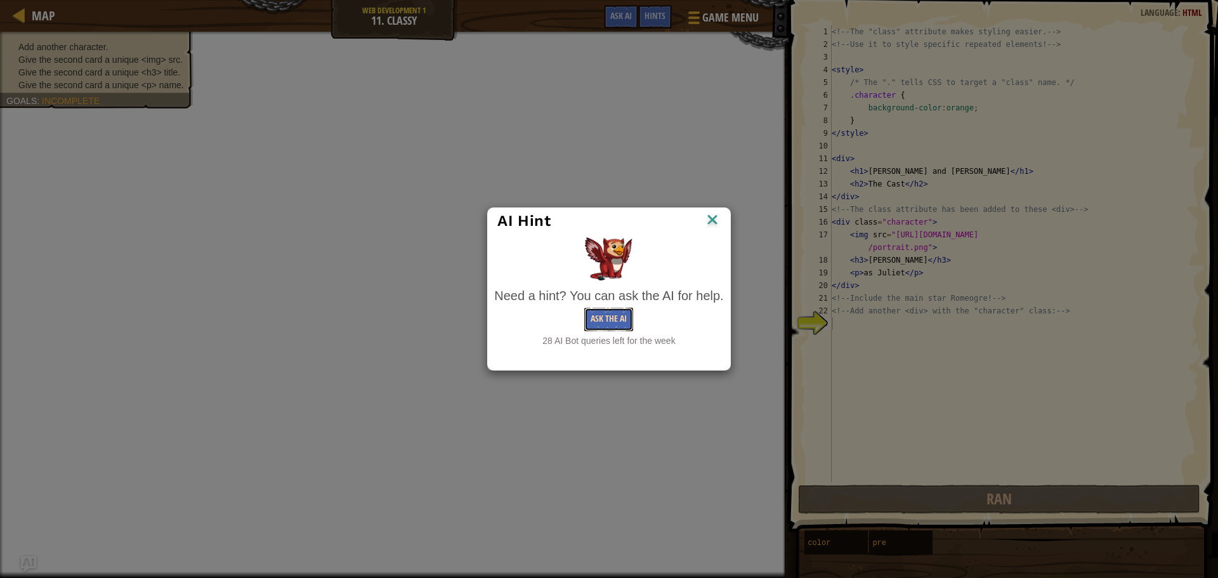
click at [606, 314] on button "Ask the AI" at bounding box center [608, 319] width 49 height 23
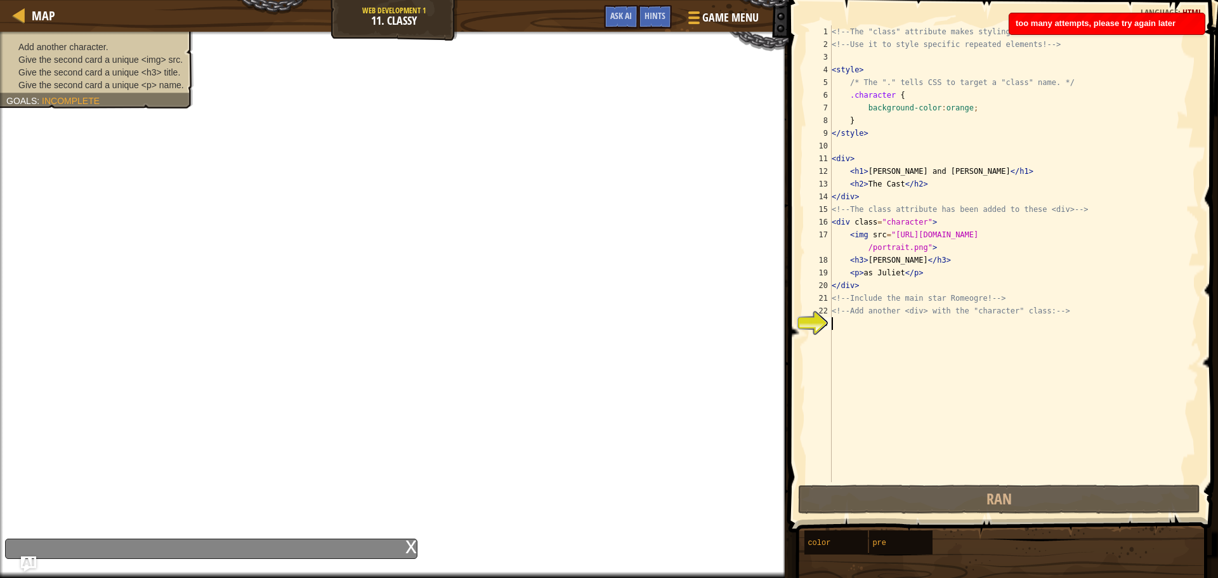
click at [1027, 333] on div "<!-- The "class" attribute makes styling easier. --> <!-- Use it to style speci…" at bounding box center [1014, 266] width 370 height 482
click at [616, 14] on span "Ask AI" at bounding box center [621, 16] width 22 height 12
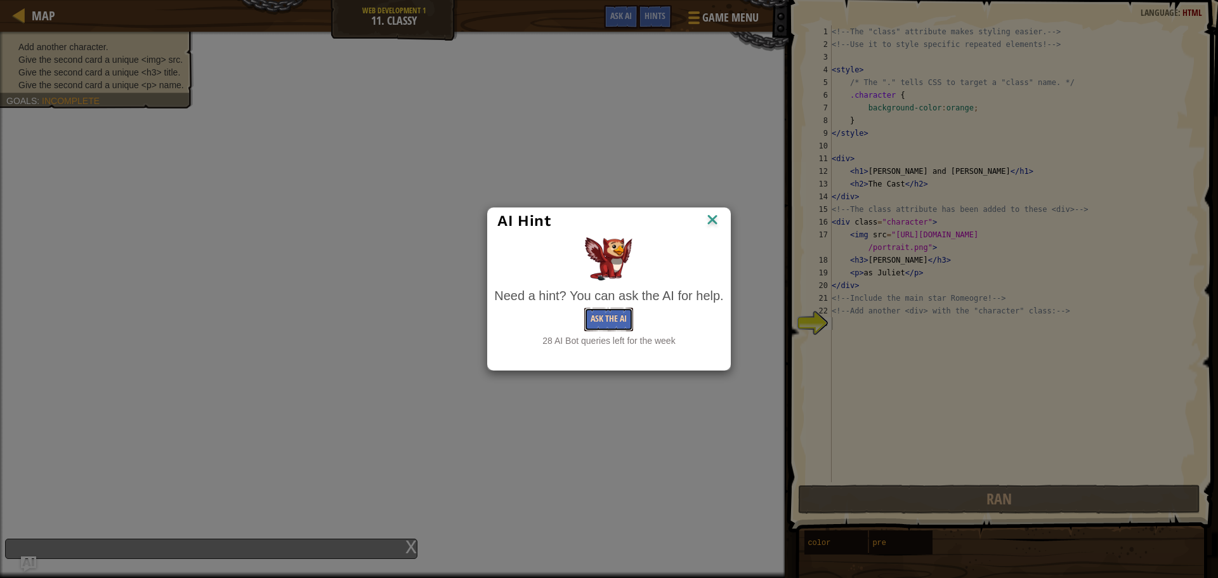
click at [619, 315] on button "Ask the AI" at bounding box center [608, 319] width 49 height 23
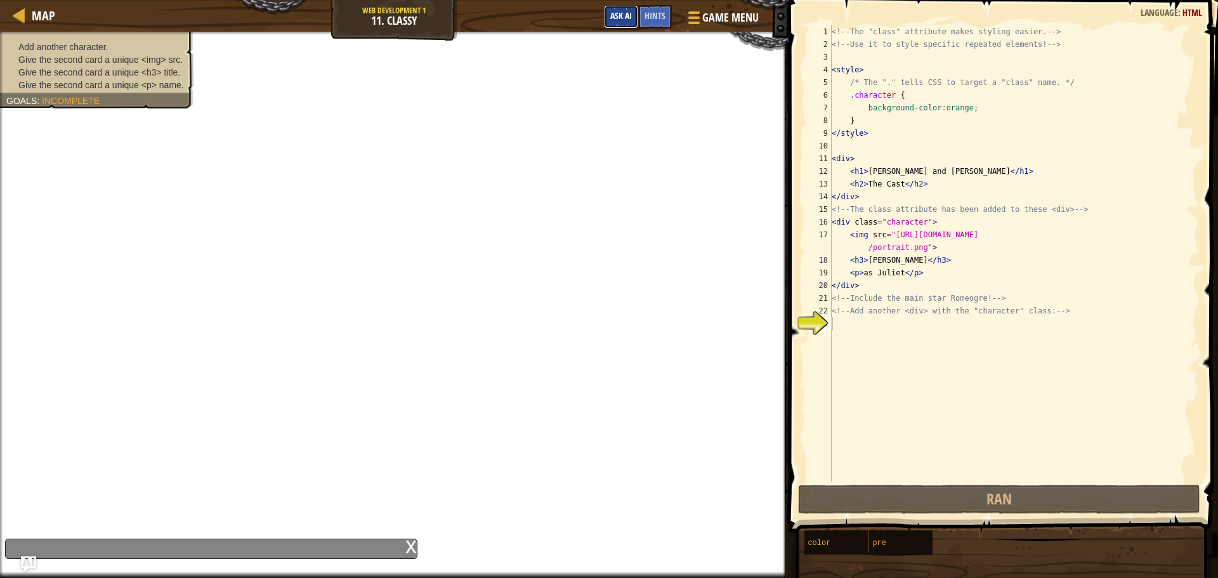
click at [623, 19] on span "Ask AI" at bounding box center [621, 16] width 22 height 12
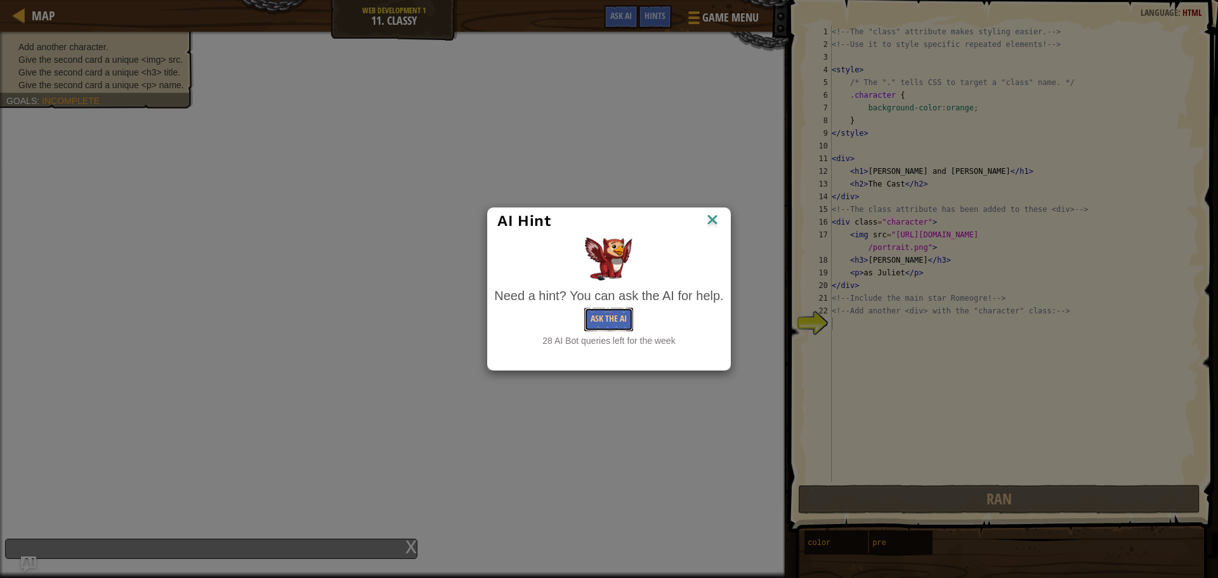
click at [619, 317] on button "Ask the AI" at bounding box center [608, 319] width 49 height 23
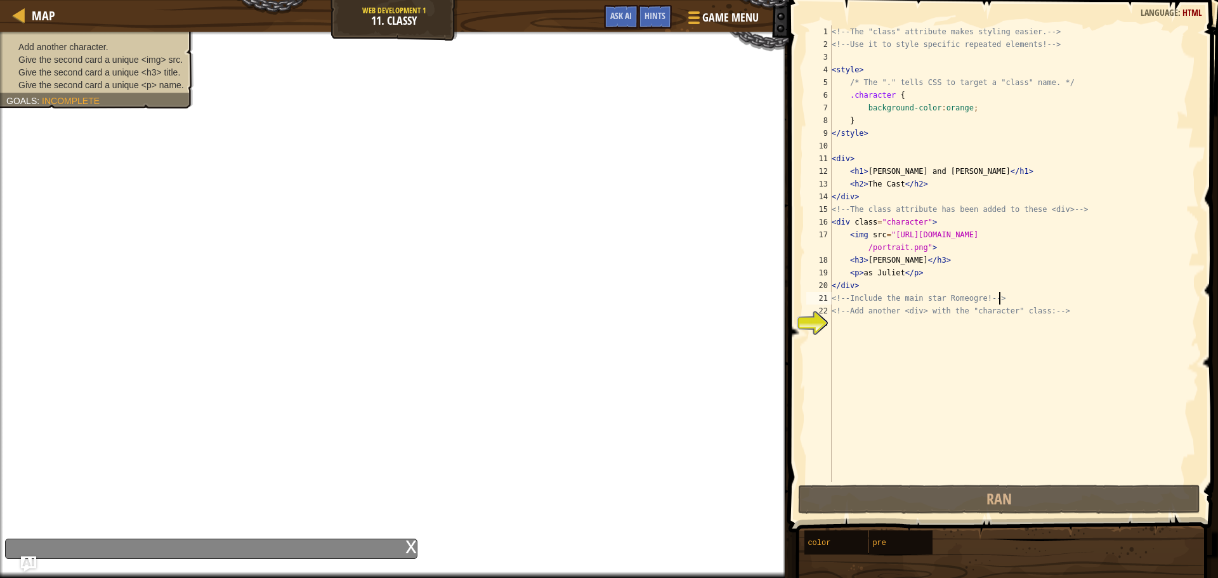
click at [1013, 301] on div "<!-- The "class" attribute makes styling easier. --> <!-- Use it to style speci…" at bounding box center [1014, 266] width 370 height 482
type textarea "<!-- Include the main star Romeogre! -->"
click at [1039, 335] on div "<!-- The "class" attribute makes styling easier. --> <!-- Use it to style speci…" at bounding box center [1014, 266] width 370 height 482
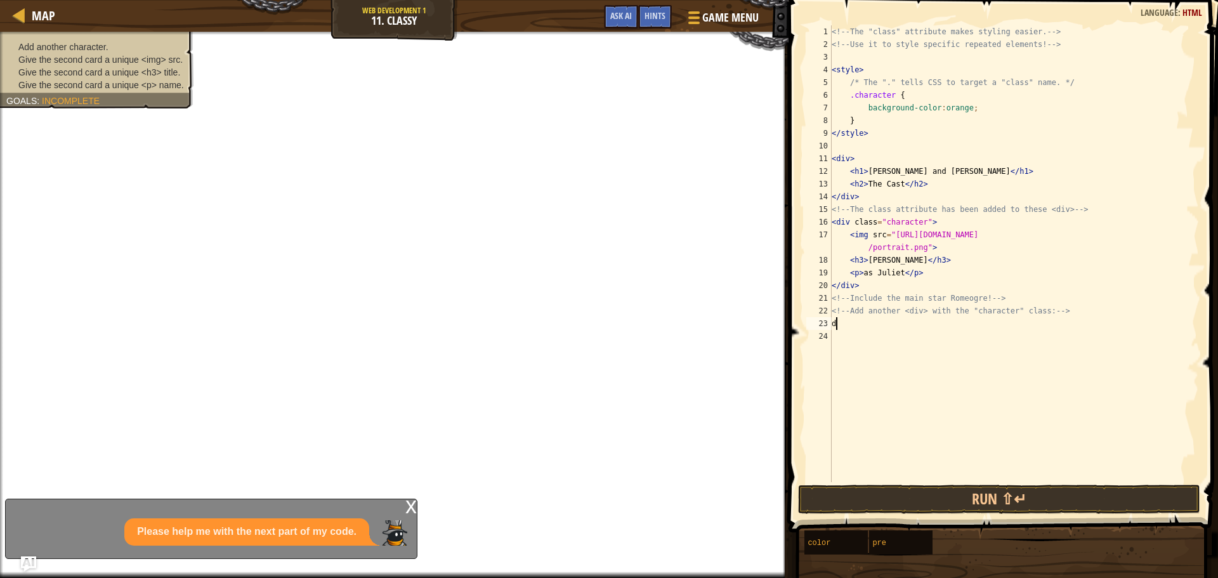
type textarea "d"
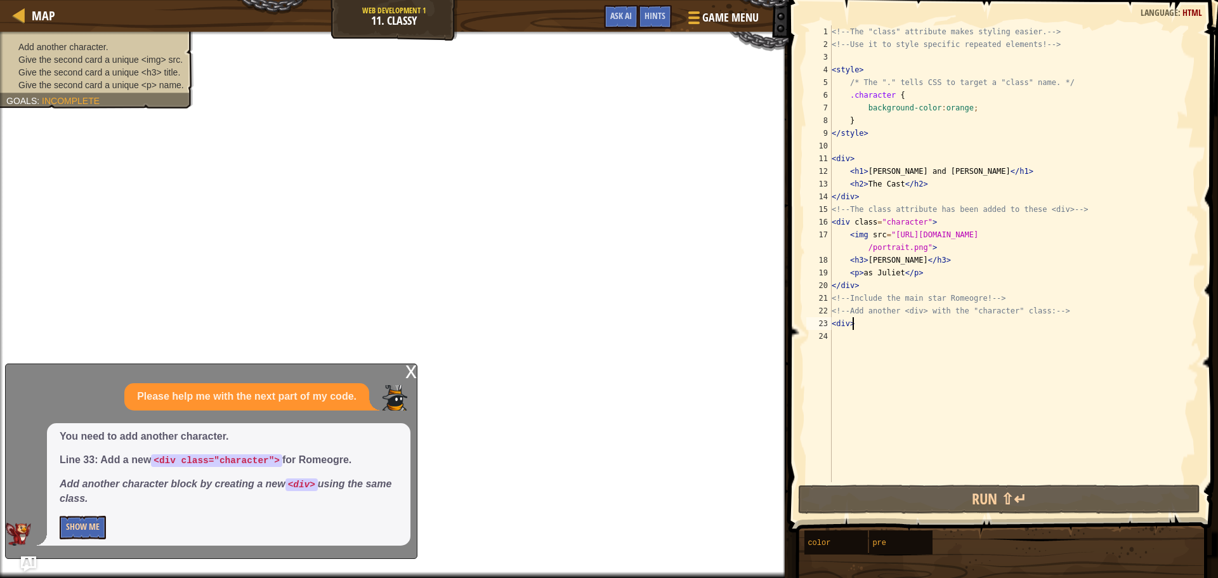
type textarea "<div>"
click at [86, 526] on button "Show Me" at bounding box center [83, 527] width 46 height 23
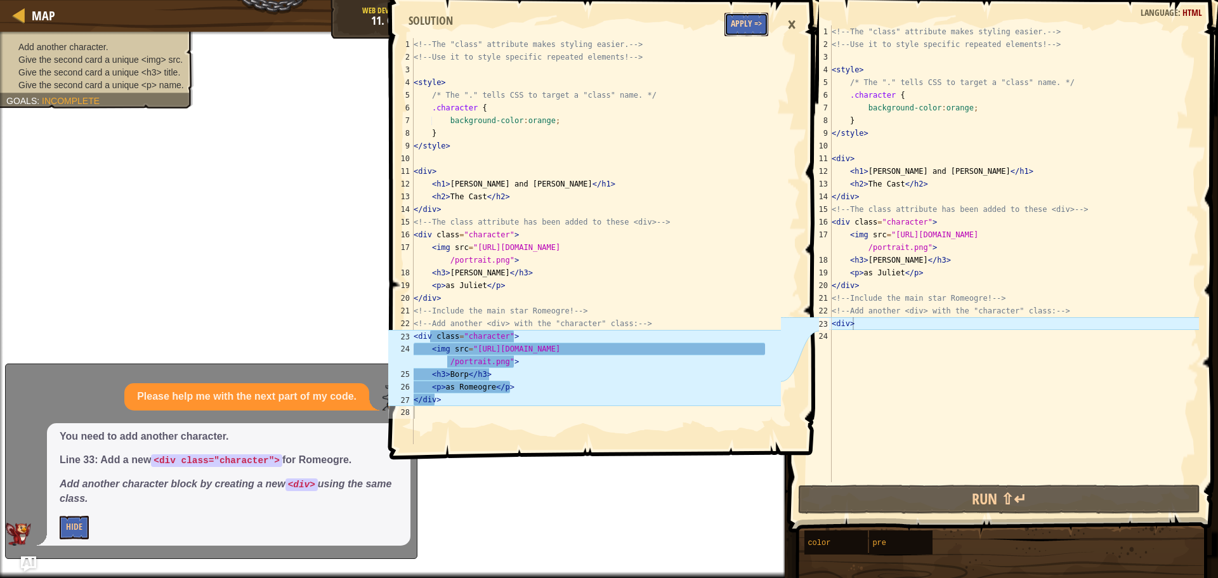
click at [747, 27] on button "Apply =>" at bounding box center [747, 24] width 44 height 23
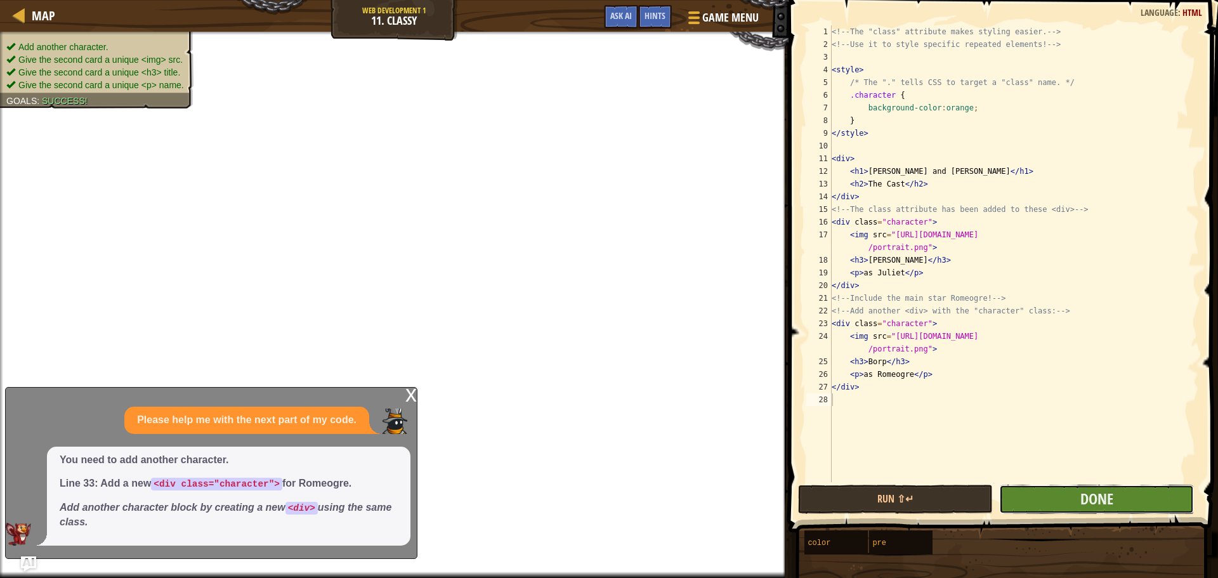
click at [1114, 496] on button "Done" at bounding box center [1097, 499] width 195 height 29
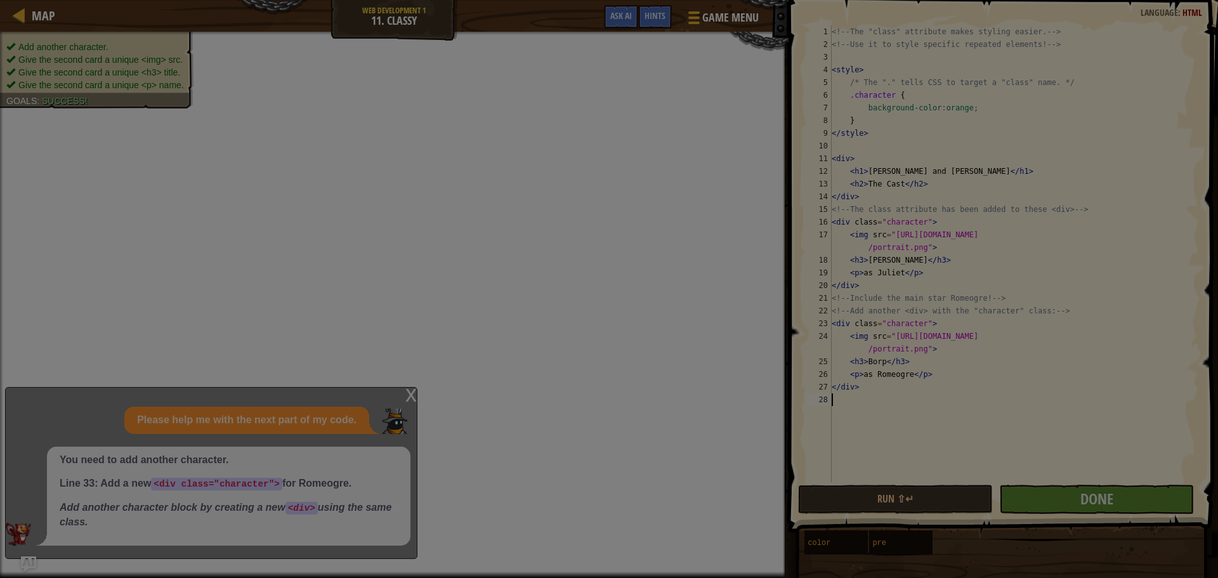
scroll to position [6, 0]
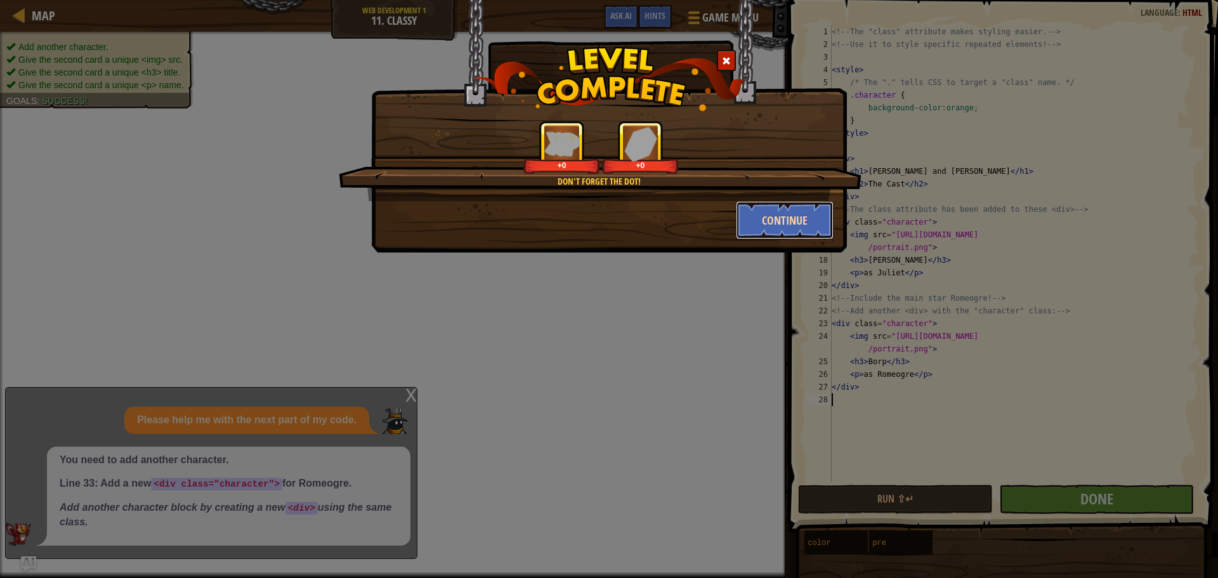
click at [779, 221] on button "Continue" at bounding box center [785, 220] width 98 height 38
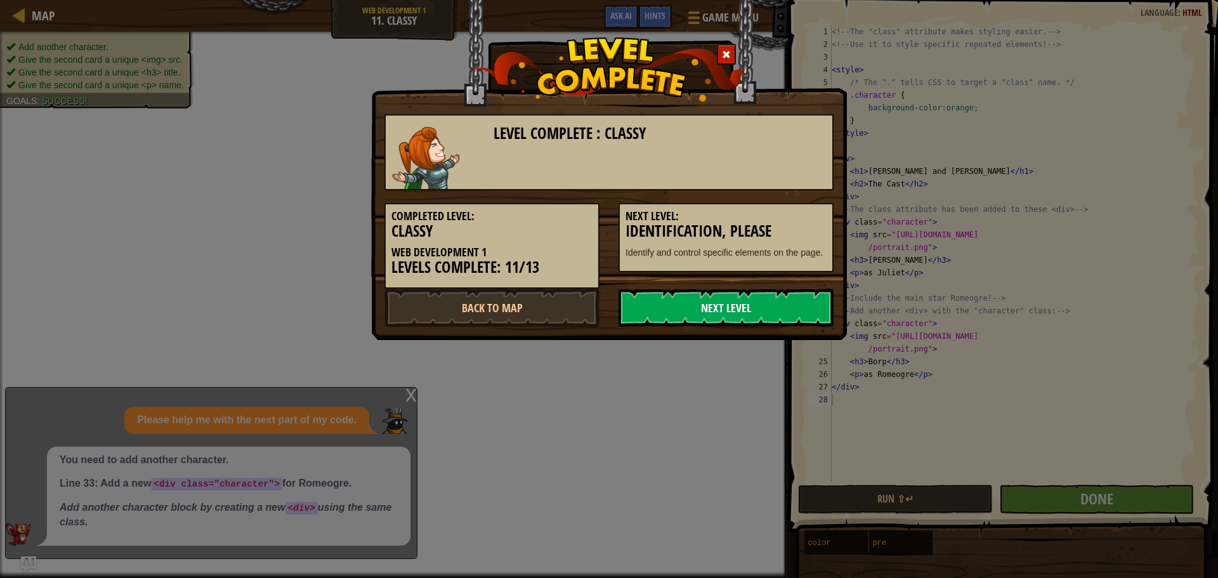
click at [730, 311] on link "Next Level" at bounding box center [726, 308] width 215 height 38
click at [729, 306] on link "Next Level" at bounding box center [726, 308] width 215 height 38
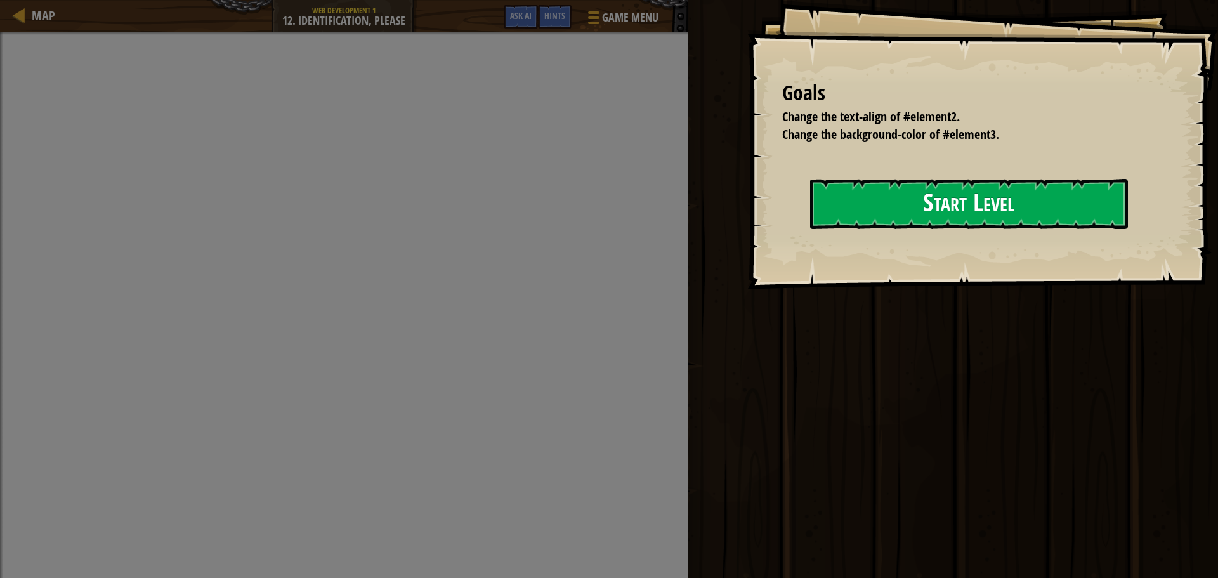
click at [877, 181] on button "Start Level" at bounding box center [969, 204] width 318 height 50
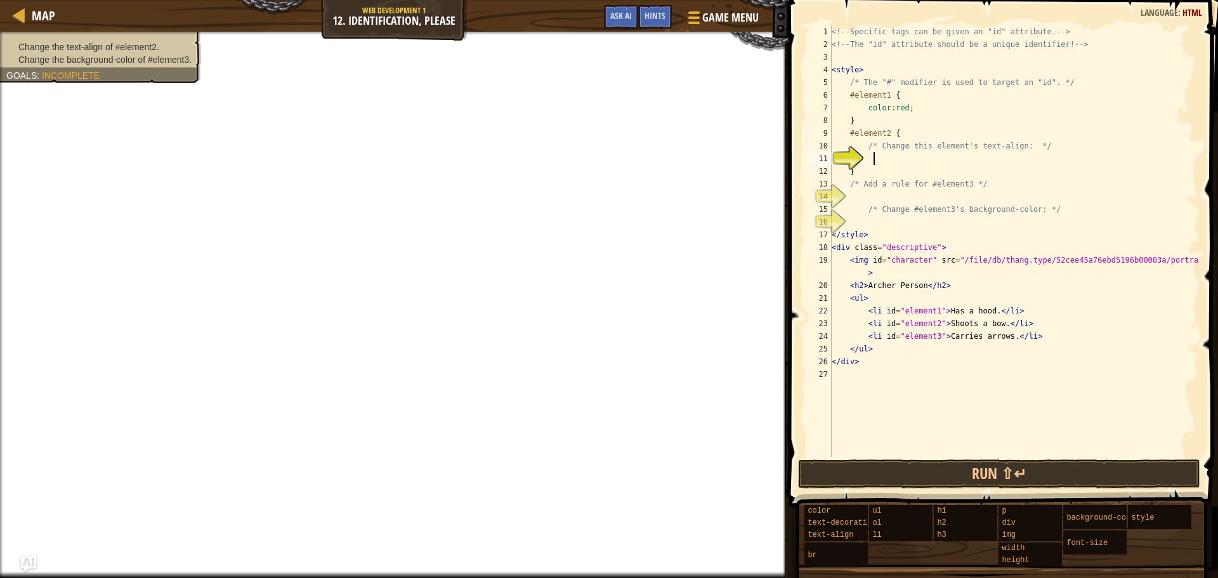
scroll to position [6, 3]
type textarea "ef"
click at [628, 20] on span "Ask AI" at bounding box center [621, 16] width 22 height 12
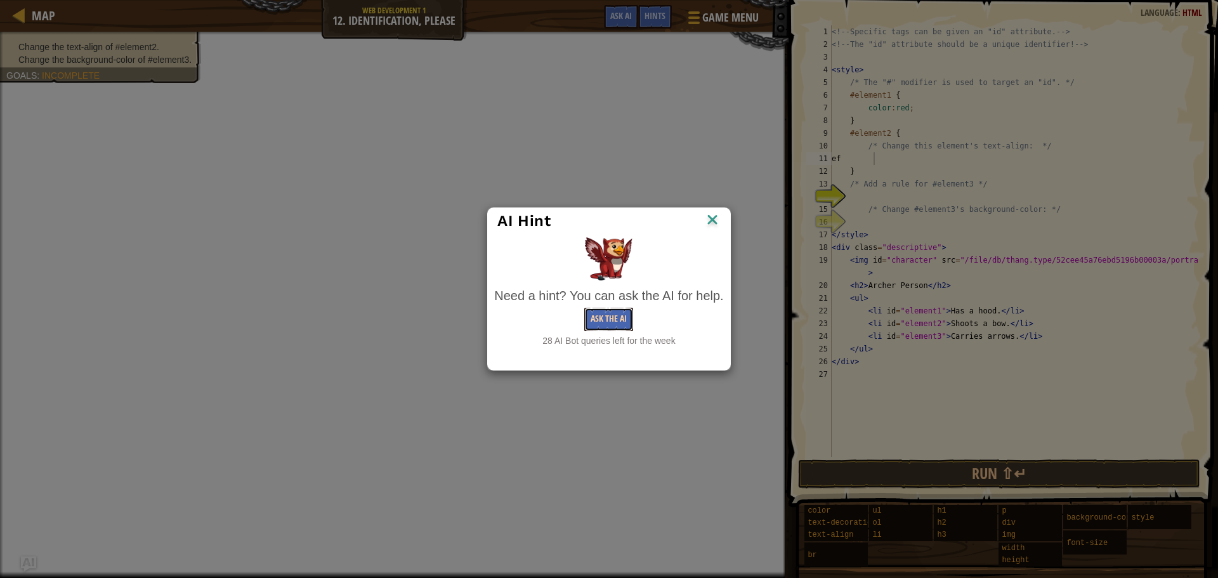
click at [610, 320] on button "Ask the AI" at bounding box center [608, 319] width 49 height 23
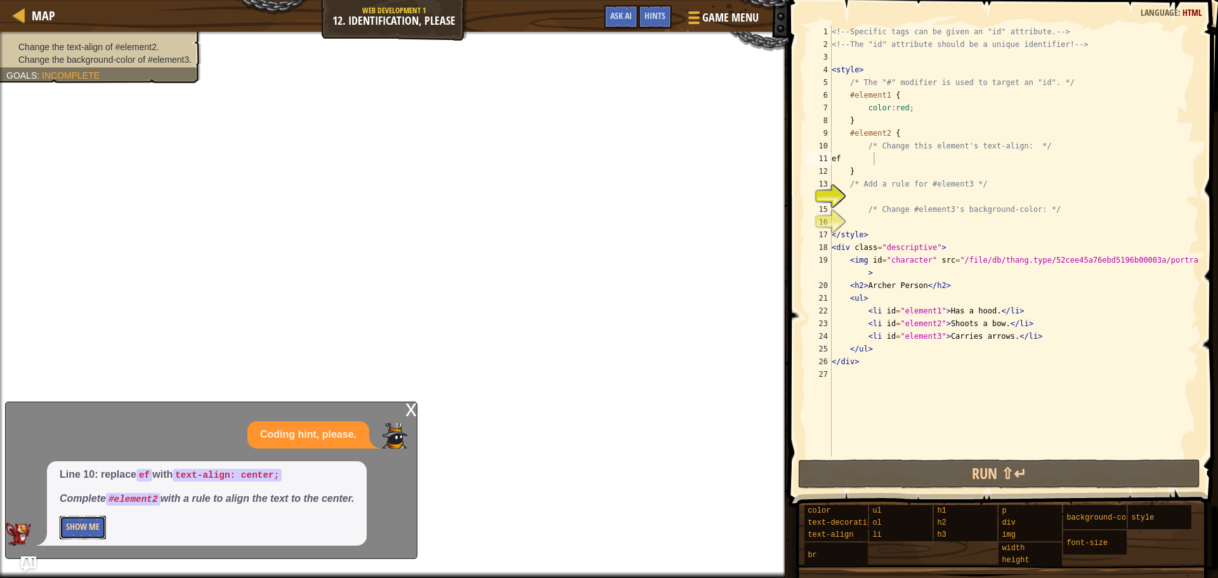
click at [87, 529] on button "Show Me" at bounding box center [83, 527] width 46 height 23
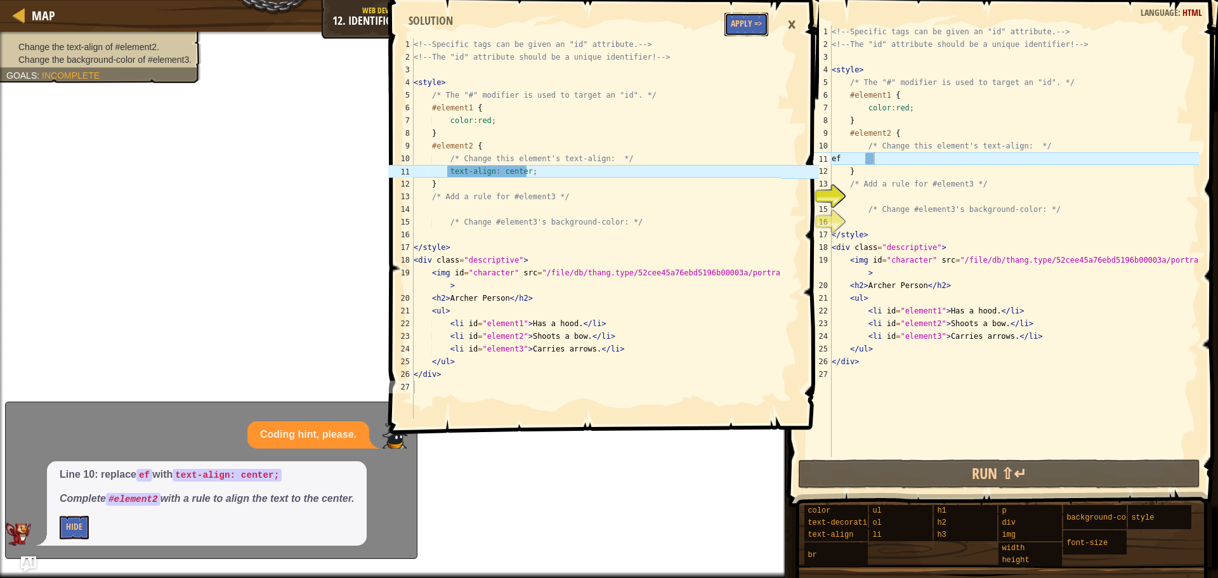
click at [746, 7] on div "1 2 3 4 5 6 7 8 9 10 11 12 13 14 15 16 17 18 19 20 21 22 23 24 25 26 27 <!-- Sp…" at bounding box center [602, 214] width 433 height 416
click at [744, 16] on button "Apply =>" at bounding box center [747, 24] width 44 height 23
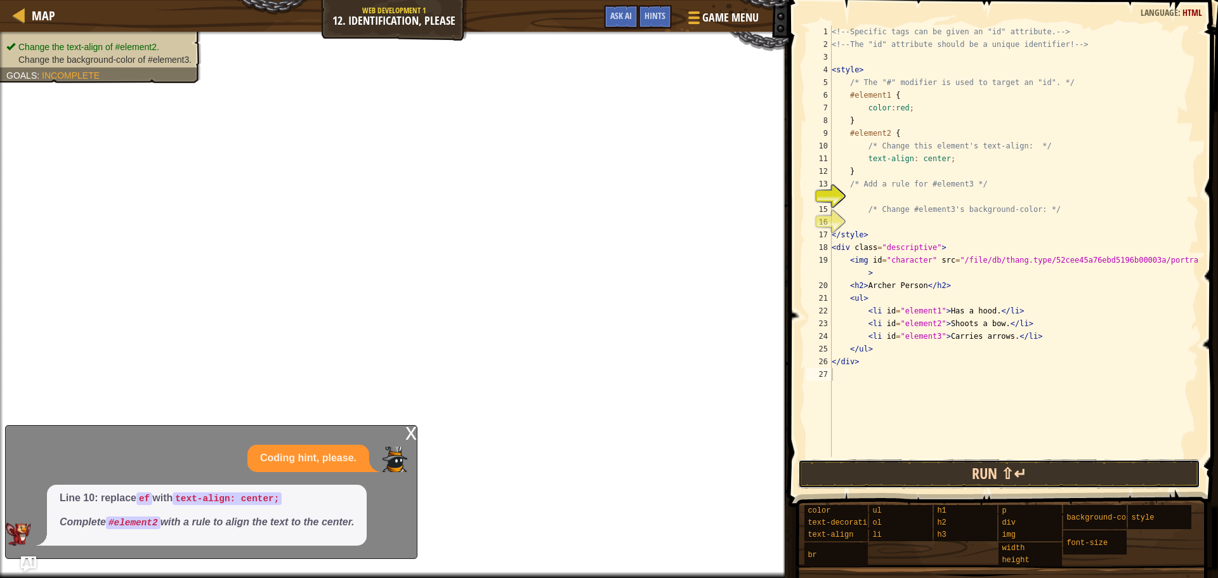
click at [1041, 477] on button "Run ⇧↵" at bounding box center [999, 473] width 402 height 29
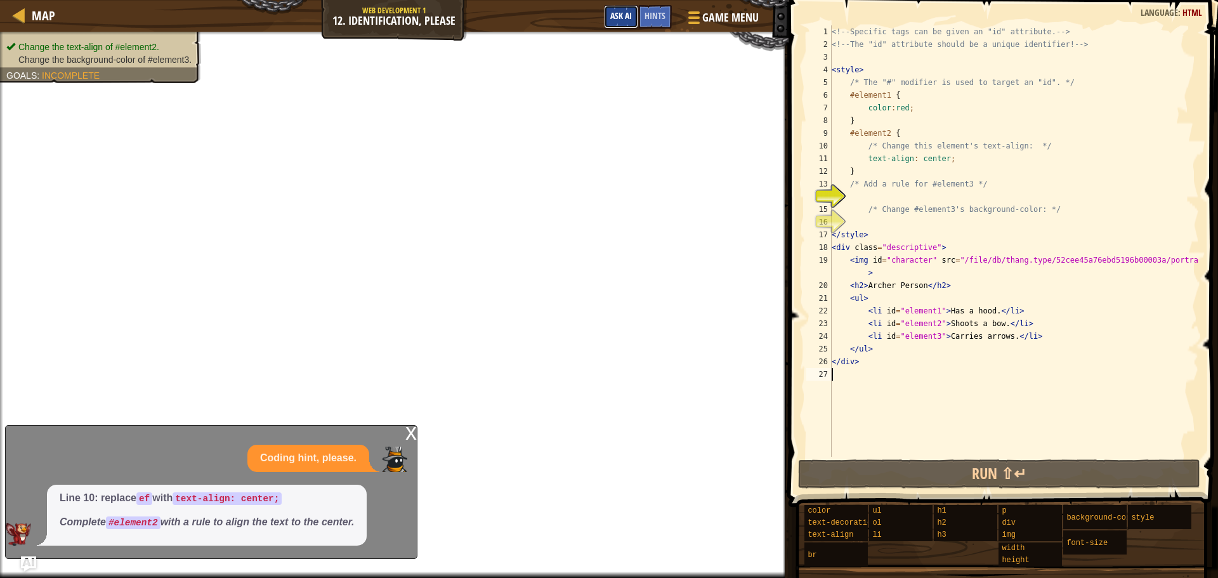
click at [627, 13] on span "Ask AI" at bounding box center [621, 16] width 22 height 12
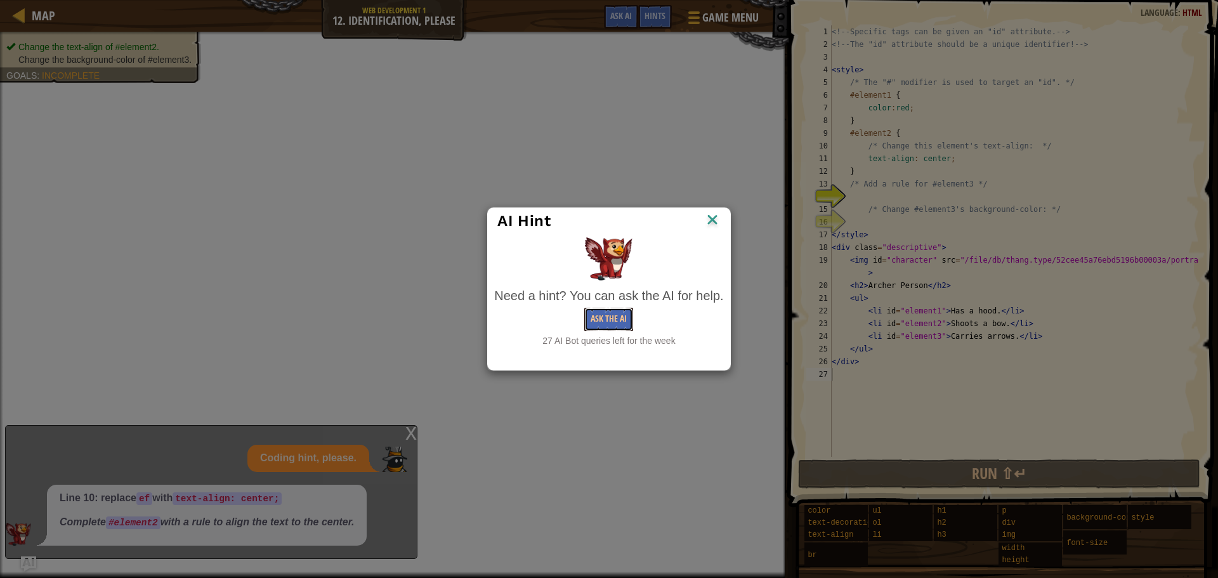
click at [606, 320] on button "Ask the AI" at bounding box center [608, 319] width 49 height 23
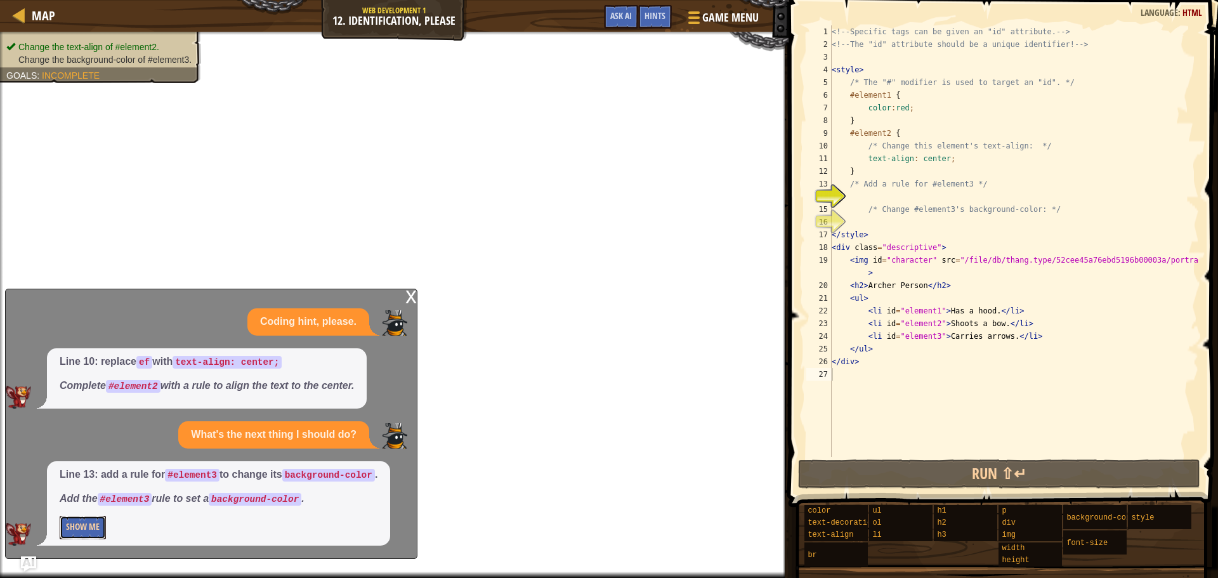
click at [98, 517] on button "Show Me" at bounding box center [83, 527] width 46 height 23
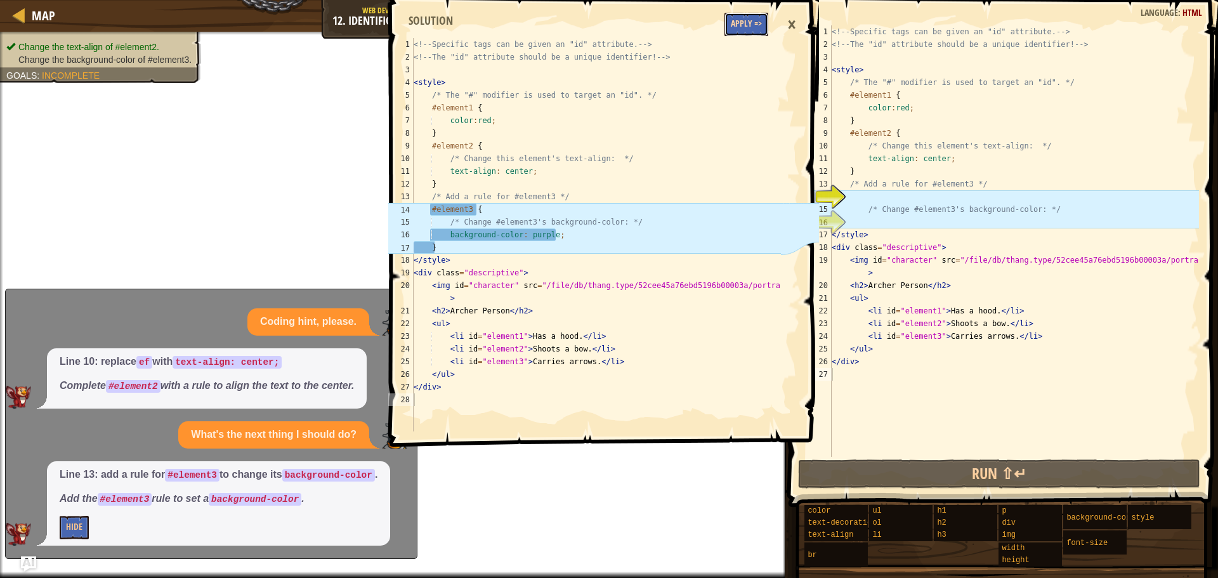
click at [746, 30] on button "Apply =>" at bounding box center [747, 24] width 44 height 23
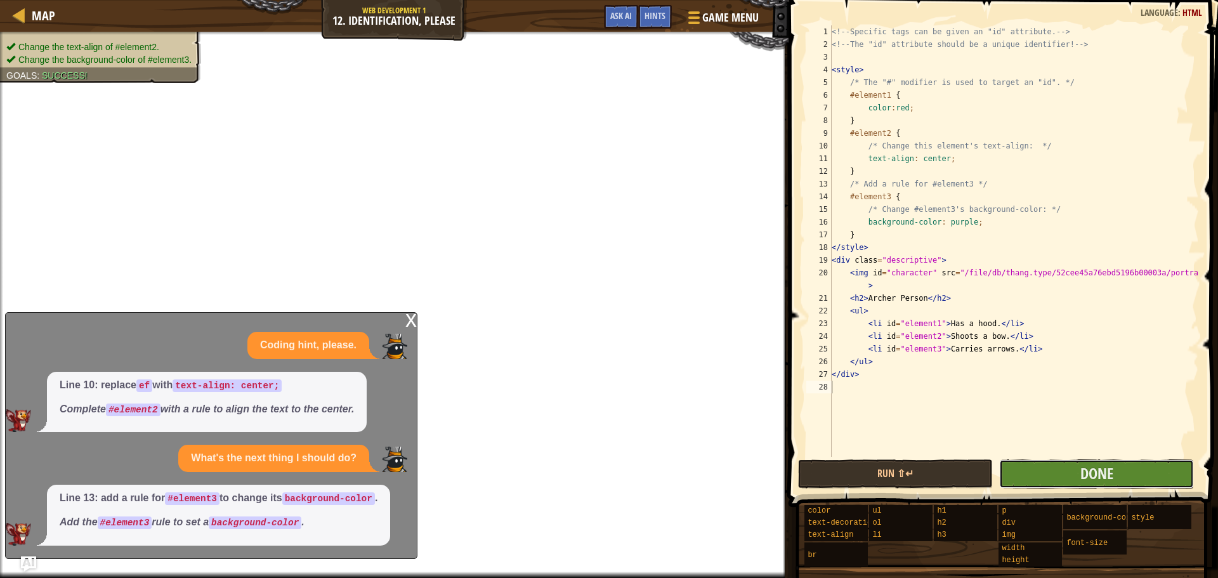
click at [1055, 478] on button "Done" at bounding box center [1097, 473] width 195 height 29
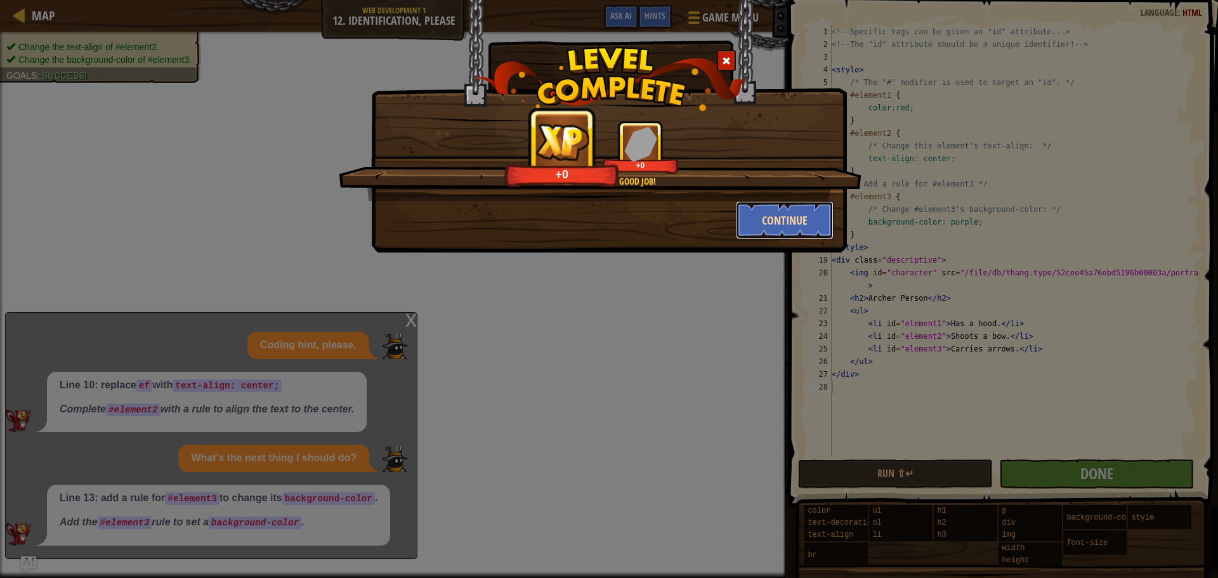
click at [784, 223] on button "Continue" at bounding box center [785, 220] width 98 height 38
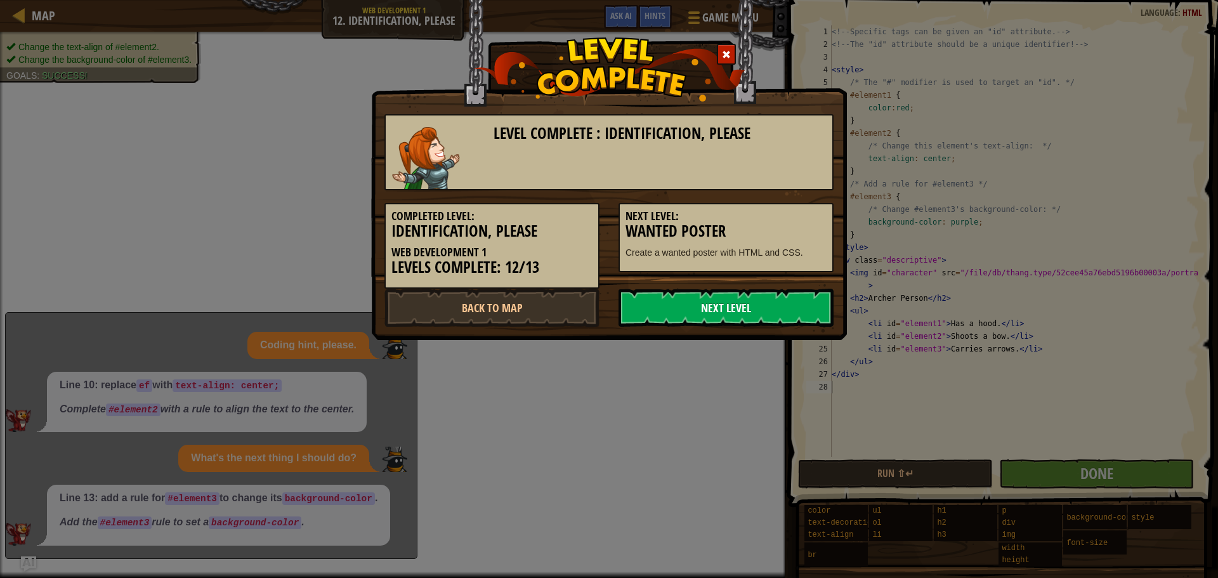
click at [732, 310] on link "Next Level" at bounding box center [726, 308] width 215 height 38
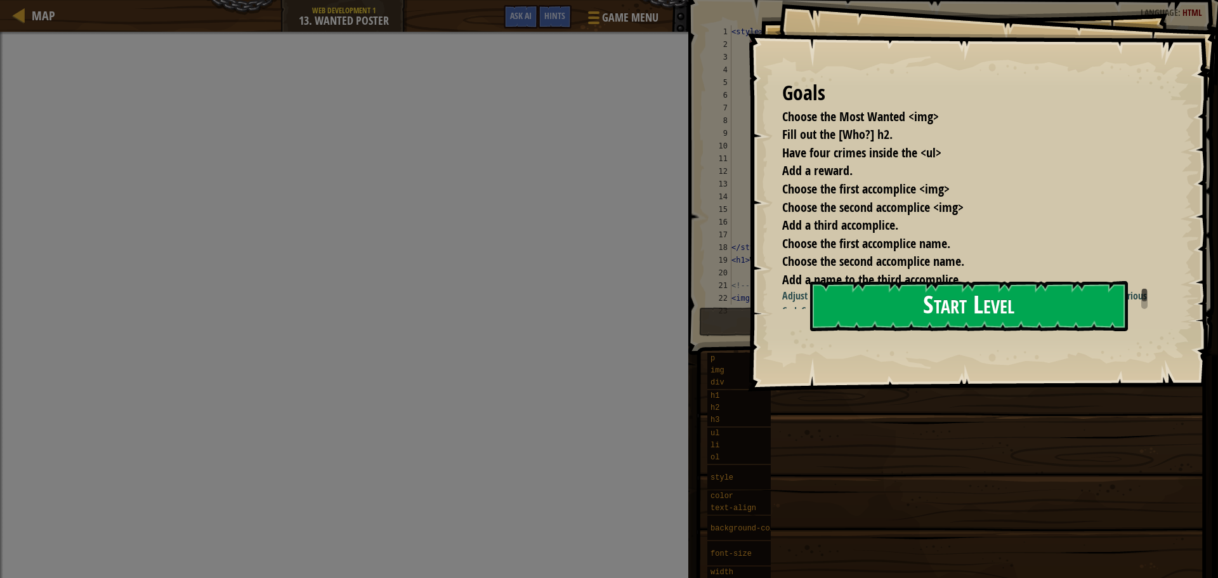
click at [969, 311] on button "Start Level" at bounding box center [969, 306] width 318 height 50
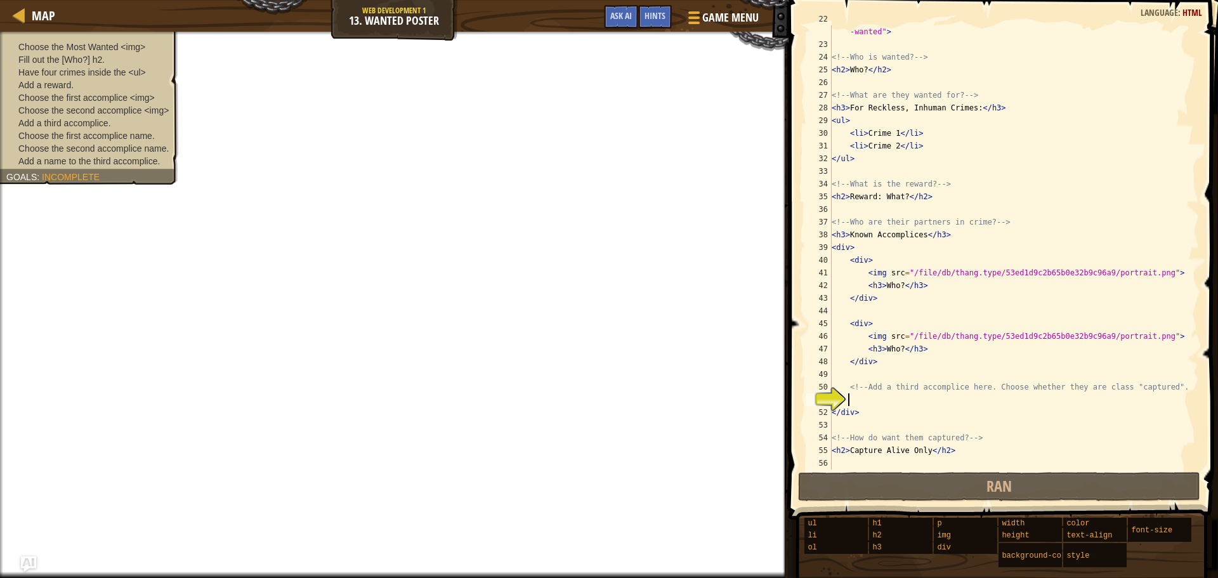
scroll to position [279, 0]
click at [924, 243] on div "< img src = "/file/db/thang.type/53ed1d9c2b65b0e32b9c96a9/portrait.png" id = "m…" at bounding box center [1009, 254] width 360 height 482
type textarea "<div>"
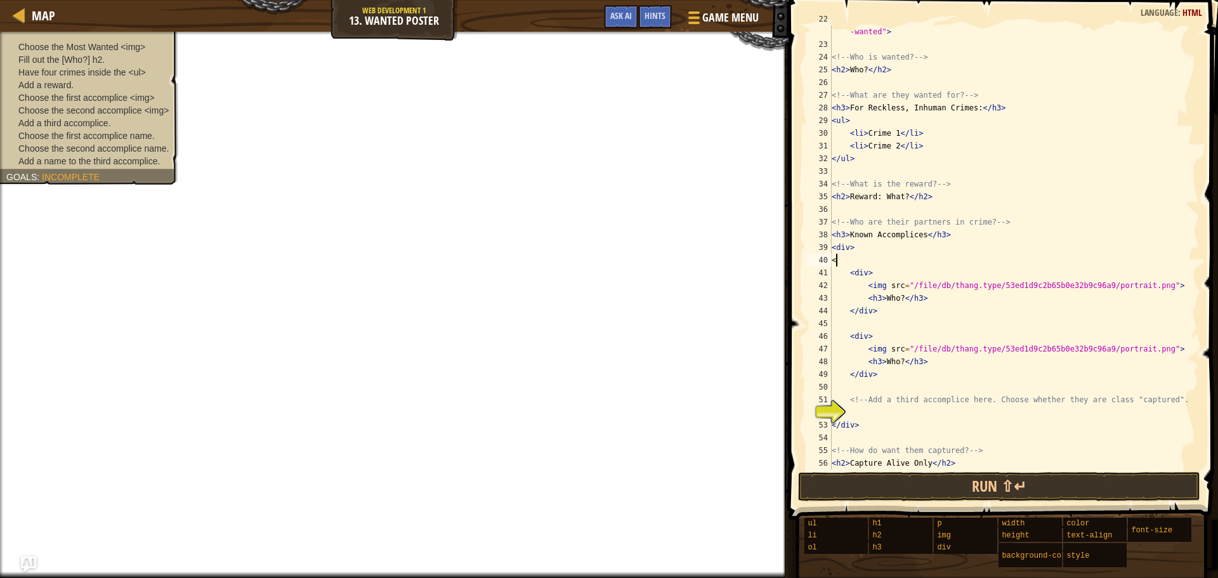
scroll to position [6, 0]
type textarea "<"
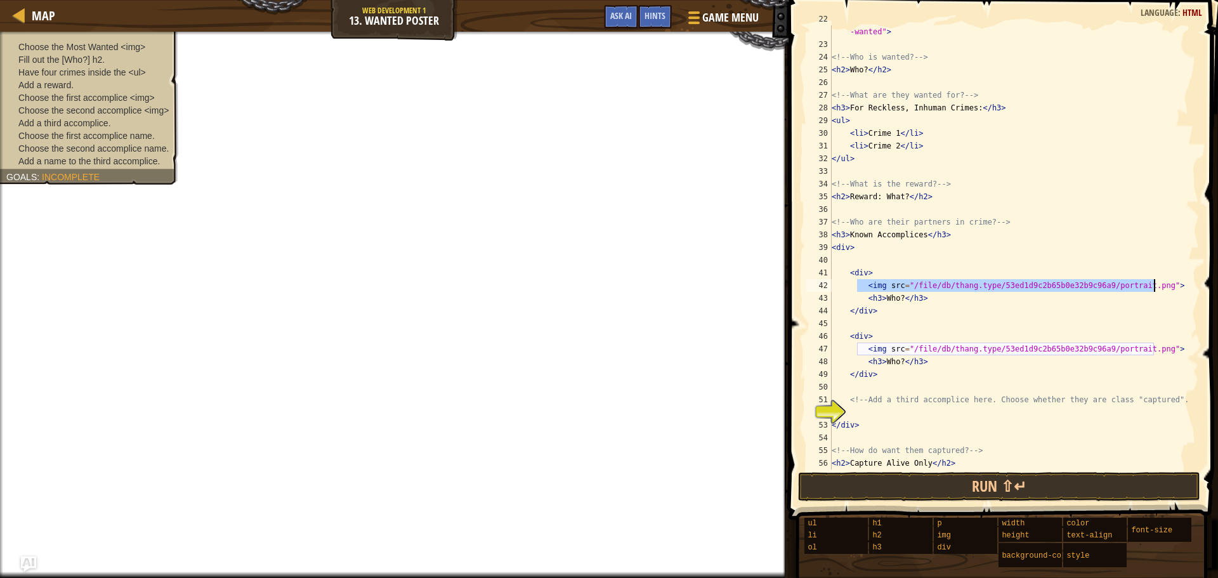
drag, startPoint x: 859, startPoint y: 287, endPoint x: 1171, endPoint y: 284, distance: 312.9
click at [1171, 284] on div "< img src = "/file/db/thang.type/53ed1d9c2b65b0e32b9c96a9/portrait.png" id = "m…" at bounding box center [1009, 254] width 360 height 482
type textarea "<img src="/file/db/thang.type/53ed1d9c2b65b0e32b9c96a9/portrait.png">"
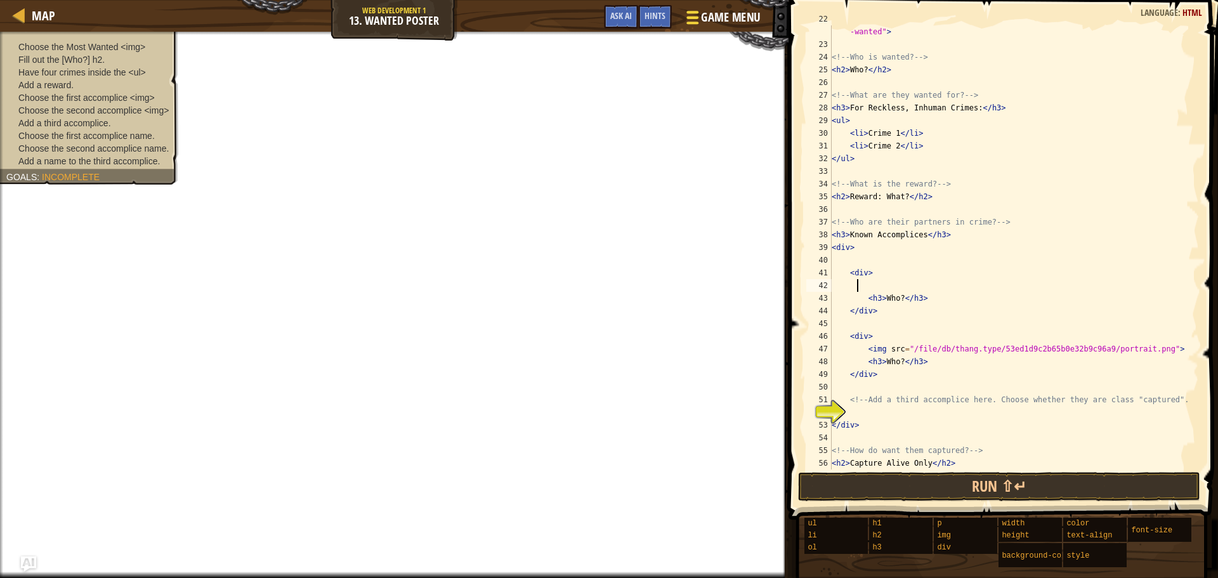
click at [709, 22] on span "Game Menu" at bounding box center [730, 17] width 59 height 17
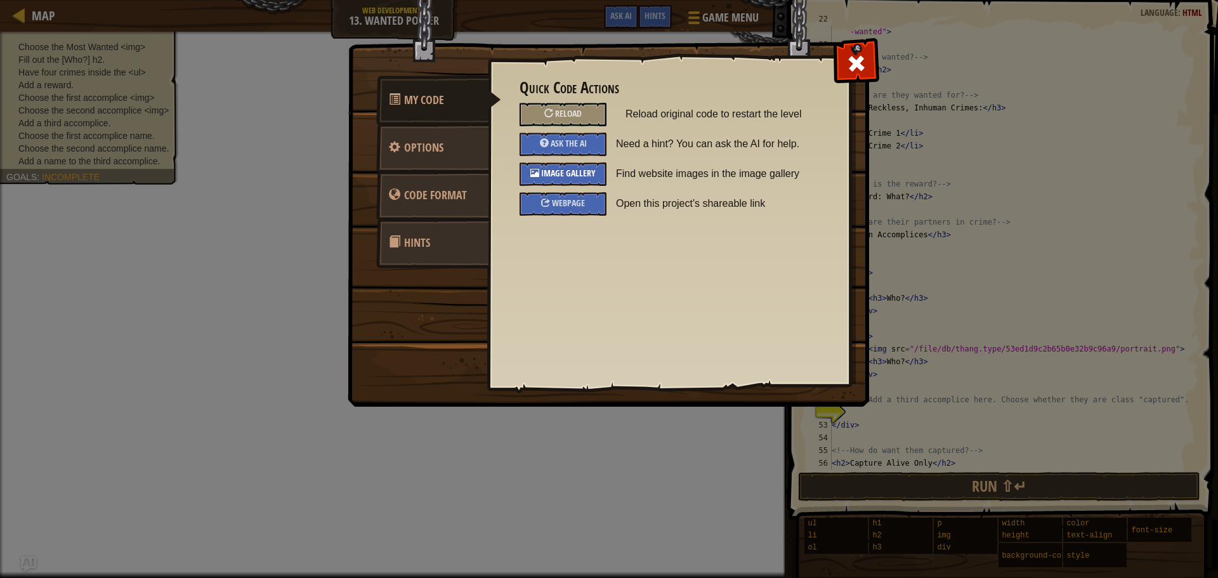
click at [577, 175] on span "Image Gallery" at bounding box center [568, 173] width 55 height 12
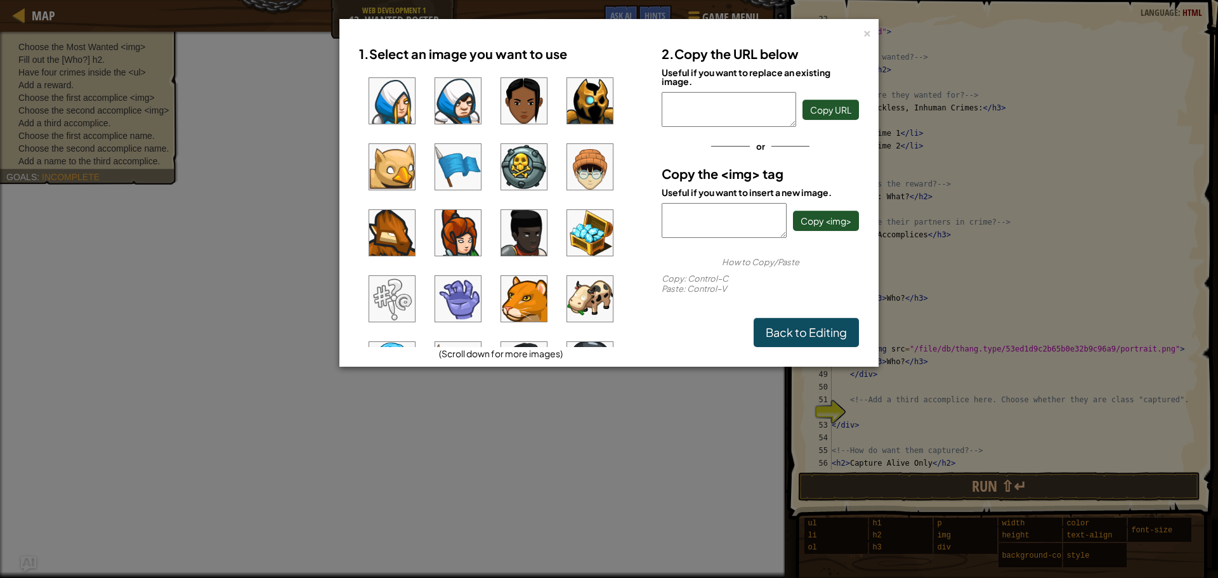
click at [420, 171] on ul at bounding box center [501, 207] width 284 height 279
click at [406, 173] on img at bounding box center [392, 167] width 46 height 46
click at [837, 225] on span "Copy <img>" at bounding box center [826, 220] width 51 height 11
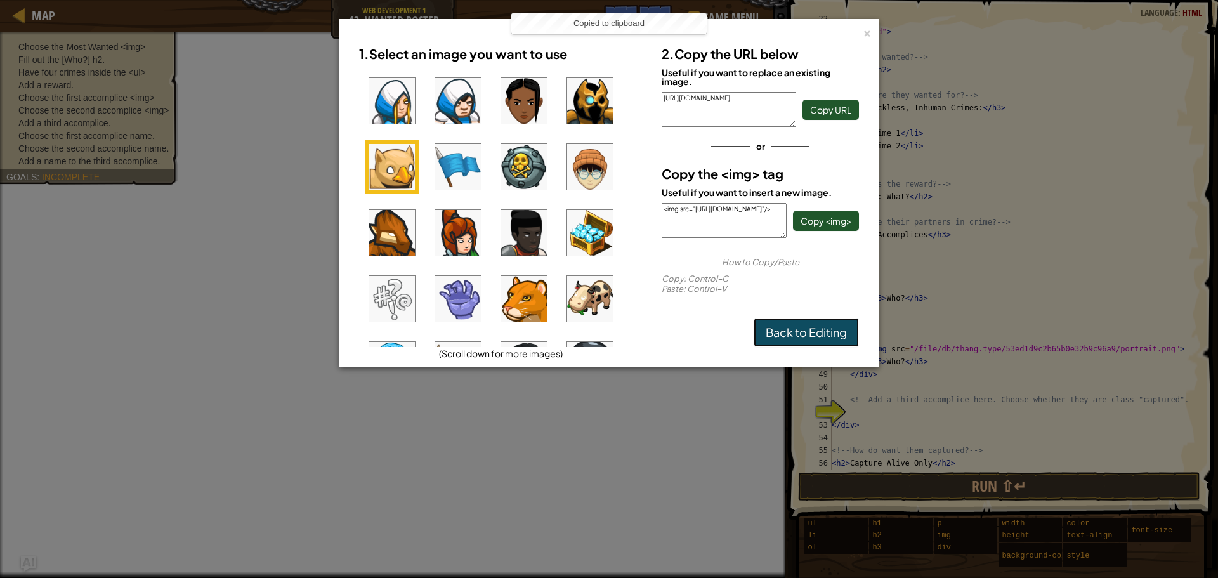
click at [812, 329] on link "Back to Editing" at bounding box center [806, 332] width 105 height 29
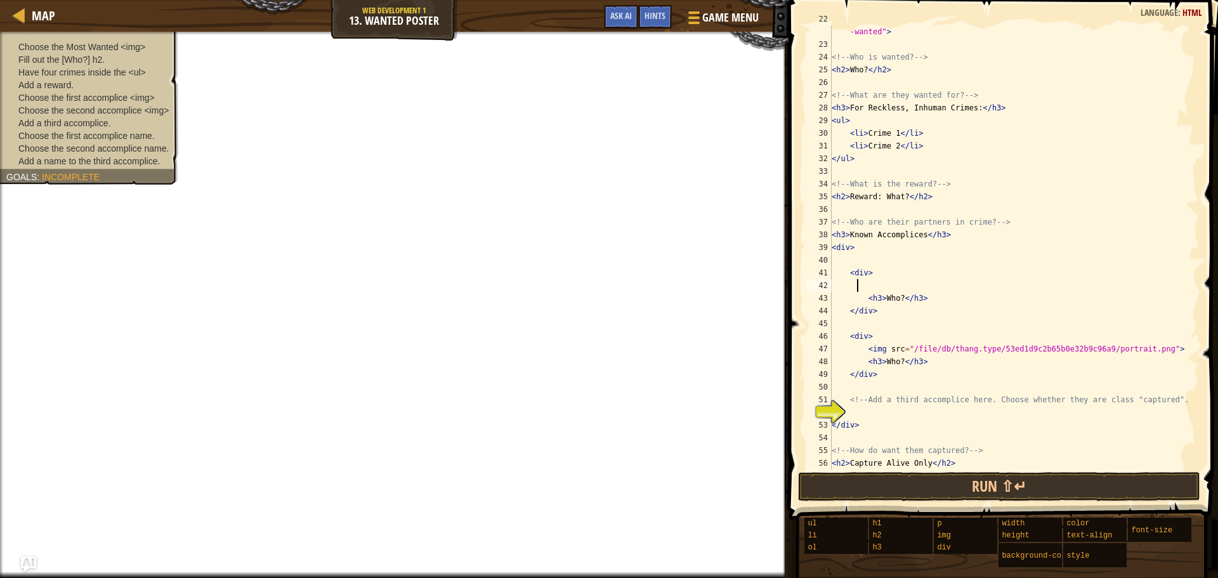
type textarea "V"
paste textarea "<img src="https://codecombat.com/file/db/thang.type/57586f0a22179b2800efda37/po…"
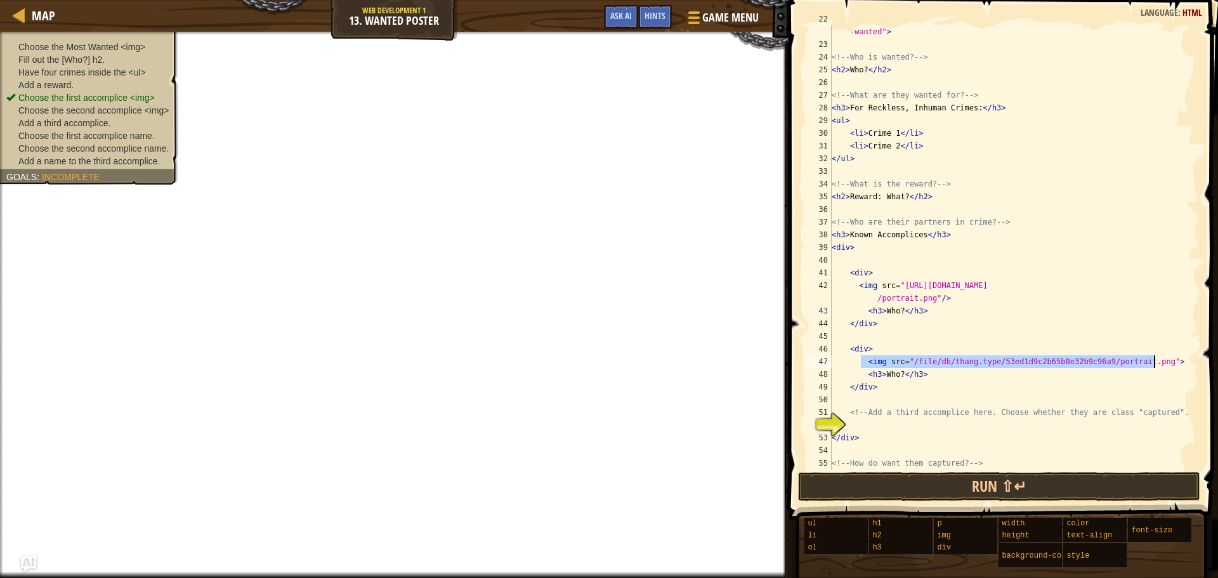
drag, startPoint x: 862, startPoint y: 365, endPoint x: 1163, endPoint y: 360, distance: 300.2
click at [1163, 360] on div "< img src = "/file/db/thang.type/53ed1d9c2b65b0e32b9c96a9/portrait.png" id = "m…" at bounding box center [1009, 254] width 360 height 482
type textarea "<img src="/file/db/thang.type/53ed1d9c2b65b0e32b9c96a9/portrait.png">"
click at [659, 13] on span "Hints" at bounding box center [655, 16] width 21 height 12
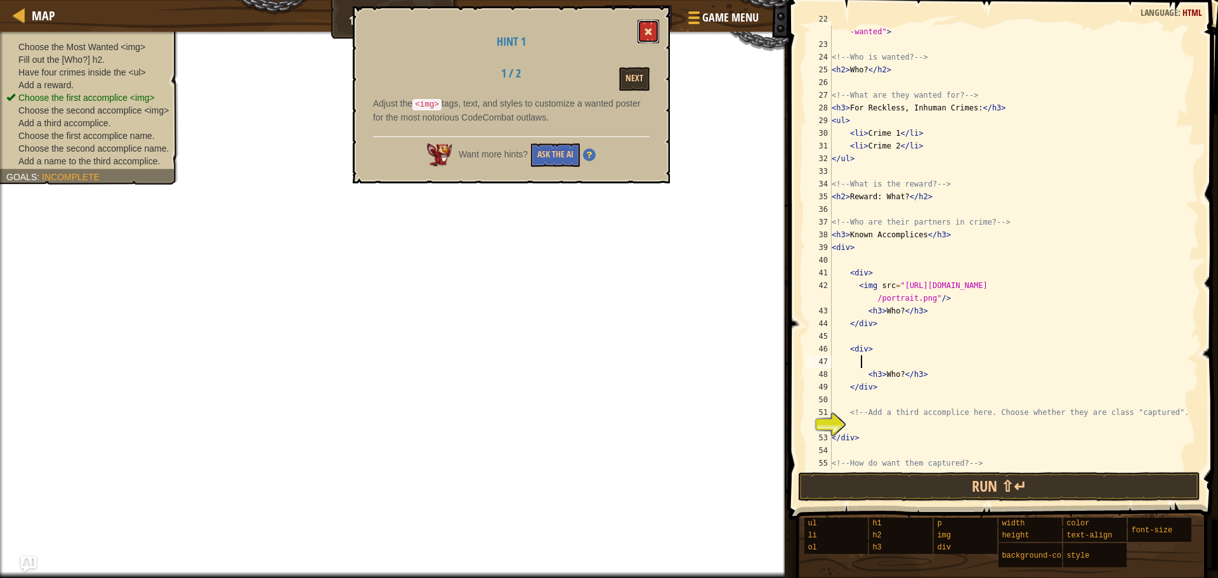
click at [654, 25] on button at bounding box center [649, 31] width 22 height 23
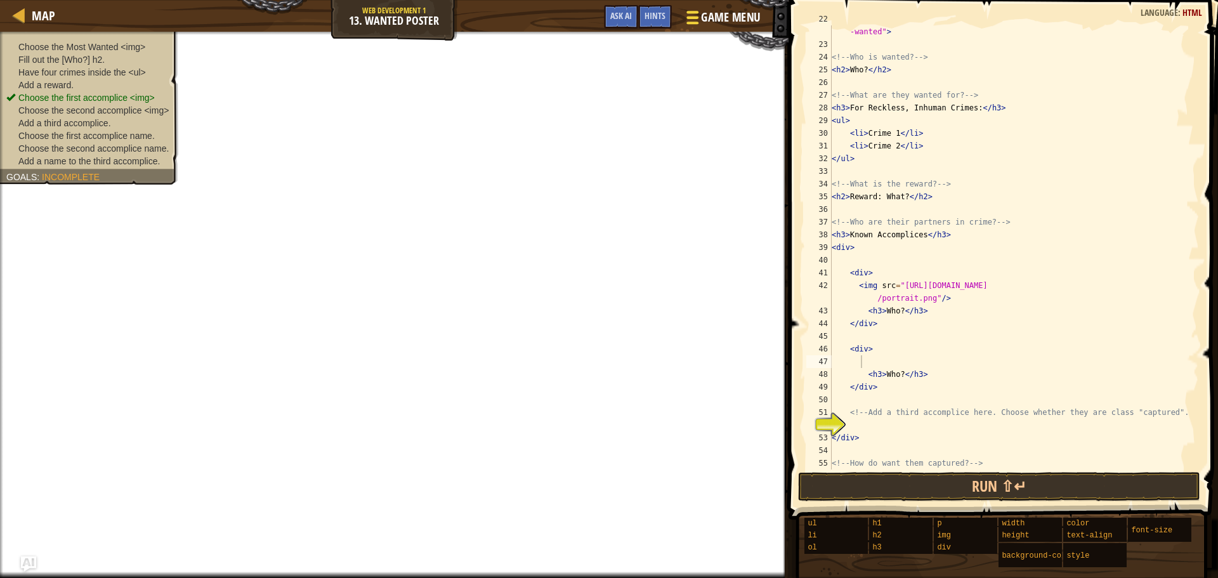
click at [709, 22] on span "Game Menu" at bounding box center [730, 17] width 59 height 17
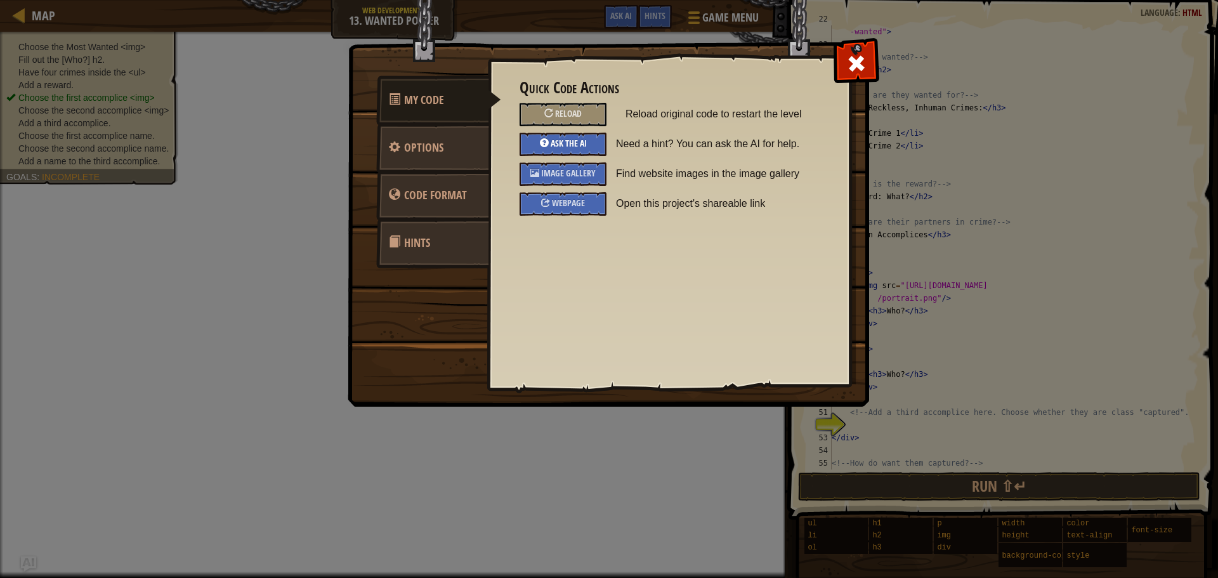
click at [564, 148] on span "Ask the AI" at bounding box center [569, 143] width 36 height 12
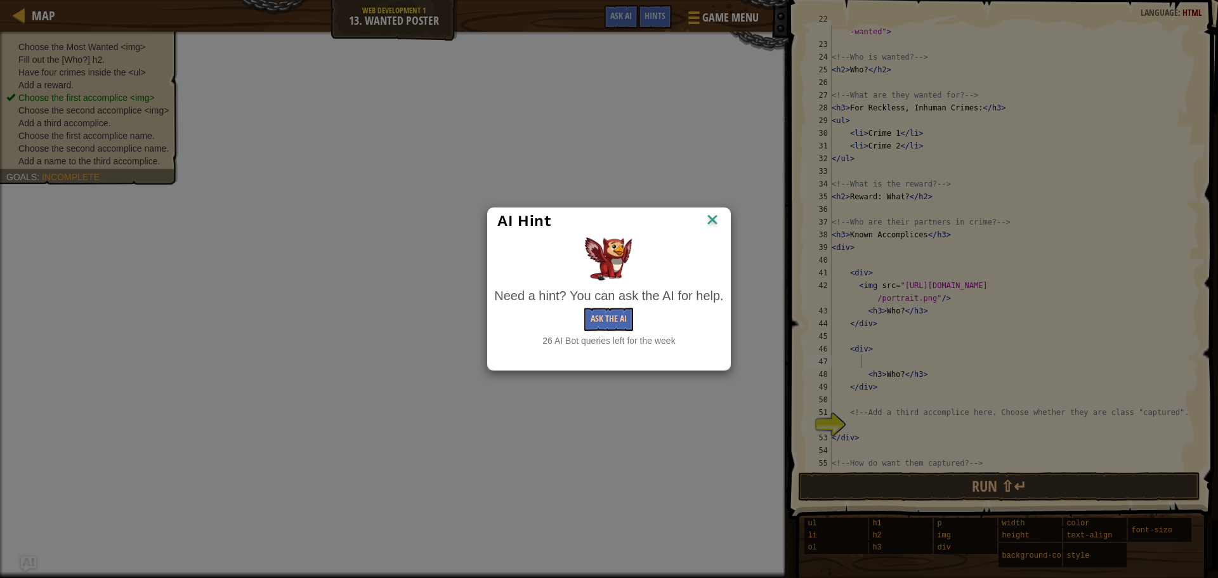
click at [709, 220] on img at bounding box center [712, 220] width 16 height 19
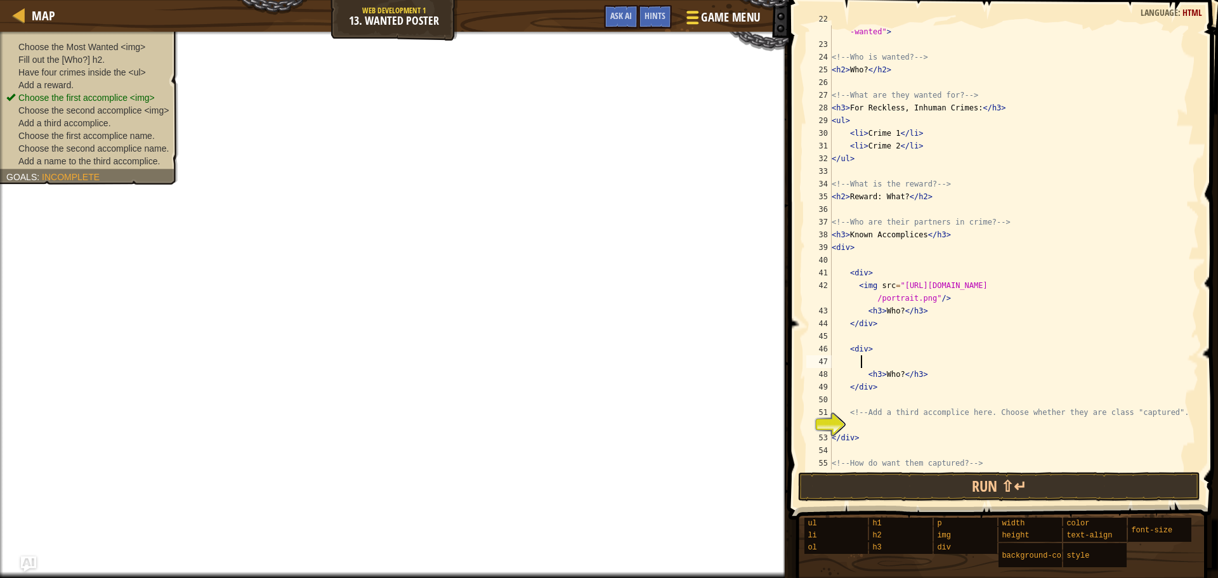
click at [747, 20] on span "Game Menu" at bounding box center [730, 17] width 59 height 17
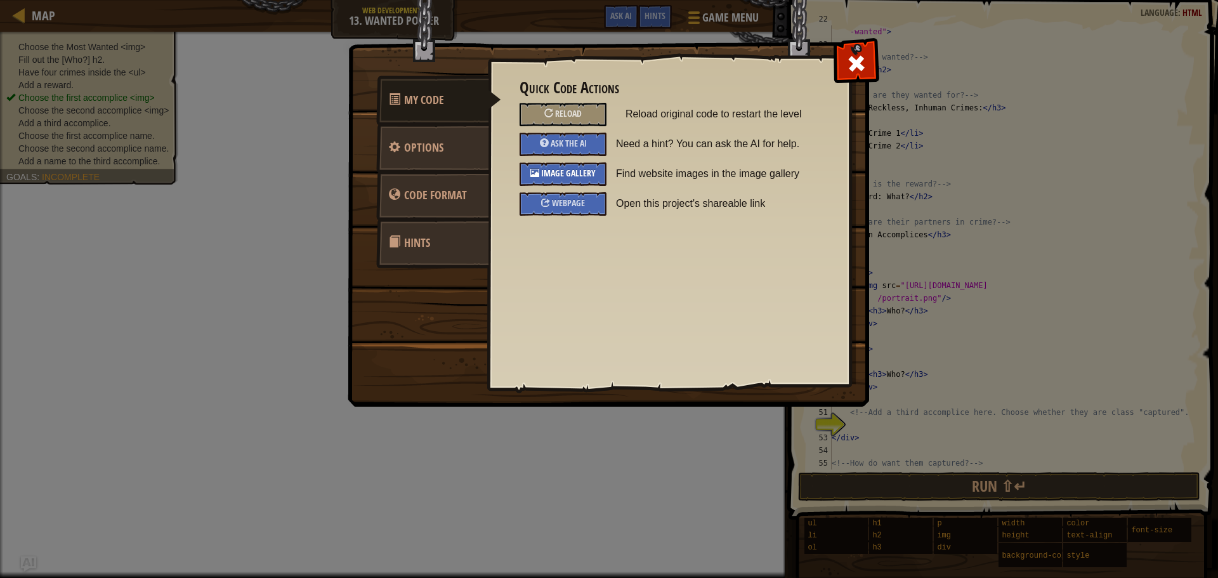
click at [572, 173] on span "Image Gallery" at bounding box center [568, 173] width 55 height 12
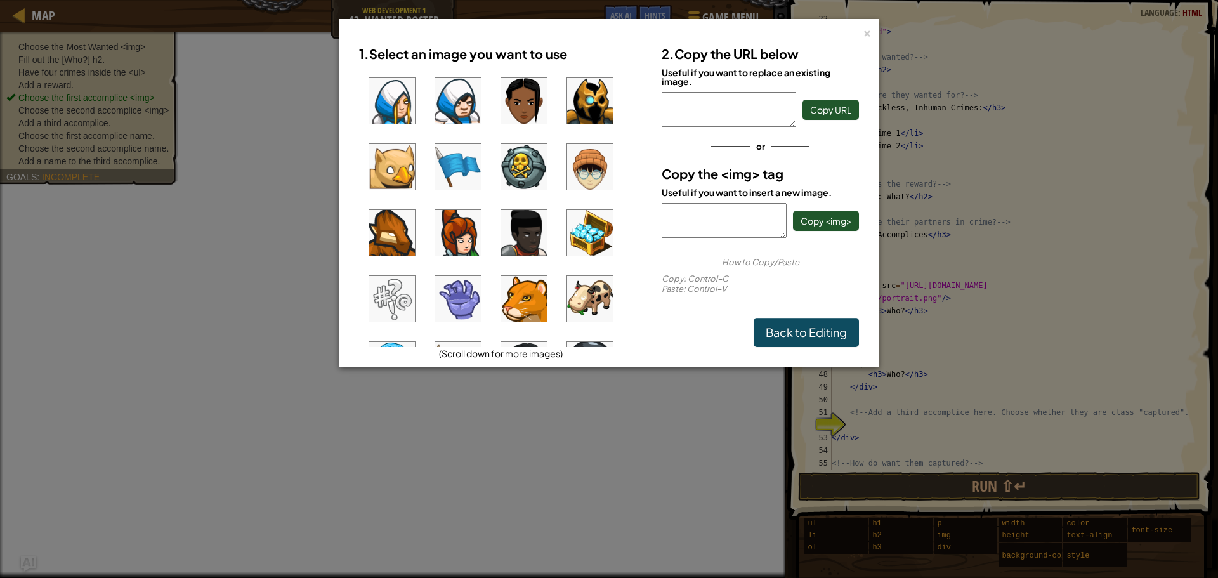
click at [534, 166] on img at bounding box center [524, 167] width 46 height 46
click at [846, 223] on span "Copy <img>" at bounding box center [826, 220] width 51 height 11
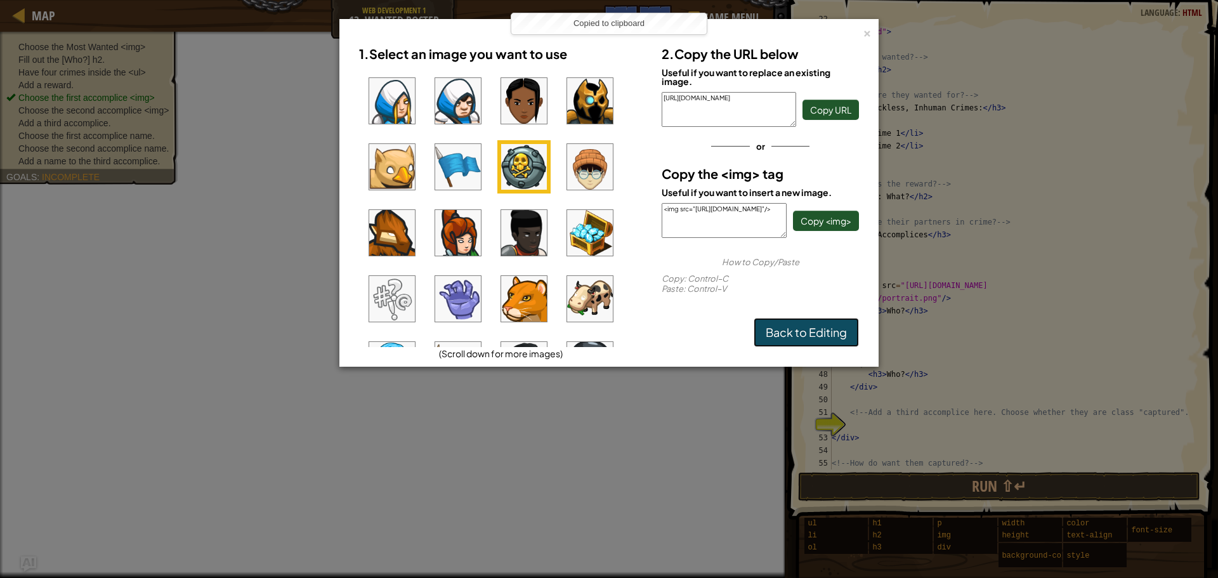
click at [821, 326] on link "Back to Editing" at bounding box center [806, 332] width 105 height 29
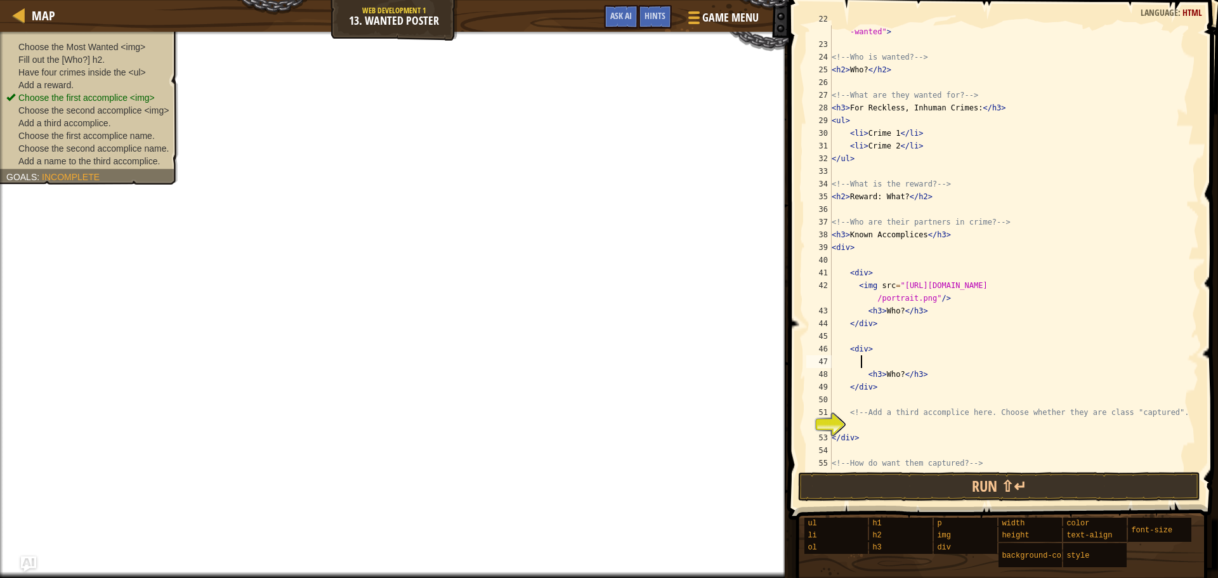
paste textarea "<img src="https://codecombat.com/file/db/thang.type/54eb540b49fa2d5c905ddf1a/po…"
type textarea "<img src="https://codecombat.com/file/db/thang.type/54eb540b49fa2d5c905ddf1a/po…"
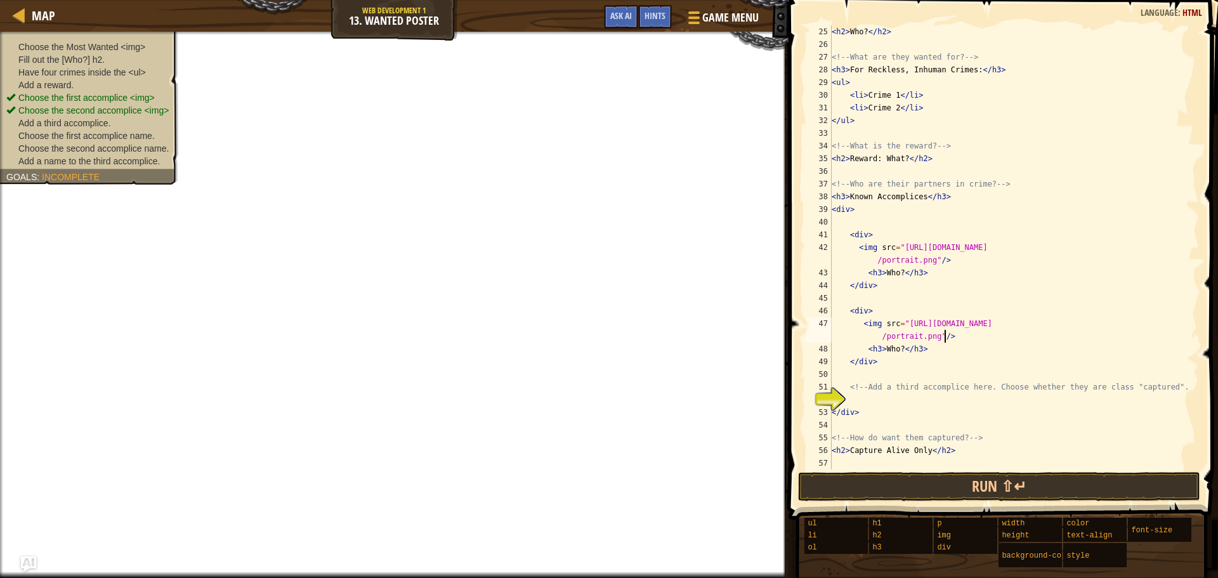
scroll to position [317, 0]
click at [897, 403] on div "< h2 > Who? </ h2 > <!-- What are they wanted for? --> < h3 > For Reckless, Inh…" at bounding box center [1009, 260] width 360 height 470
click at [969, 142] on div "< h2 > Who? </ h2 > <!-- What are they wanted for? --> < h3 > For Reckless, Inh…" at bounding box center [1009, 260] width 360 height 470
click at [900, 160] on div "< h2 > Who? </ h2 > <!-- What are they wanted for? --> < h3 > For Reckless, Inh…" at bounding box center [1009, 260] width 360 height 470
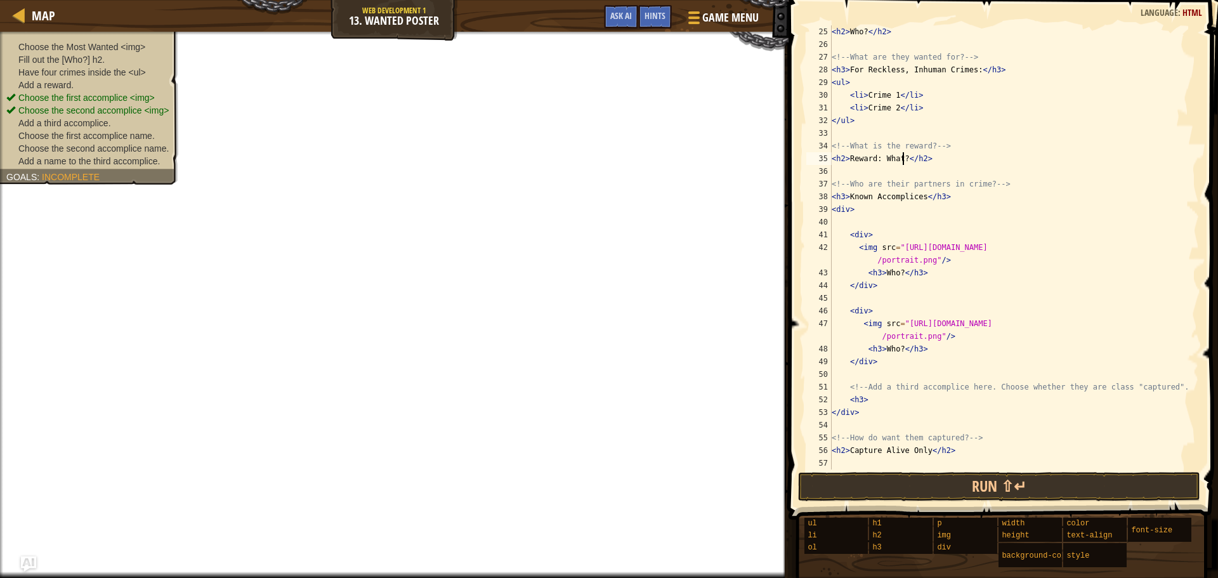
click at [902, 162] on div "< h2 > Who? </ h2 > <!-- What are they wanted for? --> < h3 > For Reckless, Inh…" at bounding box center [1009, 260] width 360 height 470
click at [919, 199] on div "< h2 > Who? </ h2 > <!-- What are they wanted for? --> < h3 > For Reckless, Inh…" at bounding box center [1009, 260] width 360 height 470
drag, startPoint x: 847, startPoint y: 386, endPoint x: 1193, endPoint y: 385, distance: 345.9
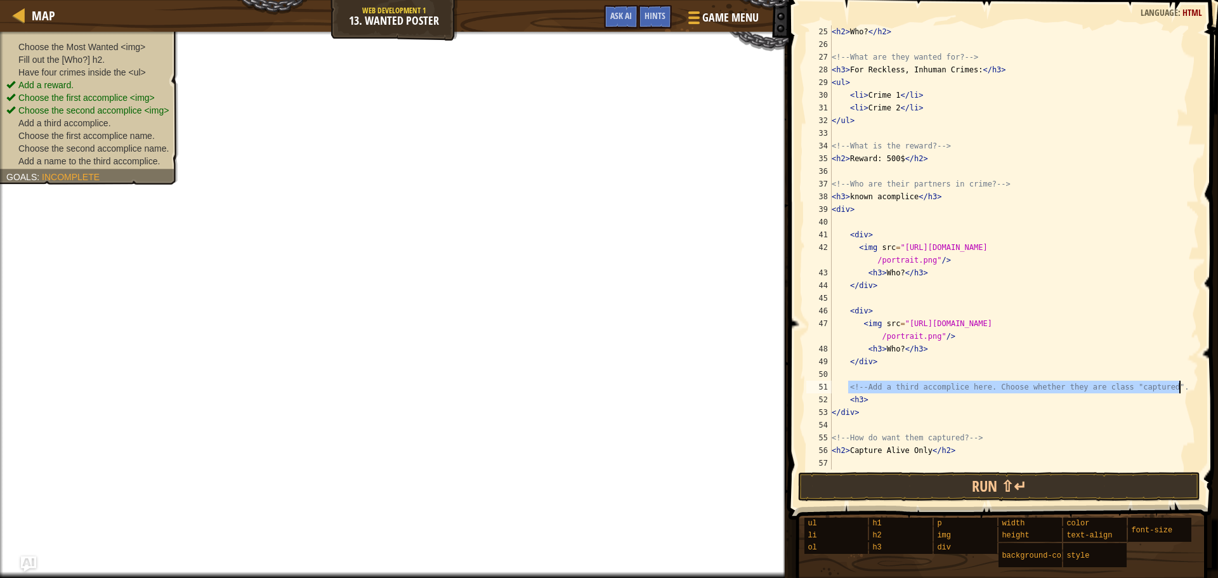
click at [1193, 385] on div "<h3>known acomplice</h3> 25 26 27 28 29 30 31 32 33 34 35 36 37 38 39 40 41 42 …" at bounding box center [1001, 247] width 395 height 444
type textarea "<!-- Add a third accomplice here. Choose whether they are class "captured". -->"
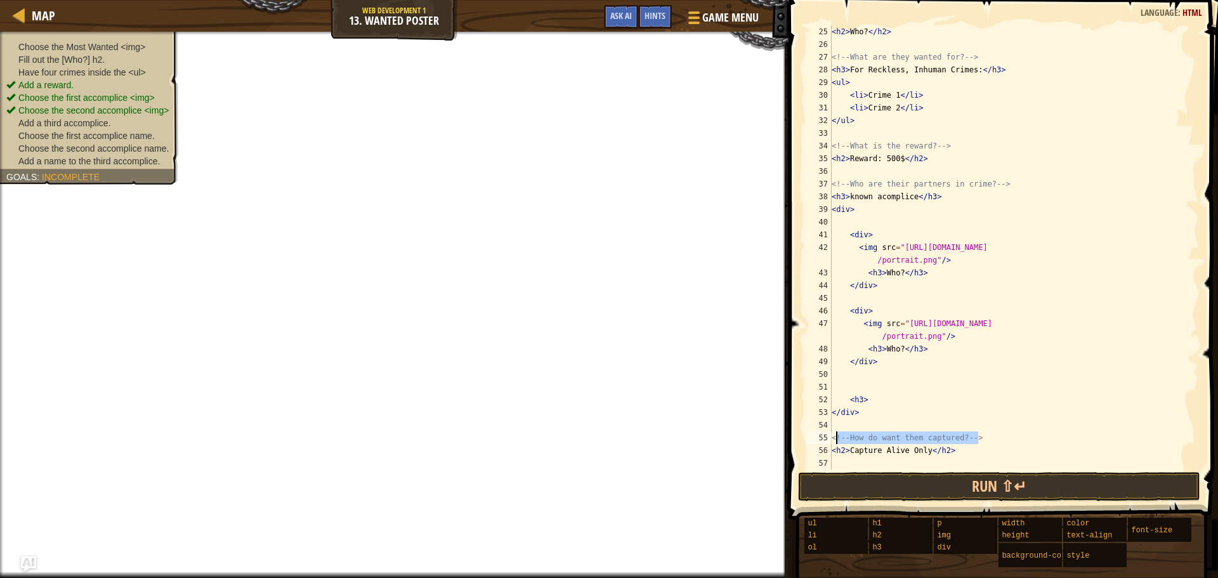
drag, startPoint x: 981, startPoint y: 435, endPoint x: 887, endPoint y: 464, distance: 98.4
click at [867, 452] on div "< h2 > Who? </ h2 > <!-- What are they wanted for? --> < h3 > For Reckless, Inh…" at bounding box center [1009, 260] width 360 height 470
click at [927, 454] on div "< h2 > Who? </ h2 > <!-- What are they wanted for? --> < h3 > For Reckless, Inh…" at bounding box center [1009, 260] width 360 height 470
click at [926, 454] on div "< h2 > Who? </ h2 > <!-- What are they wanted for? --> < h3 > For Reckless, Inh…" at bounding box center [1009, 247] width 360 height 444
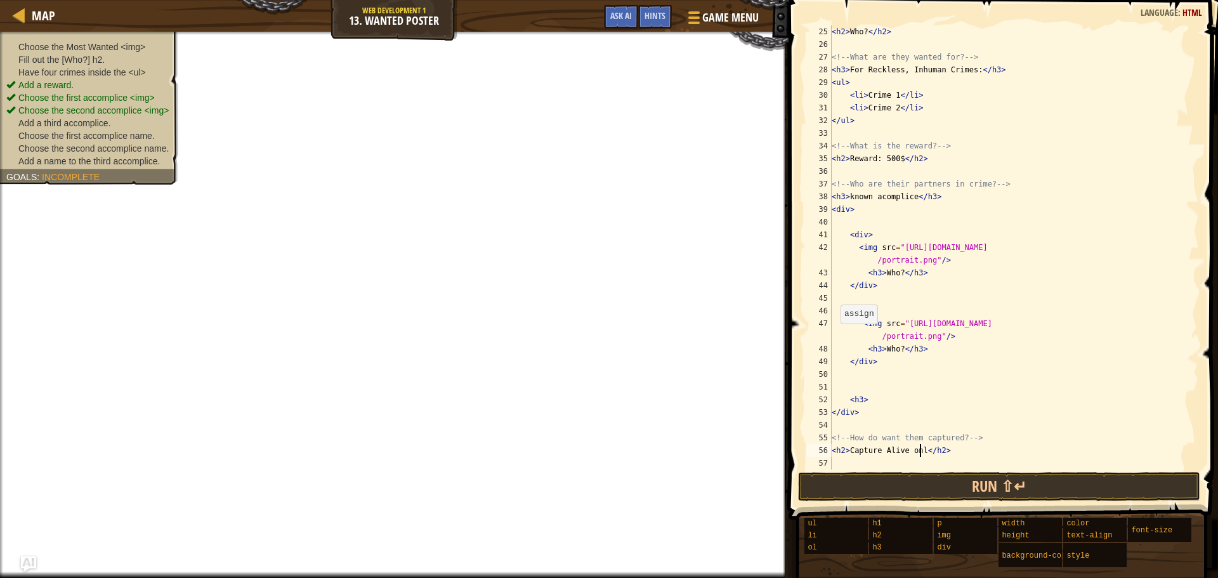
type textarea "<h2>Capture Alive only</h2>"
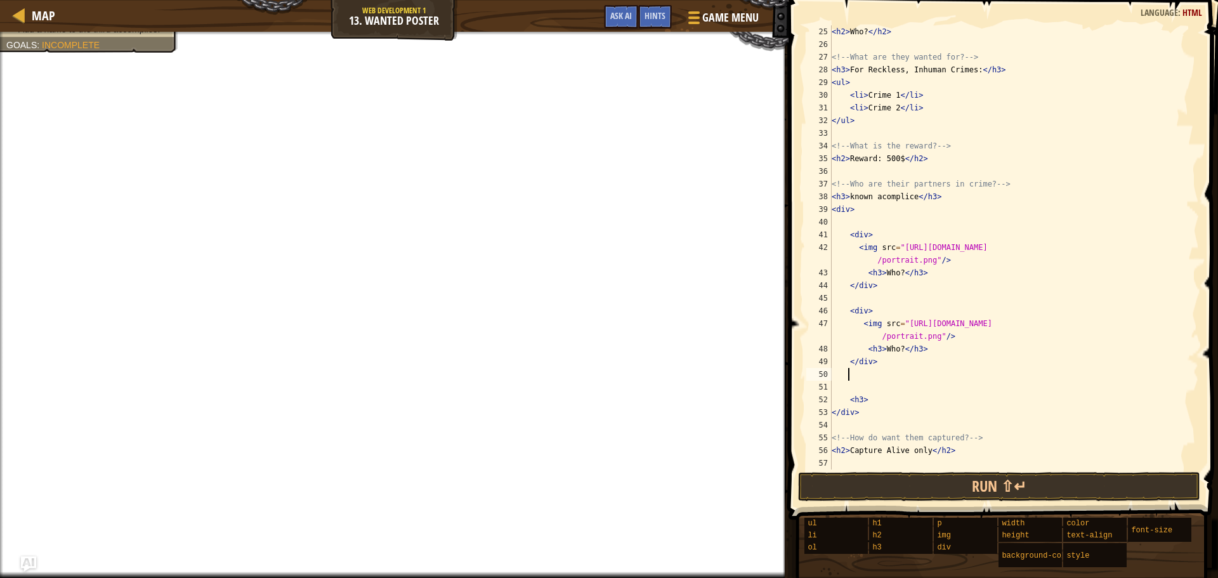
click at [881, 371] on div "< h2 > Who? </ h2 > <!-- What are they wanted for? --> < h3 > For Reckless, Inh…" at bounding box center [1009, 260] width 360 height 470
click at [883, 362] on div "< h2 > Who? </ h2 > <!-- What are they wanted for? --> < h3 > For Reckless, Inh…" at bounding box center [1009, 260] width 360 height 470
click at [934, 351] on div "< h2 > Who? </ h2 > <!-- What are they wanted for? --> < h3 > For Reckless, Inh…" at bounding box center [1009, 260] width 360 height 470
type textarea "<h3>Who?</h3>"
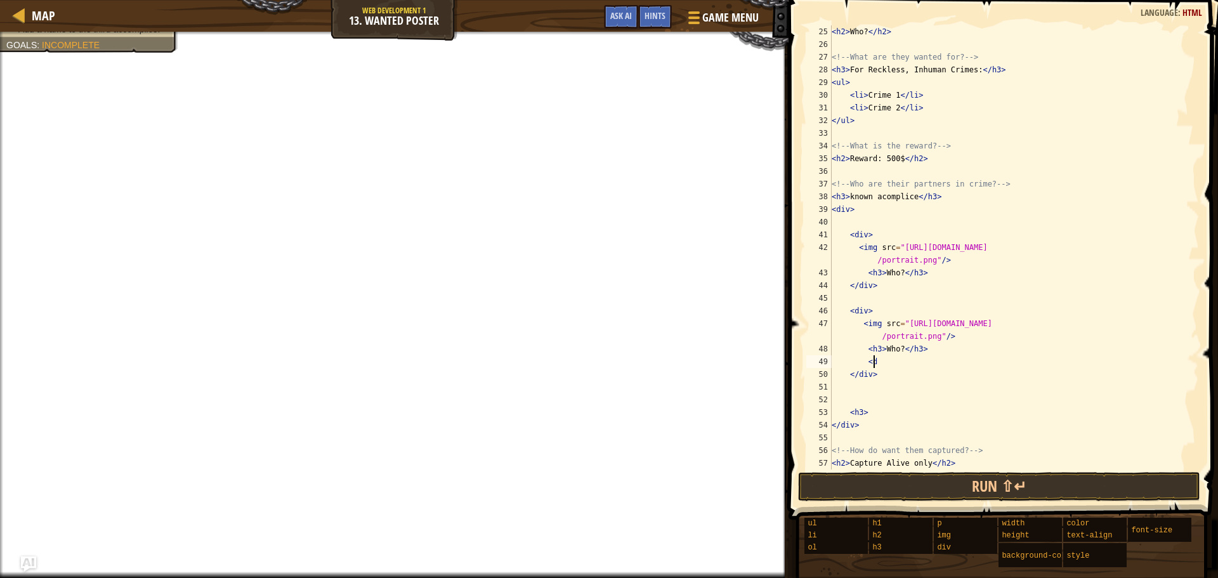
scroll to position [6, 3]
type textarea "<div>"
click at [708, 20] on span "Game Menu" at bounding box center [730, 17] width 59 height 17
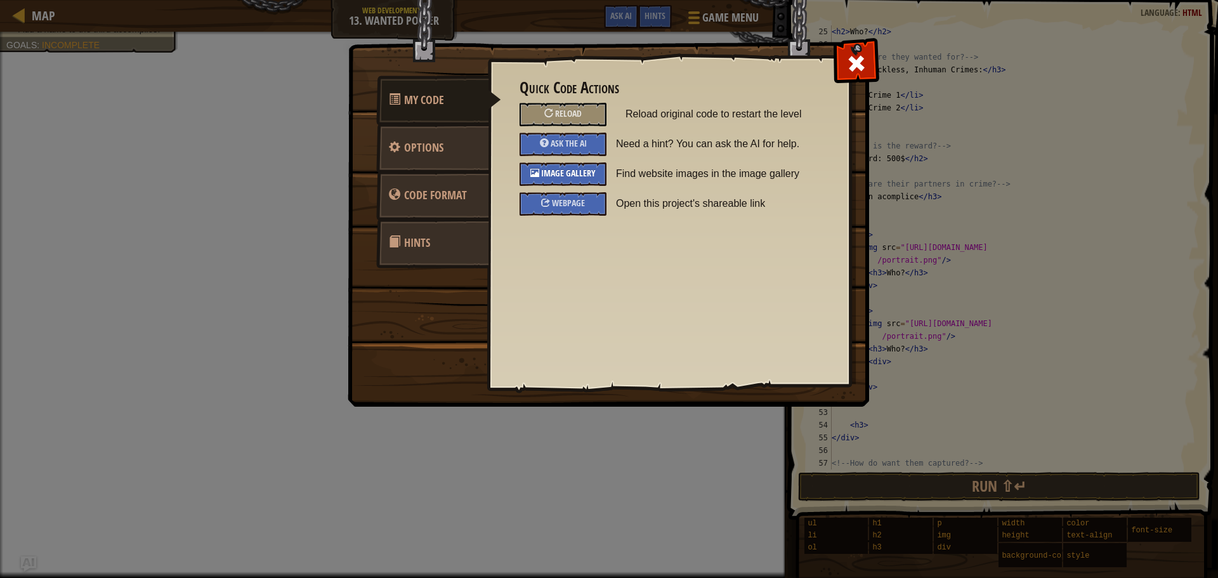
click at [586, 165] on div "Image Gallery" at bounding box center [563, 173] width 87 height 23
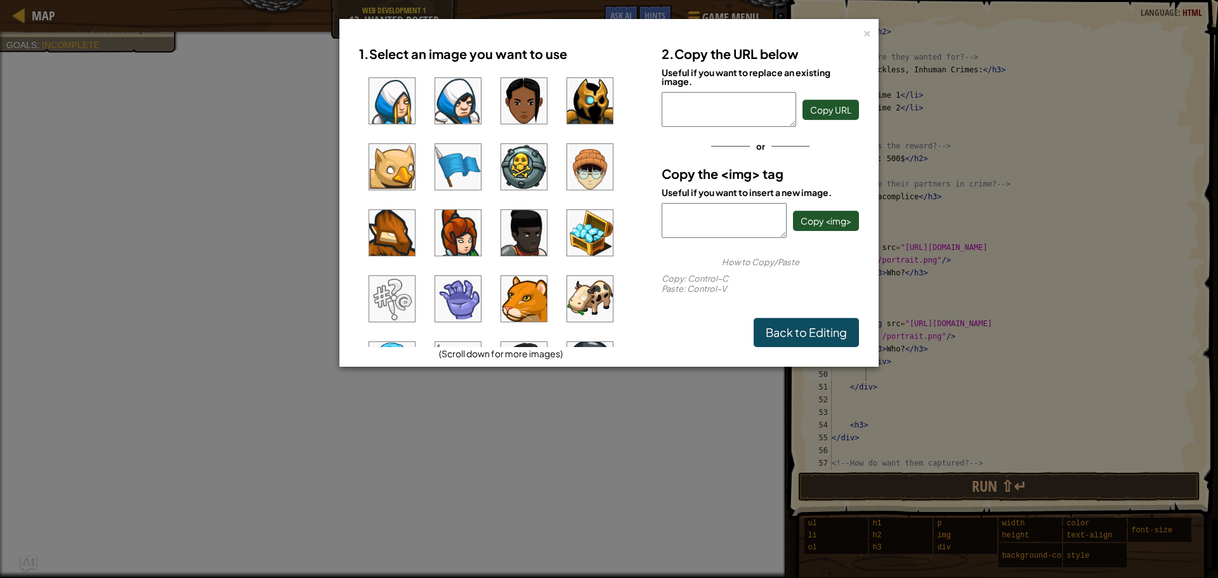
click at [449, 292] on img at bounding box center [458, 299] width 46 height 46
click at [833, 227] on button "Copy <img>" at bounding box center [826, 221] width 66 height 20
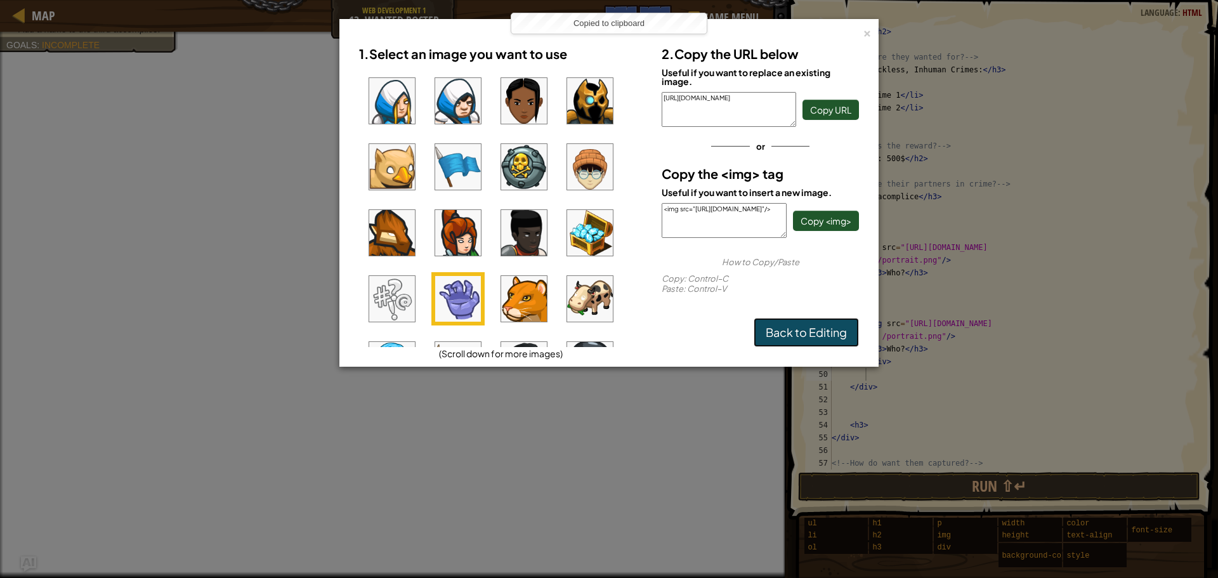
click at [817, 337] on link "Back to Editing" at bounding box center [806, 332] width 105 height 29
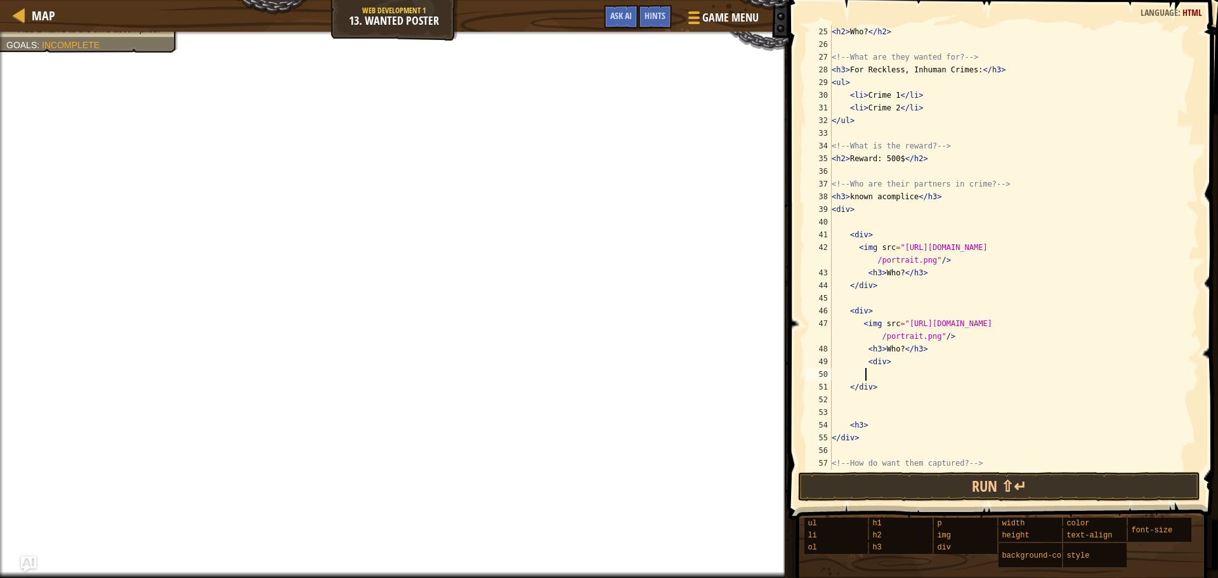
paste textarea "<img src="https://codecombat.com/file/db/thang.type/53024c7b27471514685d5397/po…"
click at [897, 275] on div "< h2 > Who? </ h2 > <!-- What are they wanted for? --> < h3 > For Reckless, Inh…" at bounding box center [1009, 260] width 360 height 470
click at [898, 348] on div "< h2 > Who? </ h2 > <!-- What are they wanted for? --> < h3 > For Reckless, Inh…" at bounding box center [1009, 260] width 360 height 470
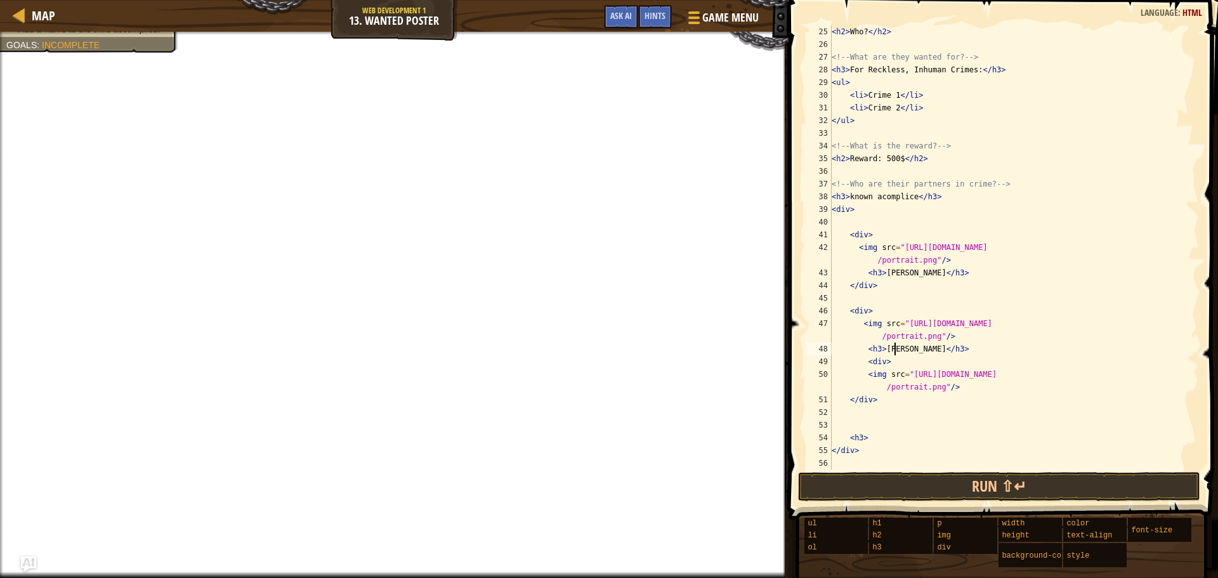
click at [960, 389] on div "< h2 > Who? </ h2 > <!-- What are they wanted for? --> < h3 > For Reckless, Inh…" at bounding box center [1009, 260] width 360 height 470
type textarea "<img src="https://codecombat.com/file/db/thang.type/53024c7b27471514685d5397/po…"
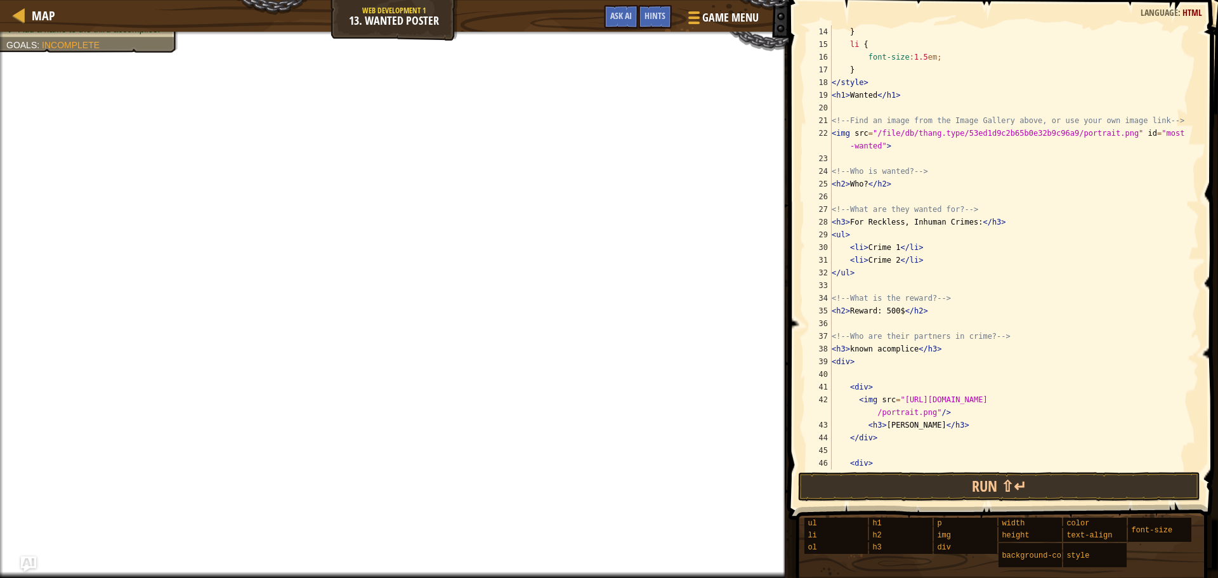
scroll to position [165, 0]
click at [958, 298] on div "} li { font-size : 1.5 em ; } </ style > < h1 > Wanted </ h1 > <!-- Find an ima…" at bounding box center [1009, 266] width 360 height 482
type textarea "<"
drag, startPoint x: 835, startPoint y: 119, endPoint x: 1178, endPoint y: 121, distance: 344.0
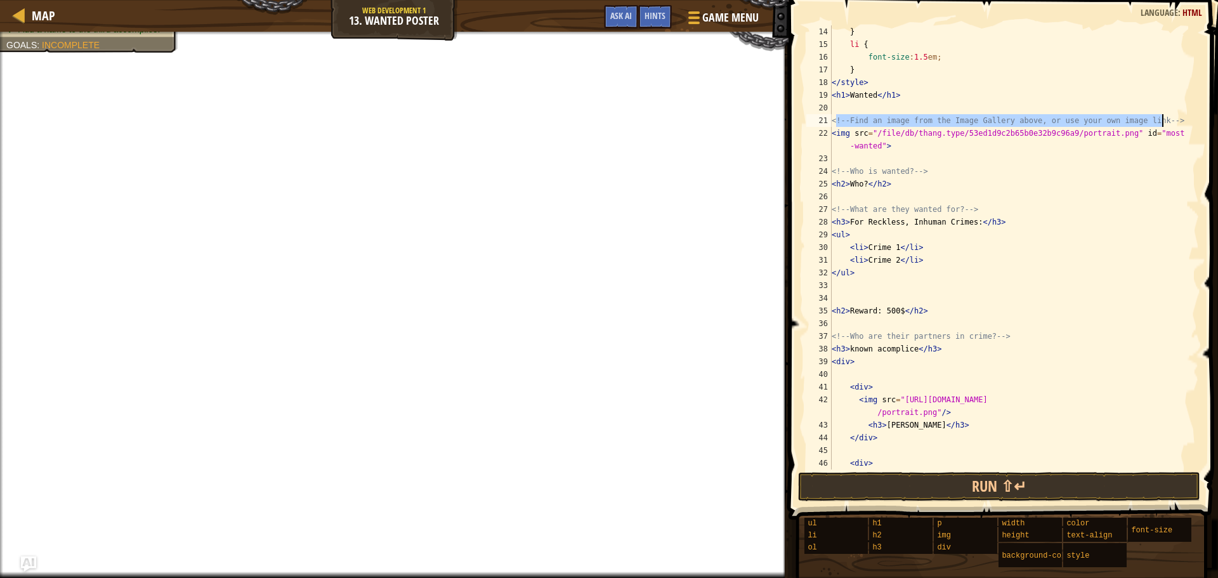
click at [1178, 121] on div "} li { font-size : 1.5 em ; } </ style > < h1 > Wanted </ h1 > <!-- Find an ima…" at bounding box center [1009, 266] width 360 height 482
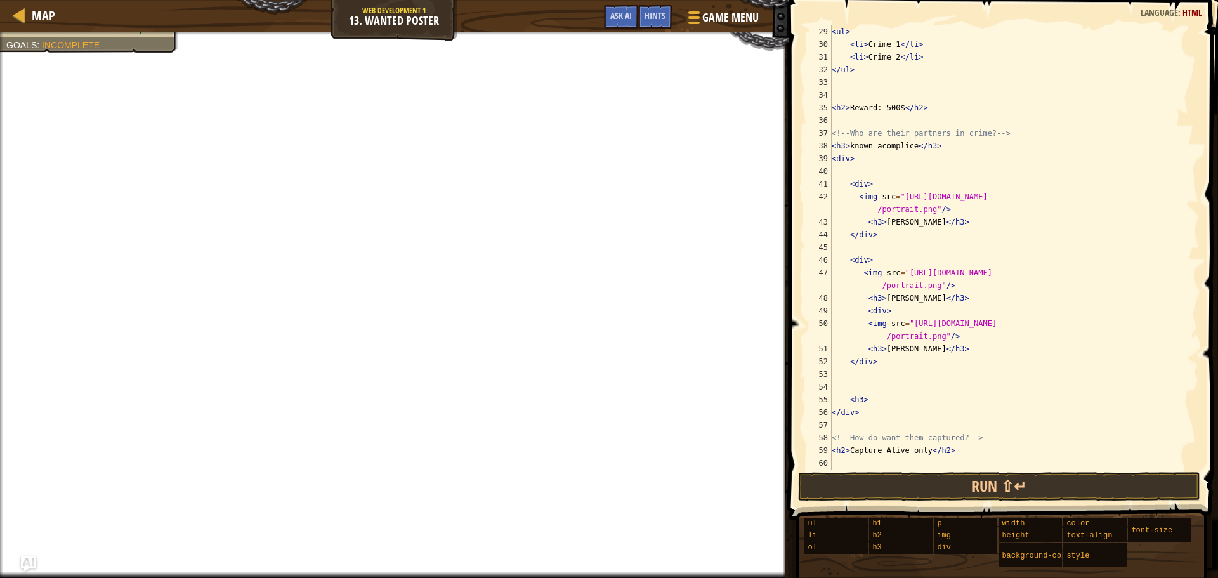
scroll to position [368, 0]
click at [911, 150] on div "< ul > < li > Crime 1 </ li > < li > Crime 2 </ li > </ ul > < h2 > Reward: 500…" at bounding box center [1009, 260] width 360 height 470
type textarea "<h3>Owen</h3>"
click at [946, 477] on button "Run ⇧↵" at bounding box center [999, 486] width 402 height 29
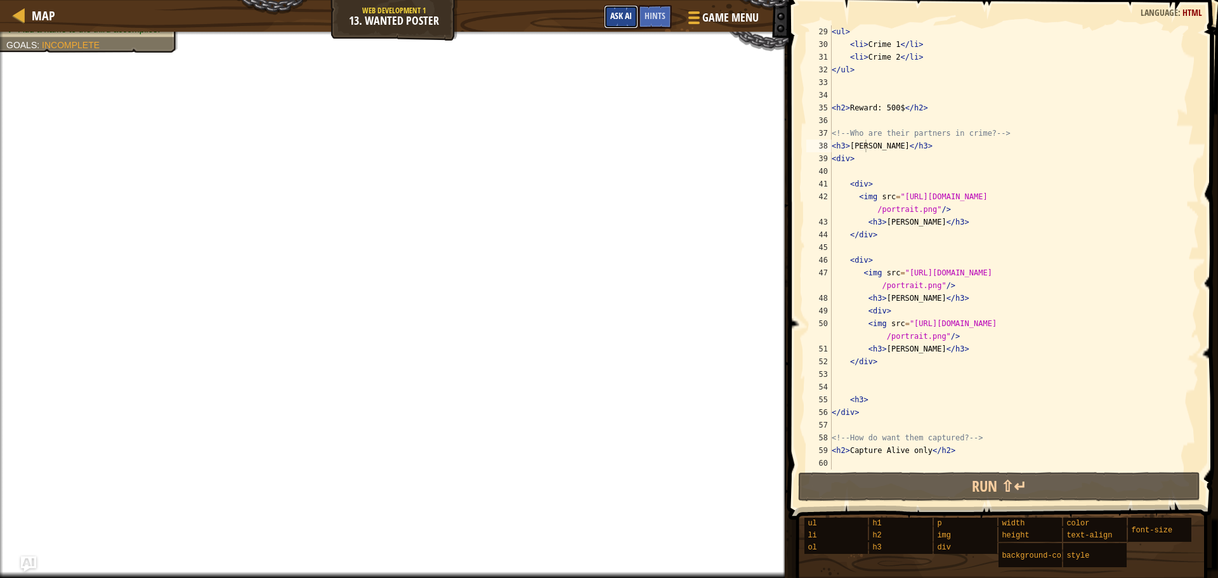
click at [632, 12] on button "Ask AI" at bounding box center [621, 16] width 34 height 23
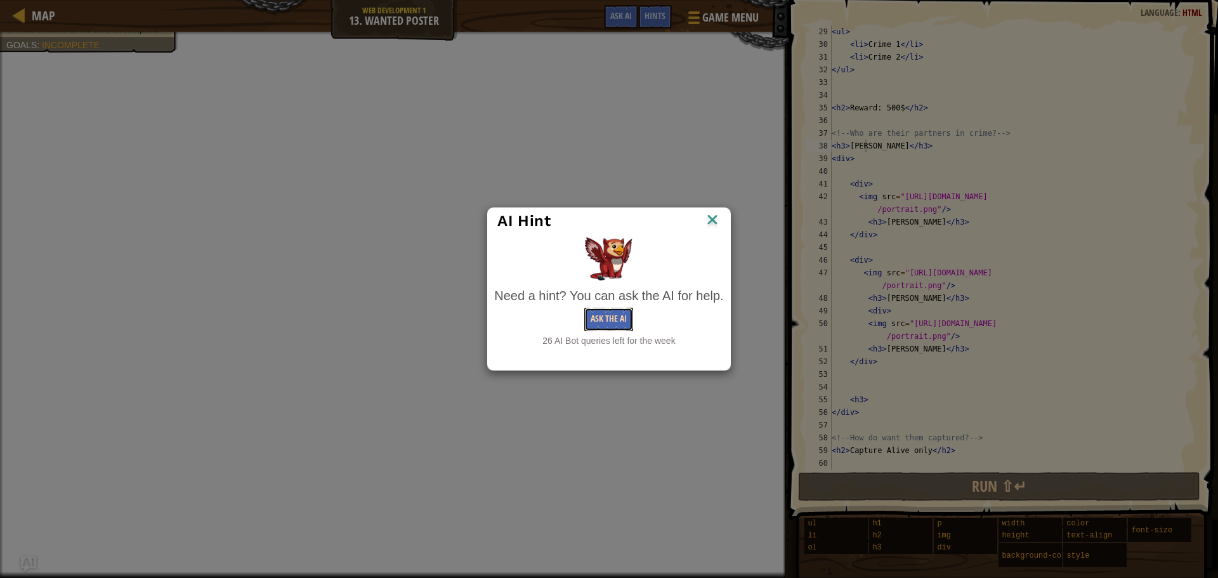
click at [619, 322] on button "Ask the AI" at bounding box center [608, 319] width 49 height 23
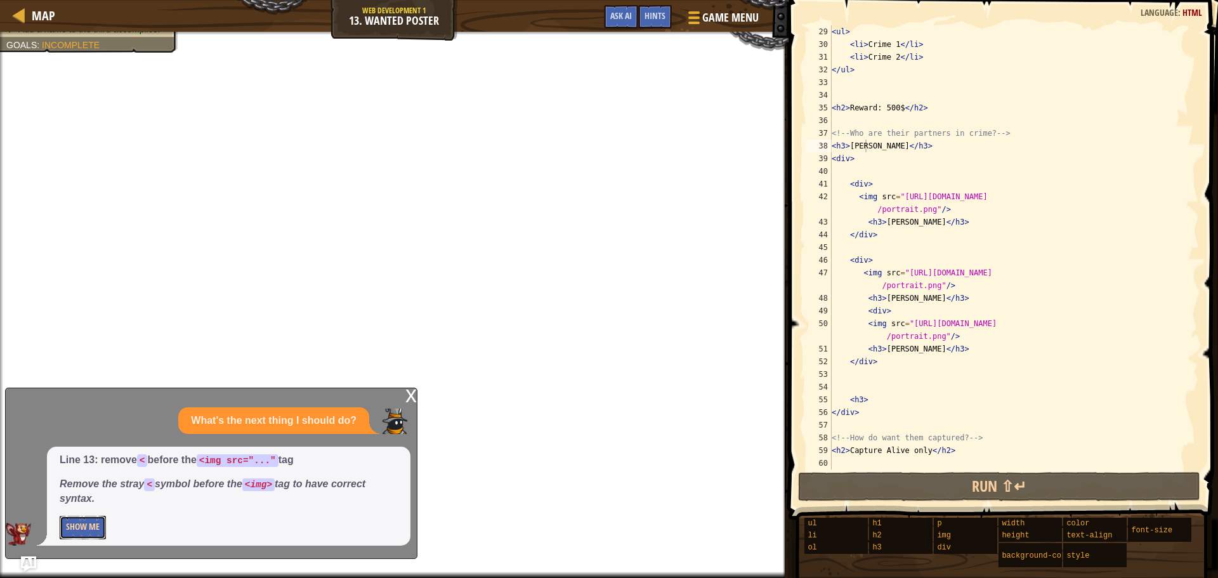
click at [93, 526] on button "Show Me" at bounding box center [83, 527] width 46 height 23
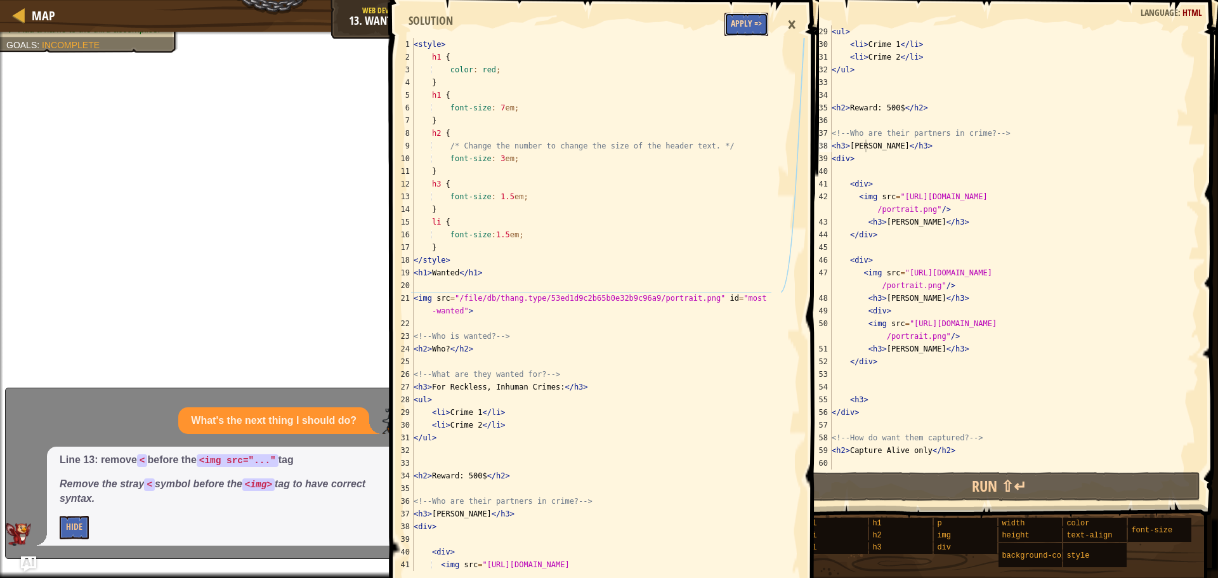
click at [737, 34] on button "Apply =>" at bounding box center [747, 24] width 44 height 23
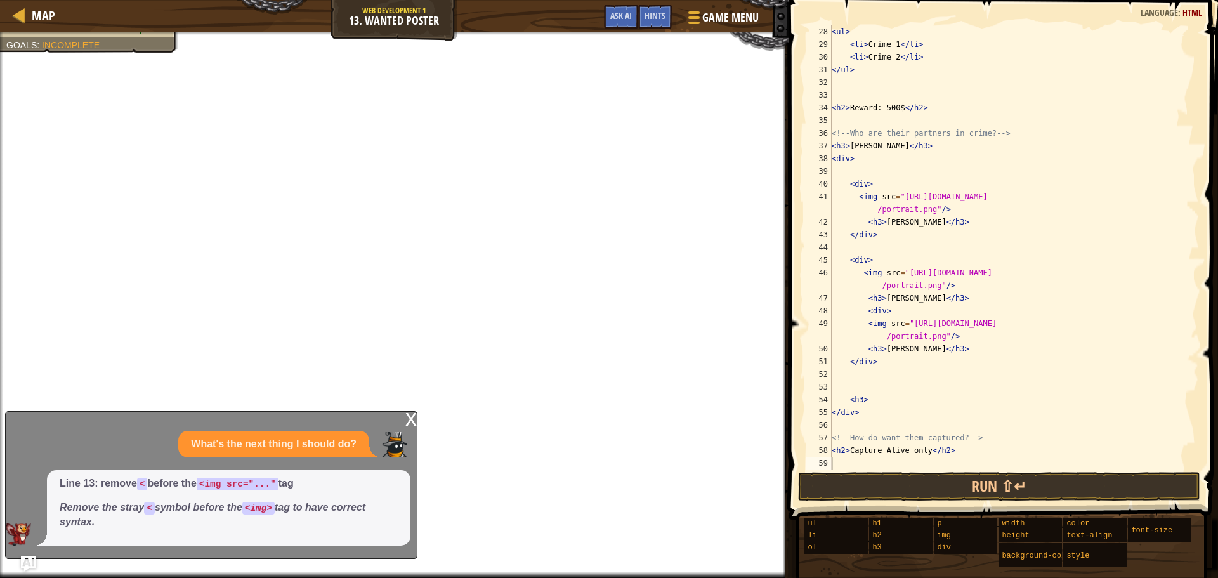
scroll to position [355, 0]
click at [625, 13] on span "Ask AI" at bounding box center [621, 16] width 22 height 12
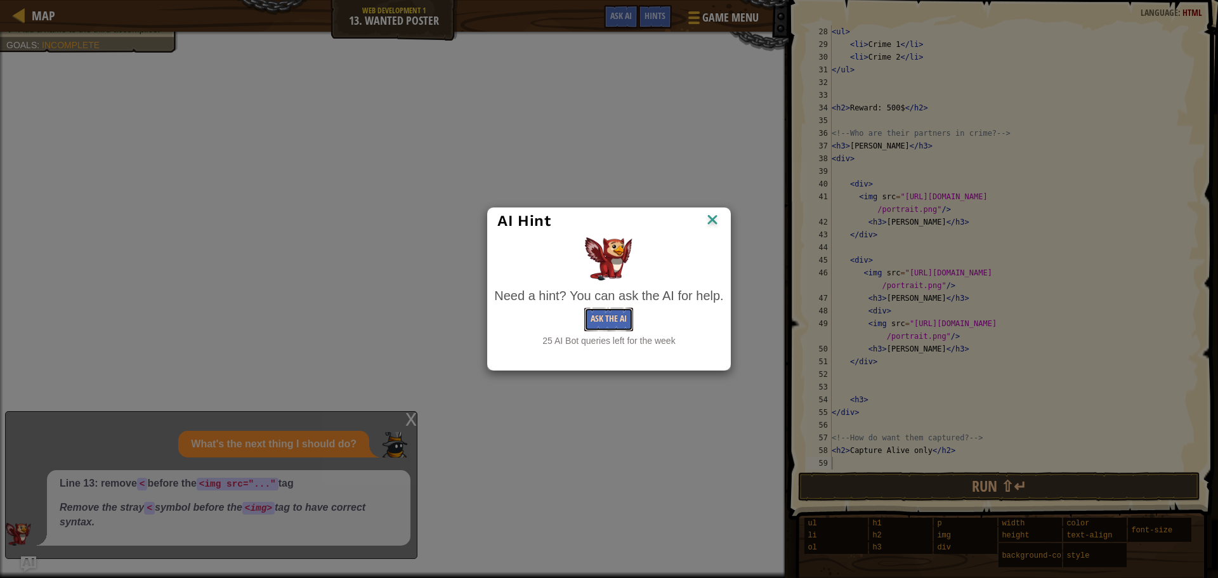
click at [617, 319] on button "Ask the AI" at bounding box center [608, 319] width 49 height 23
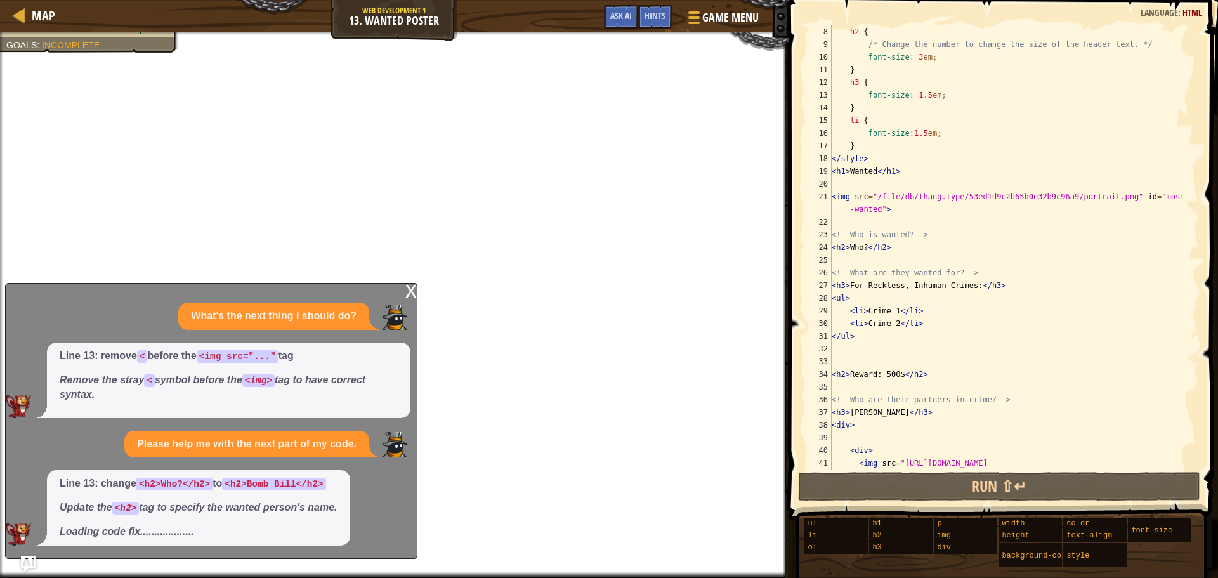
scroll to position [0, 0]
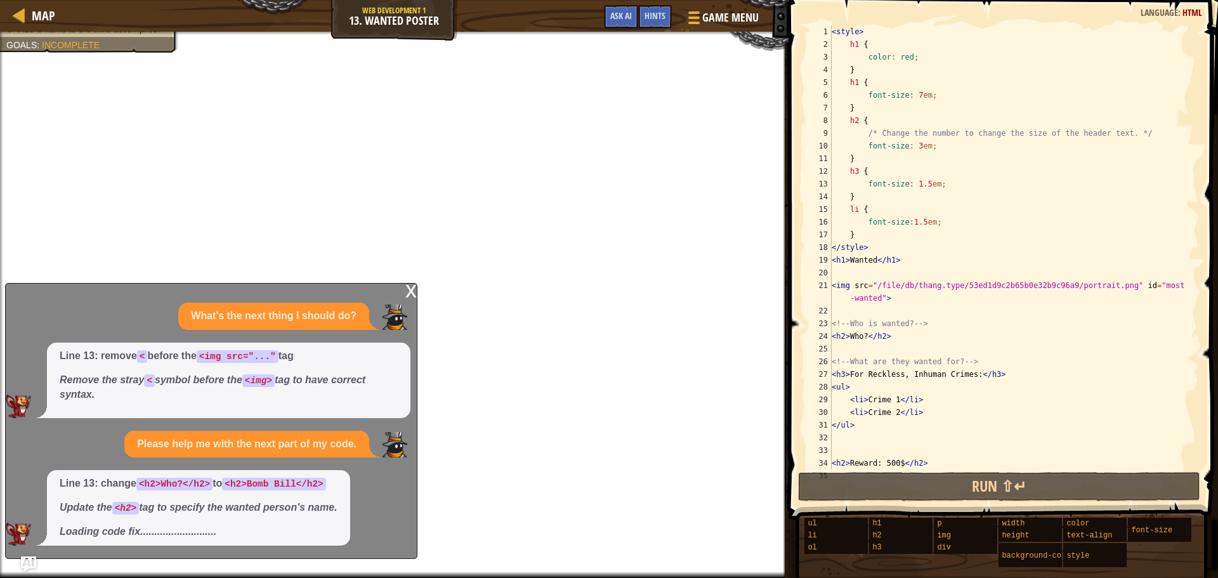
click at [939, 181] on div "< style > h1 { color : red ; } h1 { font-size : 7 em ; } h2 { /* Change the num…" at bounding box center [1009, 260] width 360 height 470
click at [924, 187] on div "< style > h1 { color : red ; } h1 { font-size : 7 em ; } h2 { /* Change the num…" at bounding box center [1009, 260] width 360 height 470
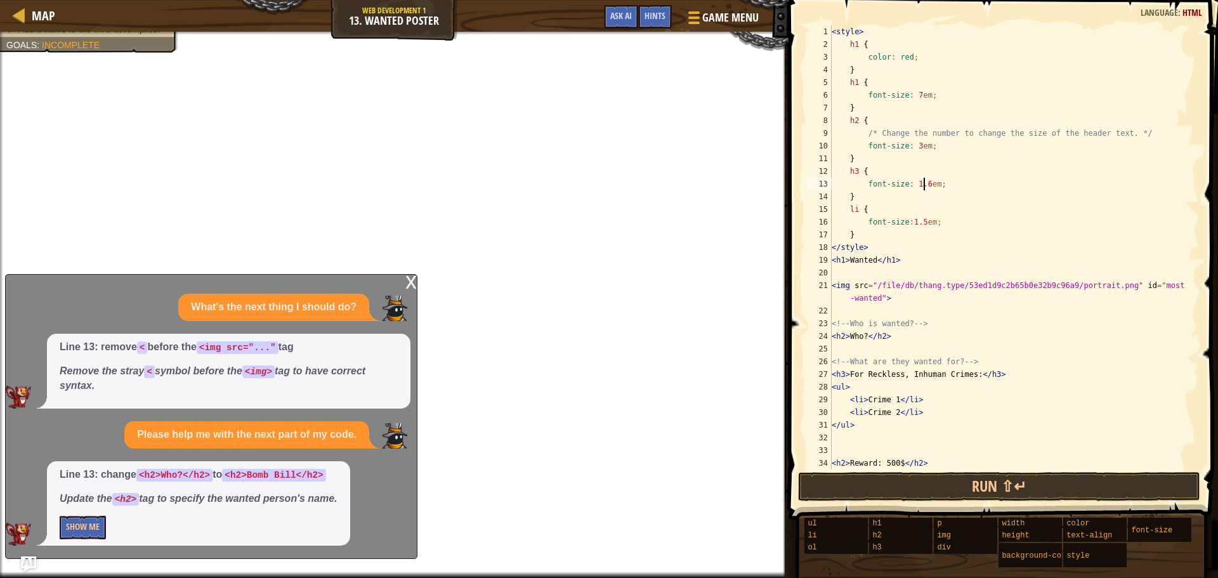
scroll to position [6, 8]
type textarea "font-size: 1.6em;"
click at [80, 524] on button "Show Me" at bounding box center [83, 527] width 46 height 23
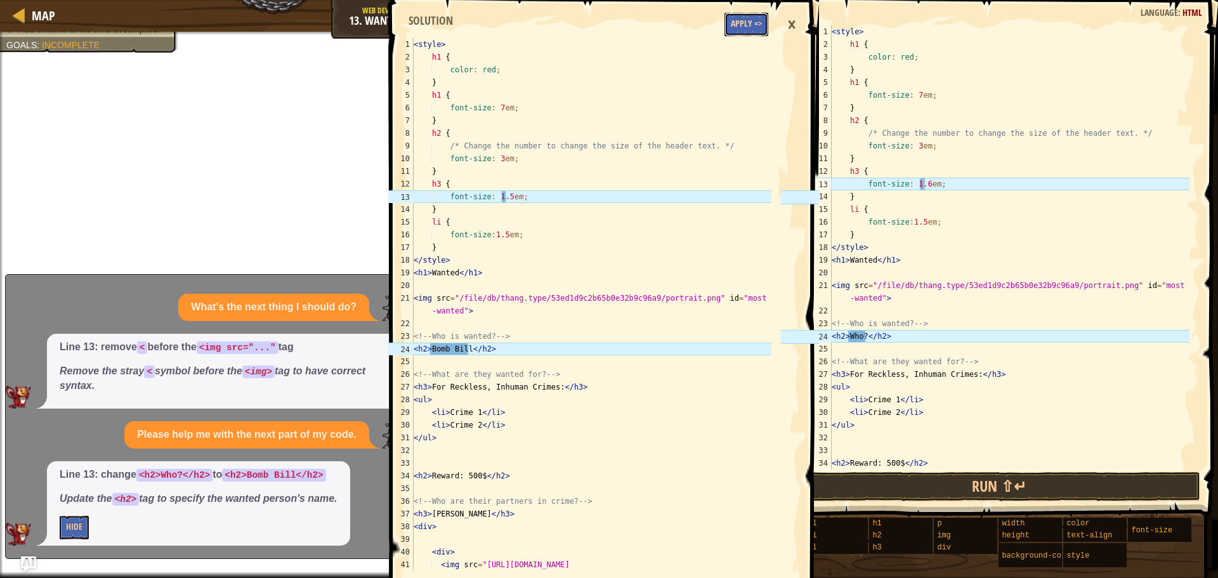
click at [742, 18] on button "Apply =>" at bounding box center [747, 24] width 44 height 23
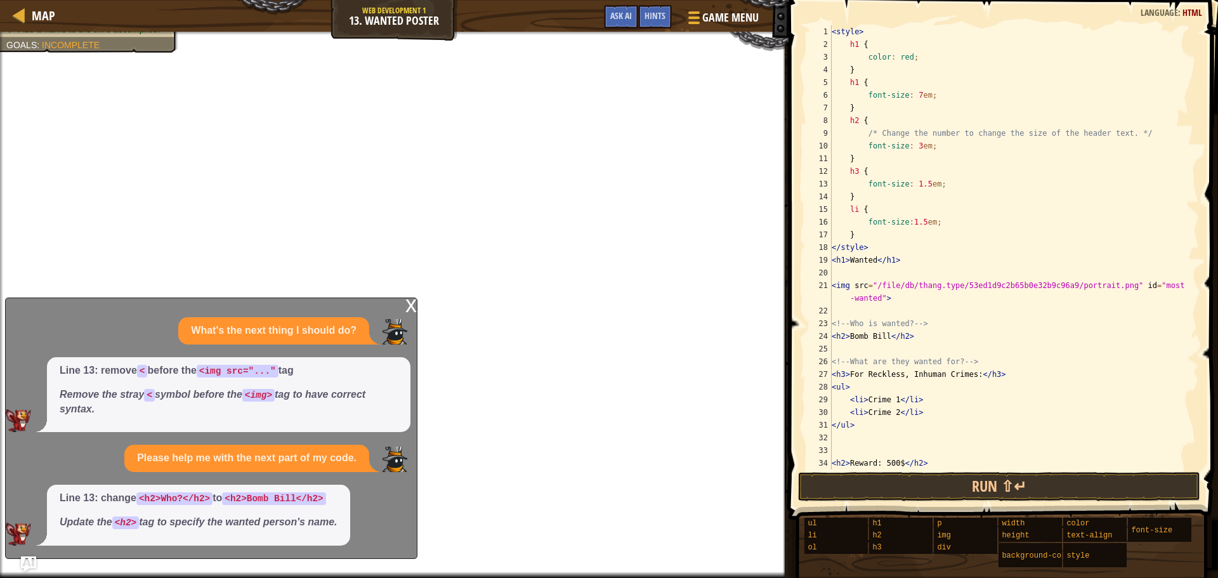
click at [411, 304] on div "x" at bounding box center [411, 304] width 11 height 13
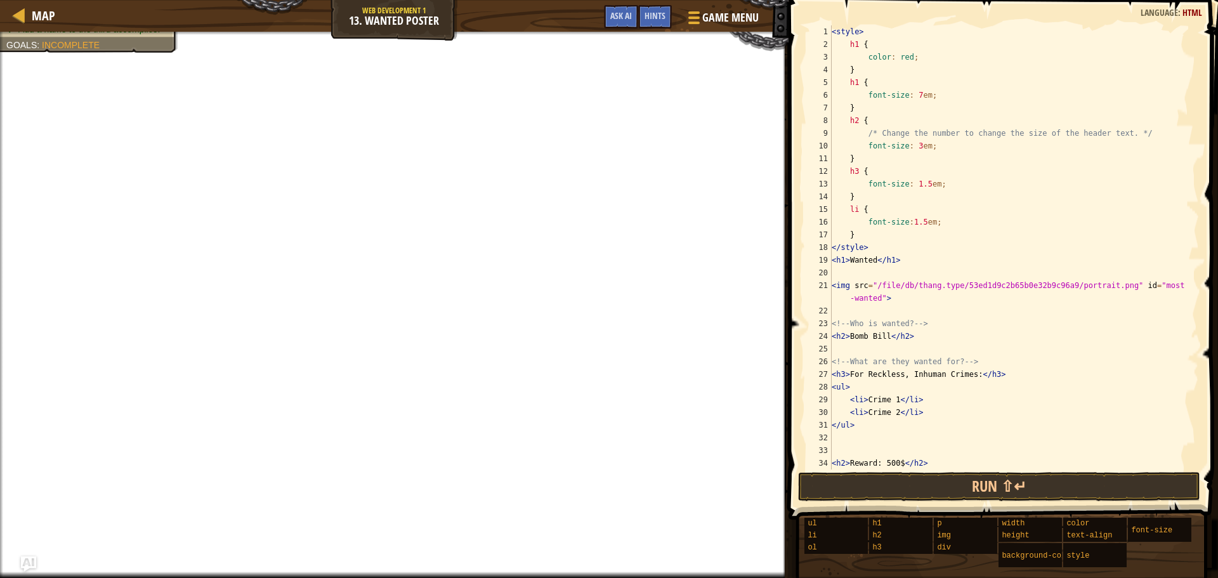
click at [620, 4] on div "Map Web Development 1 13. Wanted Poster Game Menu Done Hints Ask AI" at bounding box center [394, 16] width 789 height 32
click at [623, 13] on span "Ask AI" at bounding box center [621, 16] width 22 height 12
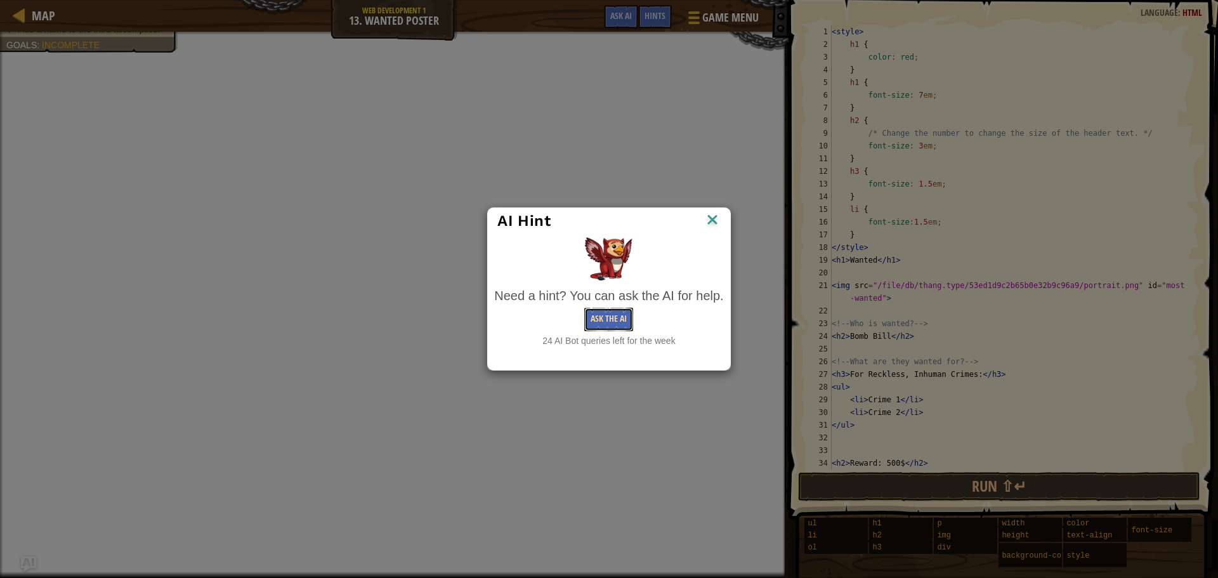
click at [616, 315] on button "Ask the AI" at bounding box center [608, 319] width 49 height 23
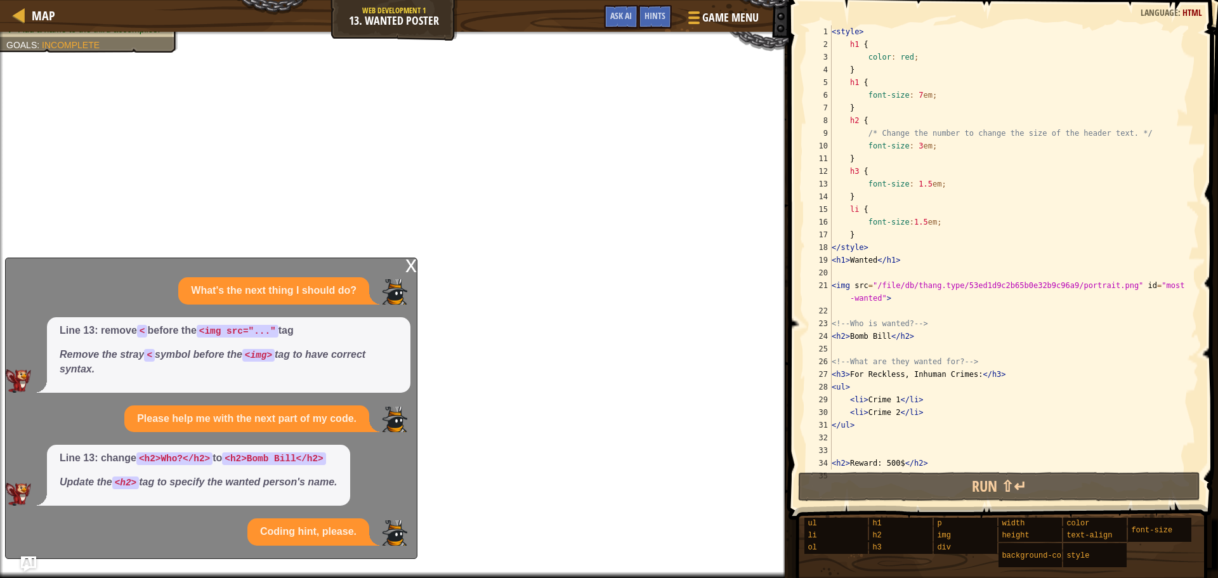
scroll to position [32, 0]
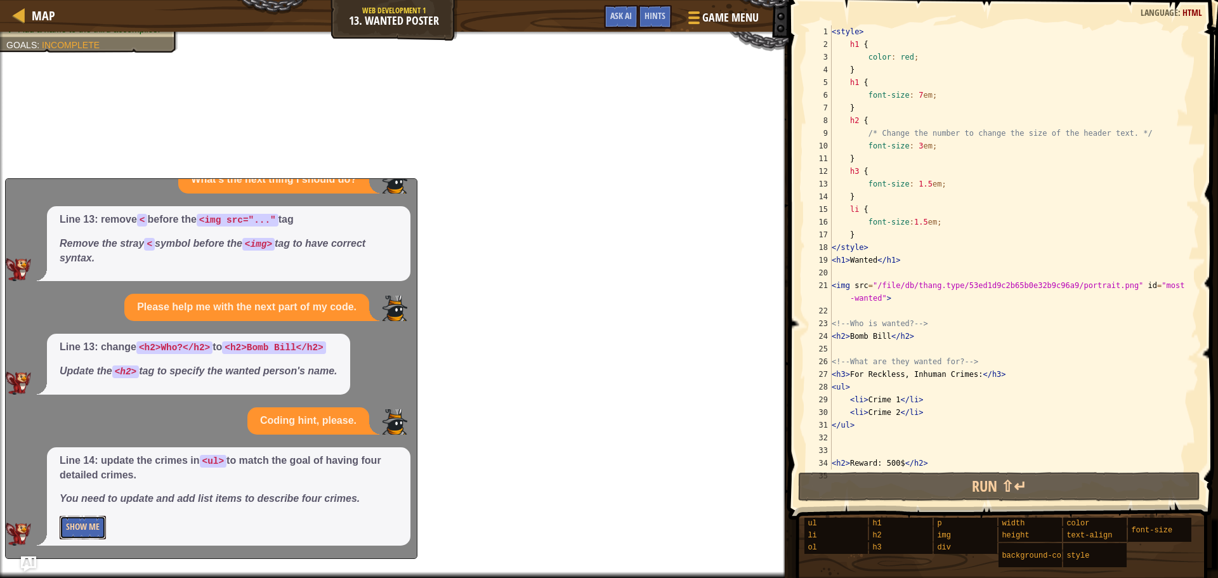
click at [89, 531] on button "Show Me" at bounding box center [83, 527] width 46 height 23
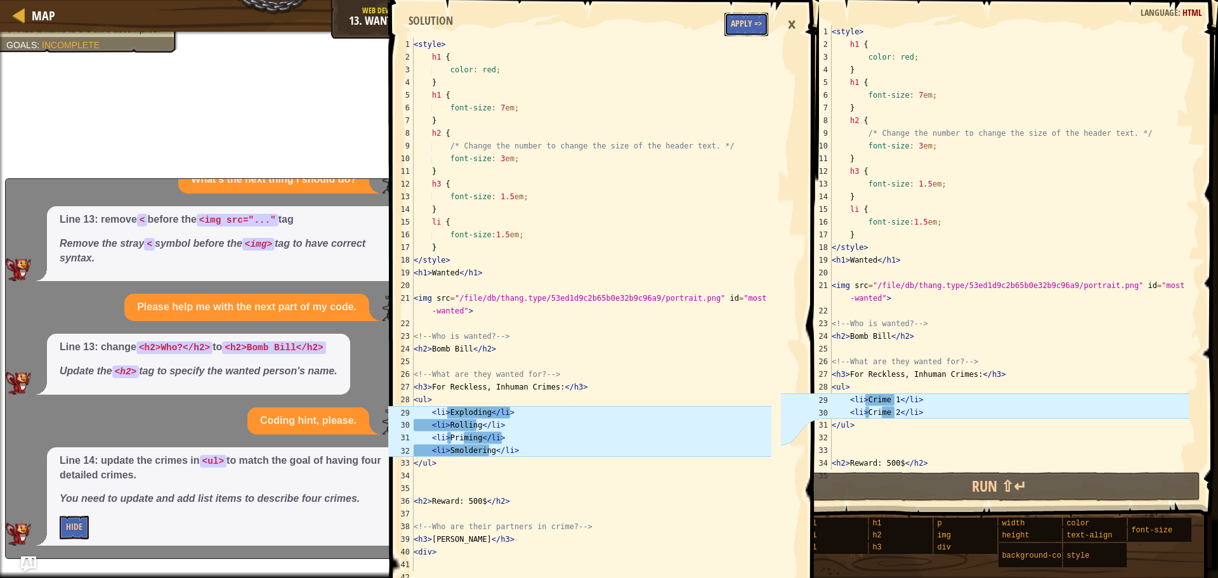
click at [744, 29] on button "Apply =>" at bounding box center [747, 24] width 44 height 23
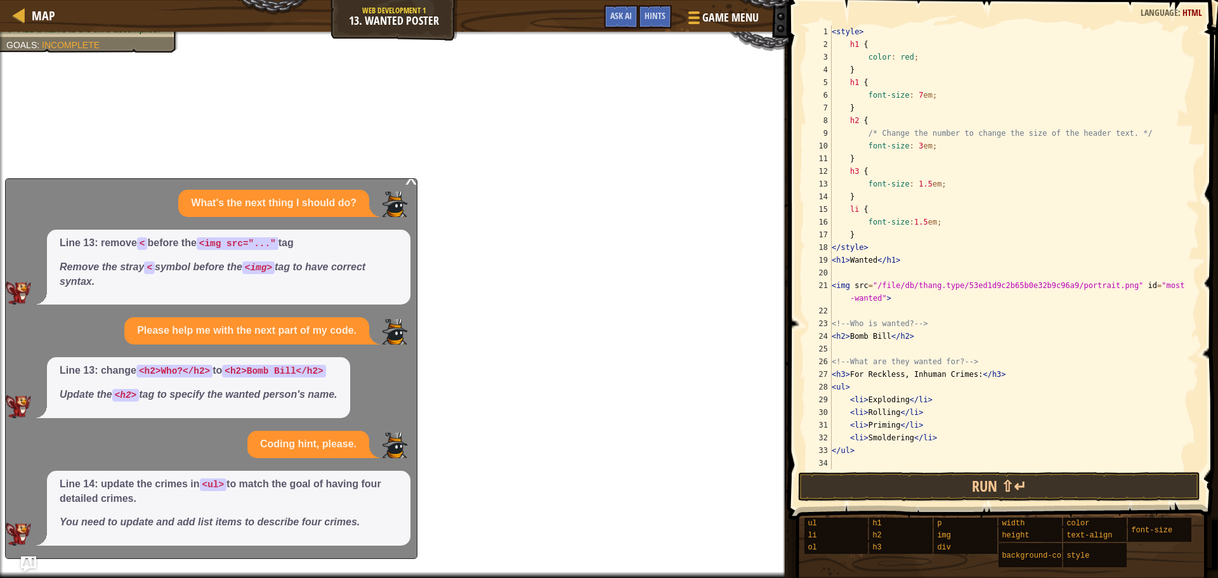
scroll to position [8, 0]
click at [951, 482] on button "Run ⇧↵" at bounding box center [999, 486] width 402 height 29
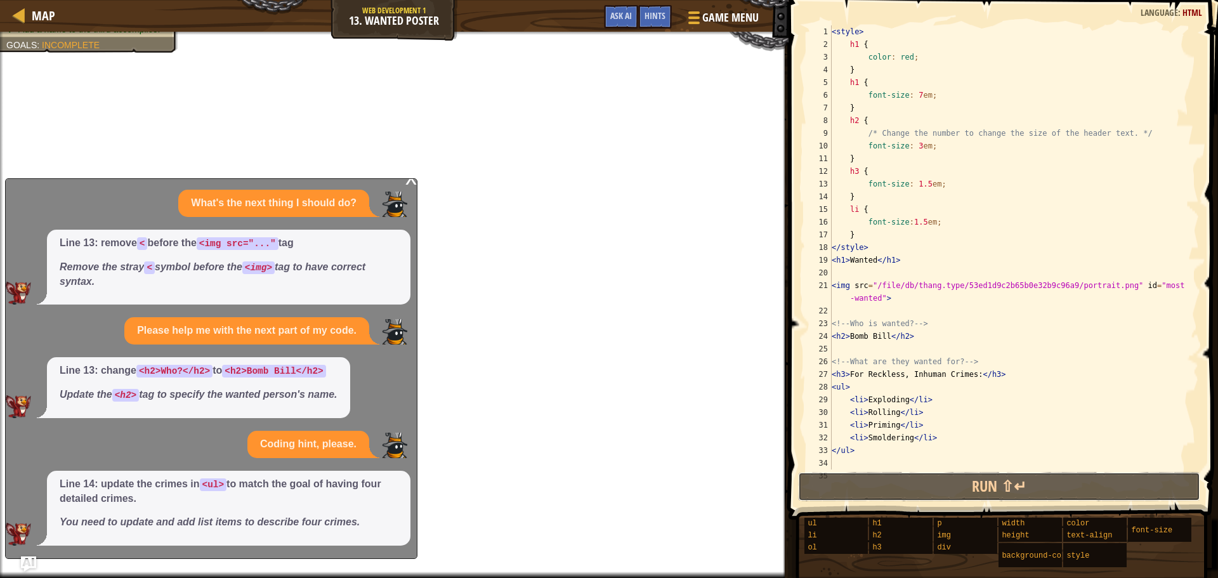
drag, startPoint x: 951, startPoint y: 482, endPoint x: 944, endPoint y: 470, distance: 13.6
click at [946, 470] on div "1 2 3 4 5 6 7 8 9 10 11 12 13 14 15 16 17 18 19 20 21 22 23 24 25 26 27 28 29 3…" at bounding box center [1001, 284] width 433 height 557
click at [940, 470] on span at bounding box center [1005, 241] width 440 height 557
click at [412, 181] on div "x" at bounding box center [411, 177] width 11 height 13
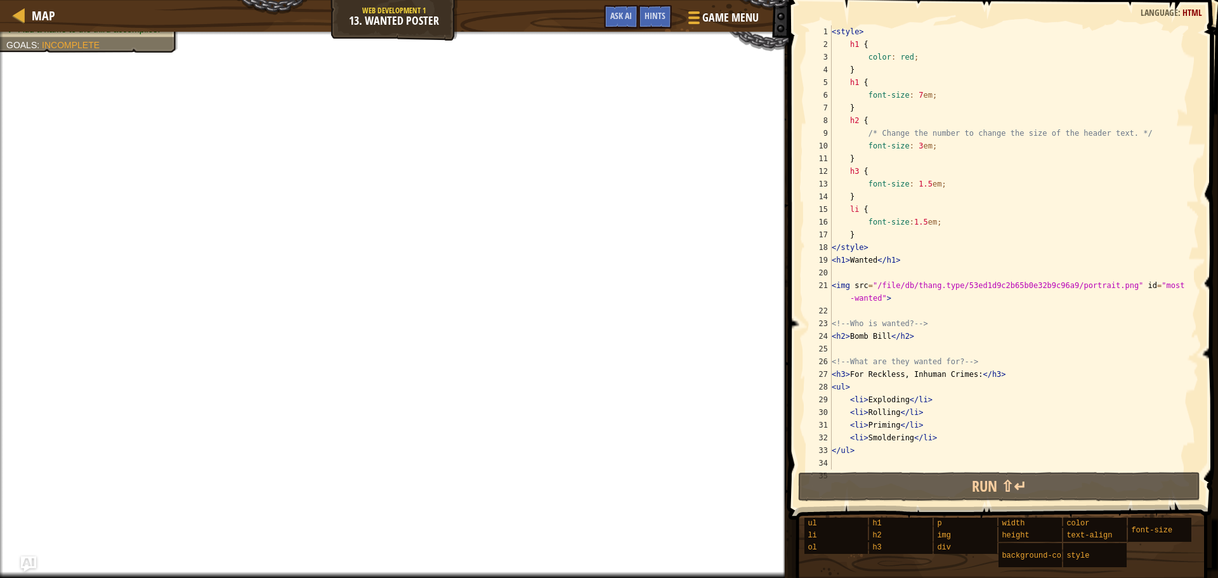
scroll to position [0, 0]
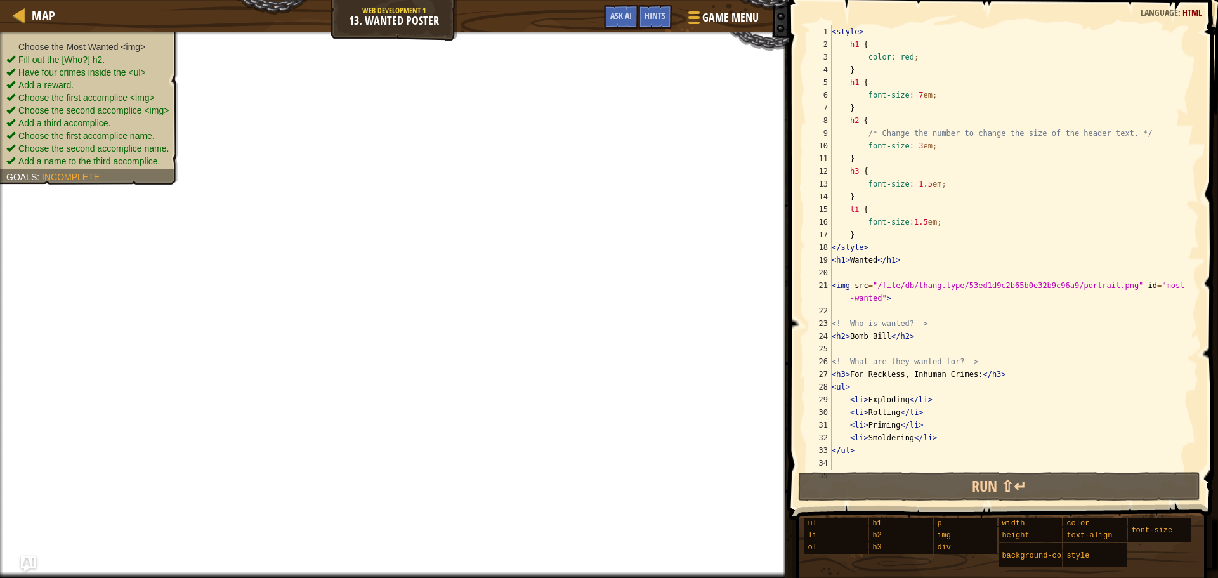
click at [80, 46] on ul "Choose the Most Wanted <img> Fill out the [Who?] h2. Have four crimes inside th…" at bounding box center [89, 104] width 166 height 127
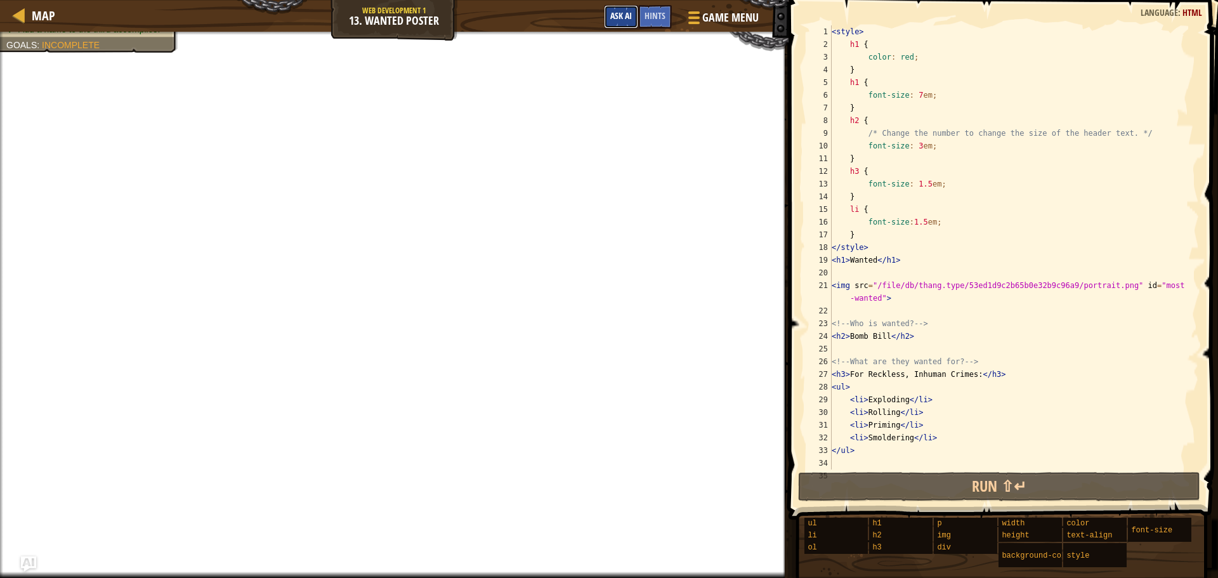
click at [613, 16] on span "Ask AI" at bounding box center [621, 16] width 22 height 12
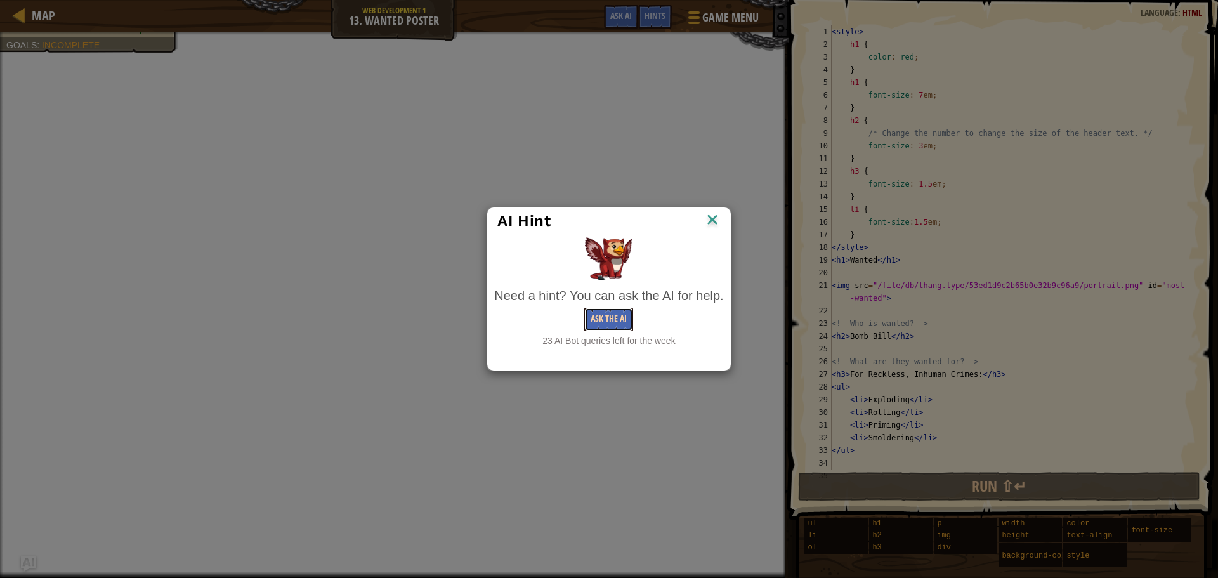
click at [625, 320] on button "Ask the AI" at bounding box center [608, 319] width 49 height 23
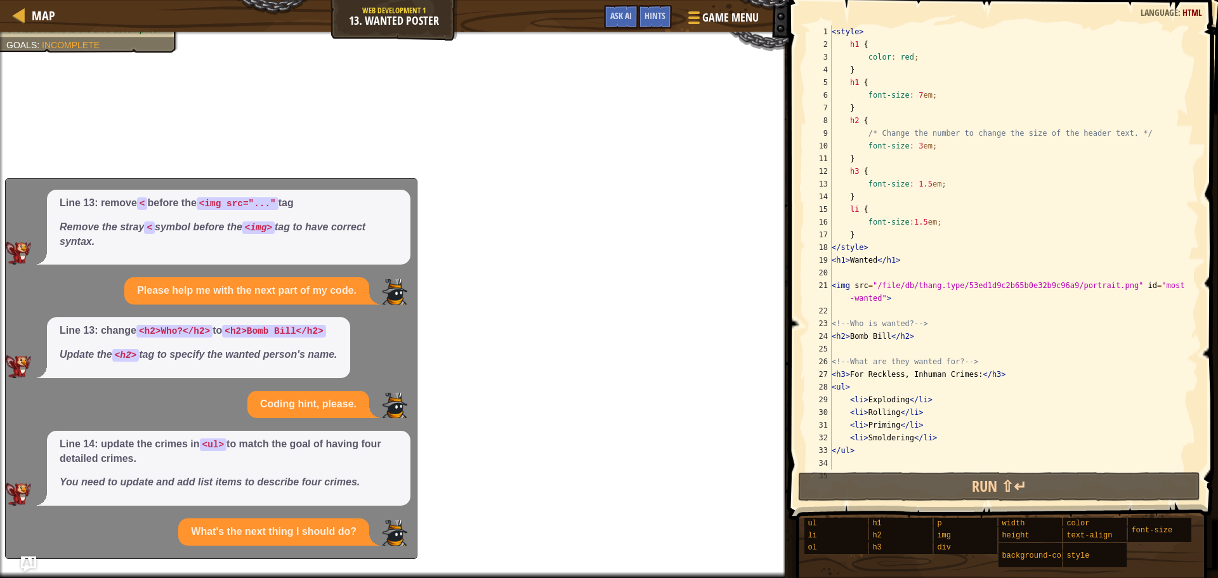
scroll to position [160, 0]
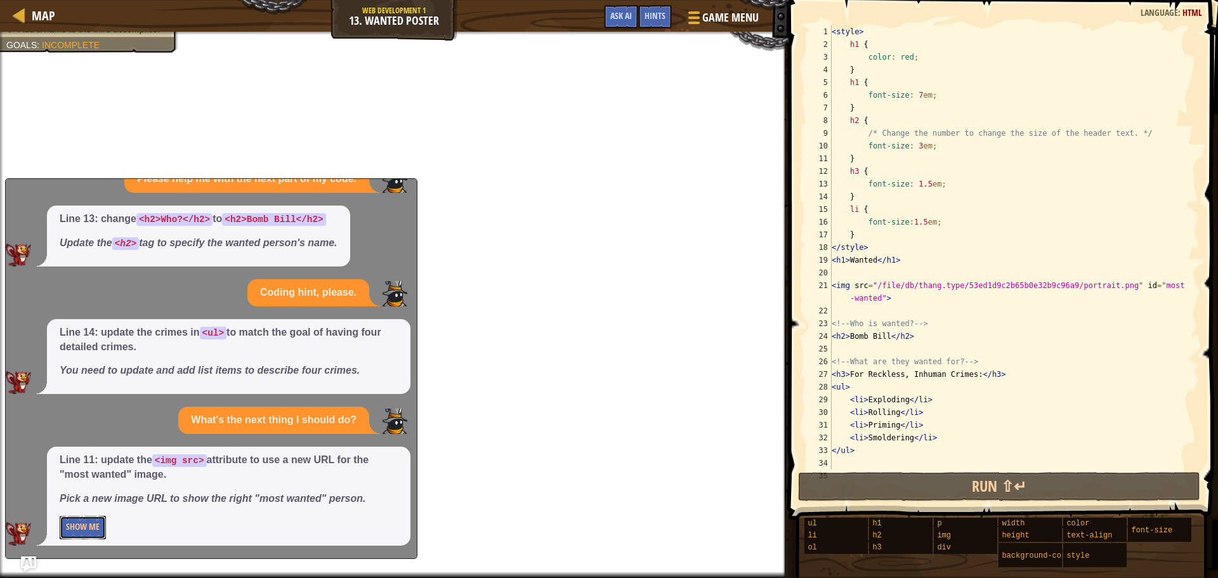
click at [100, 527] on button "Show Me" at bounding box center [83, 527] width 46 height 23
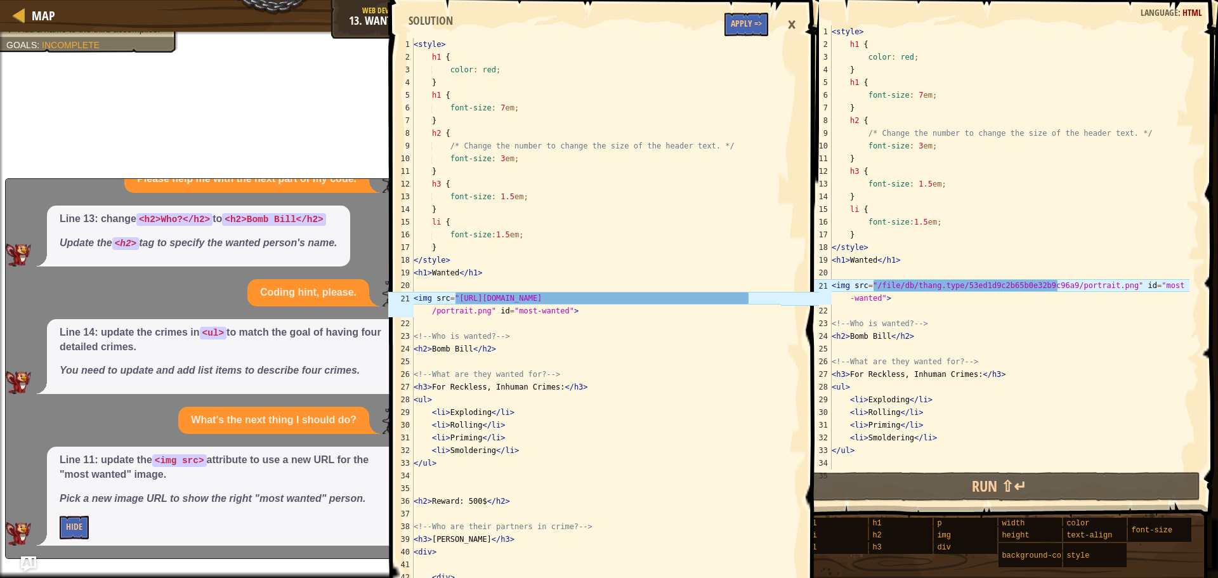
click at [100, 527] on p "Hide" at bounding box center [229, 527] width 338 height 23
click at [760, 30] on button "Apply =>" at bounding box center [747, 24] width 44 height 23
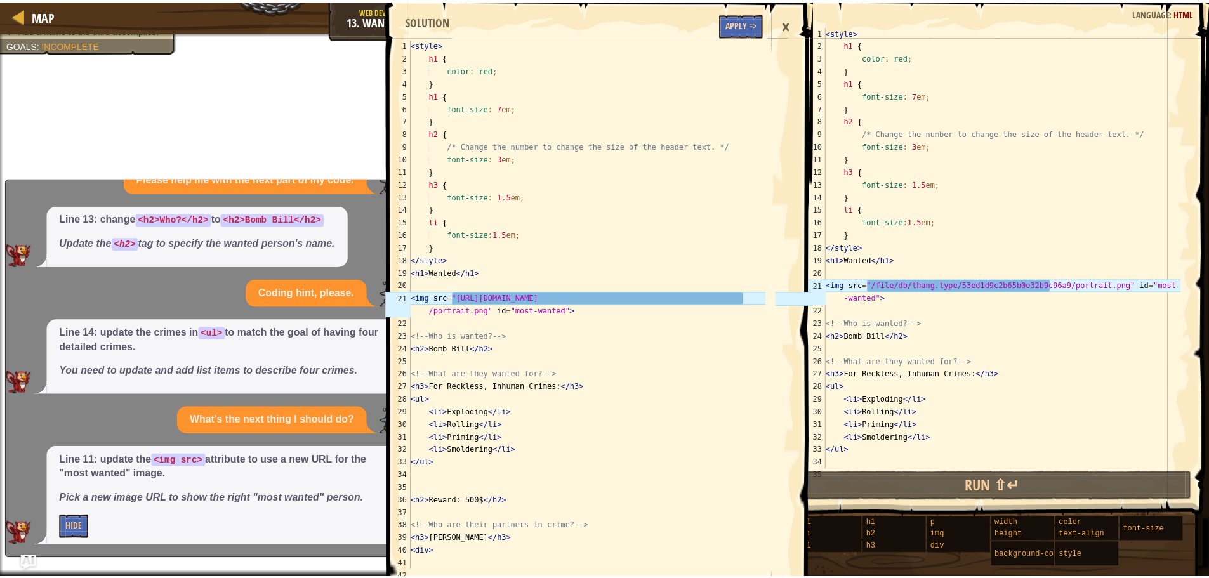
scroll to position [136, 0]
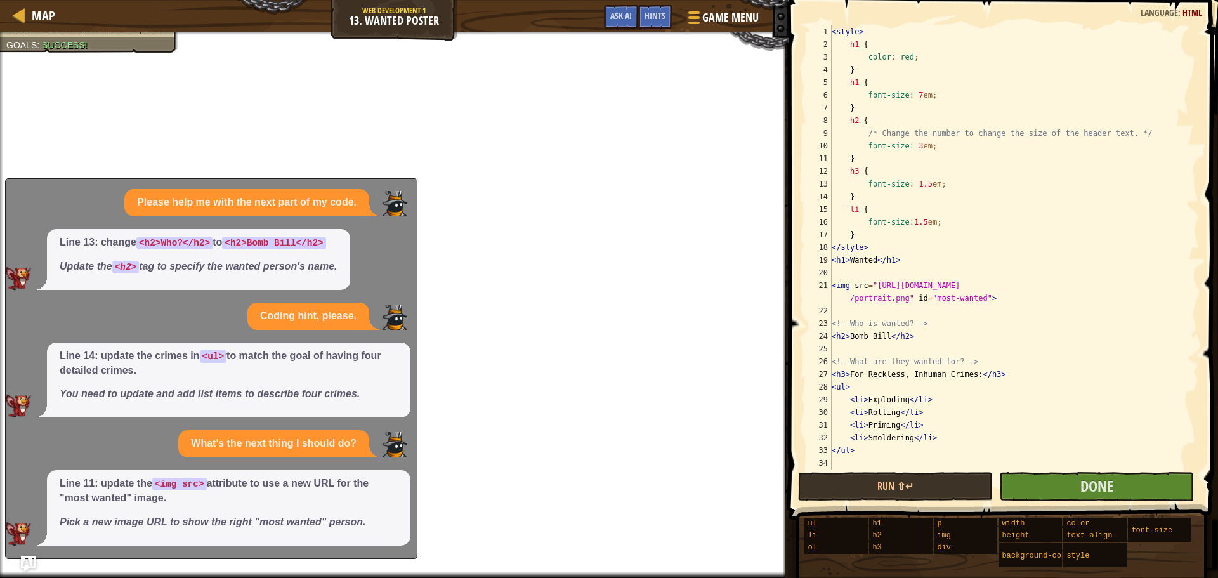
click at [760, 30] on button "Game Menu" at bounding box center [722, 20] width 88 height 30
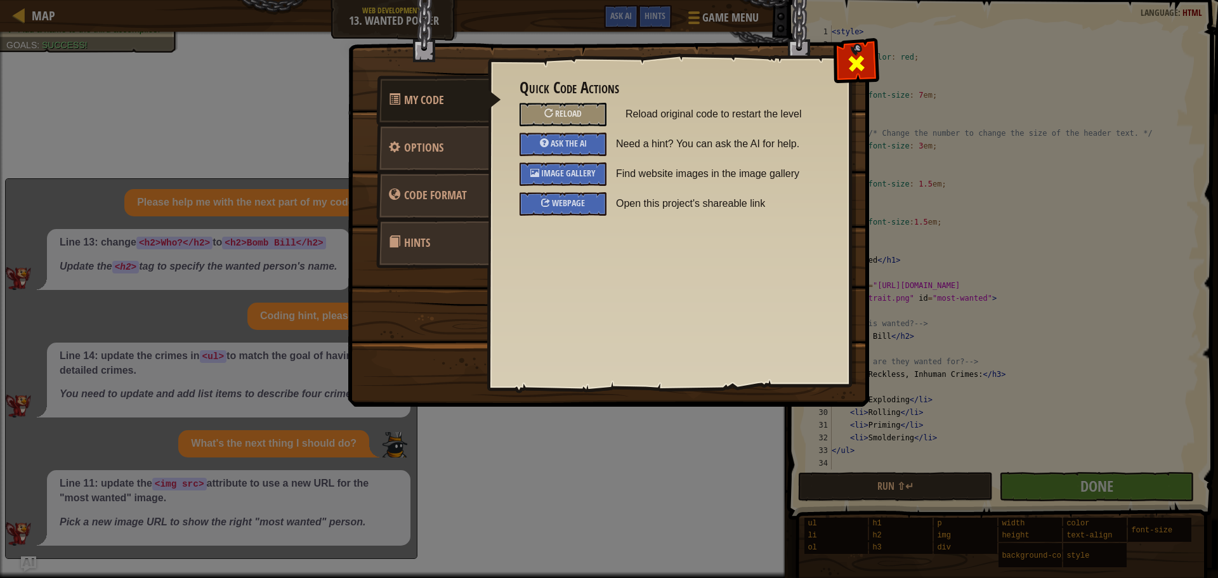
click at [846, 73] on div at bounding box center [856, 61] width 40 height 40
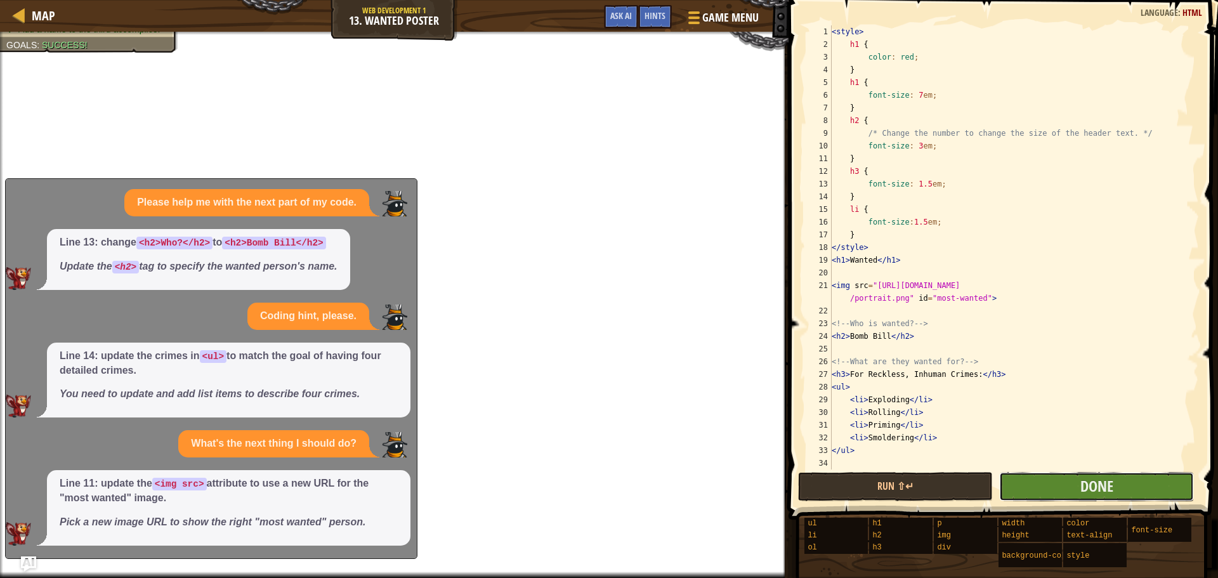
click at [1066, 479] on button "Done" at bounding box center [1097, 486] width 195 height 29
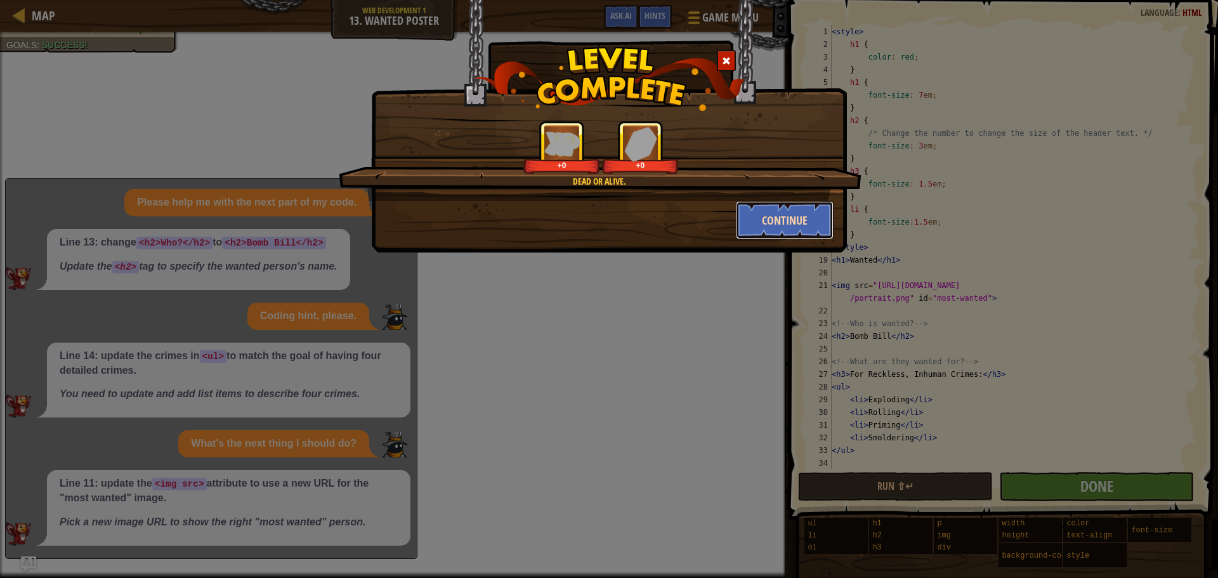
click at [806, 224] on button "Continue" at bounding box center [785, 220] width 98 height 38
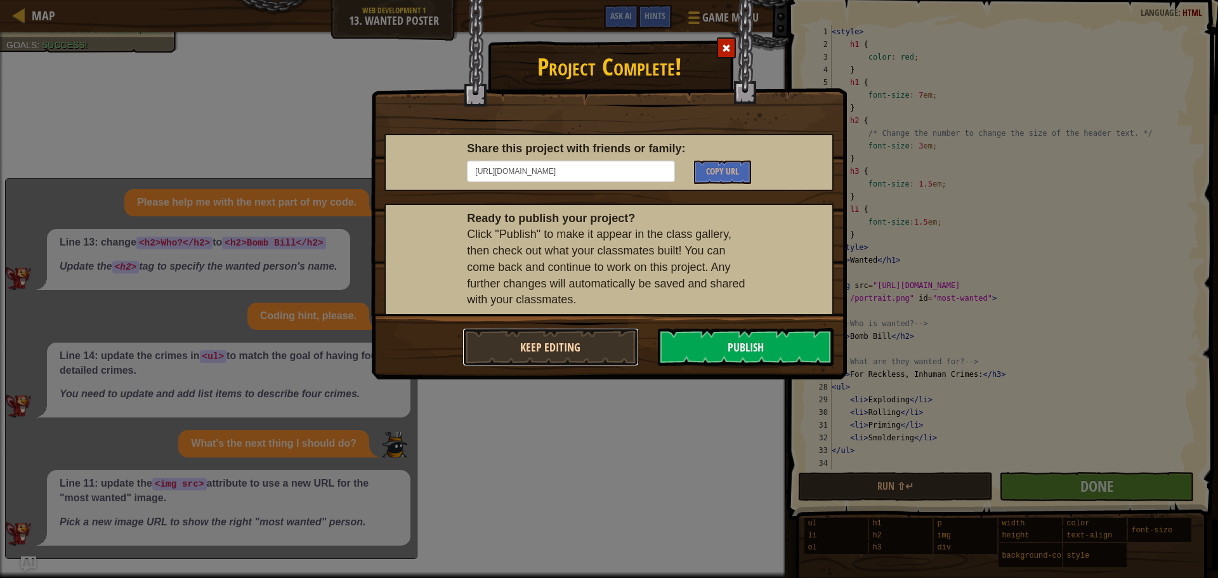
click at [605, 350] on button "Keep Editing" at bounding box center [551, 347] width 176 height 38
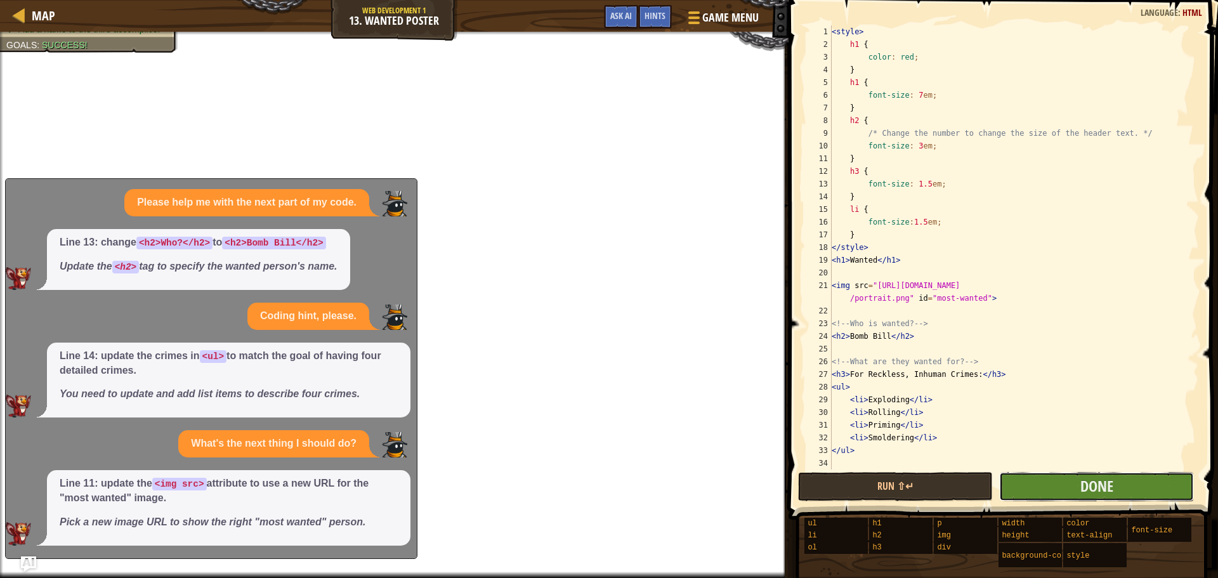
click at [1116, 481] on button "Done" at bounding box center [1097, 486] width 195 height 29
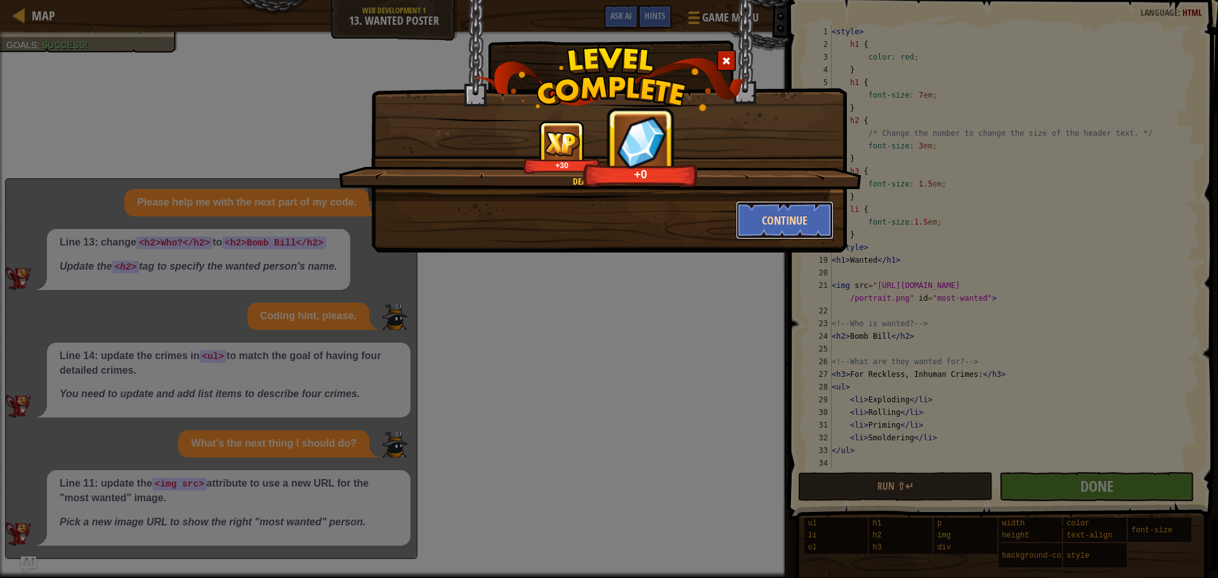
click at [776, 225] on button "Continue" at bounding box center [785, 220] width 98 height 38
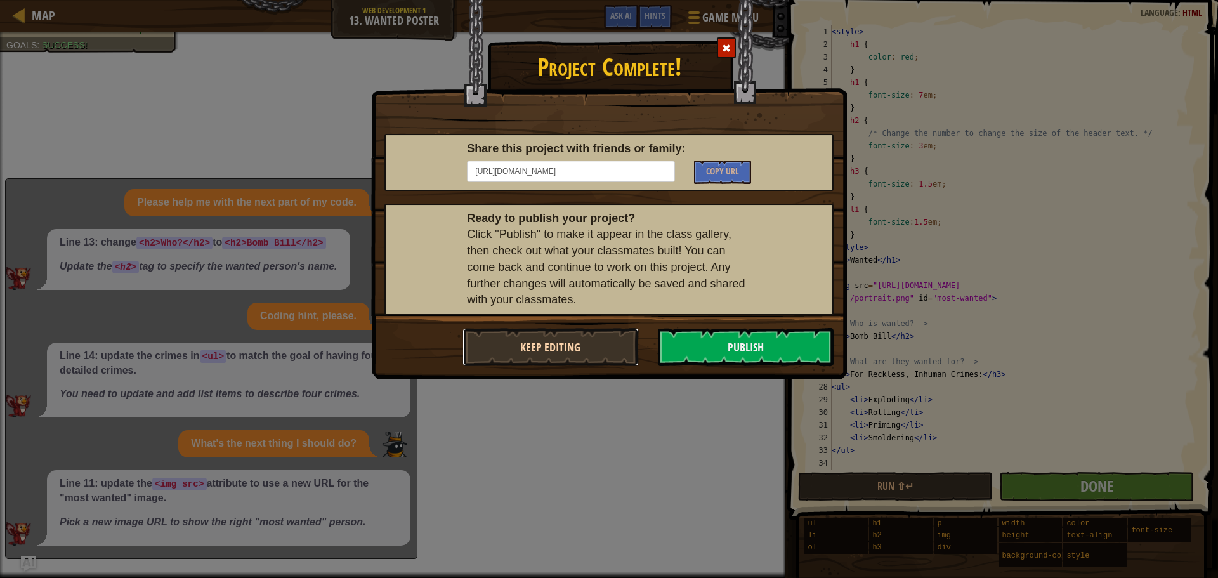
click at [595, 351] on button "Keep Editing" at bounding box center [551, 347] width 176 height 38
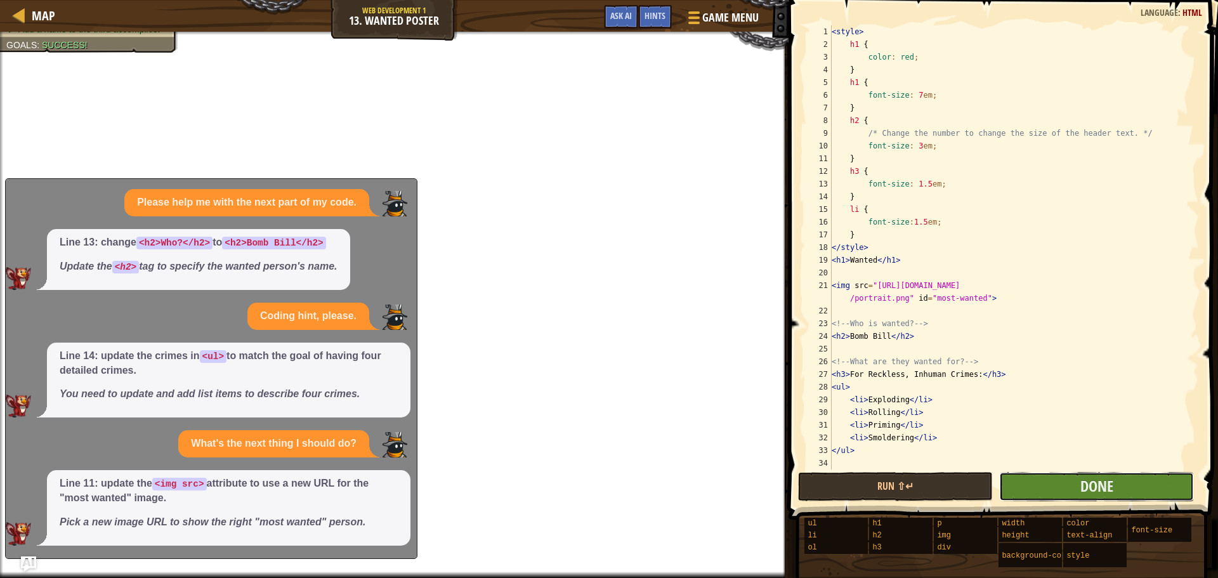
click at [1059, 485] on button "Done" at bounding box center [1097, 486] width 195 height 29
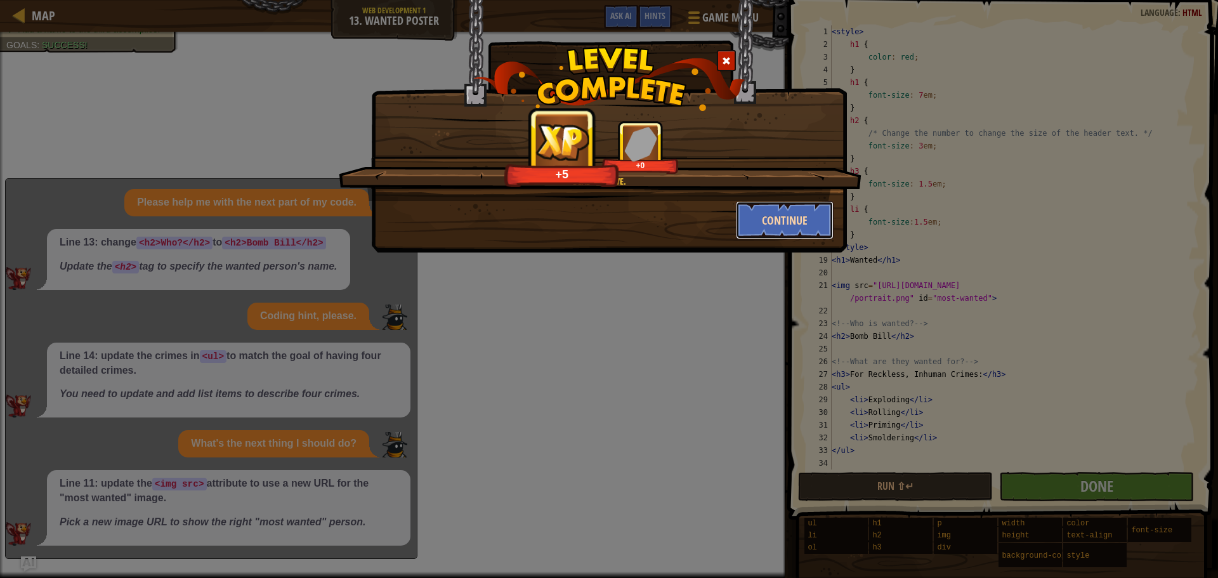
click at [772, 213] on button "Continue" at bounding box center [785, 220] width 98 height 38
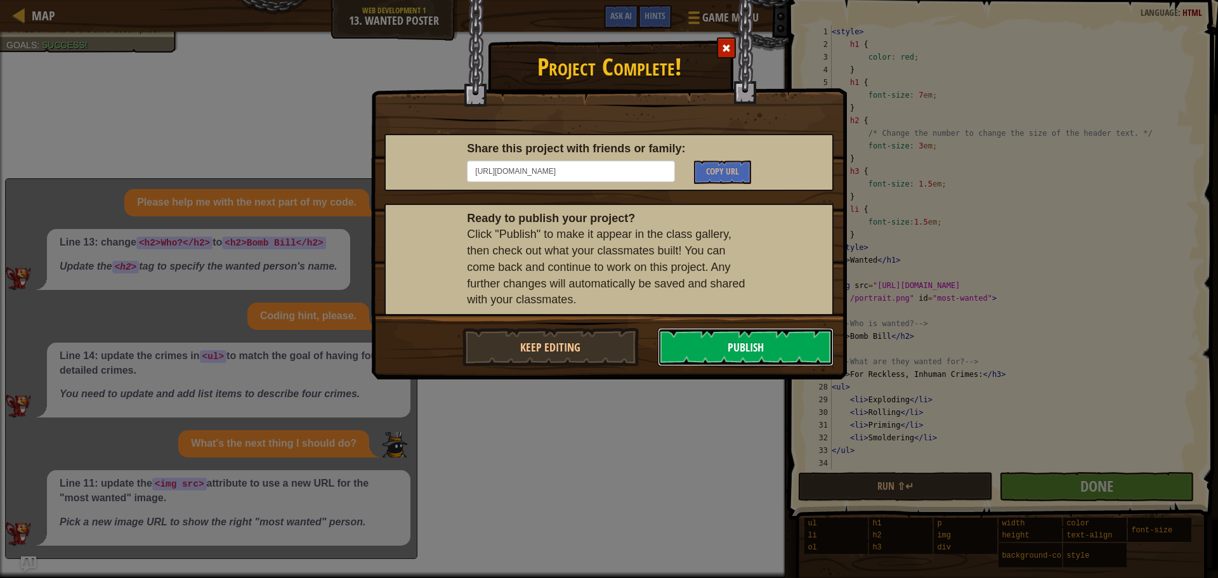
click at [763, 342] on button "Publish" at bounding box center [746, 347] width 176 height 38
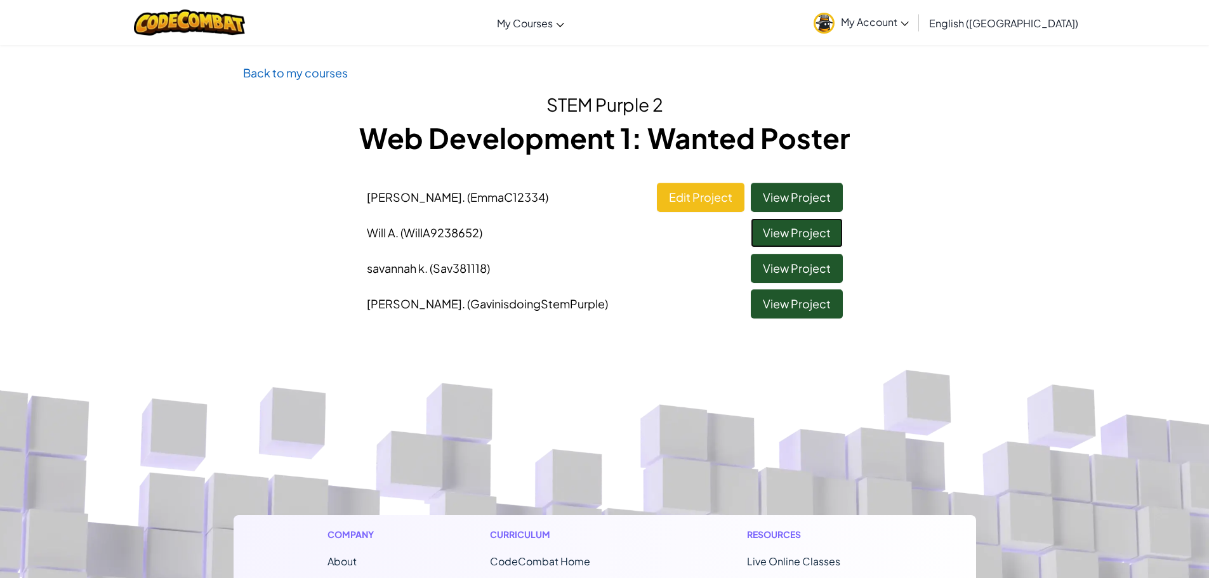
click at [798, 243] on link "View Project" at bounding box center [797, 232] width 92 height 29
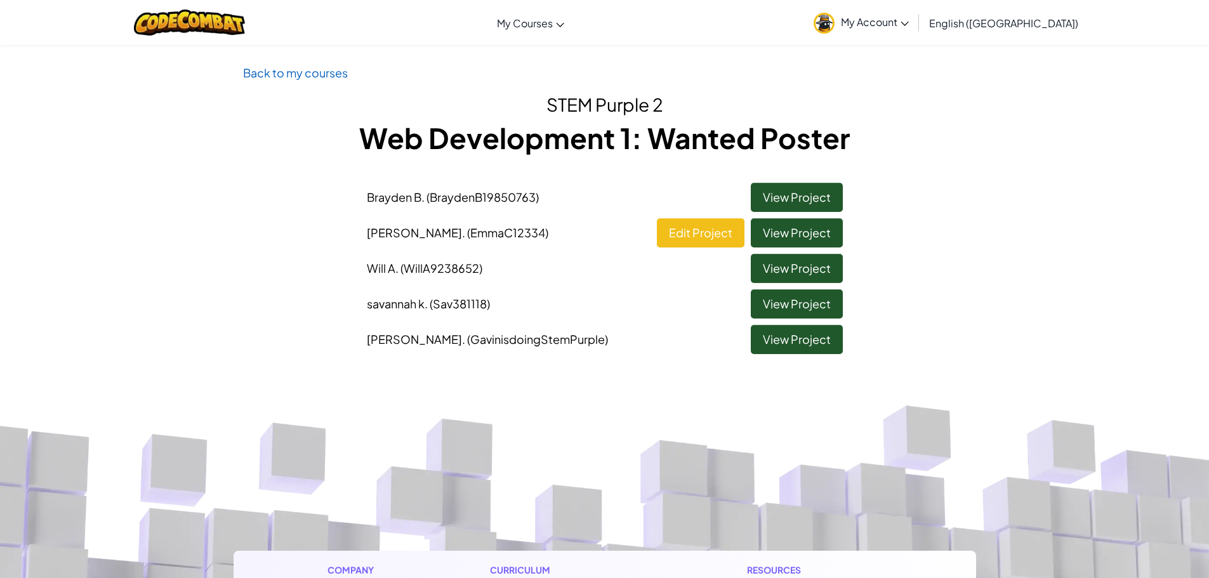
click at [909, 17] on span "My Account" at bounding box center [875, 21] width 68 height 13
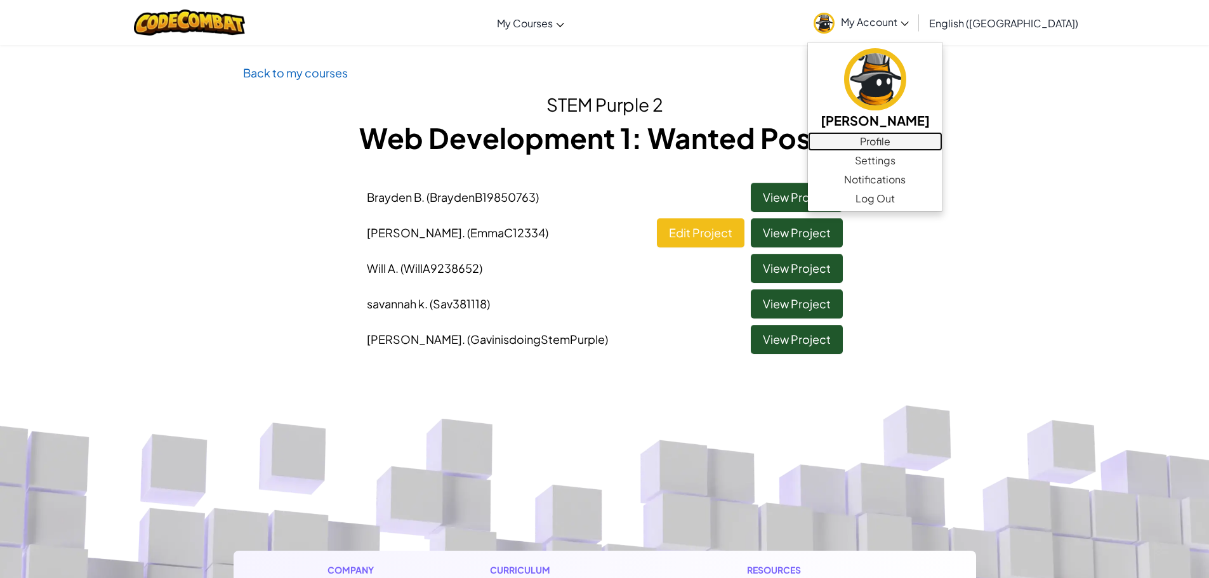
click at [934, 140] on link "Profile" at bounding box center [875, 141] width 135 height 19
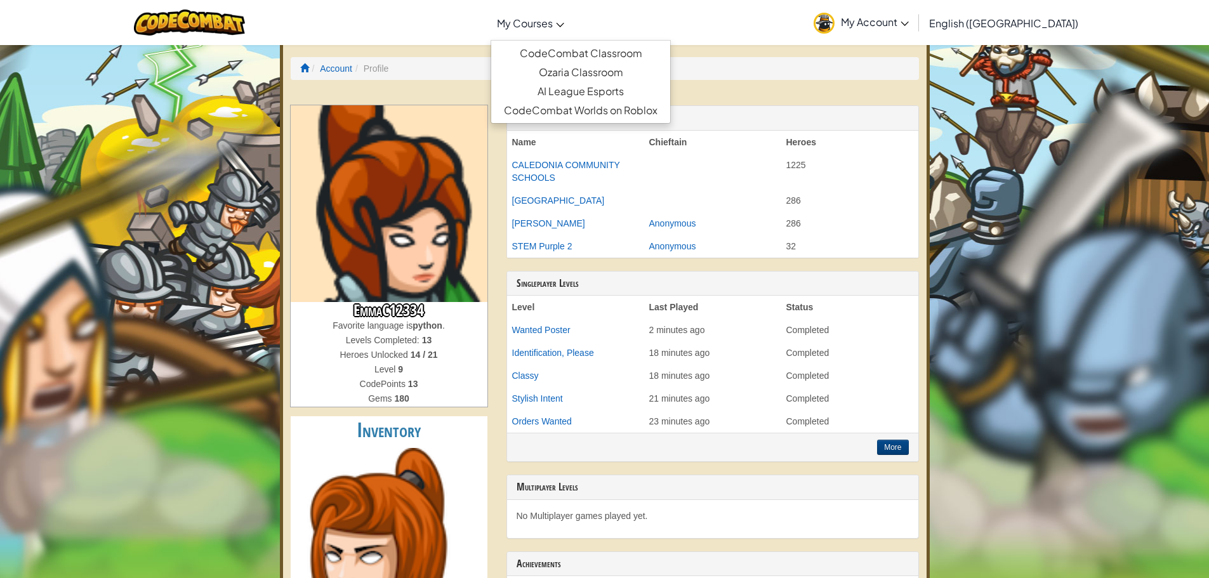
click at [553, 33] on link "My Courses" at bounding box center [531, 23] width 80 height 34
click at [623, 56] on link "CodeCombat Classroom" at bounding box center [580, 53] width 179 height 19
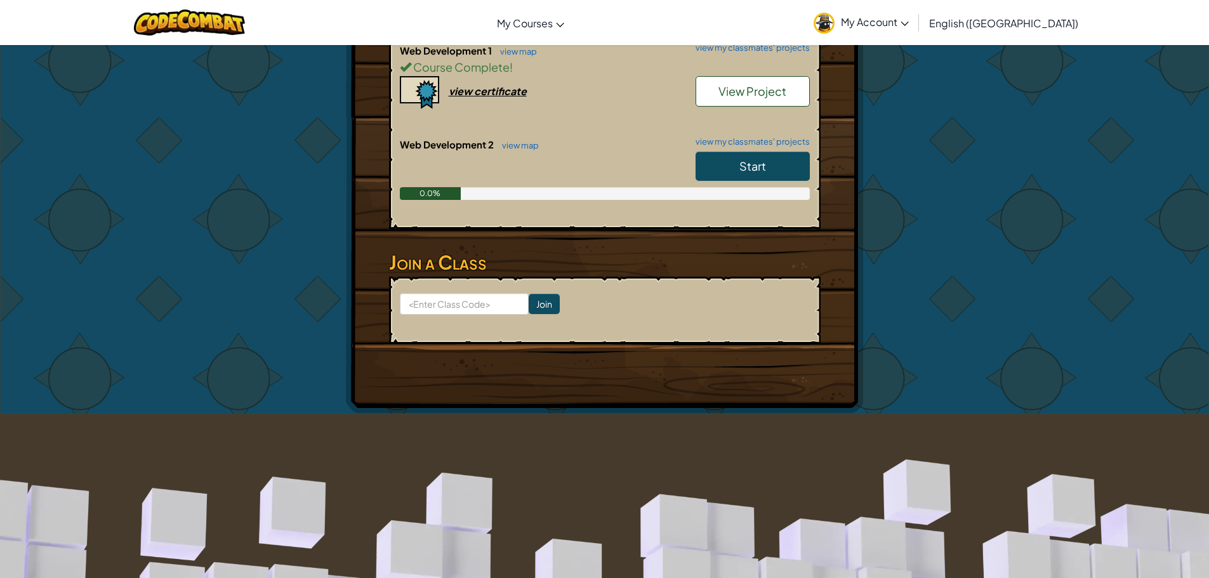
scroll to position [190, 0]
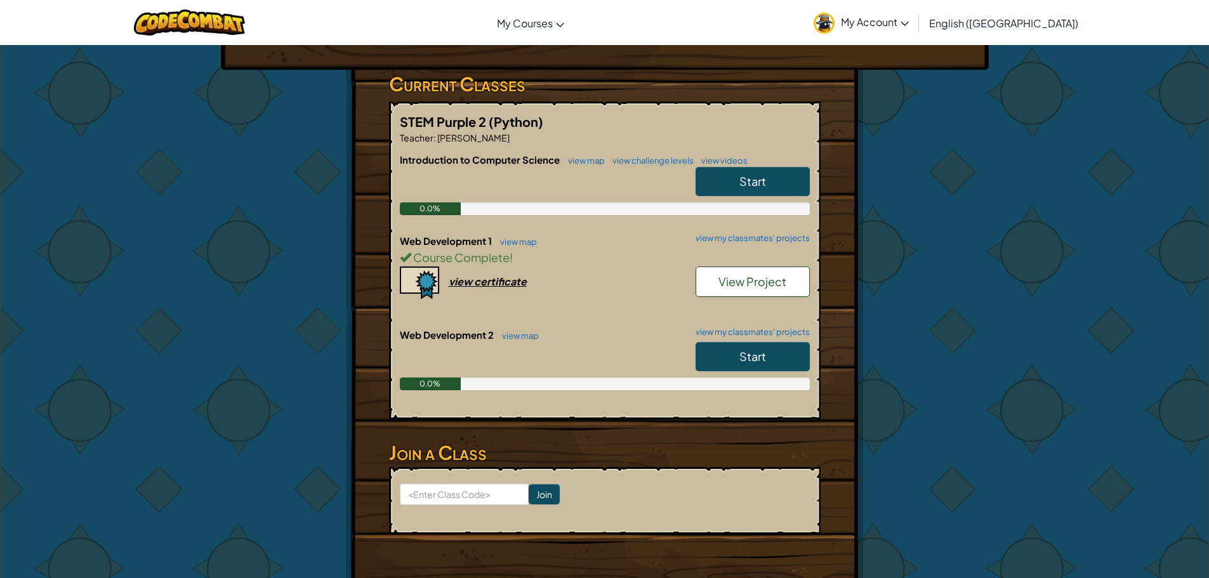
click at [748, 361] on span "Start" at bounding box center [752, 356] width 27 height 15
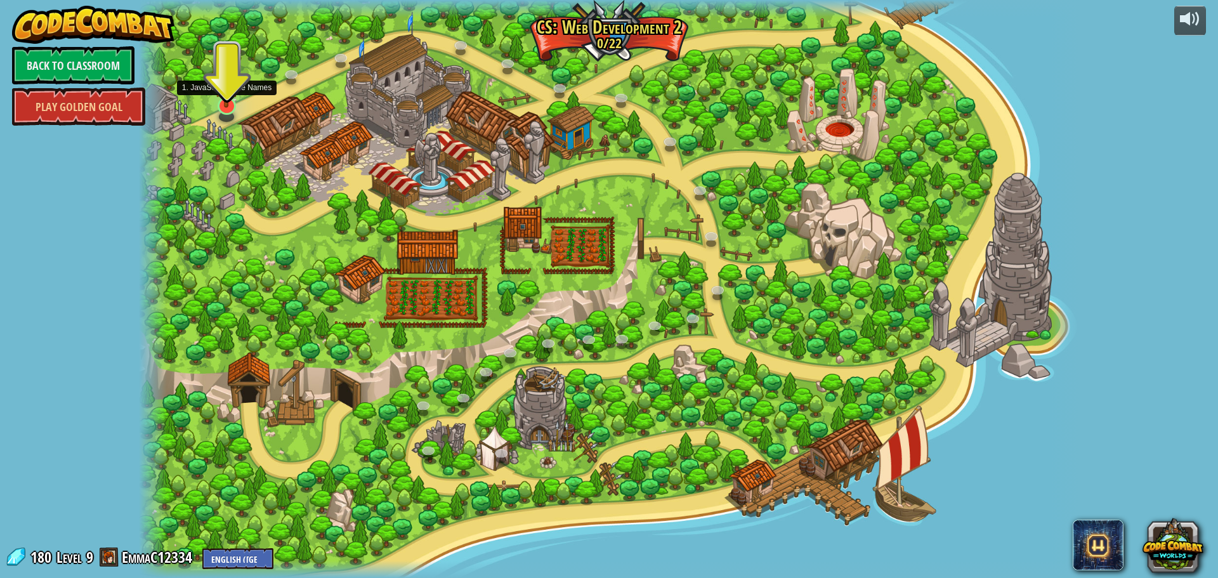
click at [229, 105] on img at bounding box center [226, 78] width 25 height 58
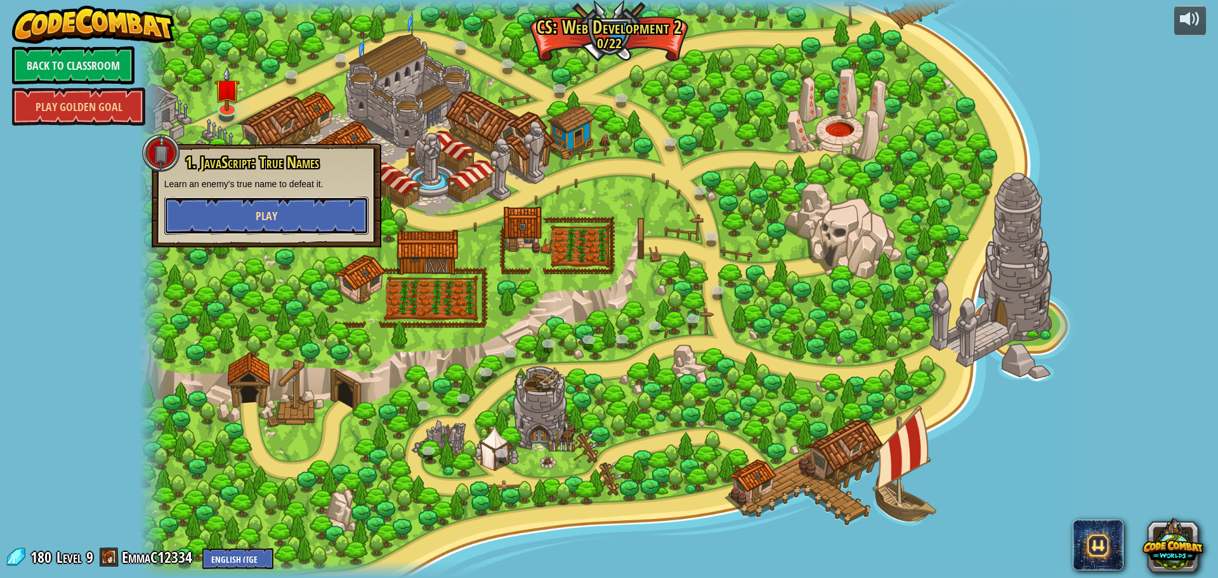
click at [254, 217] on button "Play" at bounding box center [266, 216] width 204 height 38
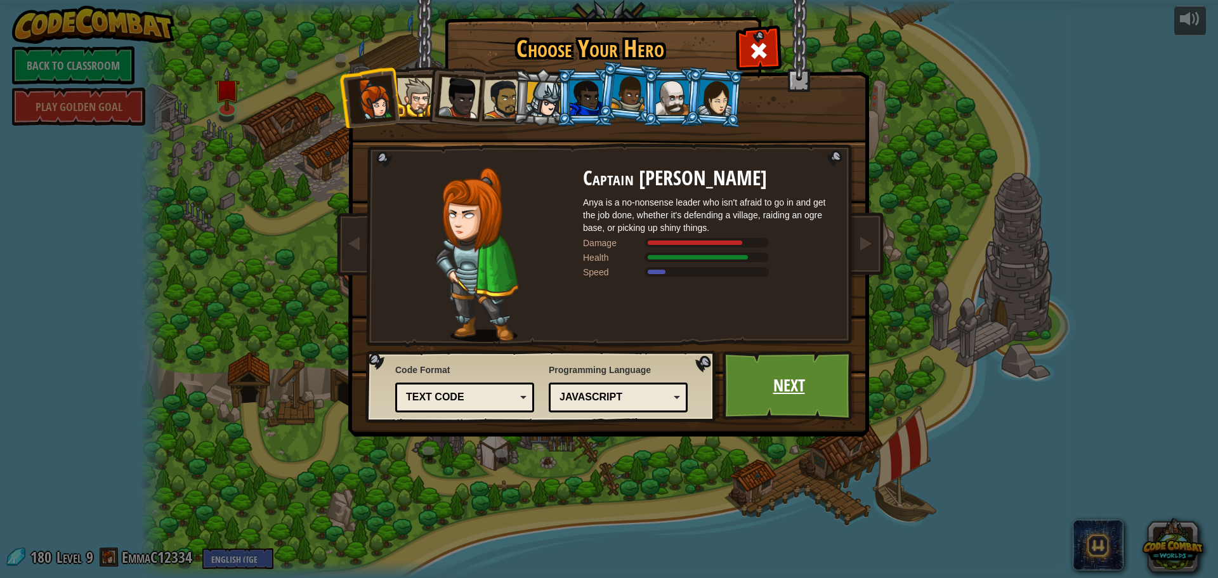
click at [781, 401] on link "Next" at bounding box center [789, 386] width 133 height 70
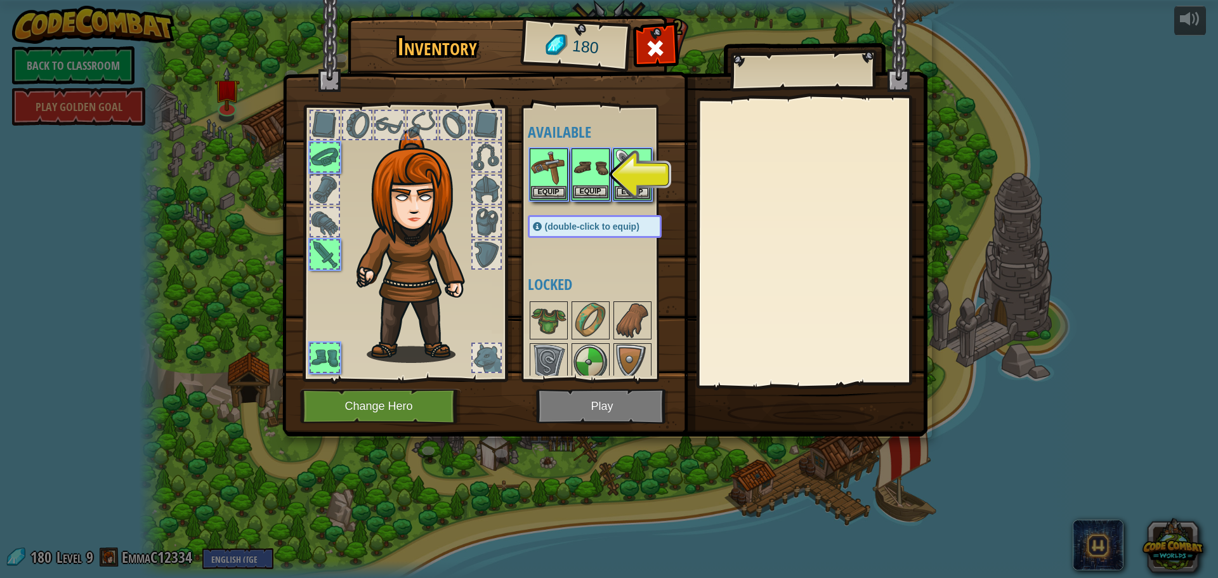
drag, startPoint x: 624, startPoint y: 175, endPoint x: 602, endPoint y: 176, distance: 22.2
click at [626, 175] on img at bounding box center [633, 168] width 36 height 36
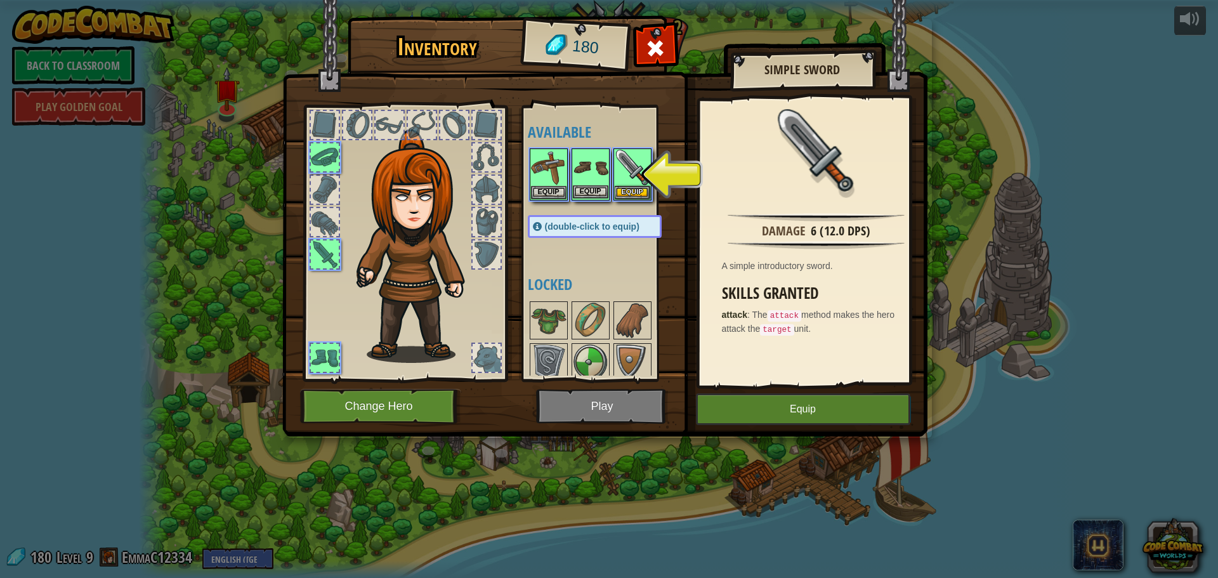
click at [586, 175] on img at bounding box center [591, 168] width 36 height 36
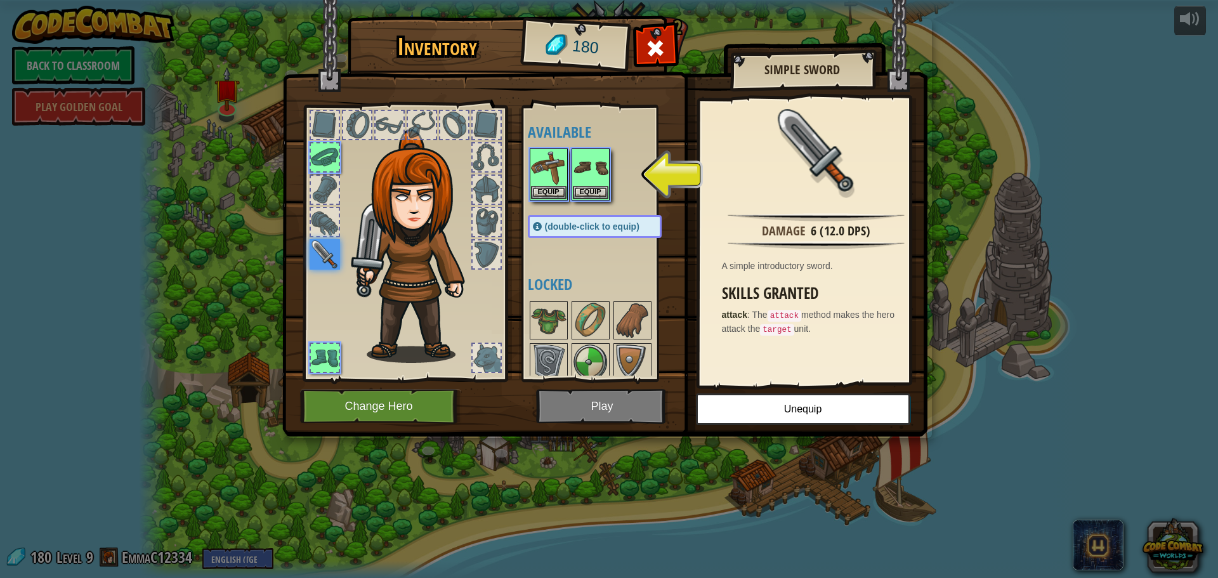
click at [326, 256] on img at bounding box center [325, 254] width 30 height 30
drag, startPoint x: 593, startPoint y: 186, endPoint x: 588, endPoint y: 189, distance: 6.5
click at [593, 188] on button "Equip" at bounding box center [591, 191] width 36 height 13
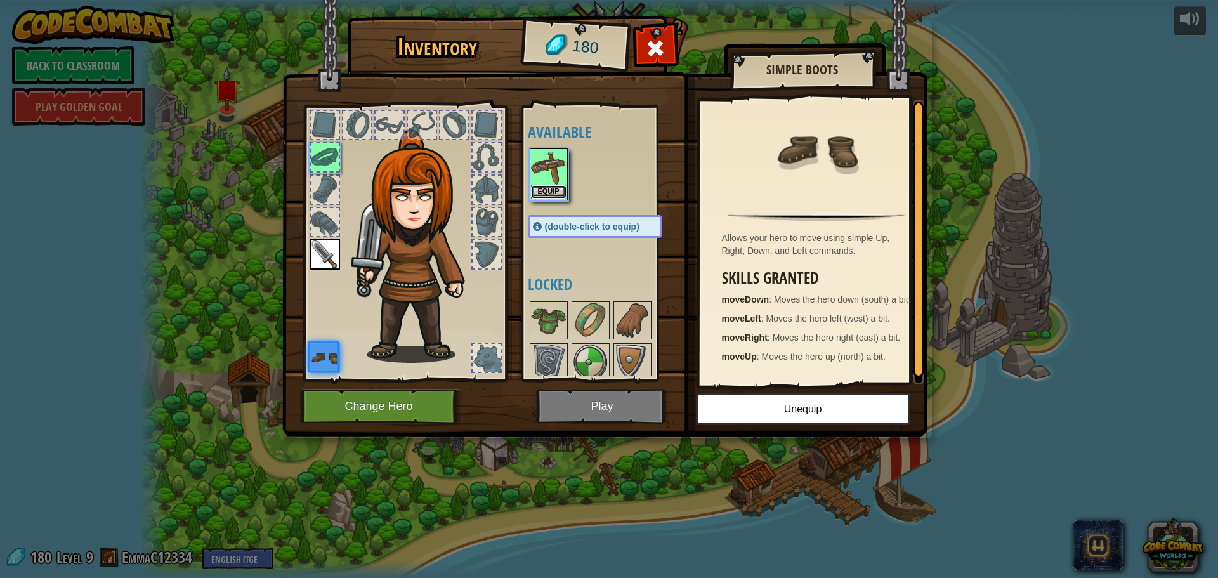
click at [548, 188] on button "Equip" at bounding box center [549, 191] width 36 height 13
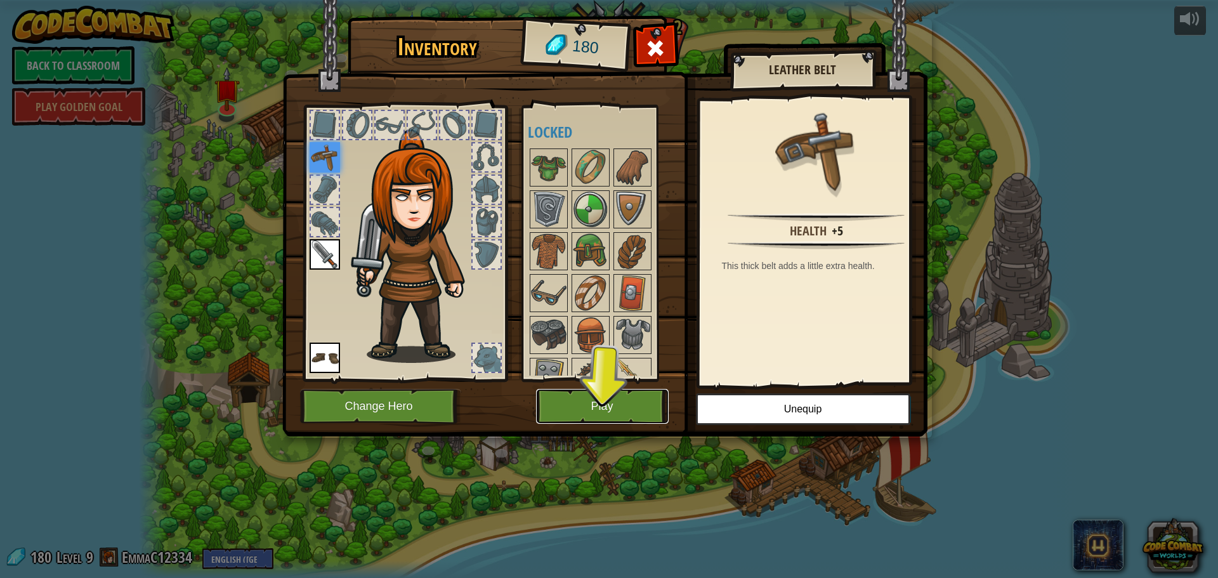
click at [586, 410] on button "Play" at bounding box center [602, 406] width 133 height 35
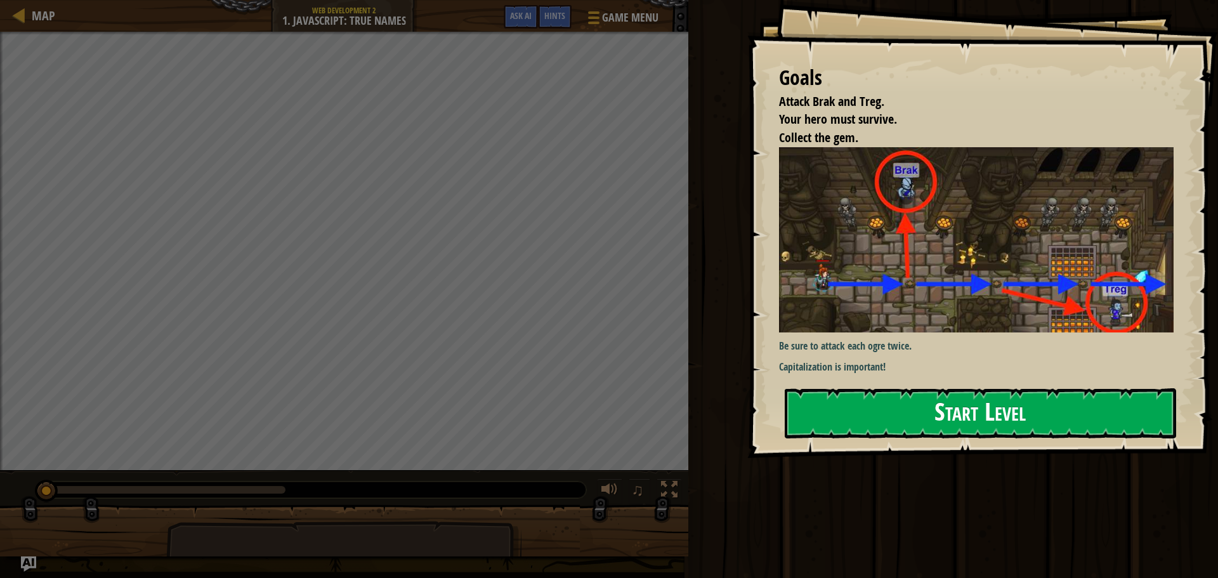
click at [909, 414] on button "Start Level" at bounding box center [981, 413] width 392 height 50
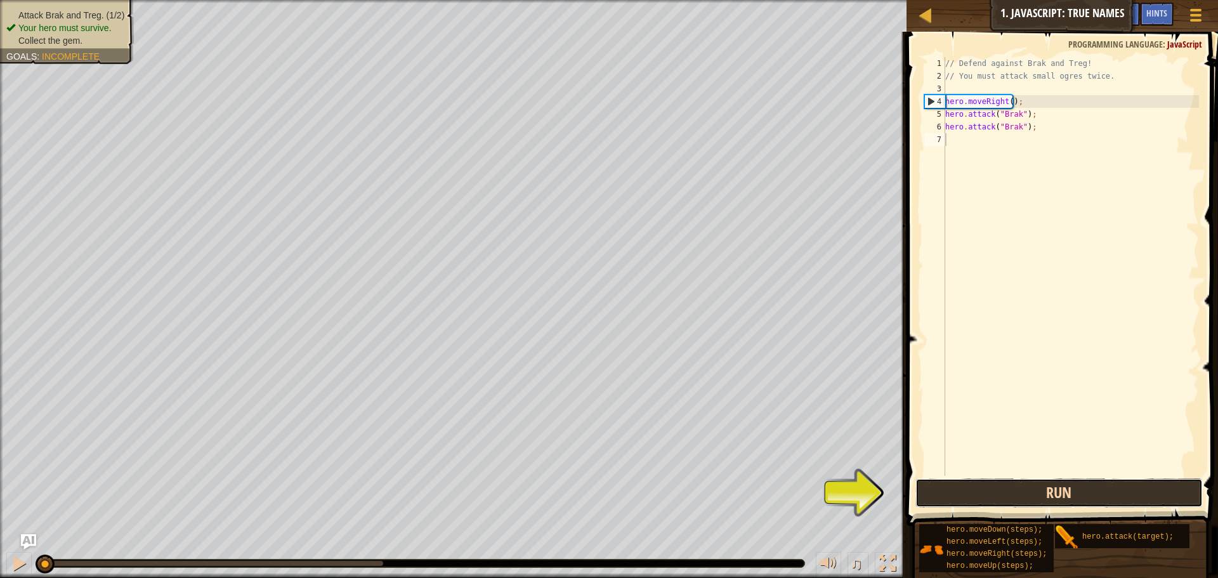
click at [940, 489] on button "Run" at bounding box center [1059, 492] width 287 height 29
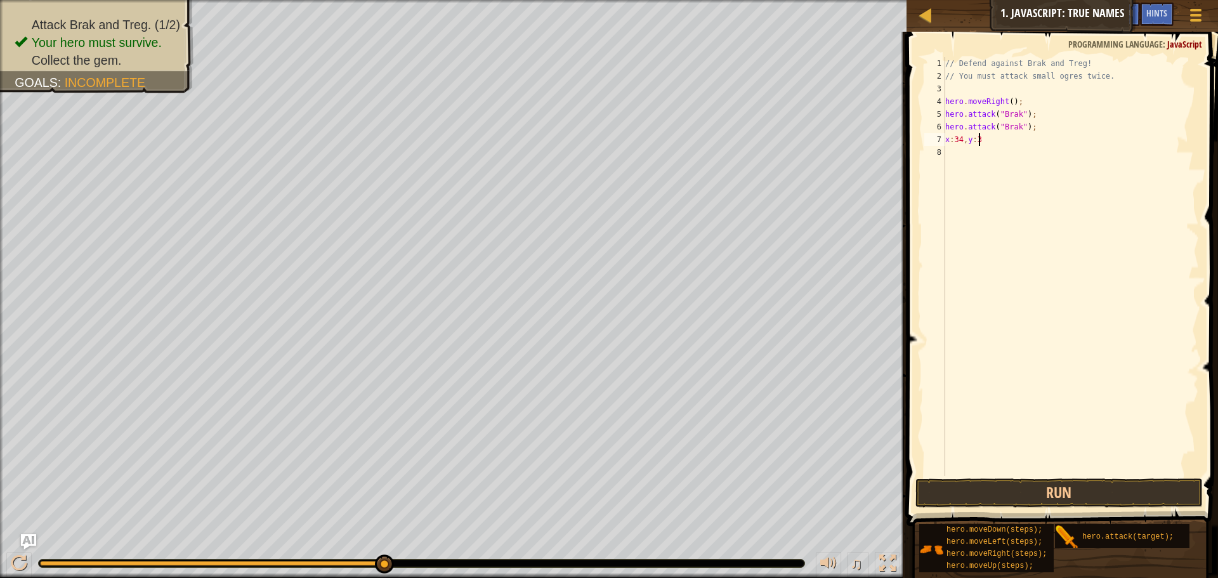
scroll to position [6, 3]
type textarea "x:34,y:30"
click at [982, 488] on button "Run" at bounding box center [1059, 492] width 287 height 29
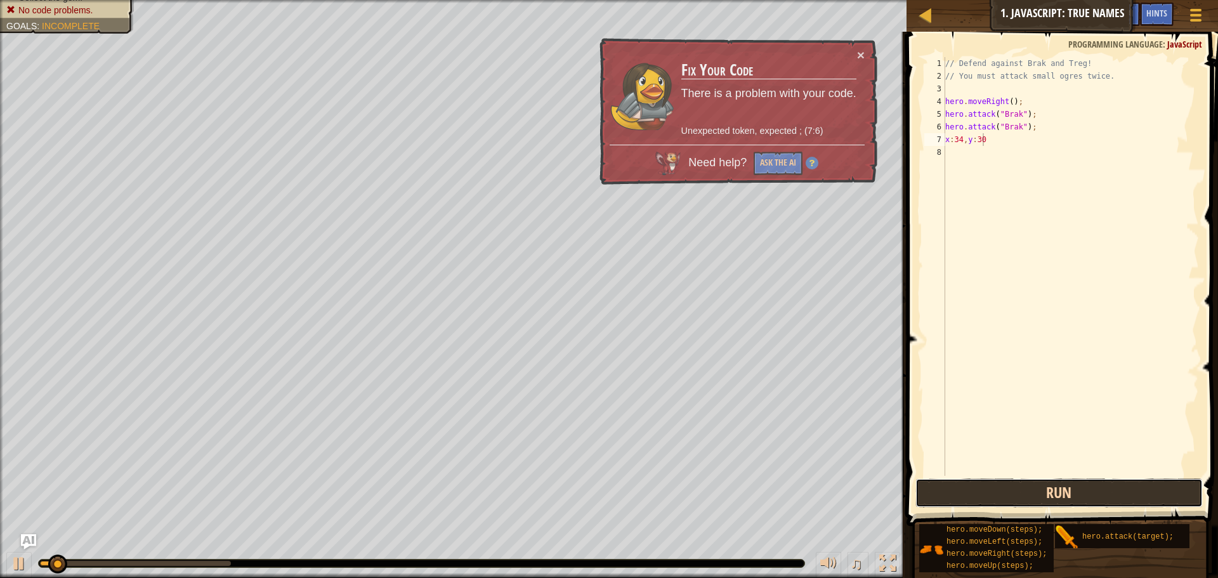
click at [982, 488] on button "Run" at bounding box center [1059, 492] width 287 height 29
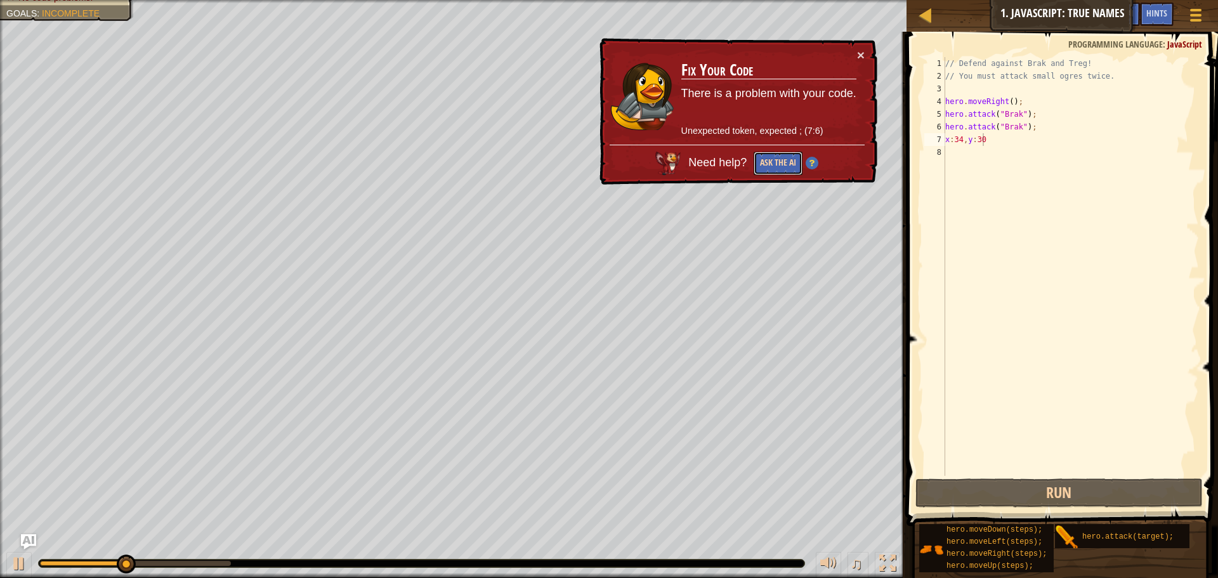
click at [779, 159] on button "Ask the AI" at bounding box center [778, 163] width 49 height 23
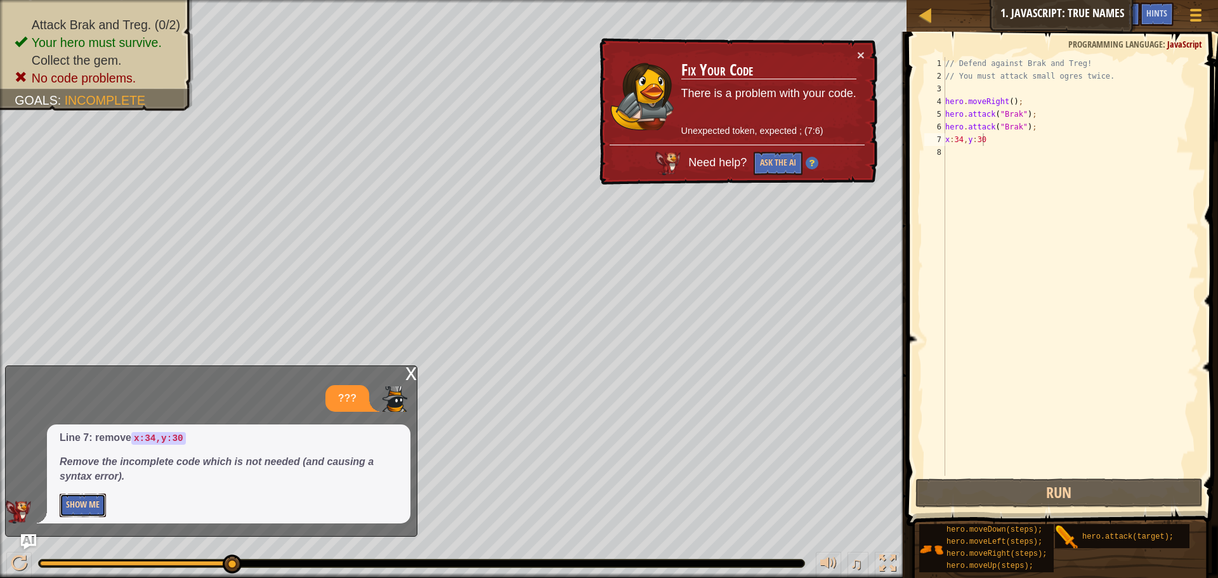
click at [92, 503] on button "Show Me" at bounding box center [83, 505] width 46 height 23
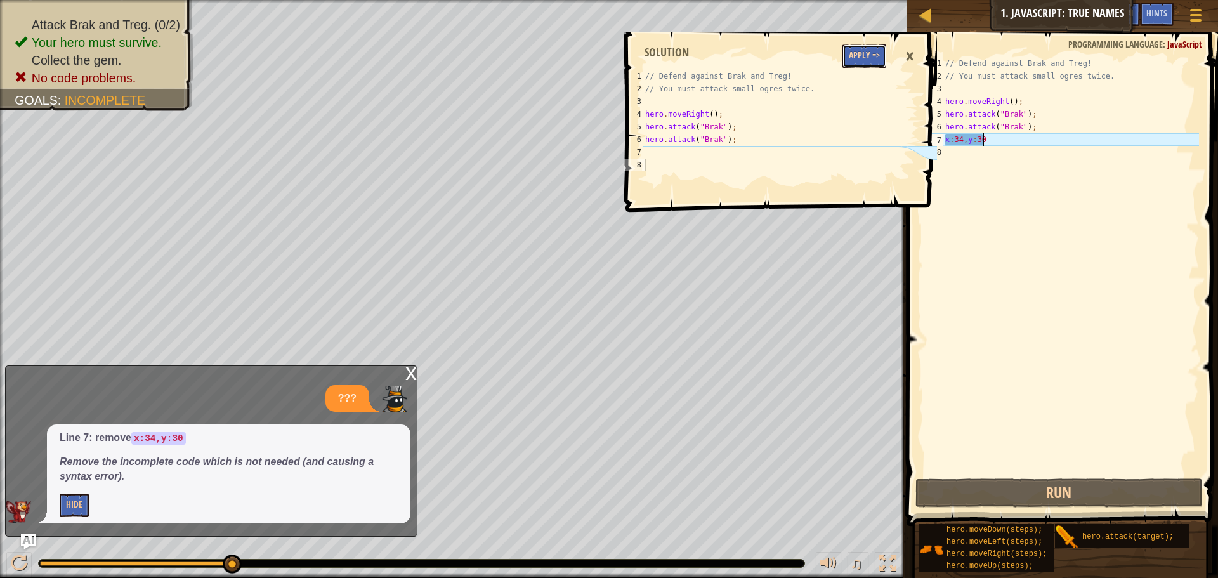
click at [868, 63] on button "Apply =>" at bounding box center [865, 55] width 44 height 23
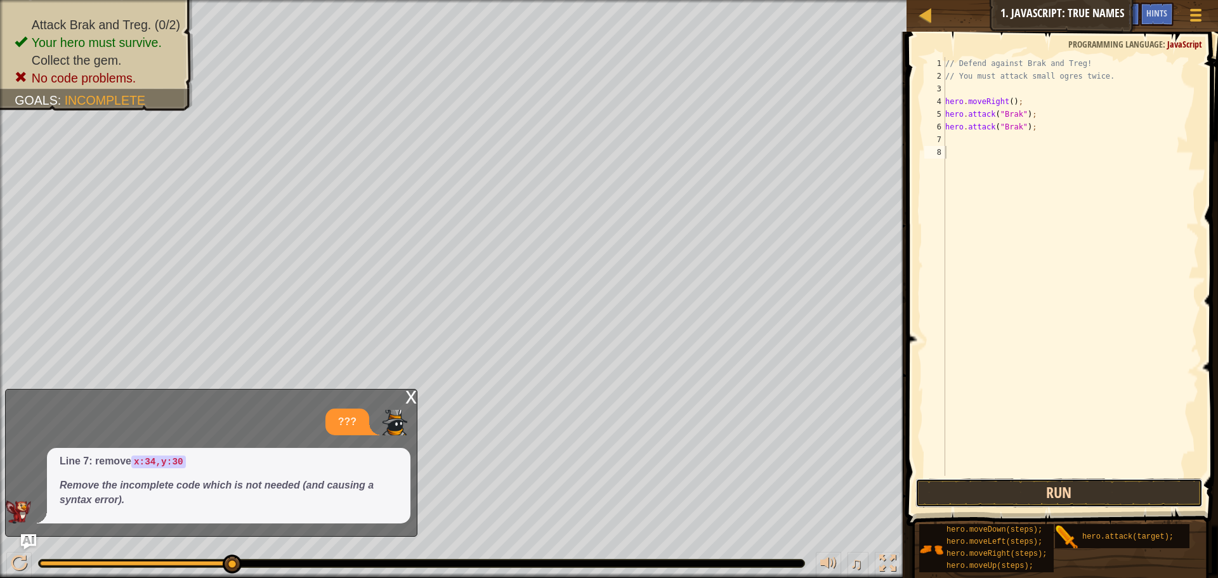
click at [1039, 492] on button "Run" at bounding box center [1059, 492] width 287 height 29
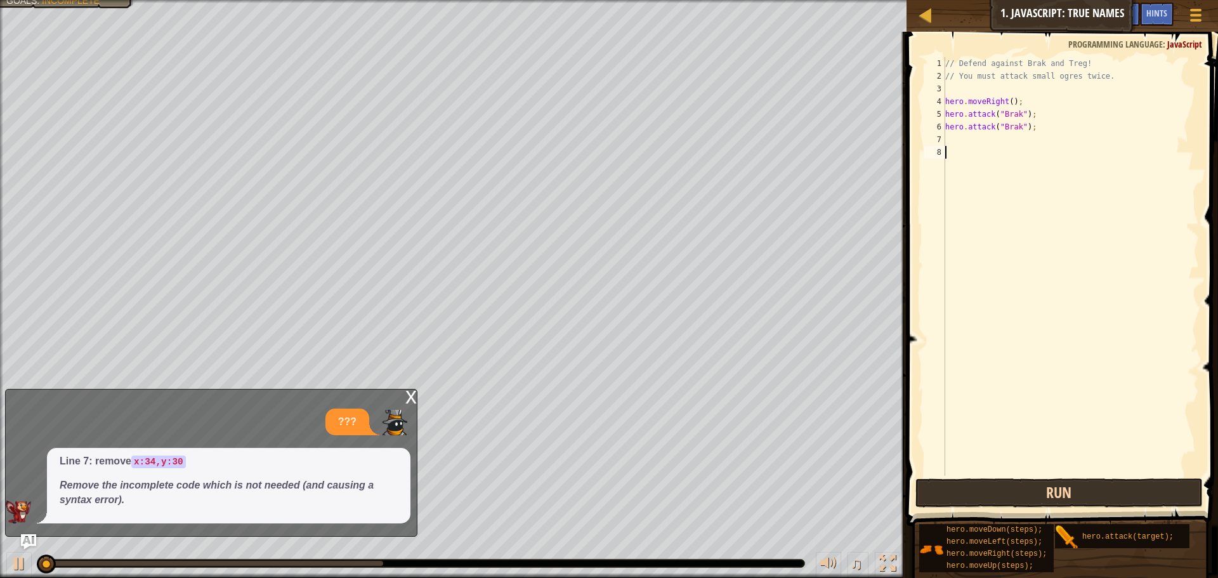
scroll to position [6, 0]
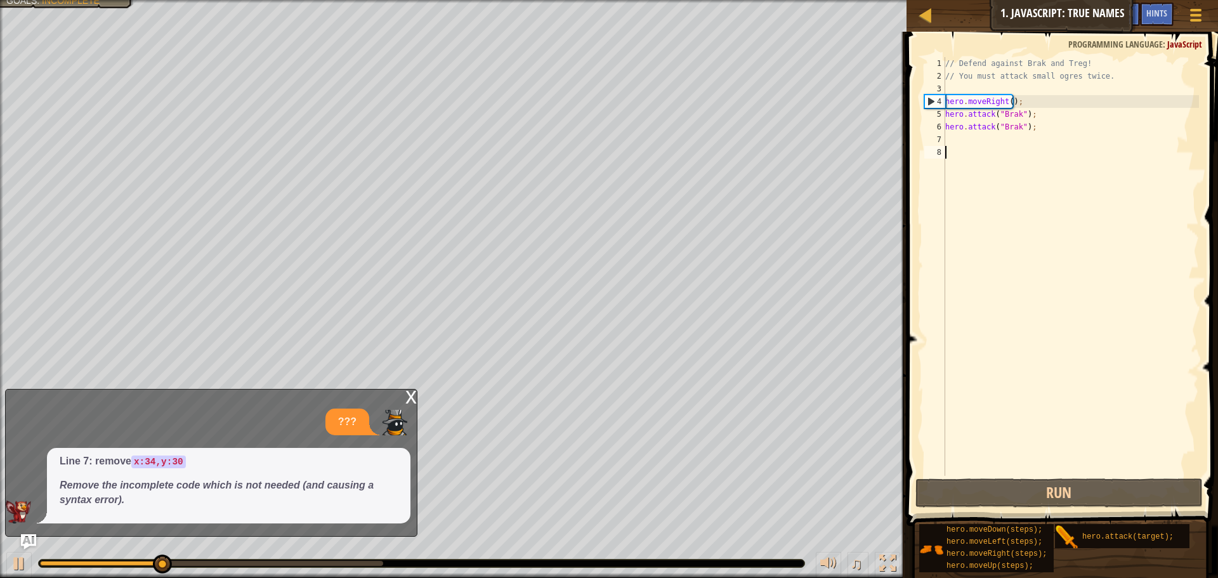
click at [411, 397] on div "x" at bounding box center [411, 396] width 11 height 13
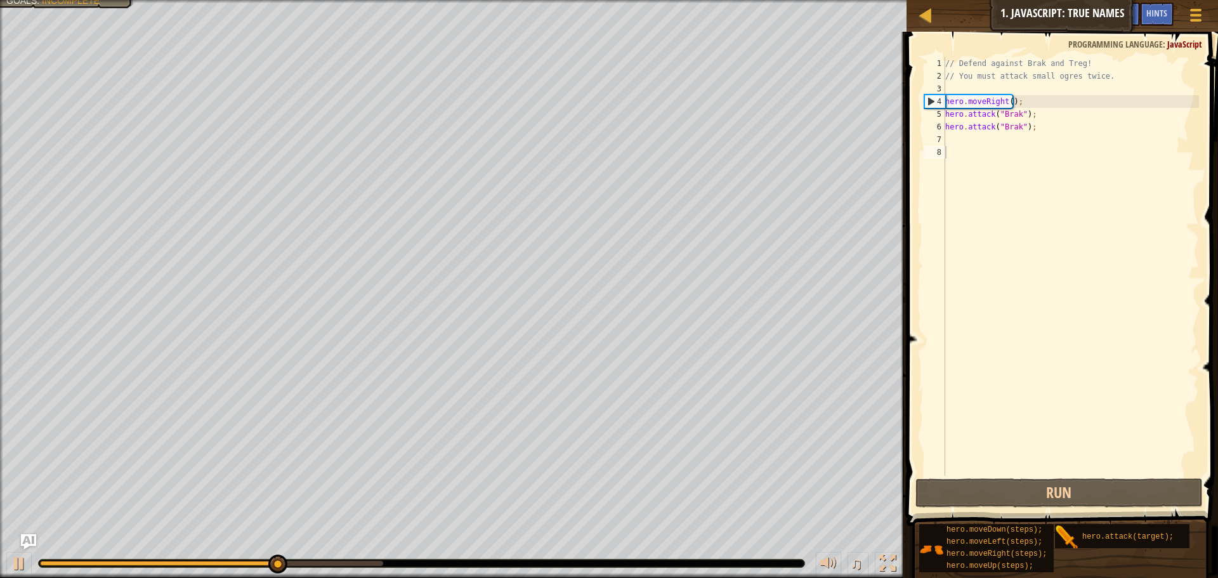
click at [993, 102] on div "// Defend against Brak and Treg! // You must attack small ogres twice. hero . m…" at bounding box center [1071, 279] width 256 height 444
click at [960, 99] on div "// Defend against Brak and Treg! // You must attack small ogres twice. hero . m…" at bounding box center [1071, 279] width 256 height 444
click at [941, 101] on div "4" at bounding box center [935, 101] width 20 height 13
click at [929, 99] on div "4" at bounding box center [935, 101] width 20 height 13
click at [929, 103] on div "4" at bounding box center [935, 101] width 20 height 13
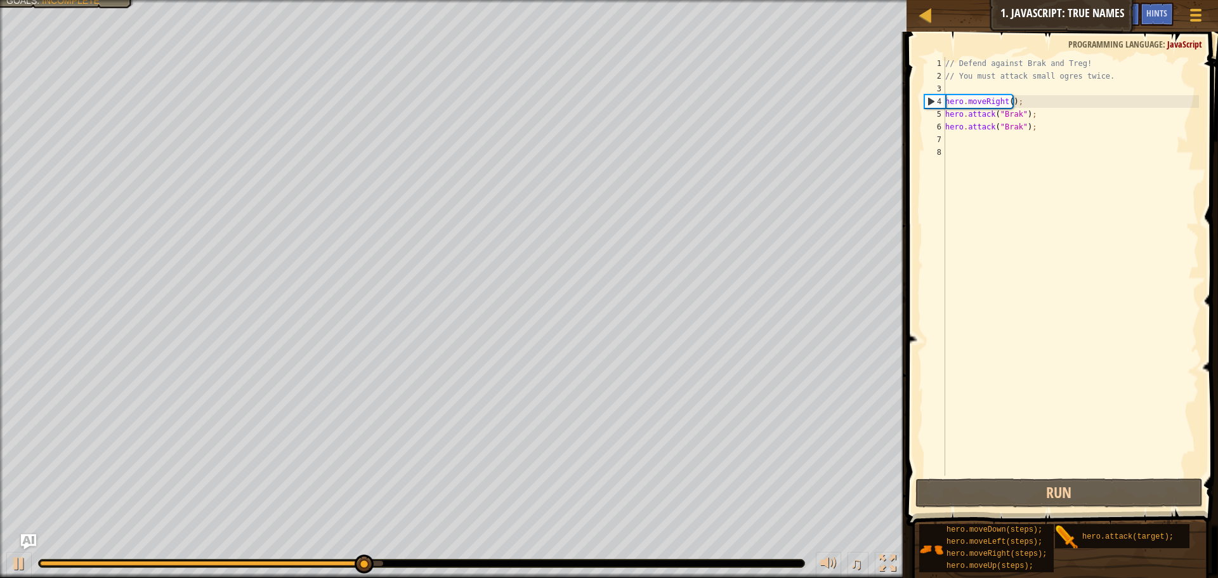
type textarea "hero.moveRight();"
click at [956, 142] on div "// Defend against Brak and Treg! // You must attack small ogres twice. hero . m…" at bounding box center [1071, 279] width 256 height 444
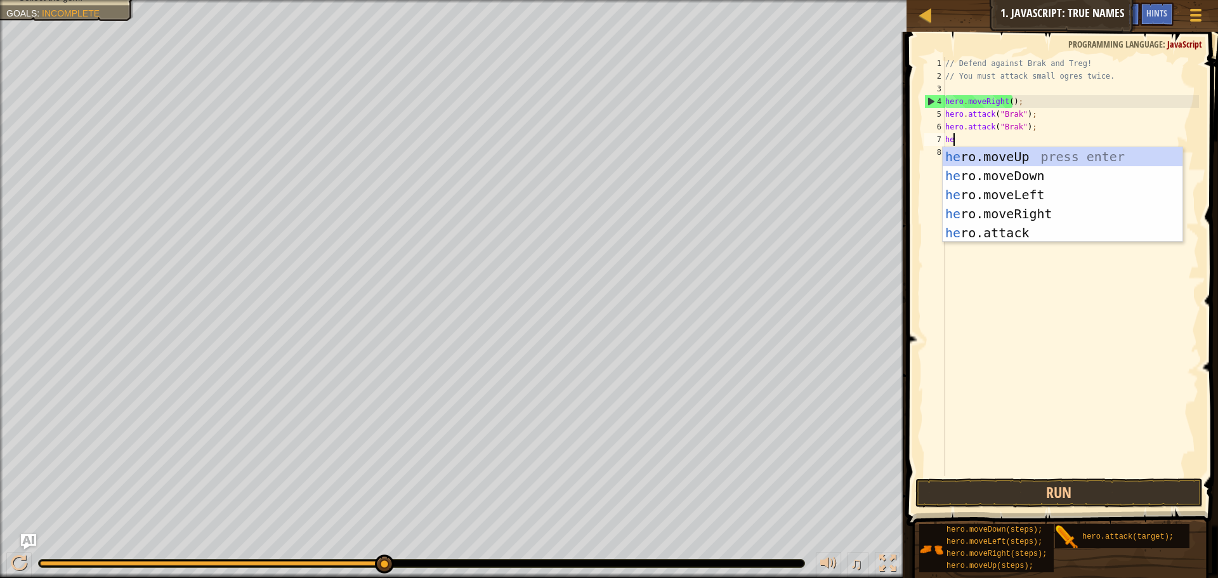
type textarea "her"
click at [1025, 158] on div "her o.moveUp press enter her o.moveDown press enter her o.moveLeft press enter …" at bounding box center [1063, 213] width 240 height 133
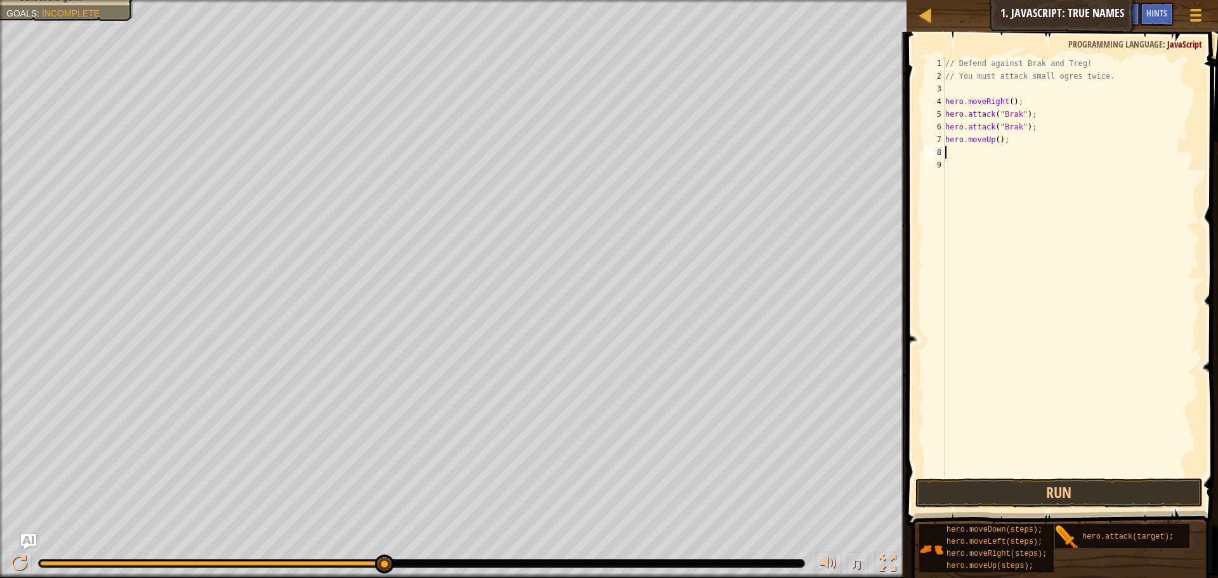
scroll to position [6, 0]
click at [1015, 489] on button "Run" at bounding box center [1059, 492] width 287 height 29
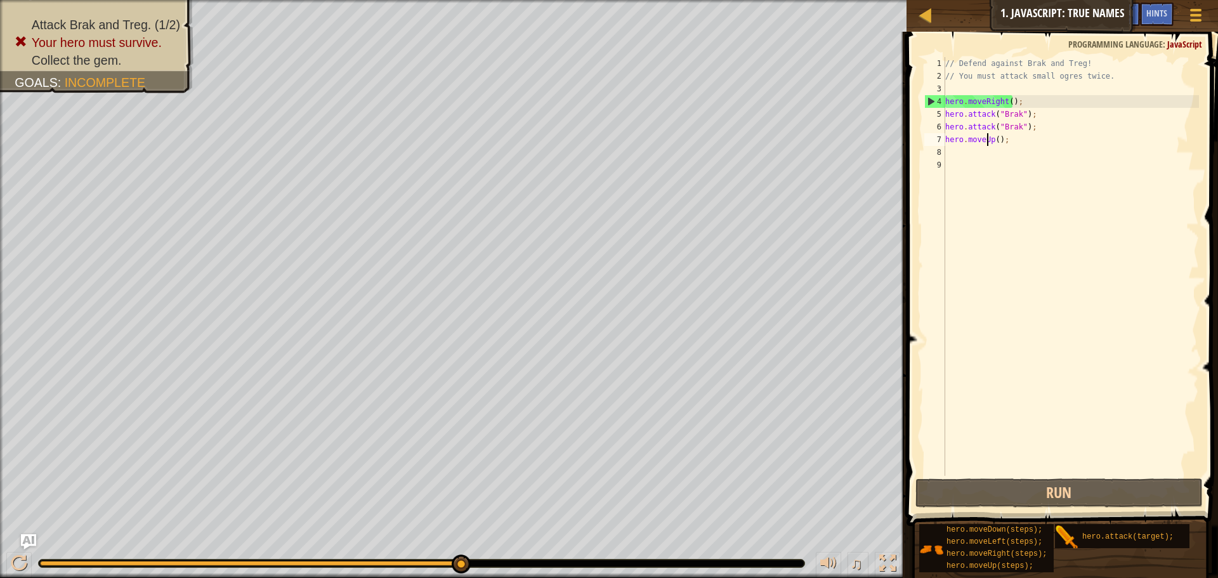
click at [986, 140] on div "// Defend against Brak and Treg! // You must attack small ogres twice. hero . m…" at bounding box center [1071, 279] width 256 height 444
click at [989, 140] on div "// Defend against Brak and Treg! // You must attack small ogres twice. hero . m…" at bounding box center [1071, 279] width 256 height 444
click at [993, 140] on div "// Defend against Brak and Treg! // You must attack small ogres twice. hero . m…" at bounding box center [1071, 279] width 256 height 444
click at [992, 139] on div "// Defend against Brak and Treg! // You must attack small ogres twice. hero . m…" at bounding box center [1071, 279] width 256 height 444
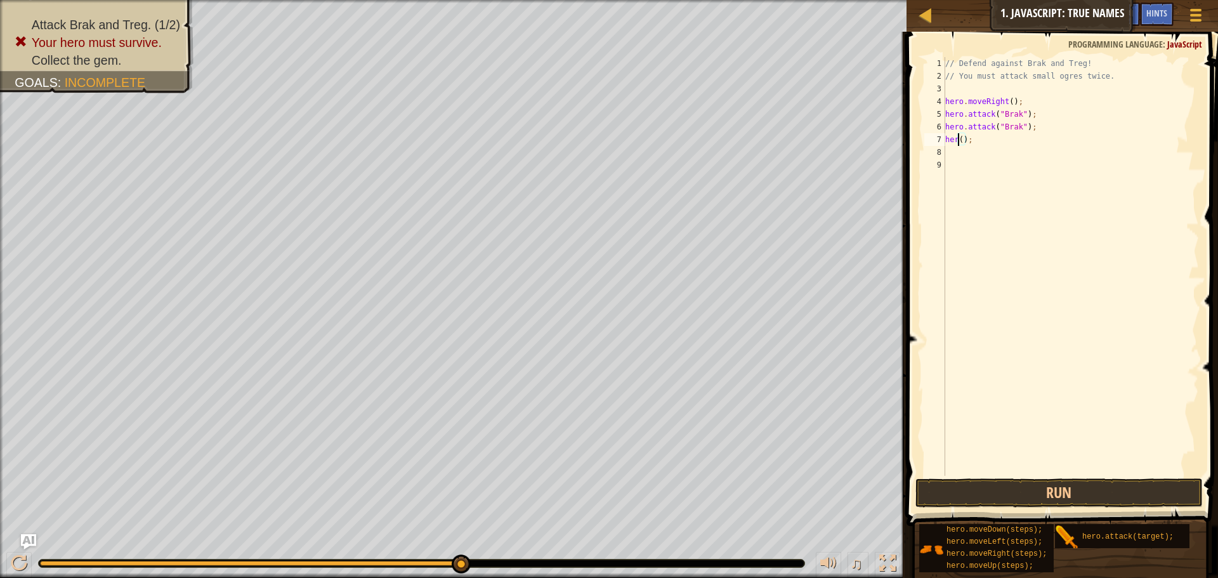
scroll to position [6, 2]
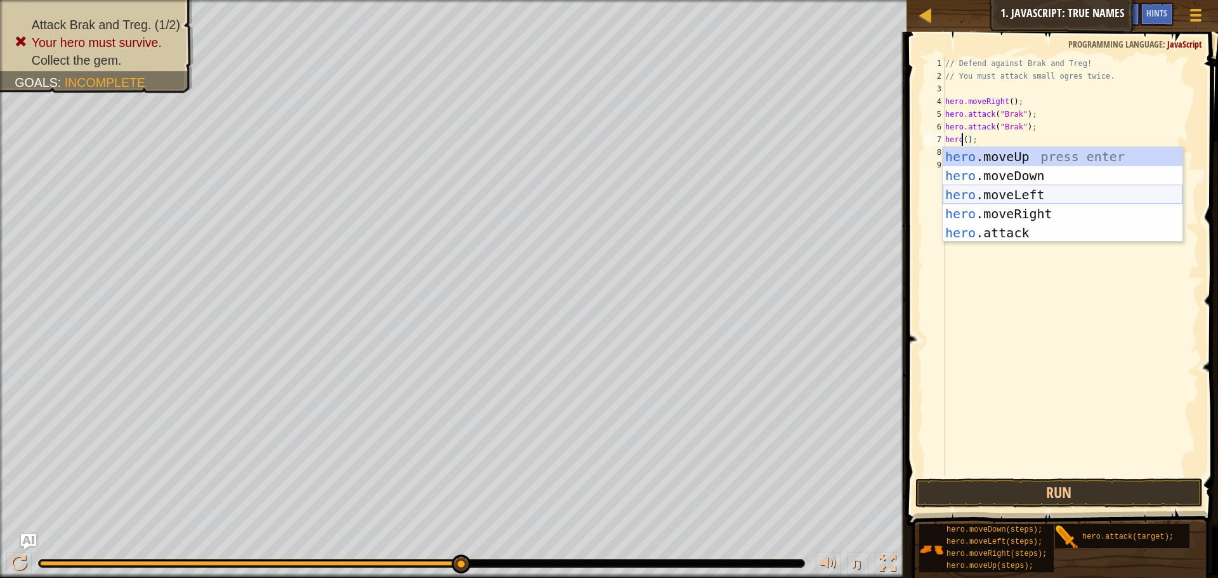
click at [1020, 202] on div "hero .moveUp press enter hero .moveDown press enter hero .moveLeft press enter …" at bounding box center [1063, 213] width 240 height 133
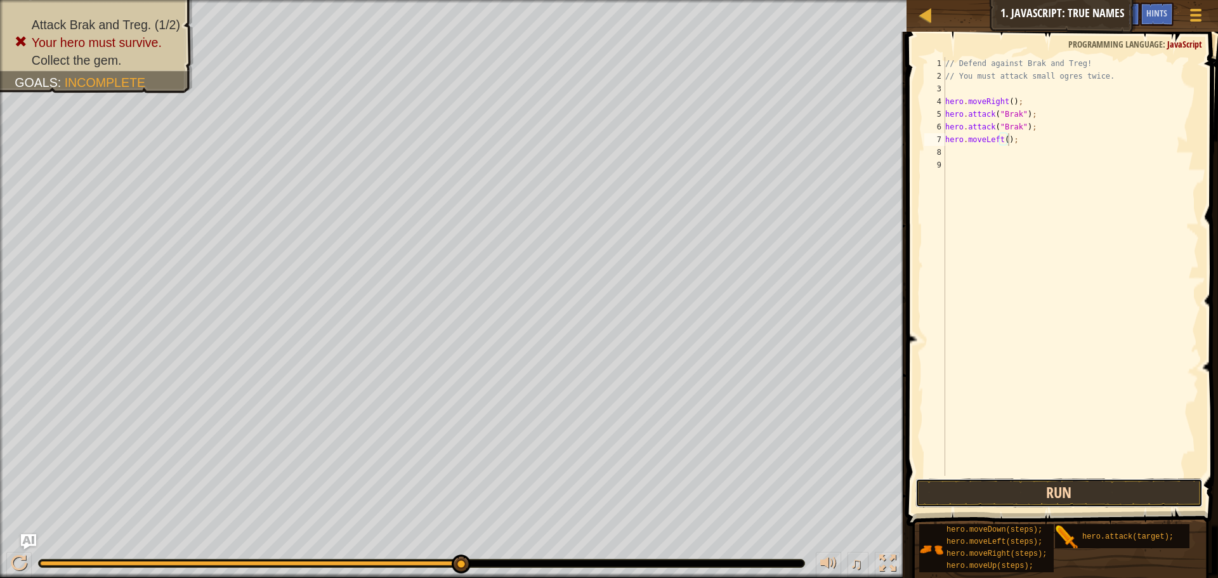
click at [1045, 489] on button "Run" at bounding box center [1059, 492] width 287 height 29
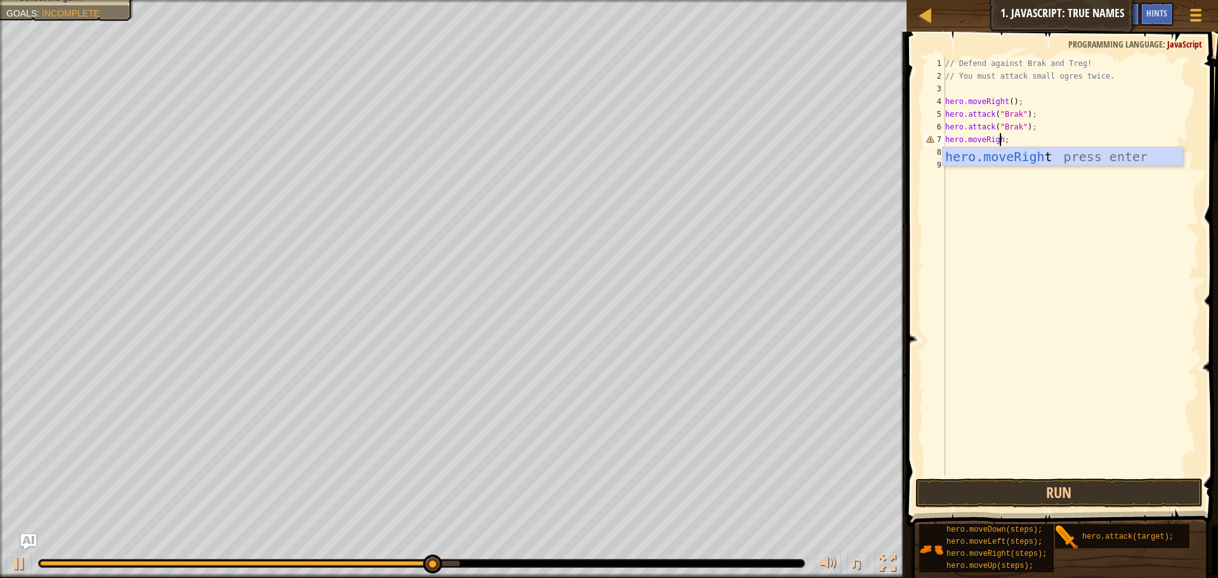
scroll to position [6, 4]
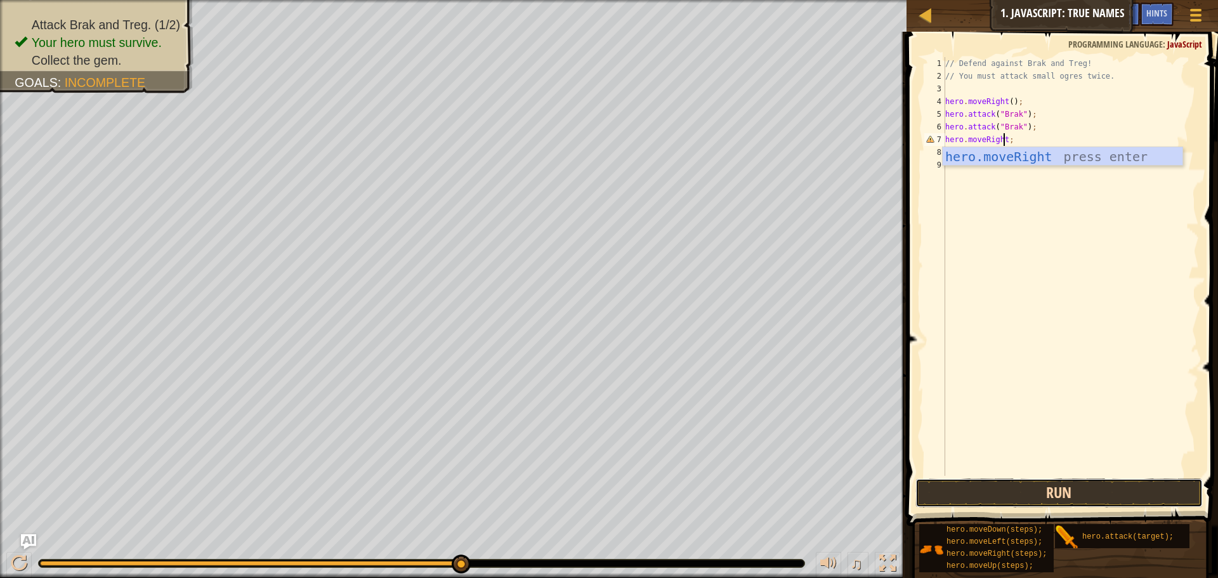
click at [1067, 490] on button "Run" at bounding box center [1059, 492] width 287 height 29
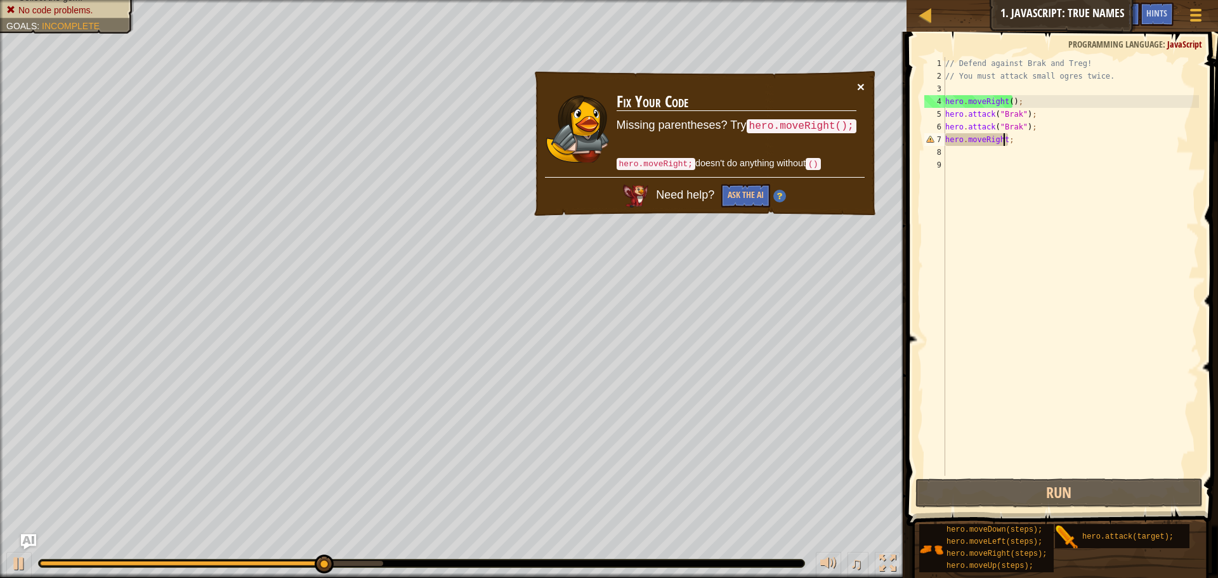
click at [861, 86] on button "×" at bounding box center [861, 86] width 8 height 13
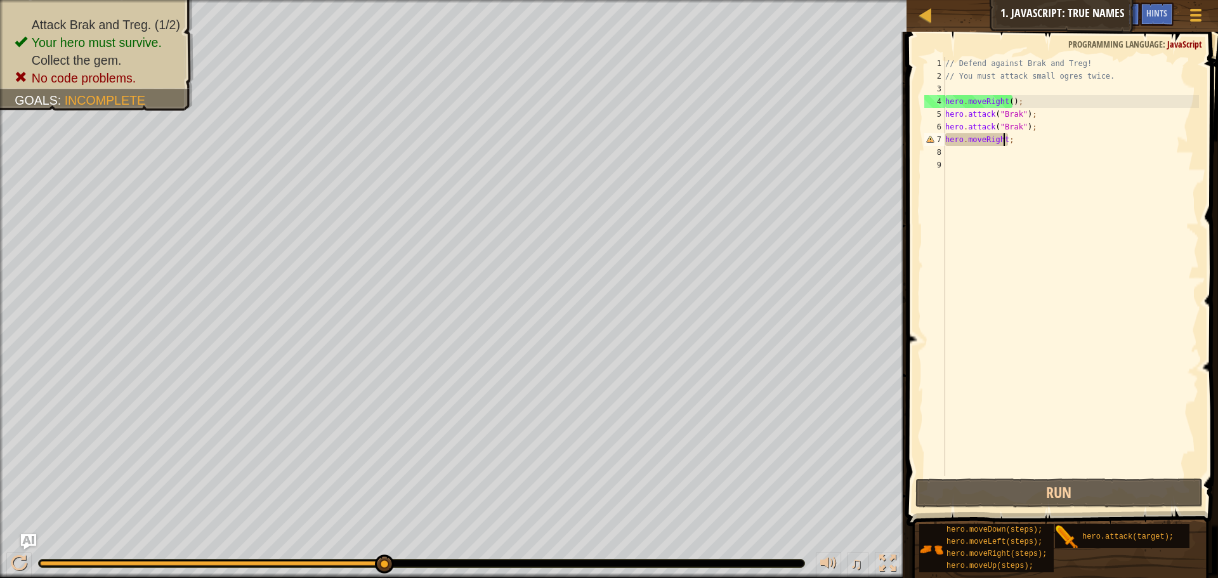
click at [984, 140] on div "// Defend against Brak and Treg! // You must attack small ogres twice. hero . m…" at bounding box center [1071, 279] width 256 height 444
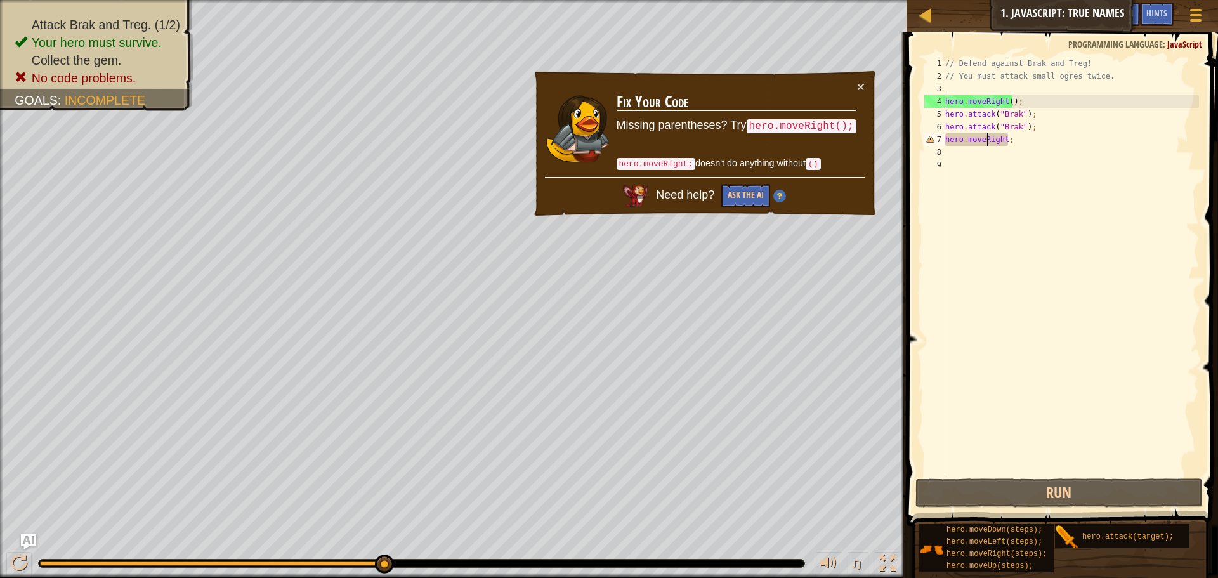
click at [987, 136] on div "// Defend against Brak and Treg! // You must attack small ogres twice. hero . m…" at bounding box center [1071, 279] width 256 height 444
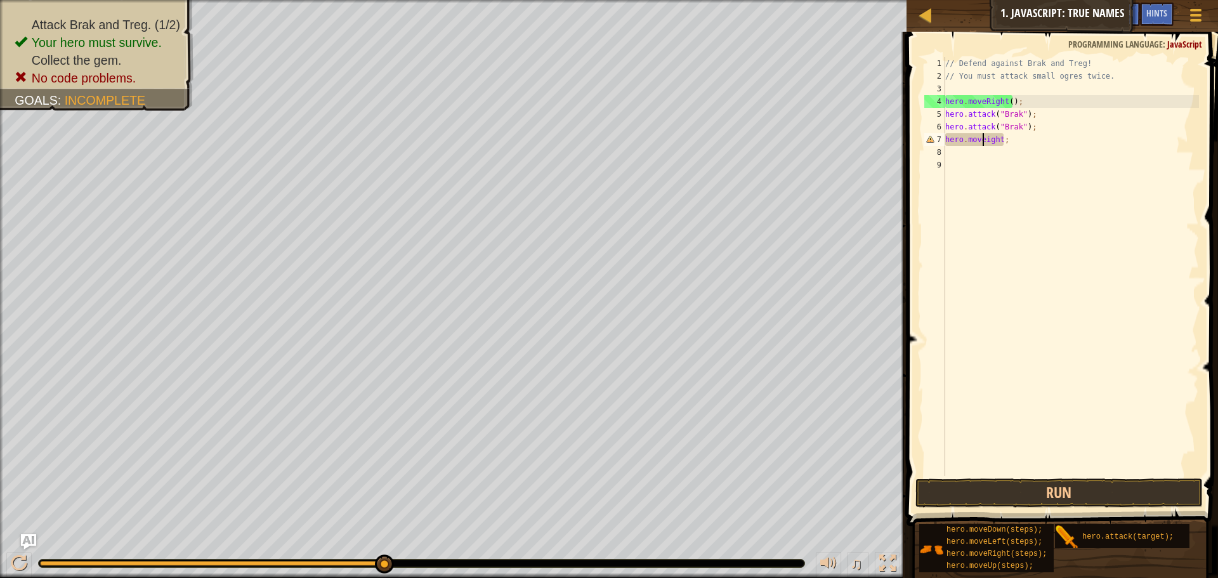
scroll to position [6, 4]
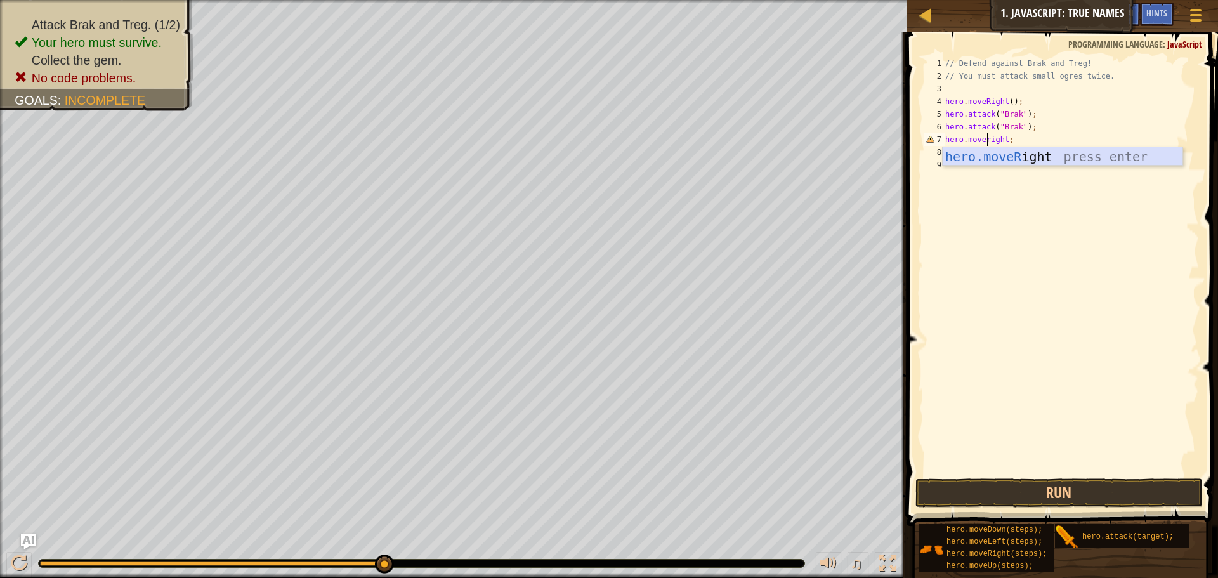
click at [1050, 155] on div "hero.moveR ight press enter" at bounding box center [1063, 175] width 240 height 57
type textarea "hero.moveRight();"
click at [1004, 493] on button "Run" at bounding box center [1059, 492] width 287 height 29
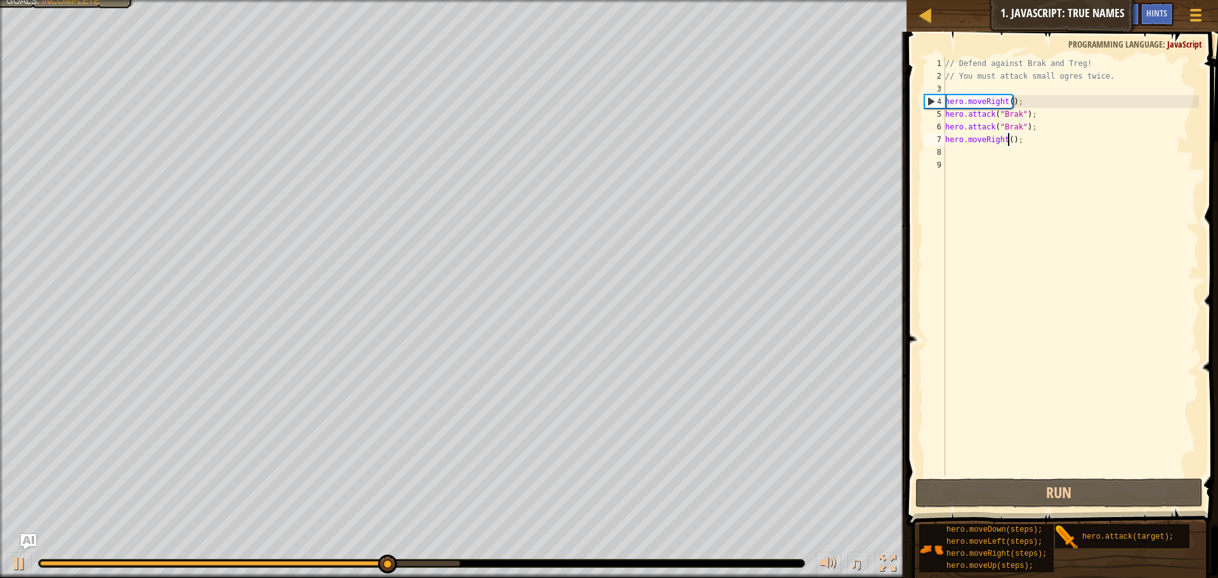
click at [1007, 141] on div "// Defend against Brak and Treg! // You must attack small ogres twice. hero . m…" at bounding box center [1071, 279] width 256 height 444
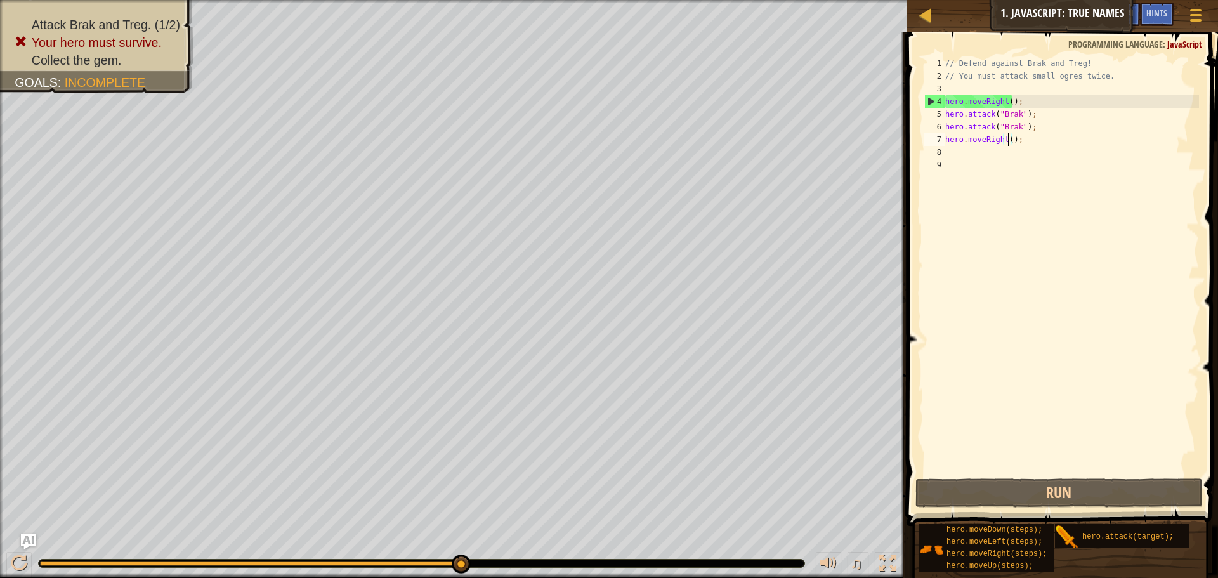
click at [1031, 148] on div "// Defend against Brak and Treg! // You must attack small ogres twice. hero . m…" at bounding box center [1071, 279] width 256 height 444
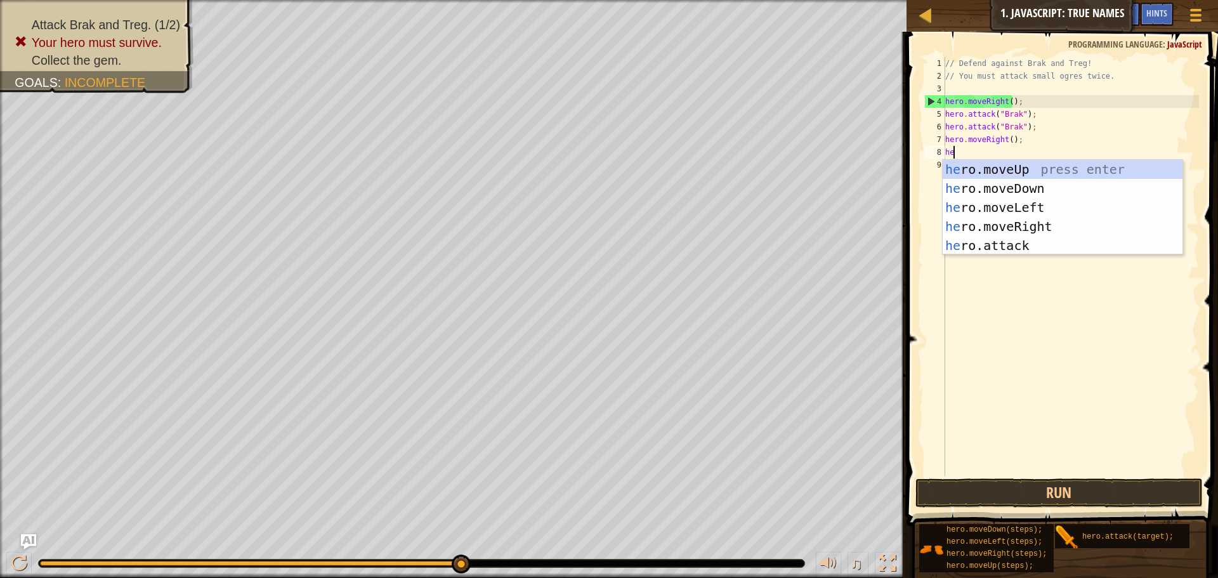
scroll to position [6, 1]
click at [1015, 240] on div "her o.moveUp press enter her o.moveDown press enter her o.moveLeft press enter …" at bounding box center [1063, 226] width 240 height 133
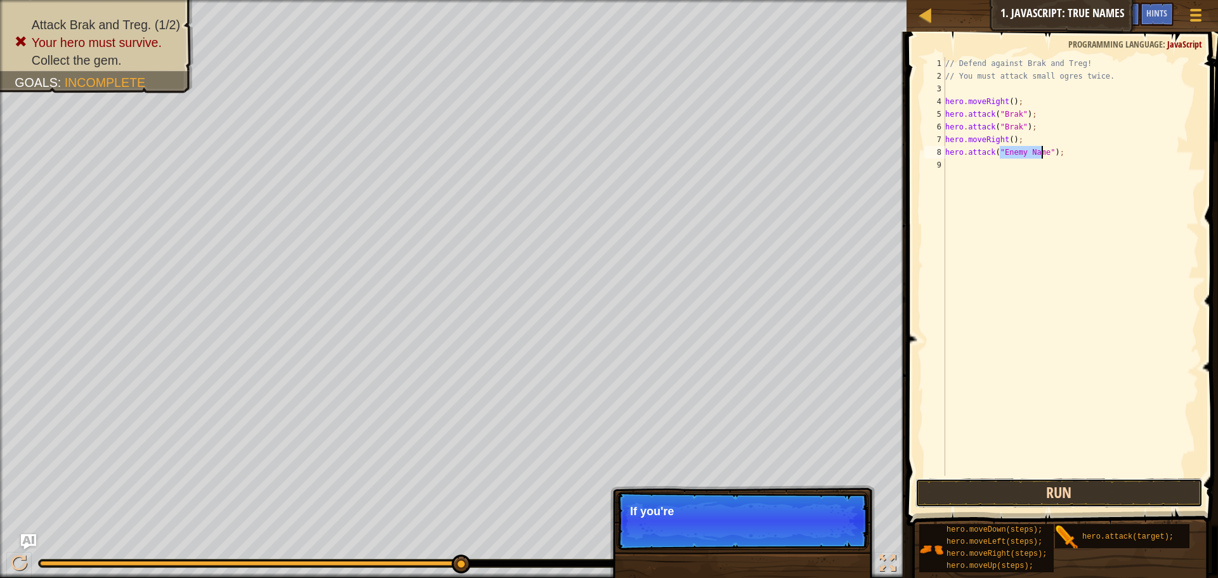
click at [1006, 494] on button "Run" at bounding box center [1059, 492] width 287 height 29
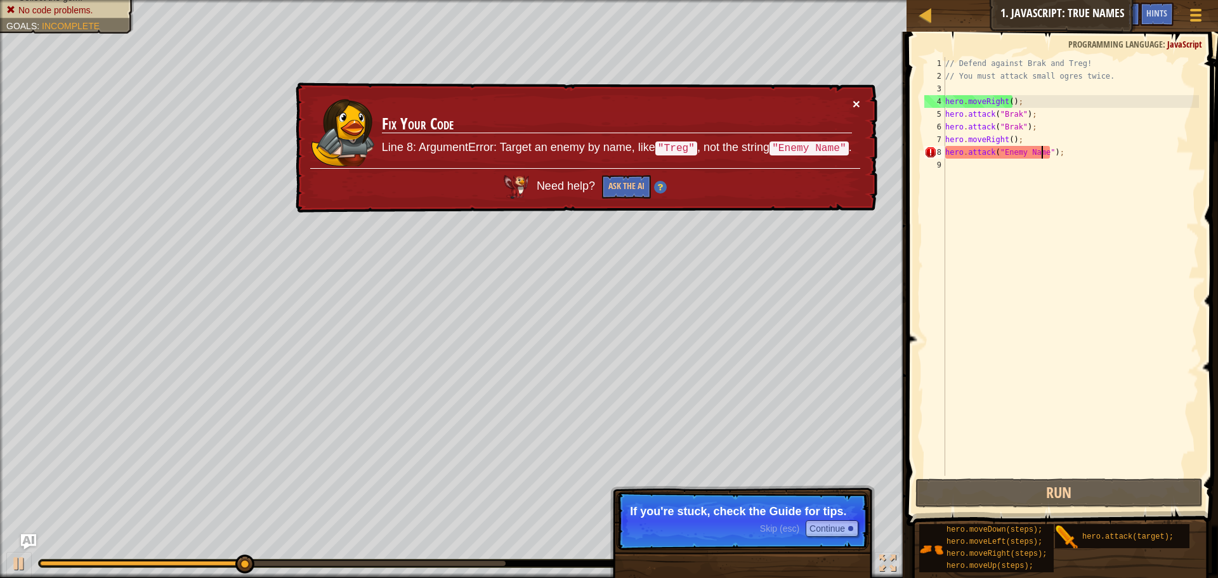
click at [853, 99] on button "×" at bounding box center [857, 103] width 8 height 13
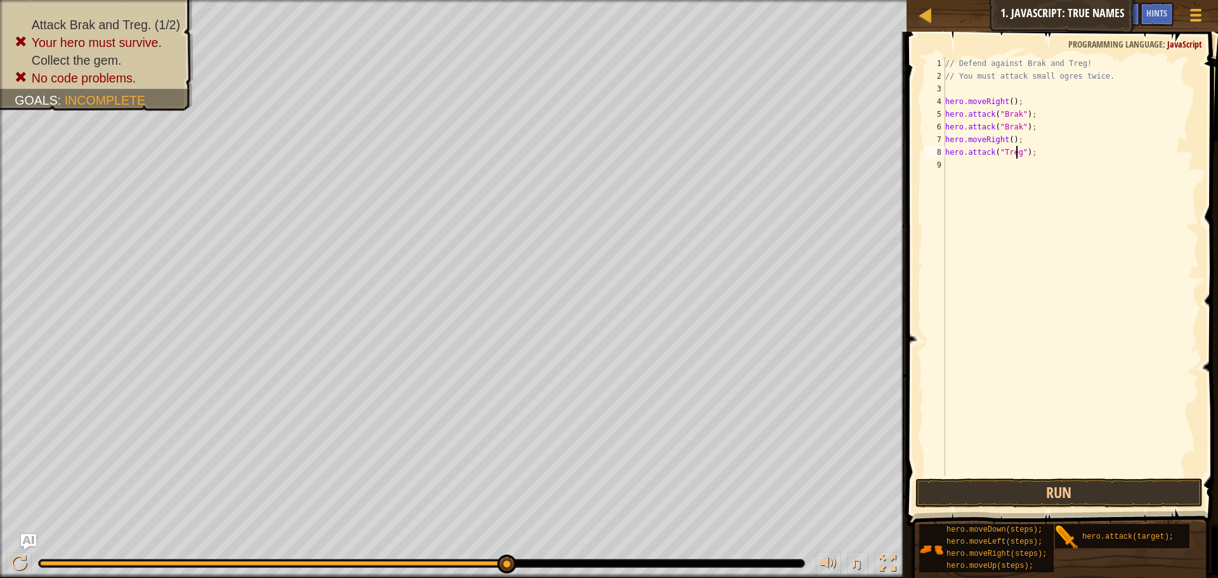
scroll to position [6, 6]
type textarea "hero.attack("Treg");"
click at [1118, 488] on button "Run" at bounding box center [1059, 492] width 287 height 29
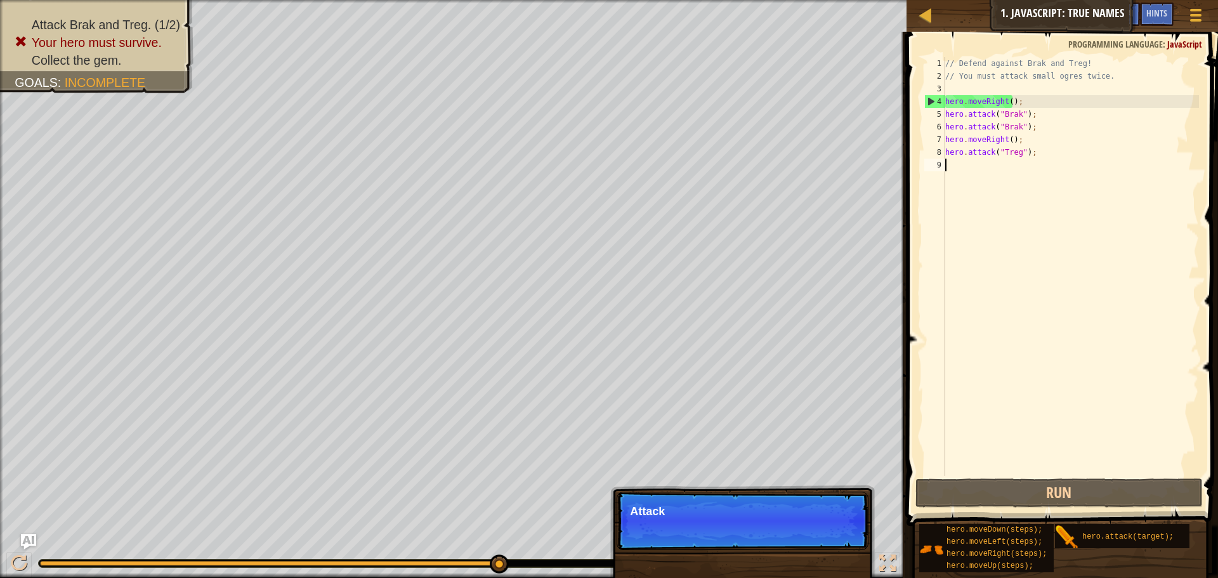
click at [967, 167] on div "// Defend against Brak and Treg! // You must attack small ogres twice. hero . m…" at bounding box center [1071, 279] width 256 height 444
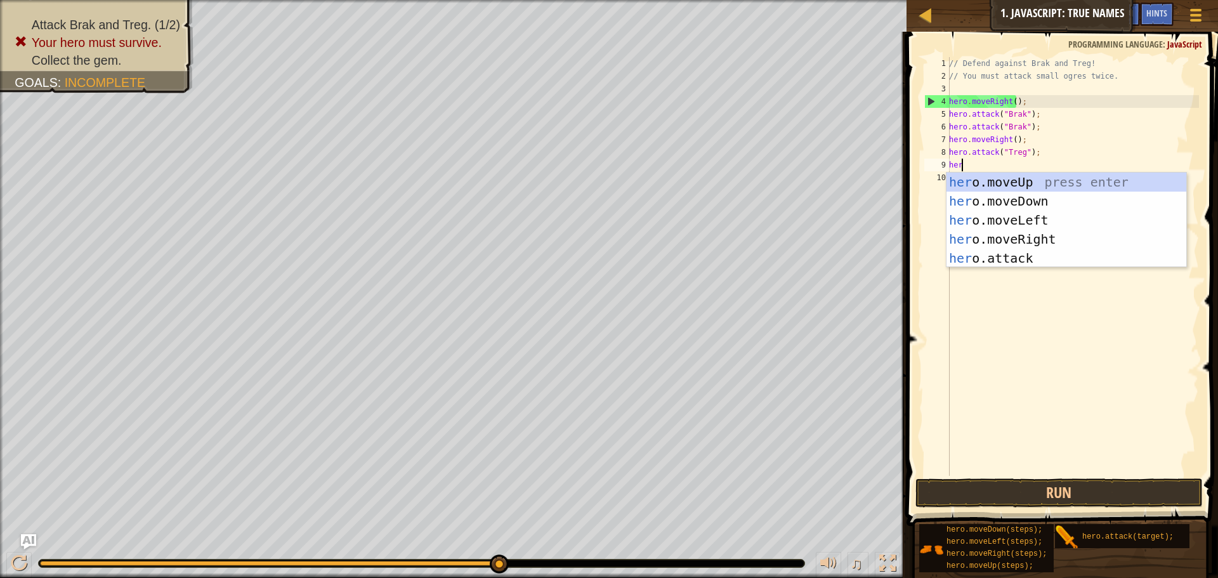
scroll to position [6, 1]
click at [1019, 258] on div "her o.moveUp press enter her o.moveDown press enter her o.moveLeft press enter …" at bounding box center [1067, 239] width 240 height 133
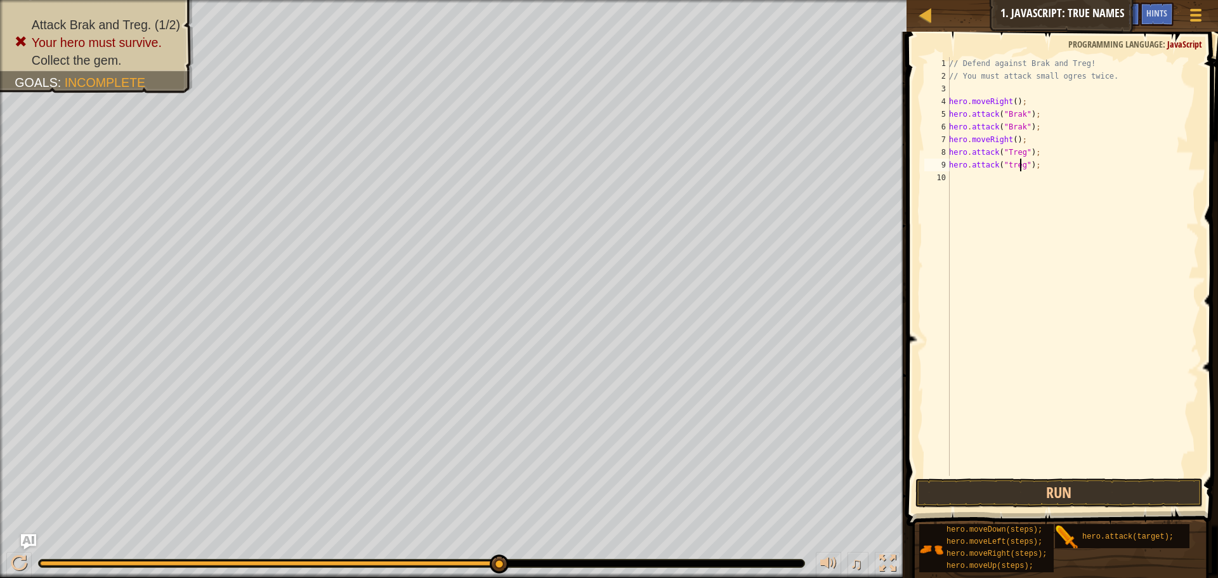
scroll to position [6, 6]
click at [1041, 489] on button "Run" at bounding box center [1059, 492] width 287 height 29
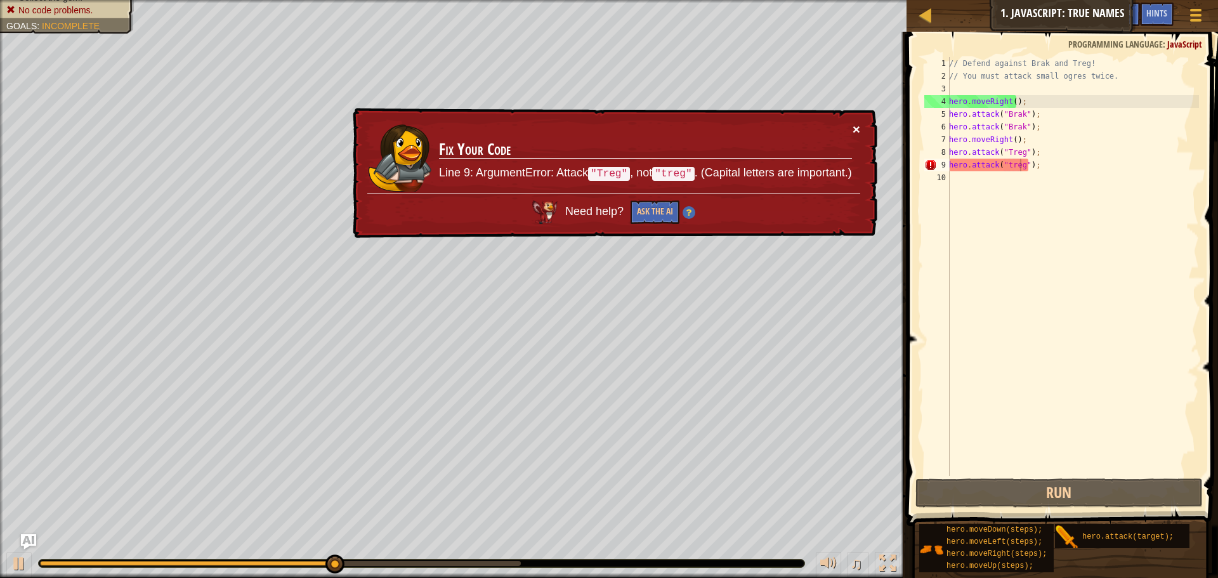
click at [857, 124] on button "×" at bounding box center [857, 128] width 8 height 13
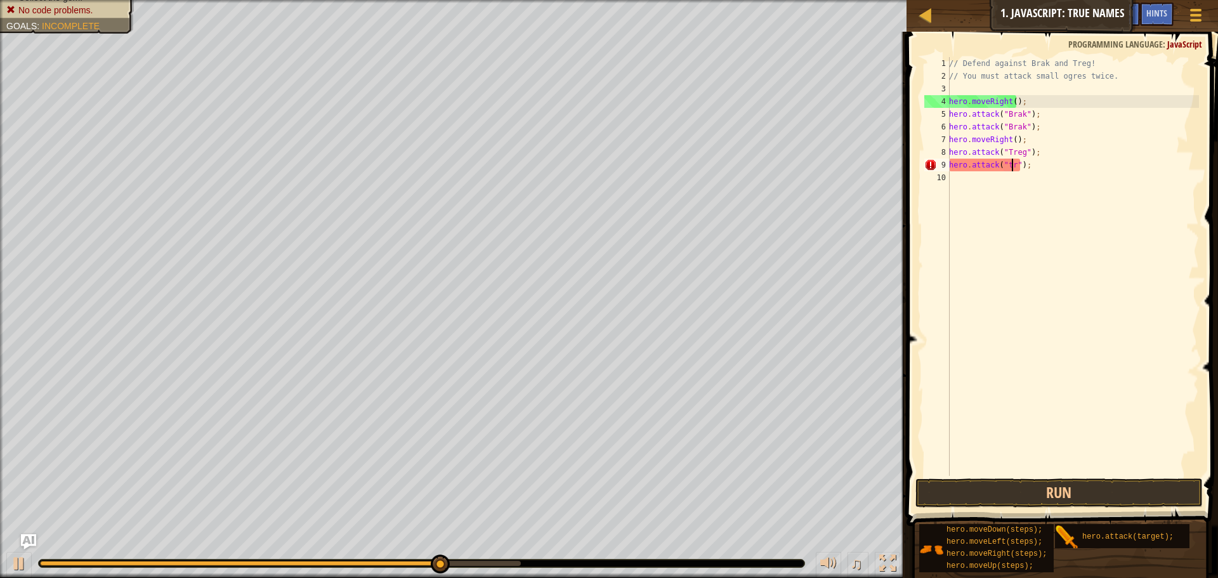
scroll to position [6, 5]
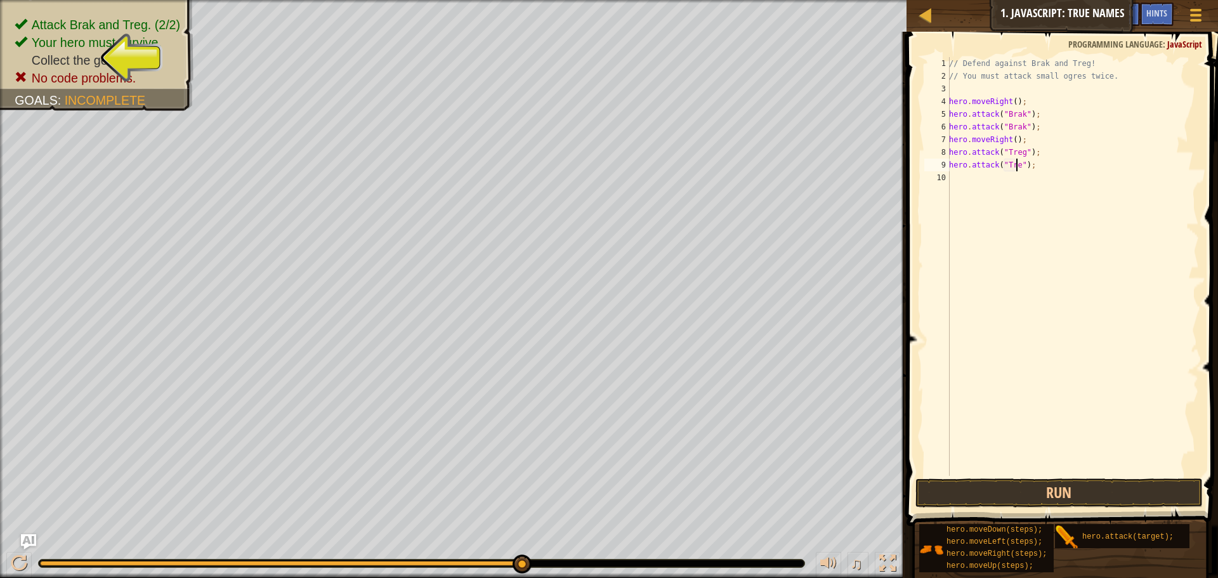
type textarea "hero.attack("Treg");"
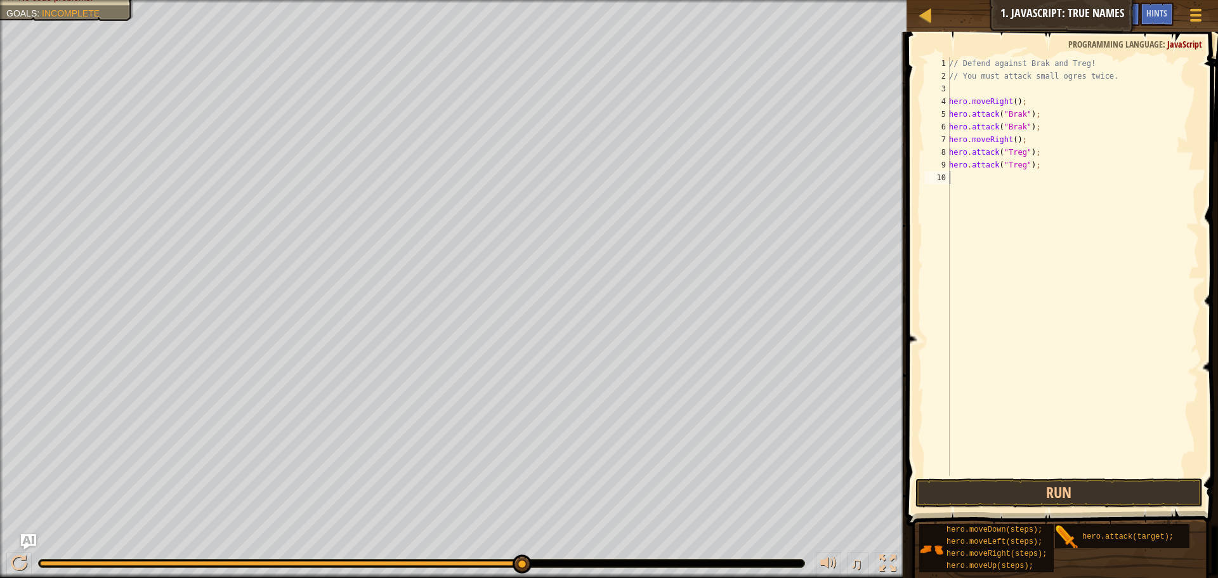
click at [973, 182] on div "// Defend against Brak and Treg! // You must attack small ogres twice. hero . m…" at bounding box center [1073, 279] width 253 height 444
type textarea "H"
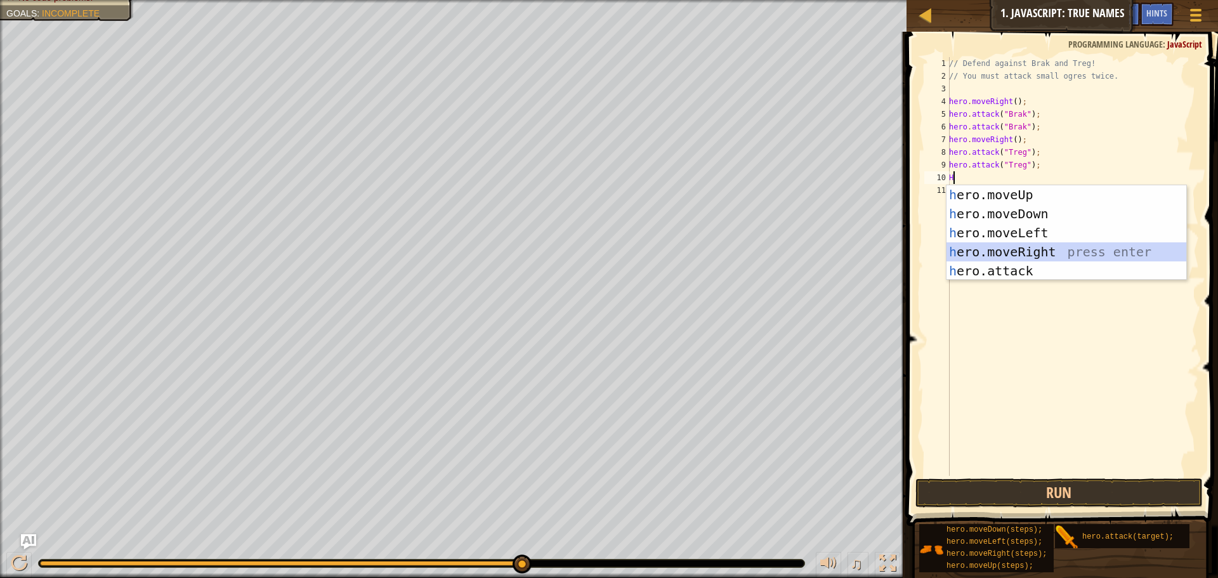
click at [1027, 246] on div "h ero.moveUp press enter h ero.moveDown press enter h ero.moveLeft press enter …" at bounding box center [1067, 251] width 240 height 133
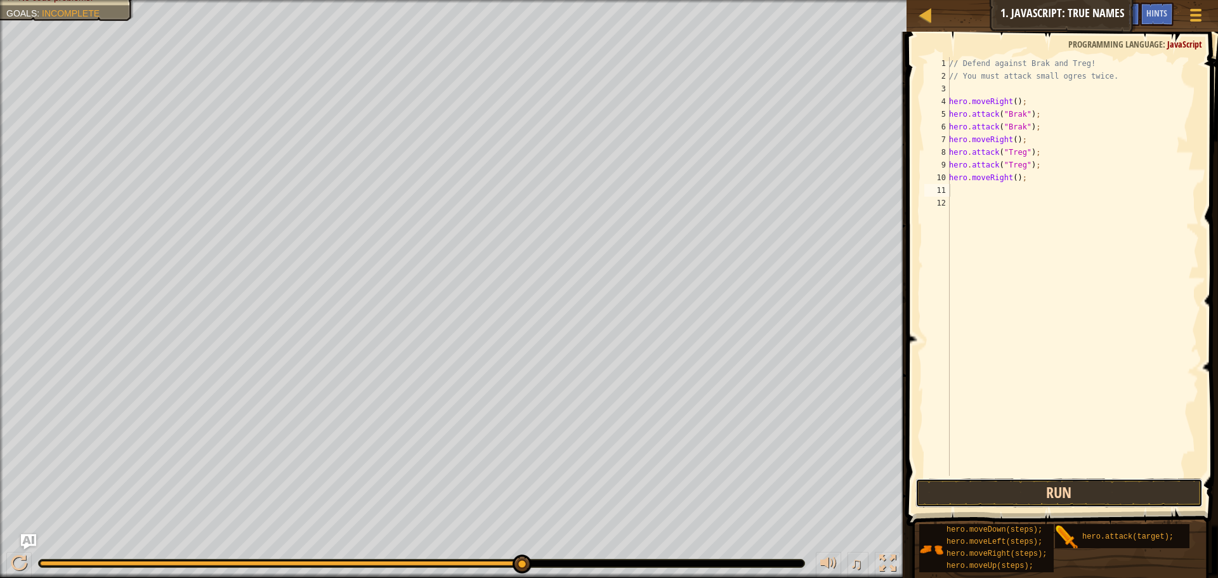
click at [994, 487] on button "Run" at bounding box center [1059, 492] width 287 height 29
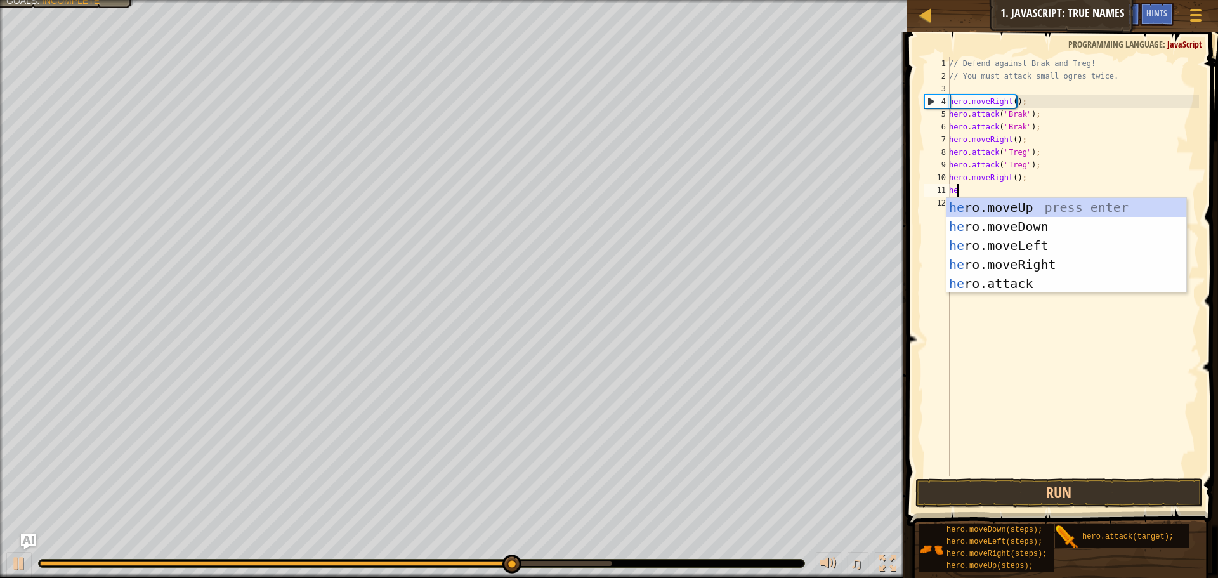
type textarea "her"
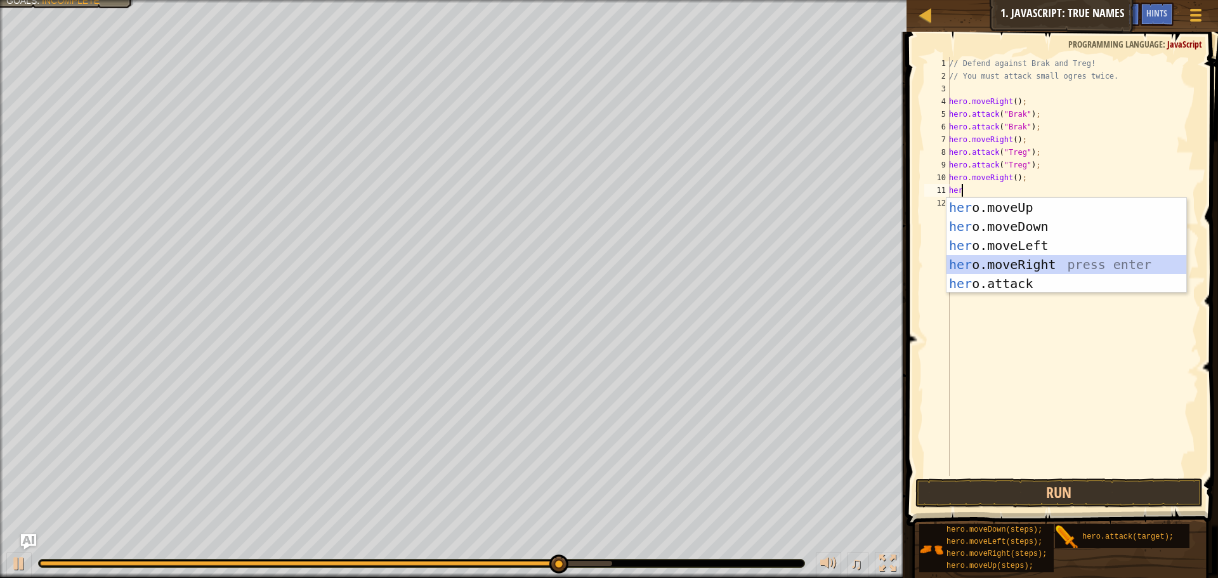
click at [1021, 264] on div "her o.moveUp press enter her o.moveDown press enter her o.moveLeft press enter …" at bounding box center [1067, 264] width 240 height 133
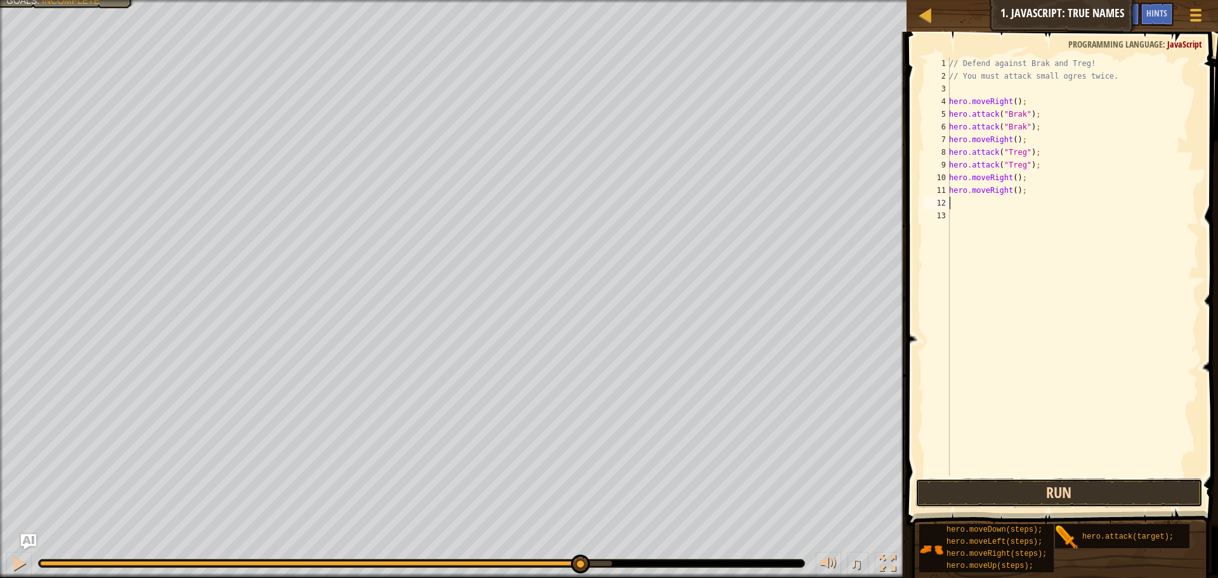
click at [1021, 499] on button "Run" at bounding box center [1059, 492] width 287 height 29
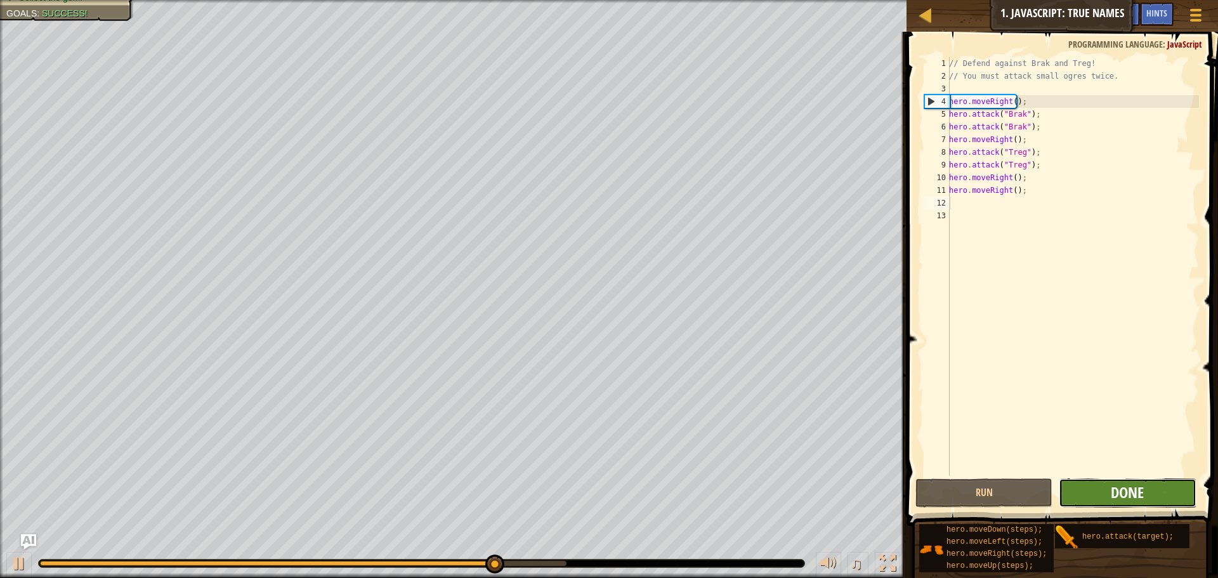
click at [1141, 499] on span "Done" at bounding box center [1127, 492] width 33 height 20
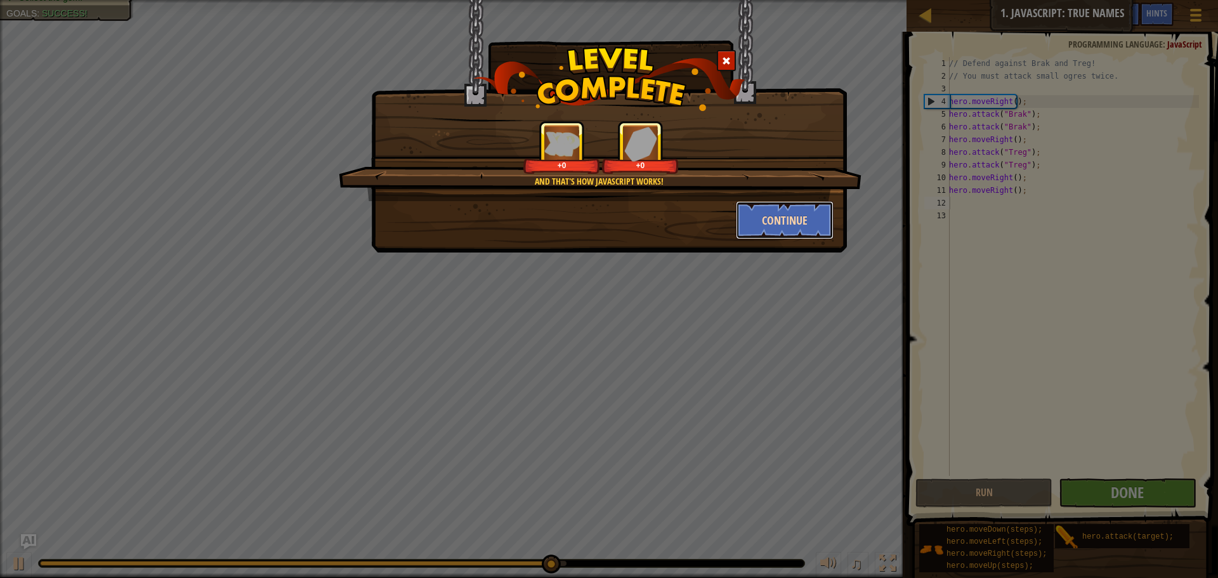
click at [785, 214] on button "Continue" at bounding box center [785, 220] width 98 height 38
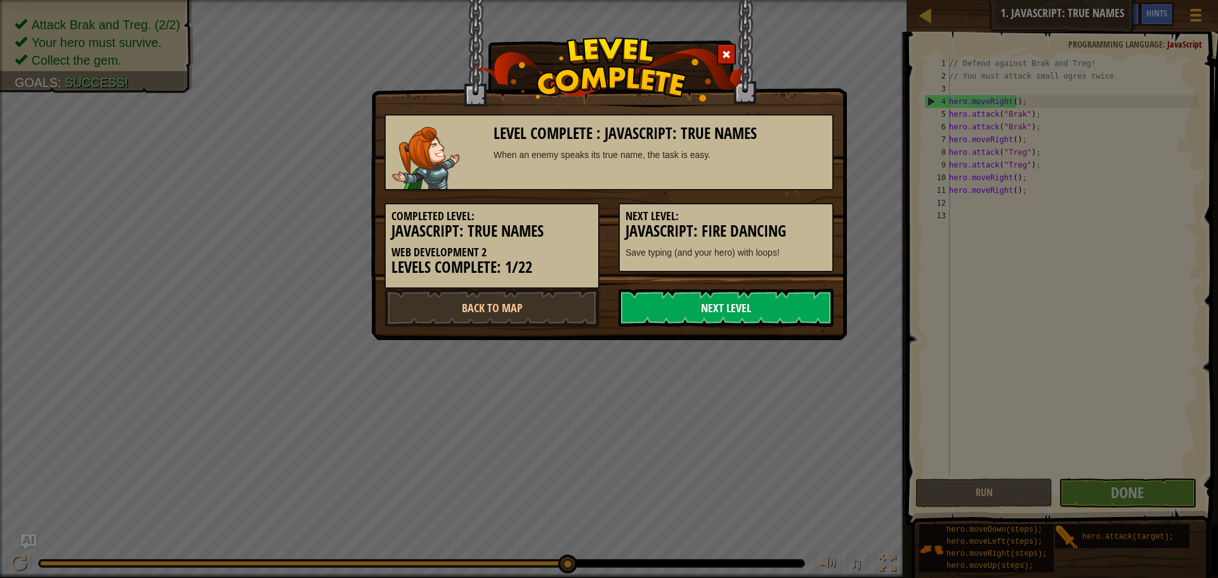
click at [739, 305] on link "Next Level" at bounding box center [726, 308] width 215 height 38
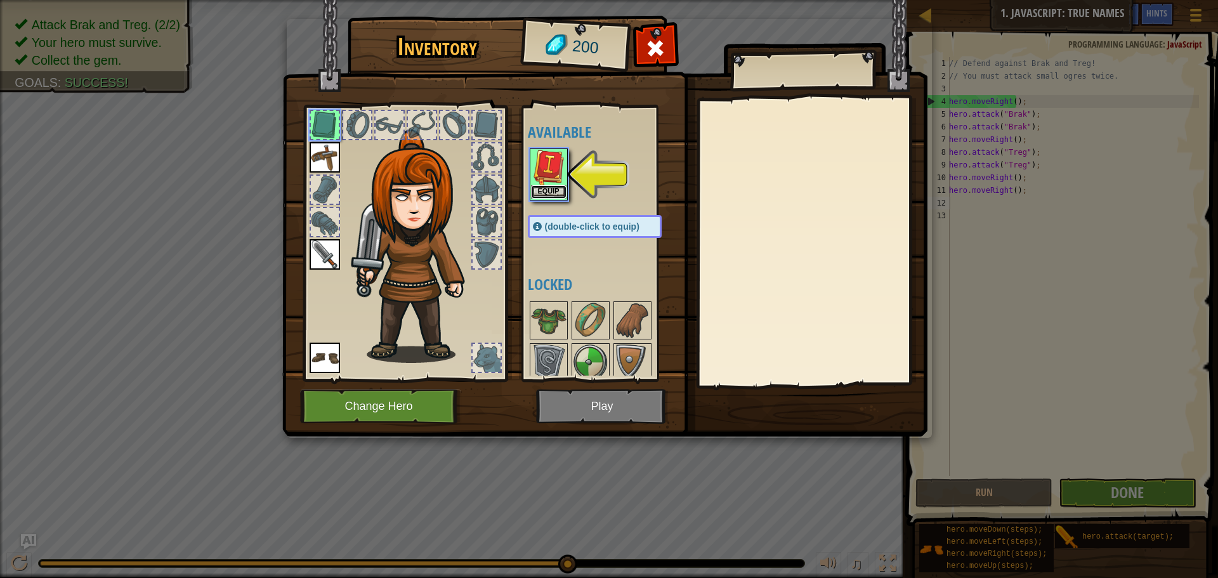
click at [547, 188] on button "Equip" at bounding box center [549, 191] width 36 height 13
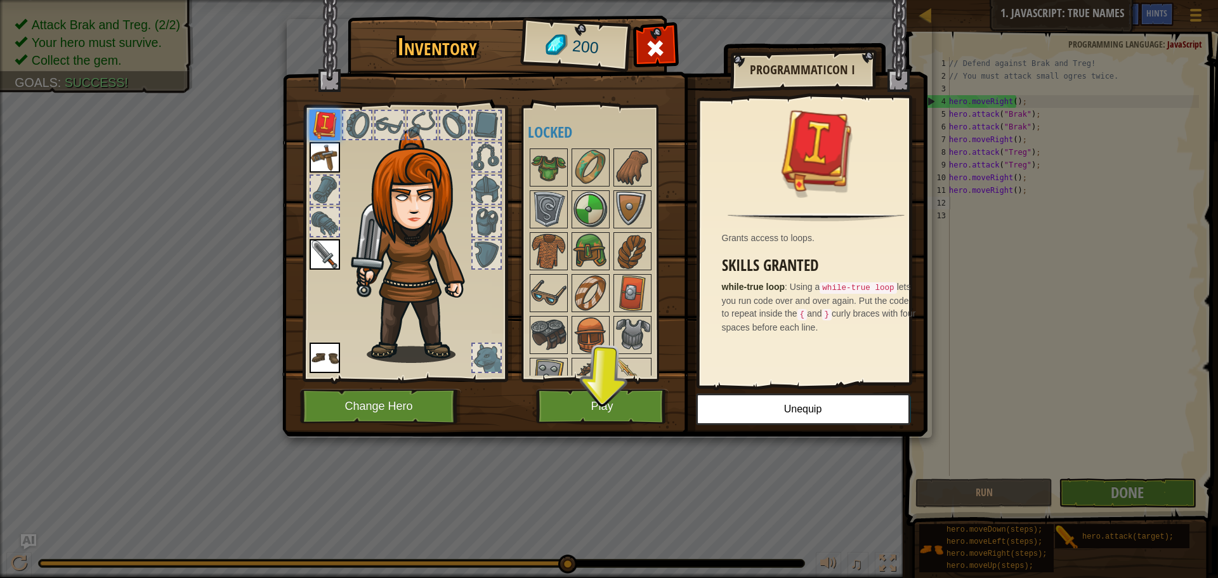
click at [630, 387] on img at bounding box center [604, 206] width 645 height 461
click at [633, 407] on button "Play" at bounding box center [602, 406] width 133 height 35
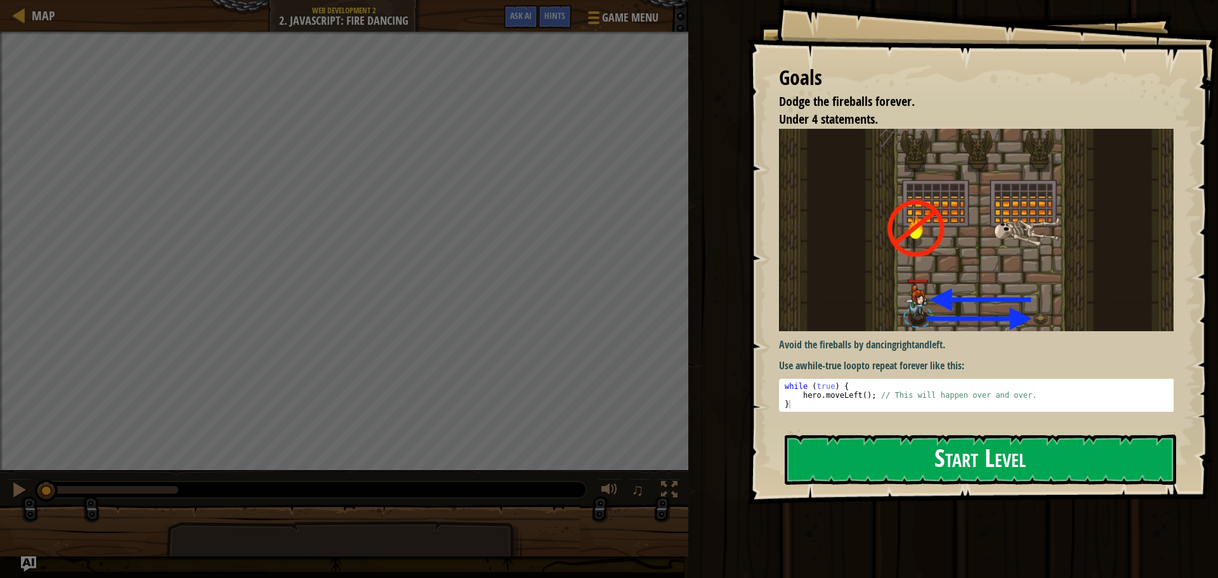
click at [920, 234] on div "Goals Dodge the fireballs forever. Under 4 statements. Avoid the fireballs by d…" at bounding box center [983, 252] width 471 height 505
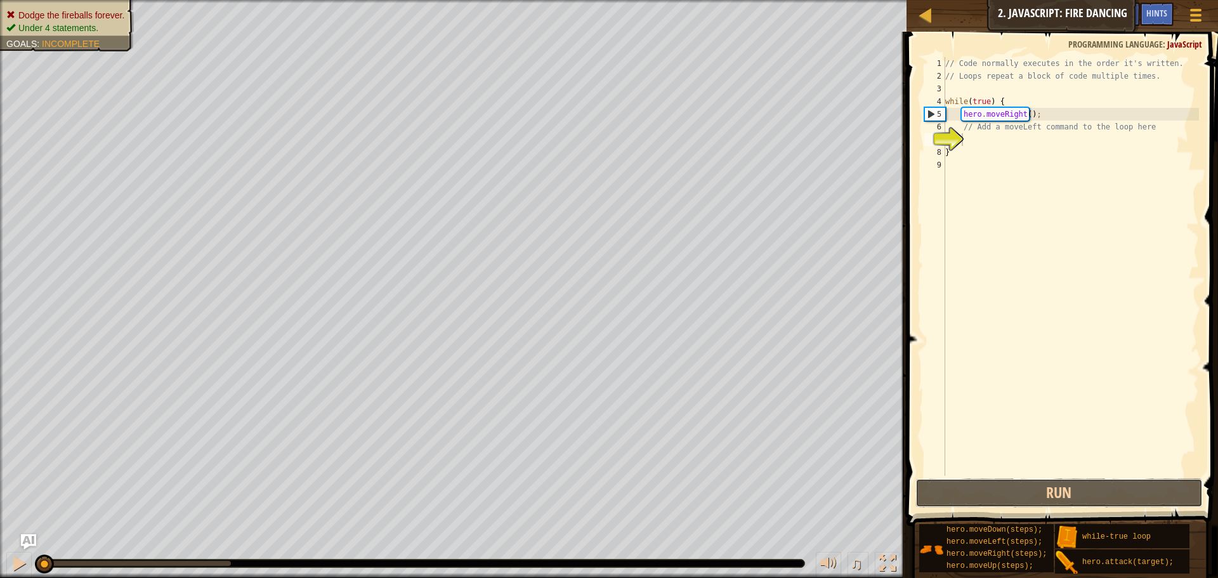
drag, startPoint x: 986, startPoint y: 493, endPoint x: 984, endPoint y: 468, distance: 24.9
click at [986, 492] on button "Run" at bounding box center [1059, 492] width 287 height 29
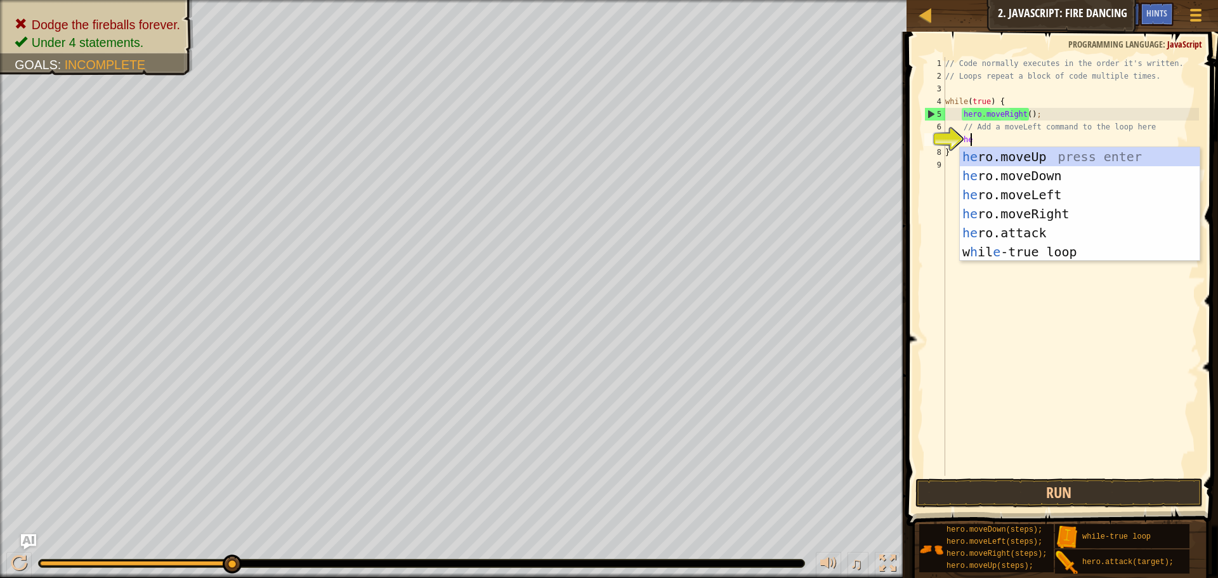
type textarea "her"
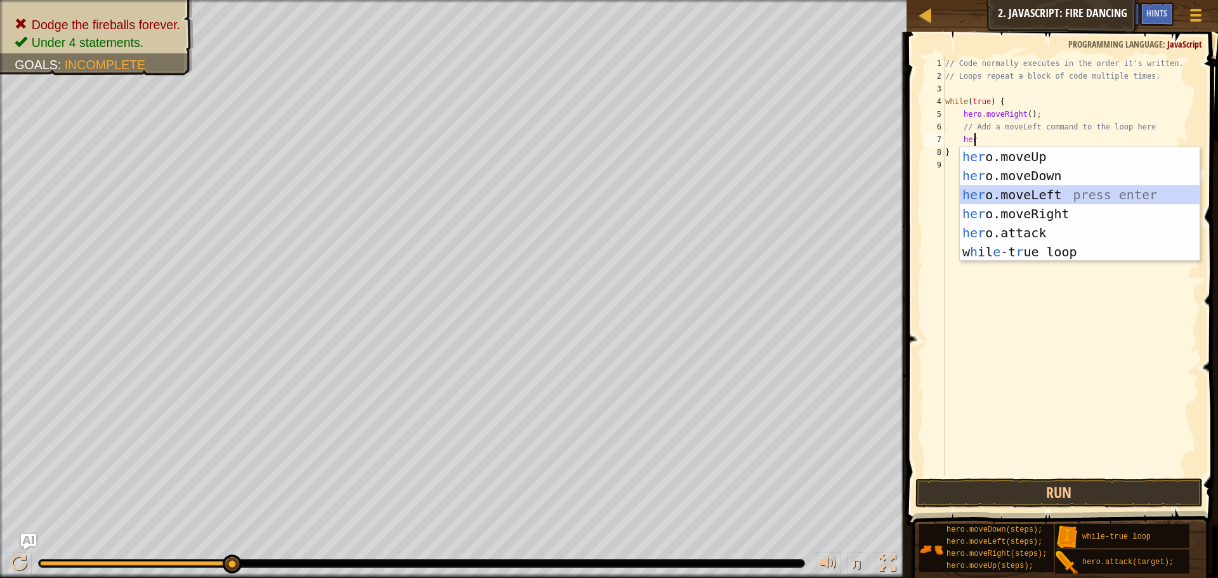
click at [1042, 188] on div "her o.moveUp press enter her o.moveDown press enter her o.moveLeft press enter …" at bounding box center [1080, 223] width 240 height 152
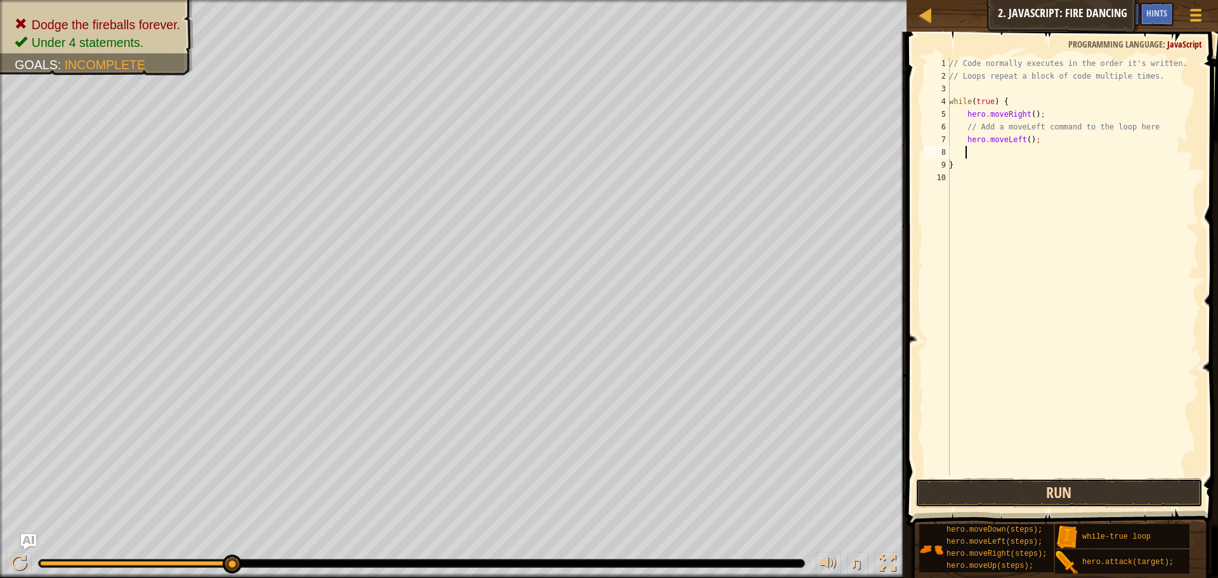
click at [975, 491] on button "Run" at bounding box center [1059, 492] width 287 height 29
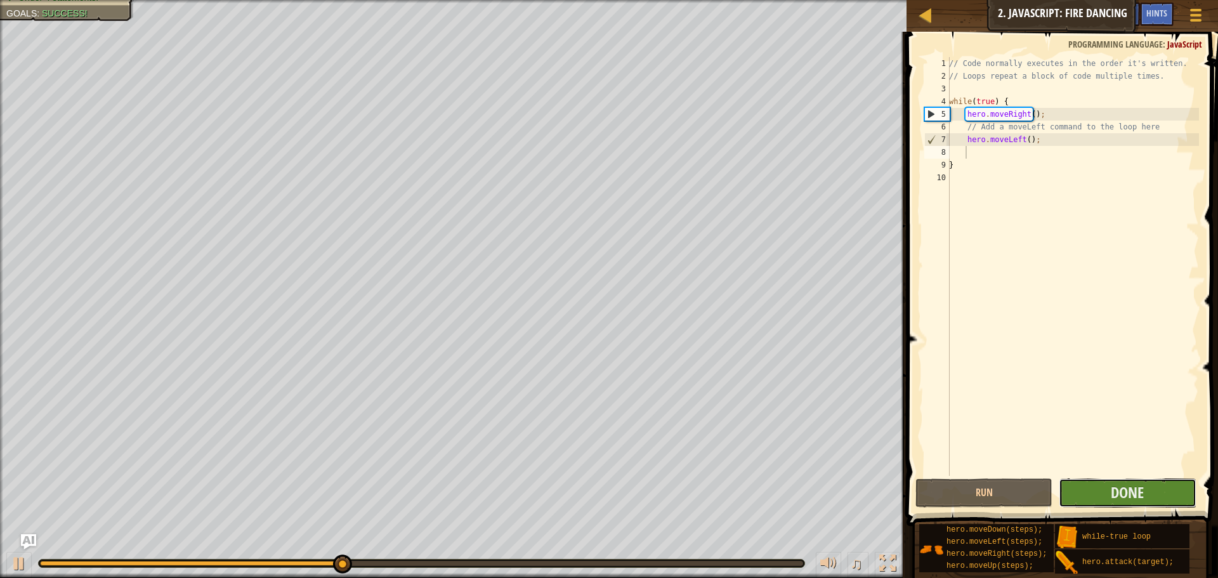
click at [1157, 500] on button "Done" at bounding box center [1127, 492] width 137 height 29
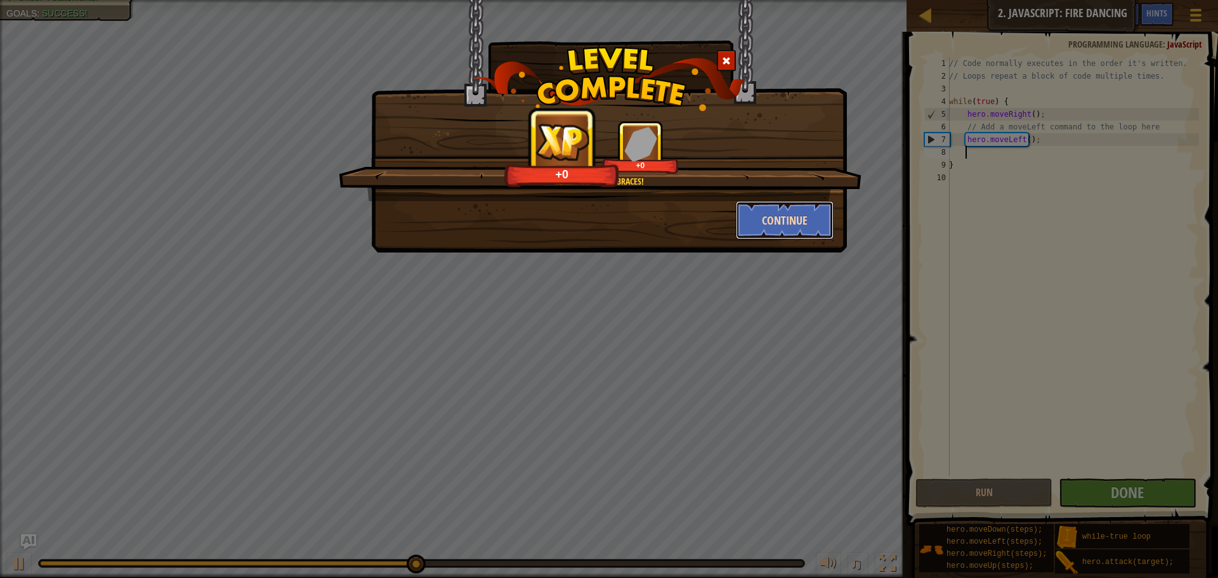
click at [804, 228] on button "Continue" at bounding box center [785, 220] width 98 height 38
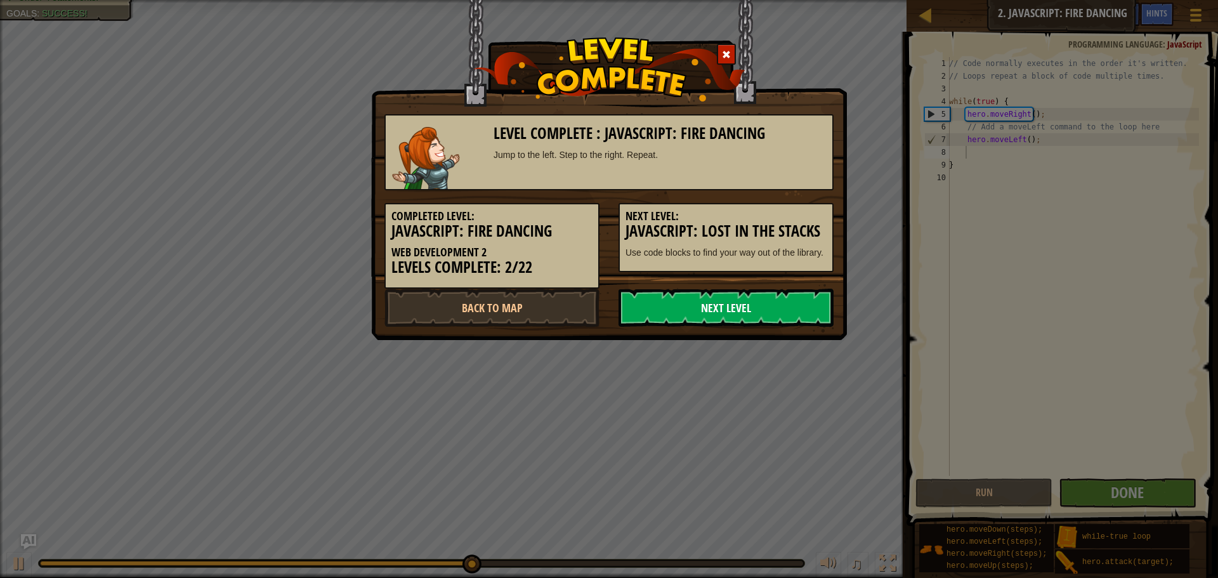
click at [754, 317] on link "Next Level" at bounding box center [726, 308] width 215 height 38
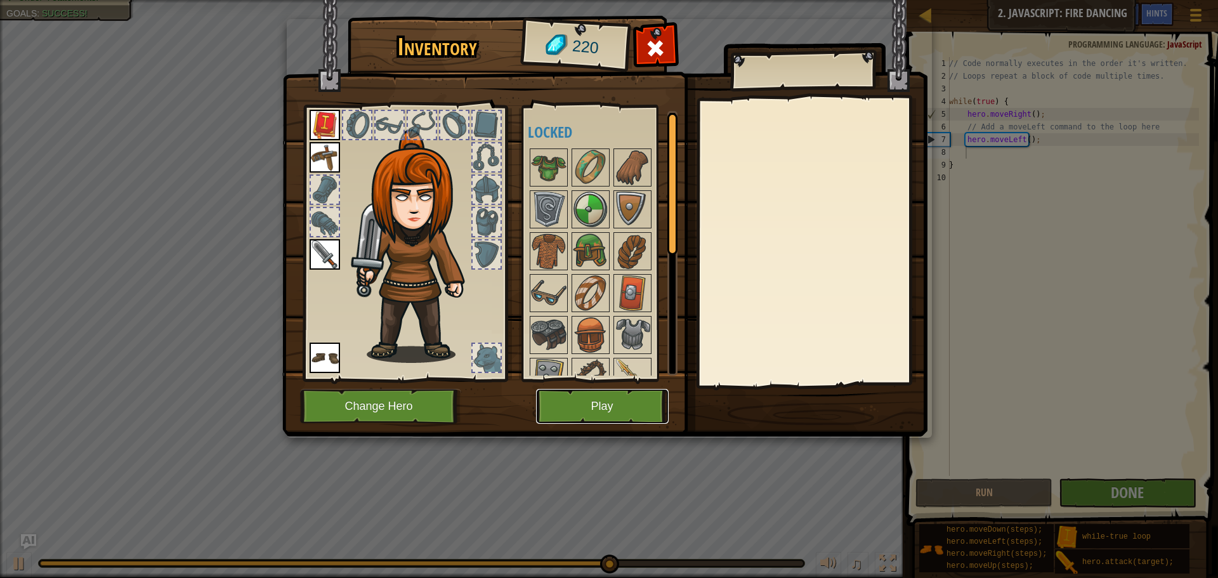
click at [625, 402] on button "Play" at bounding box center [602, 406] width 133 height 35
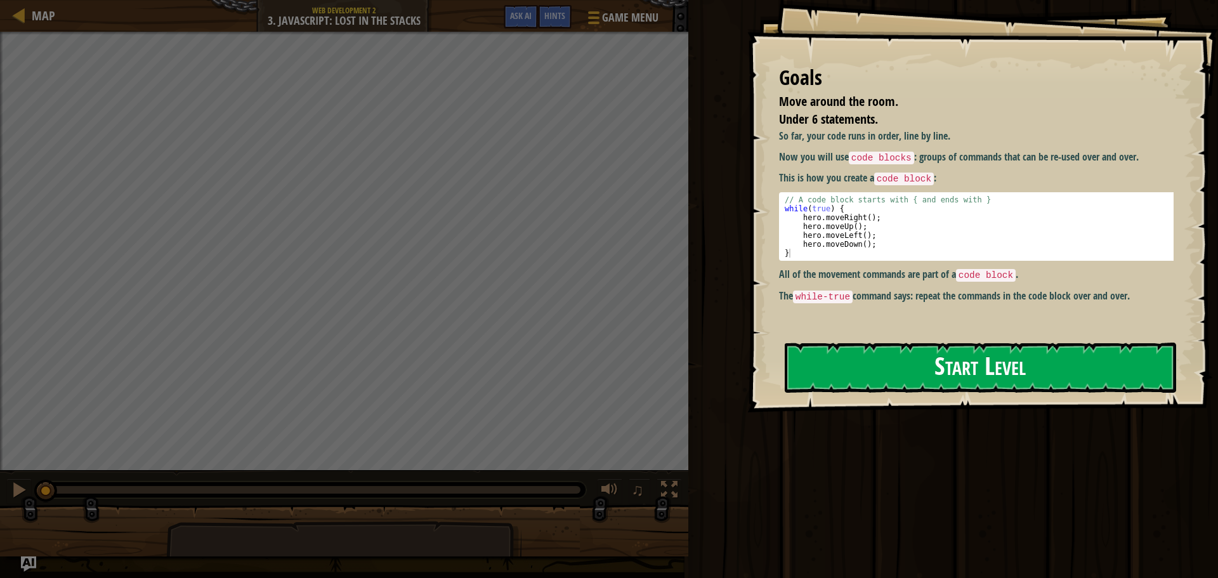
drag, startPoint x: 897, startPoint y: 225, endPoint x: 888, endPoint y: 236, distance: 14.0
click at [889, 343] on button "Start Level" at bounding box center [981, 368] width 392 height 50
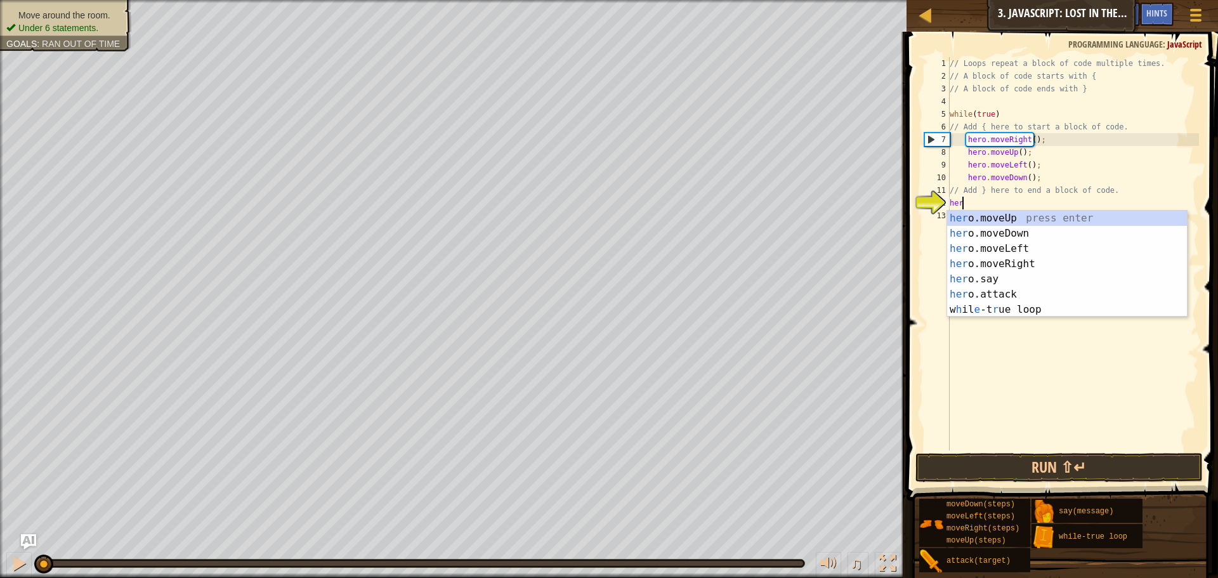
scroll to position [6, 1]
type textarea "hero"
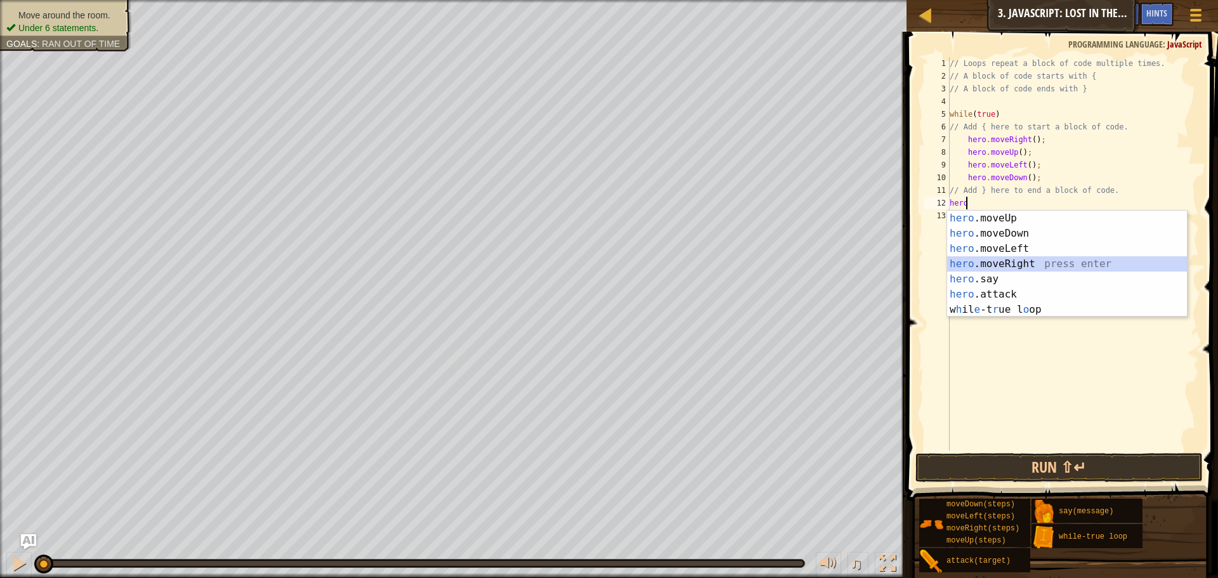
click at [1014, 268] on div "hero .moveUp press enter hero .moveDown press enter hero .moveLeft press enter …" at bounding box center [1067, 279] width 240 height 137
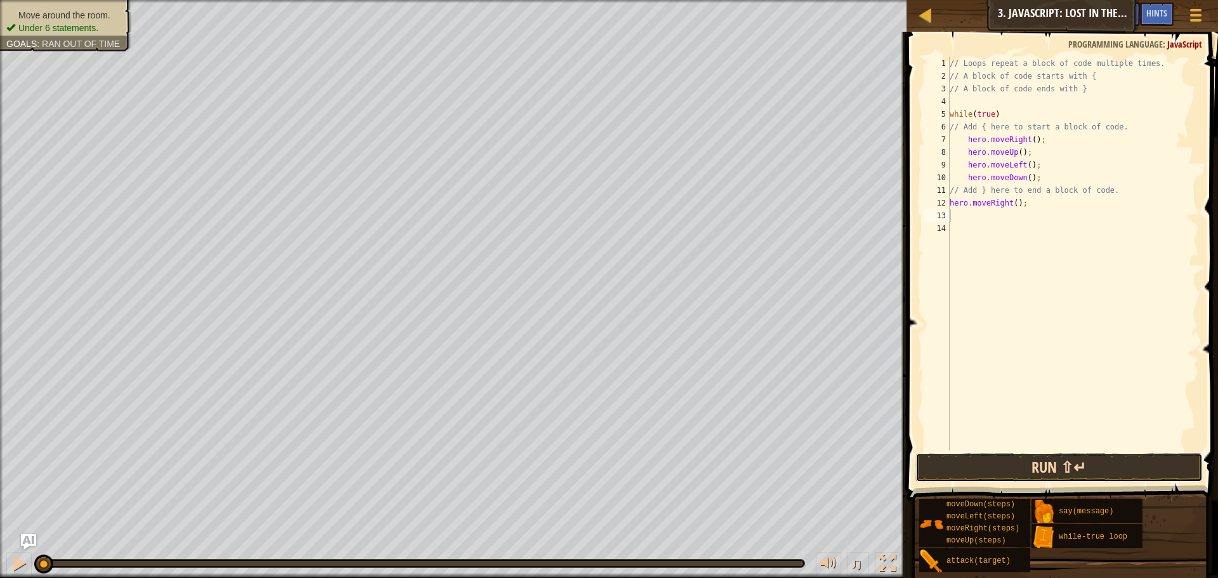
click at [996, 464] on button "Run ⇧↵" at bounding box center [1059, 467] width 287 height 29
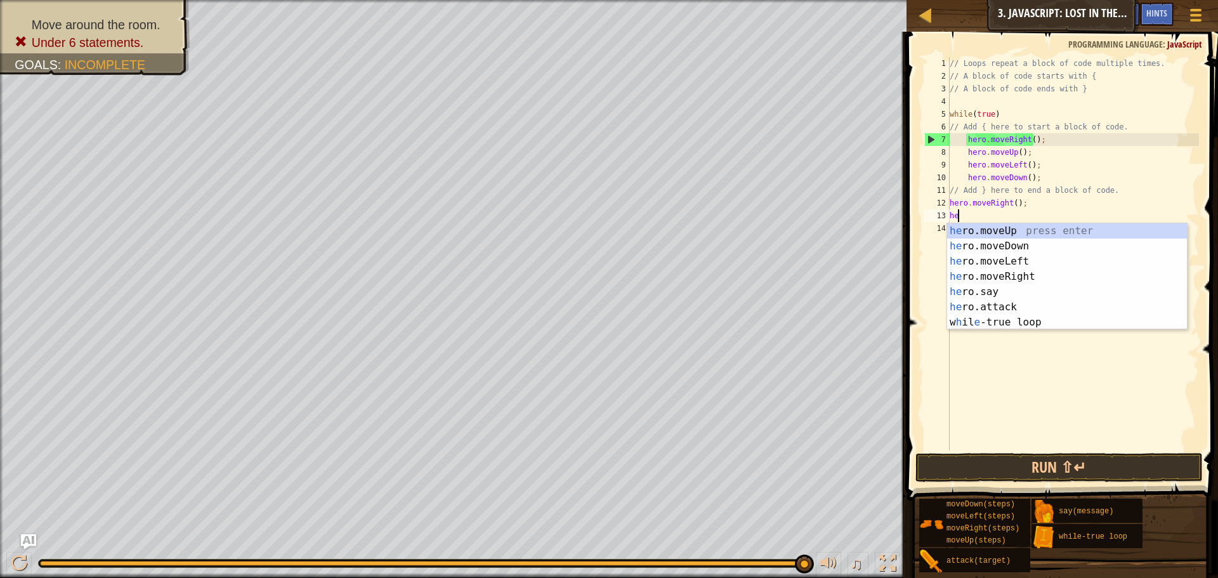
scroll to position [6, 1]
type textarea "her"
